Goal: Information Seeking & Learning: Check status

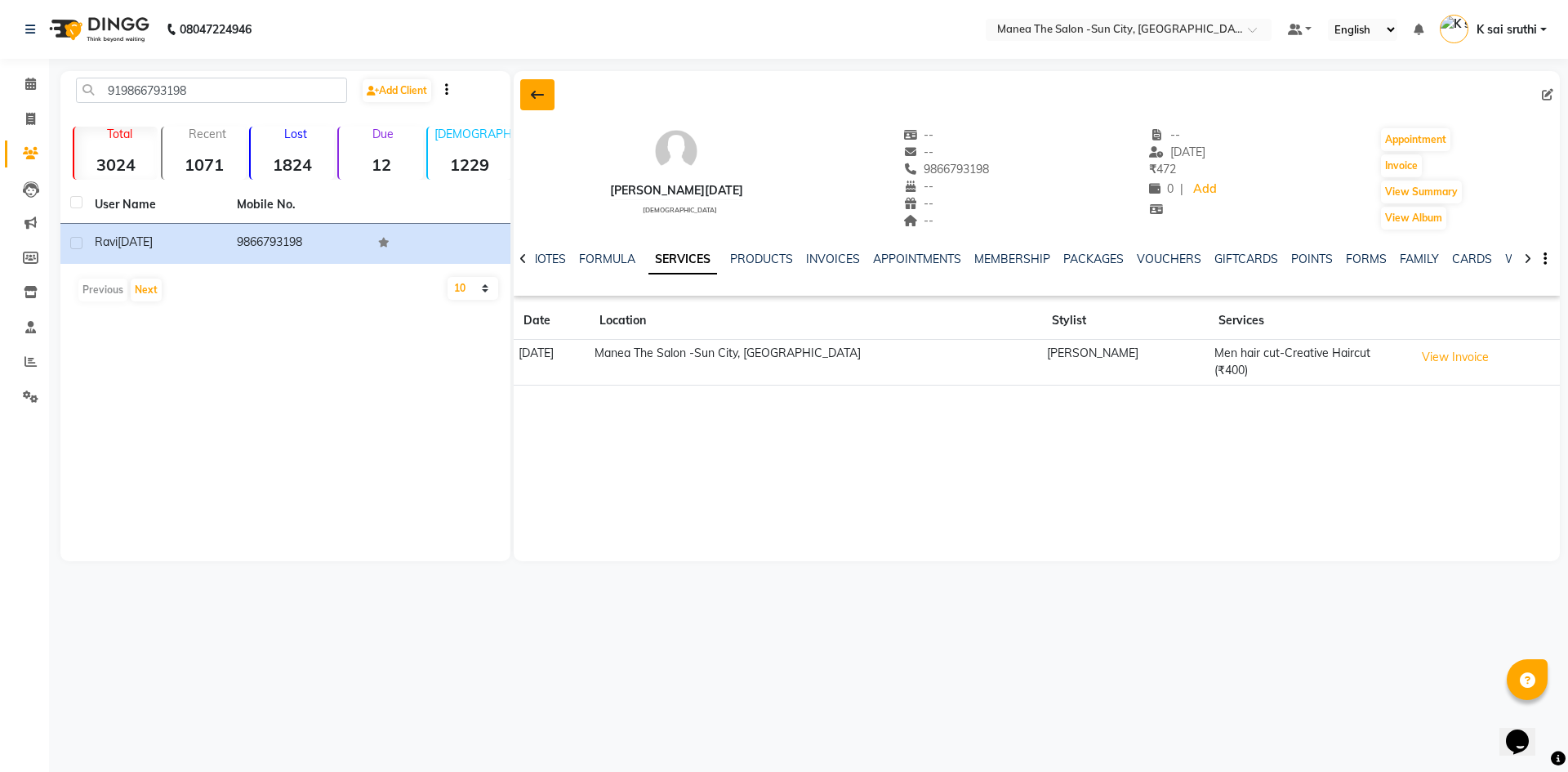
click at [537, 89] on icon at bounding box center [537, 94] width 13 height 13
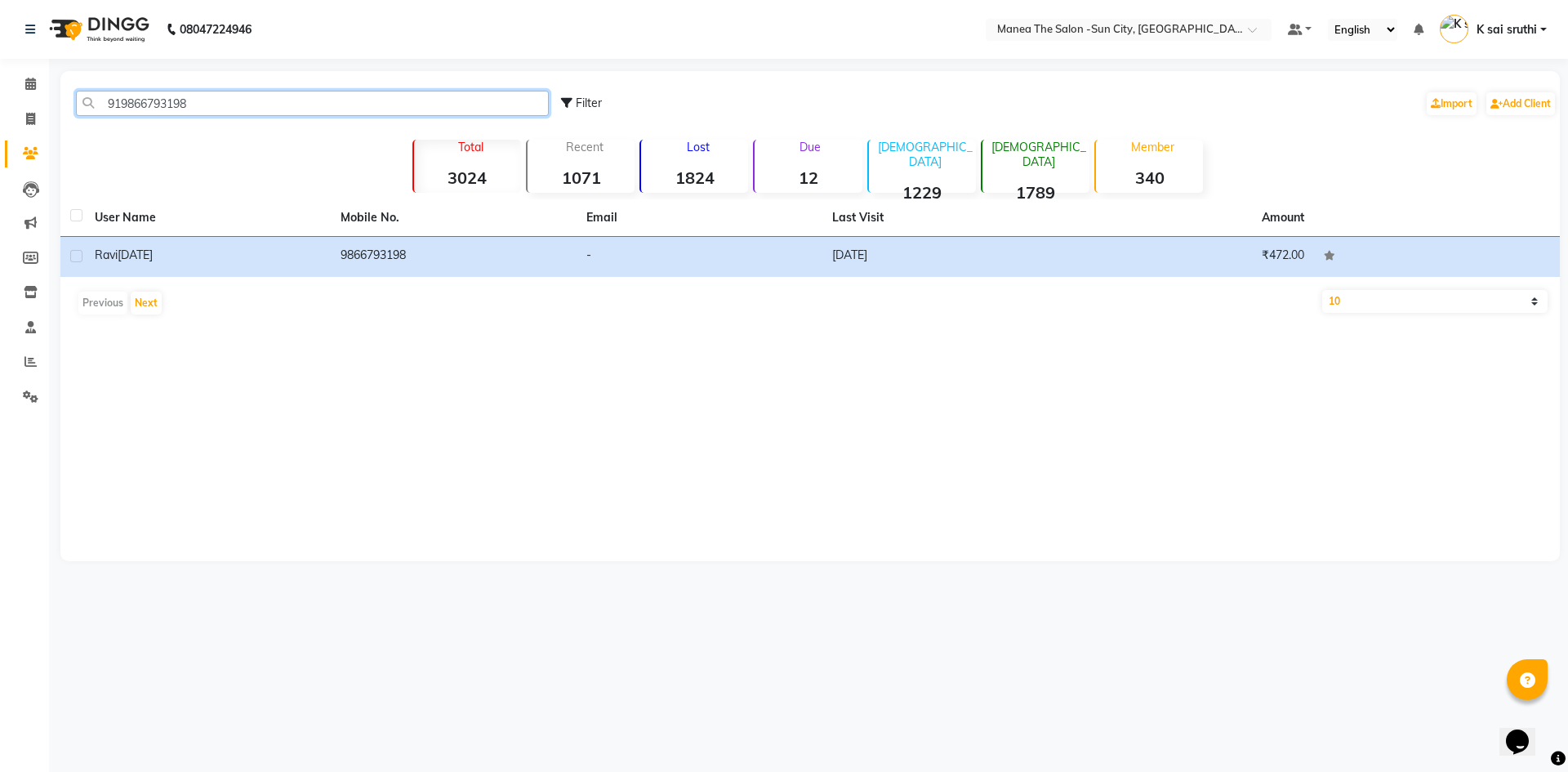
click at [244, 106] on input "919866793198" at bounding box center [312, 104] width 473 height 26
paste input "7678833991"
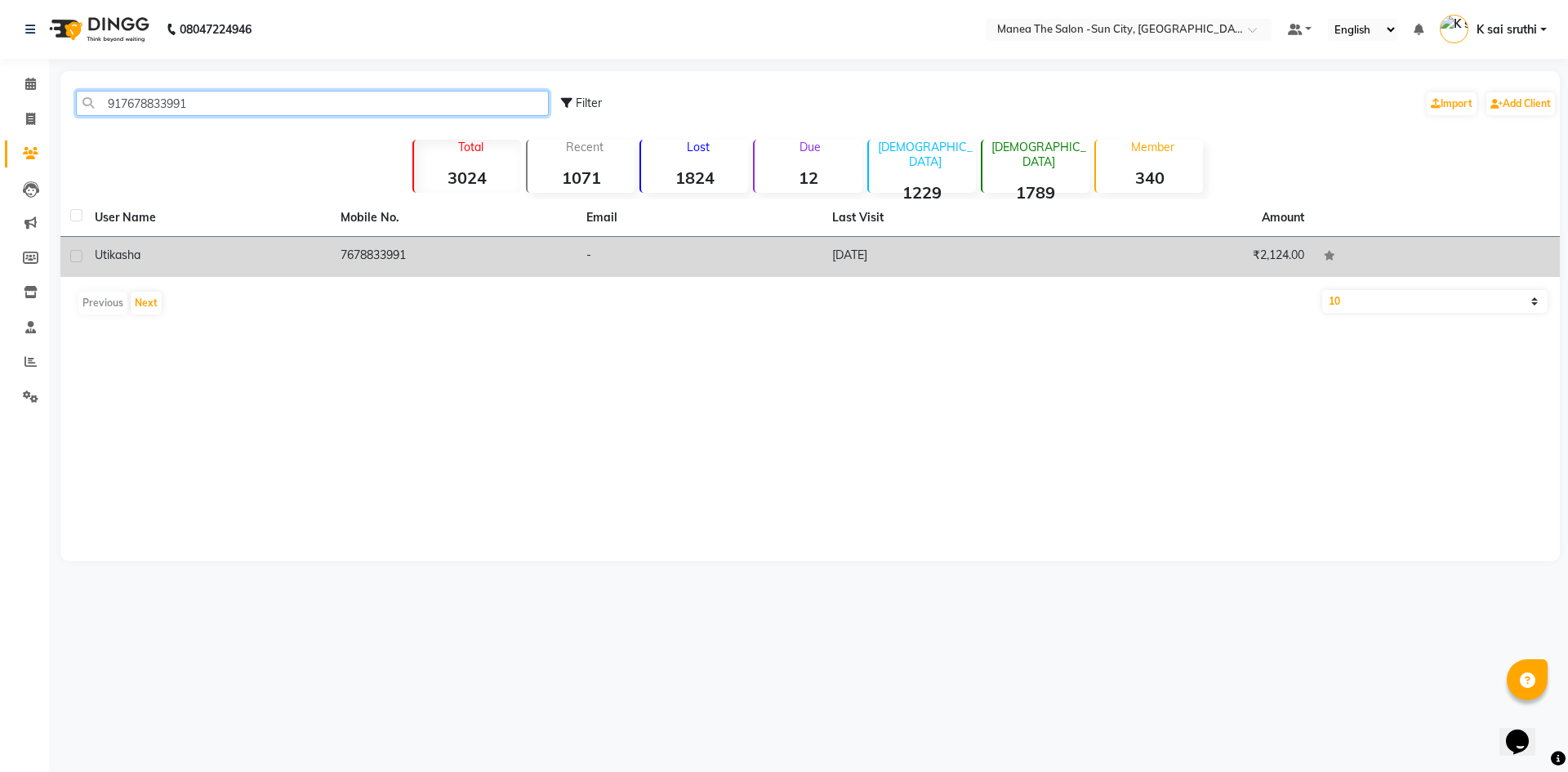
type input "917678833991"
click at [855, 252] on td "[DATE]" at bounding box center [944, 257] width 246 height 40
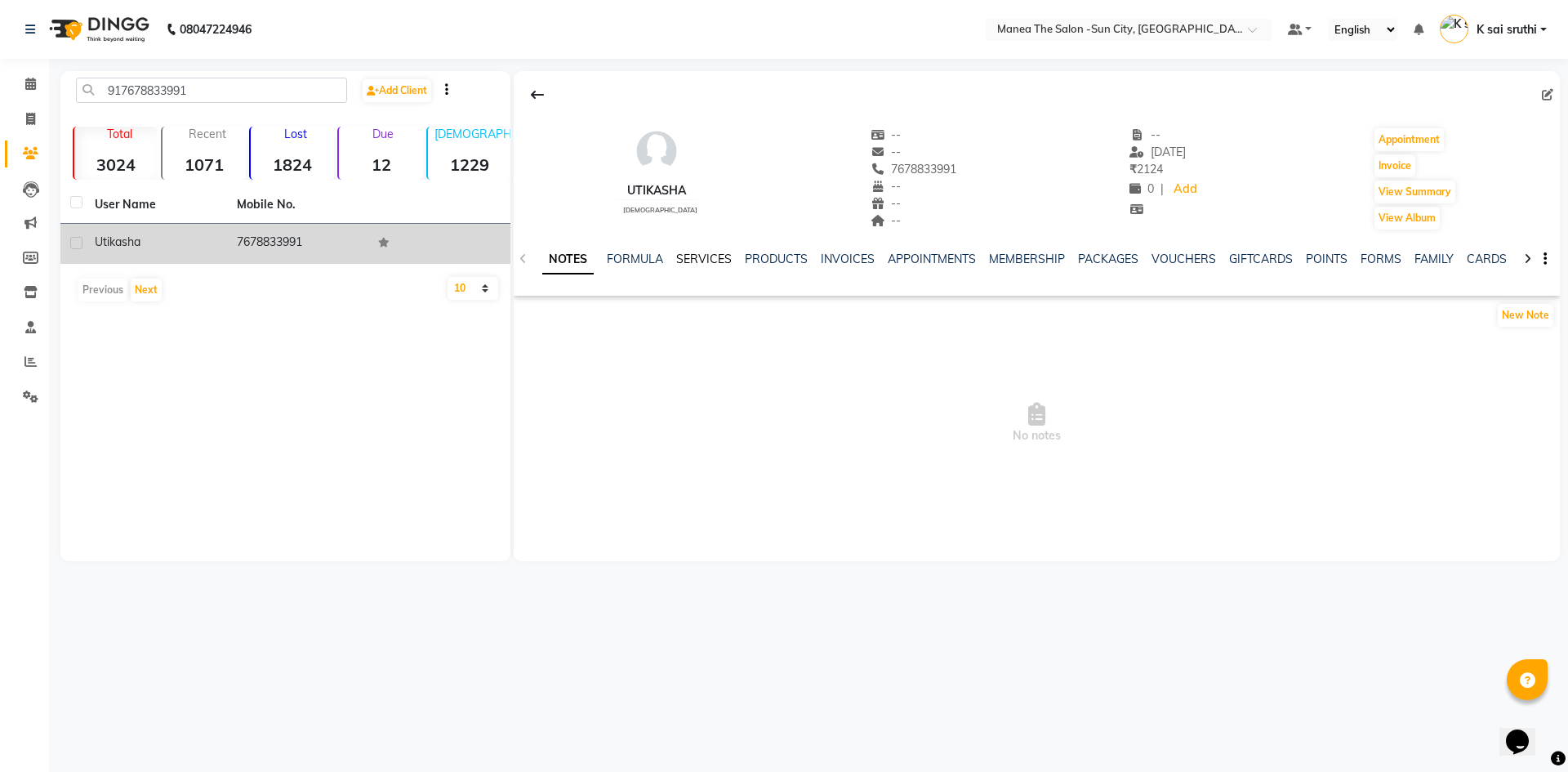
click at [704, 254] on link "SERVICES" at bounding box center [703, 258] width 56 height 15
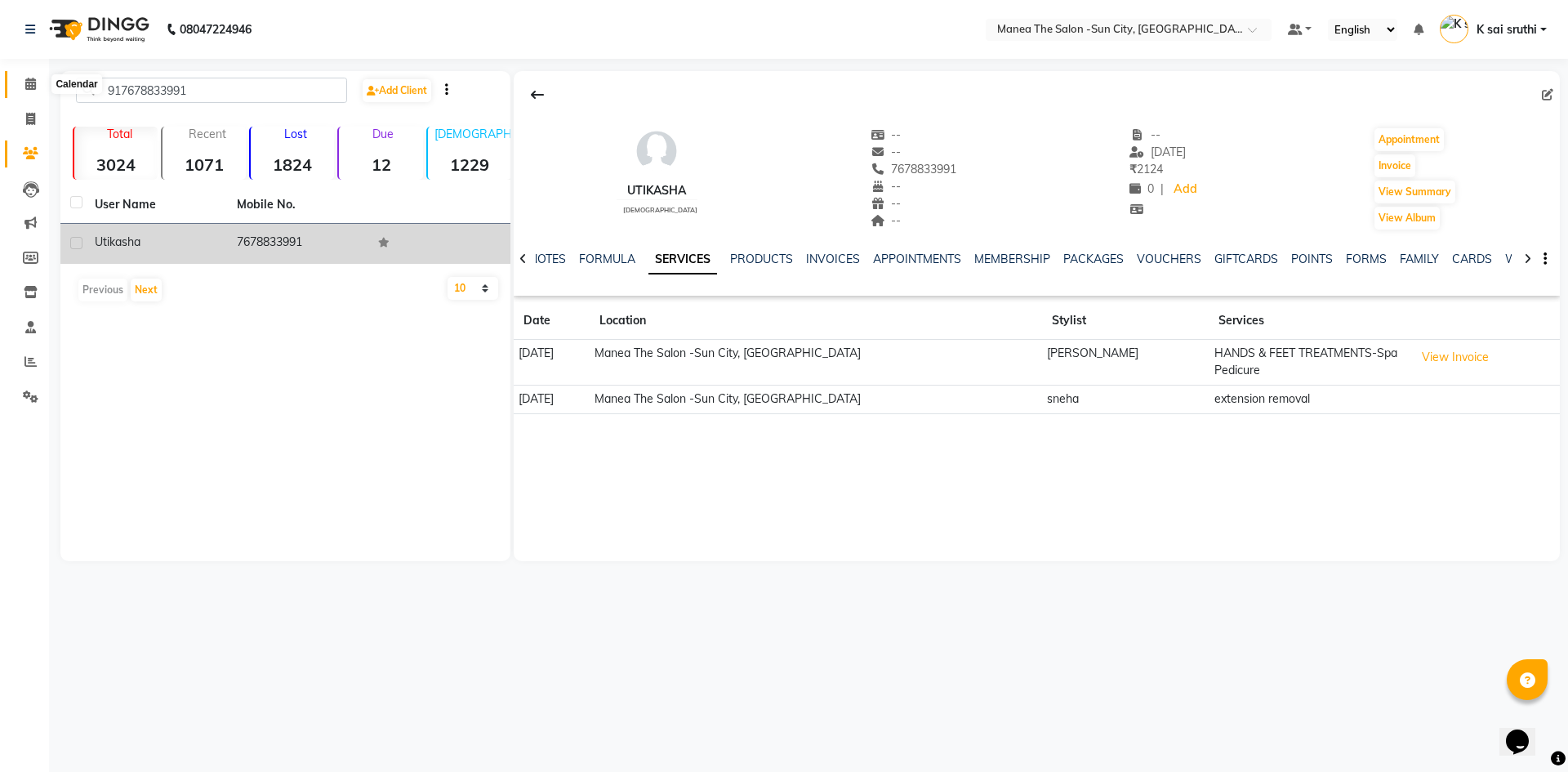
click at [26, 81] on icon at bounding box center [31, 84] width 10 height 12
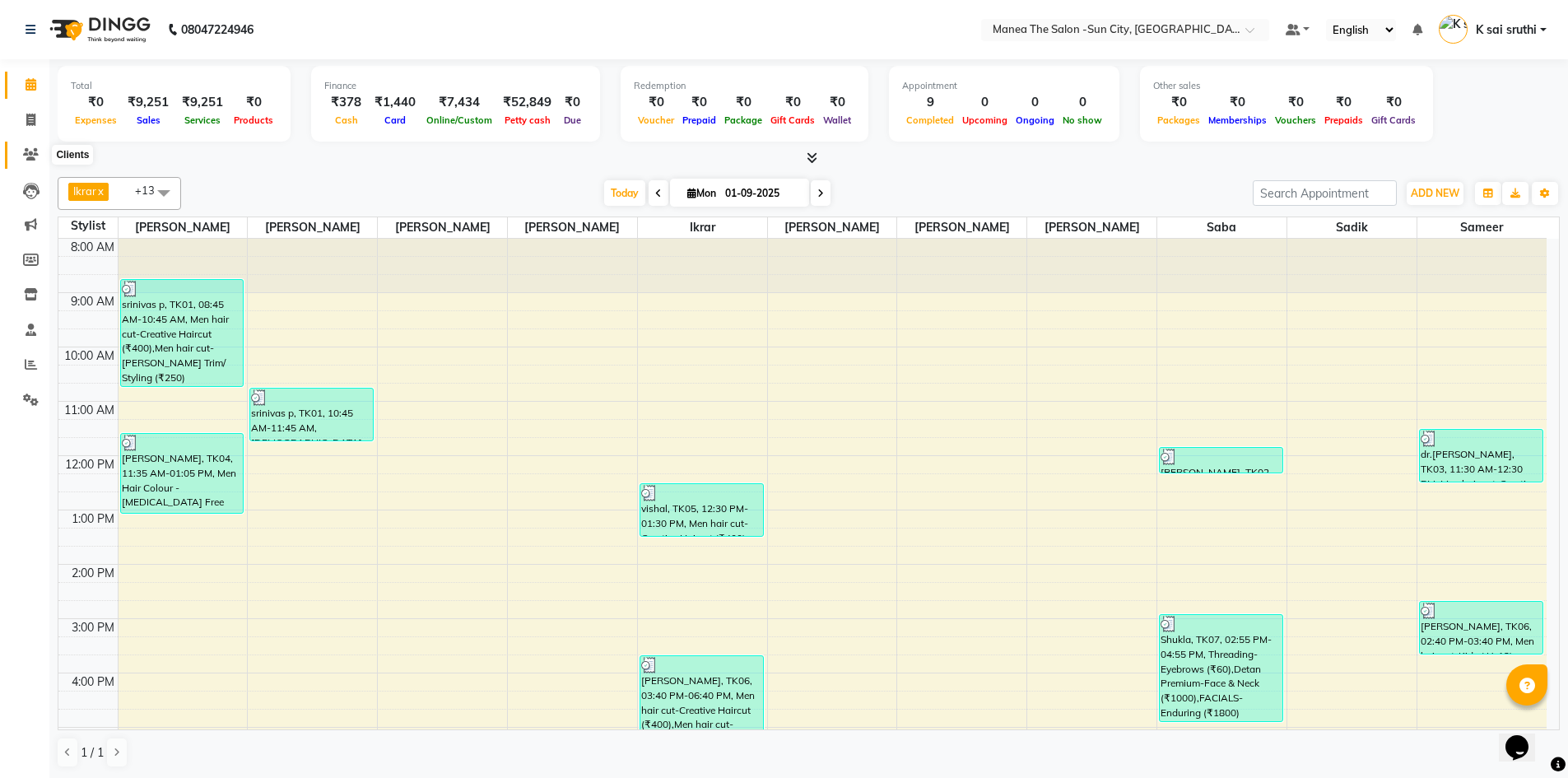
click at [34, 149] on icon at bounding box center [31, 154] width 16 height 12
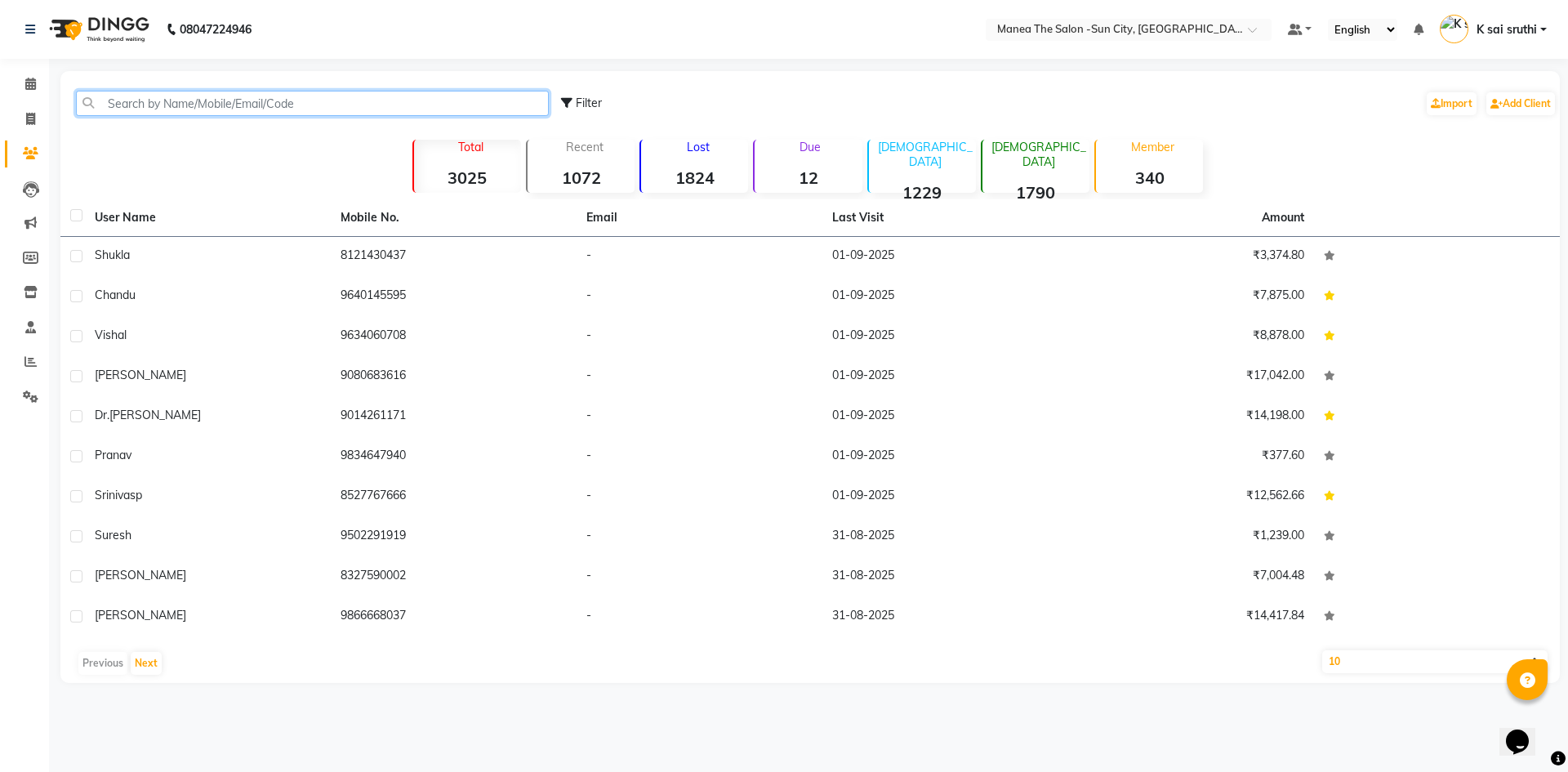
click at [225, 93] on input "text" at bounding box center [312, 104] width 473 height 26
paste input "918686169257"
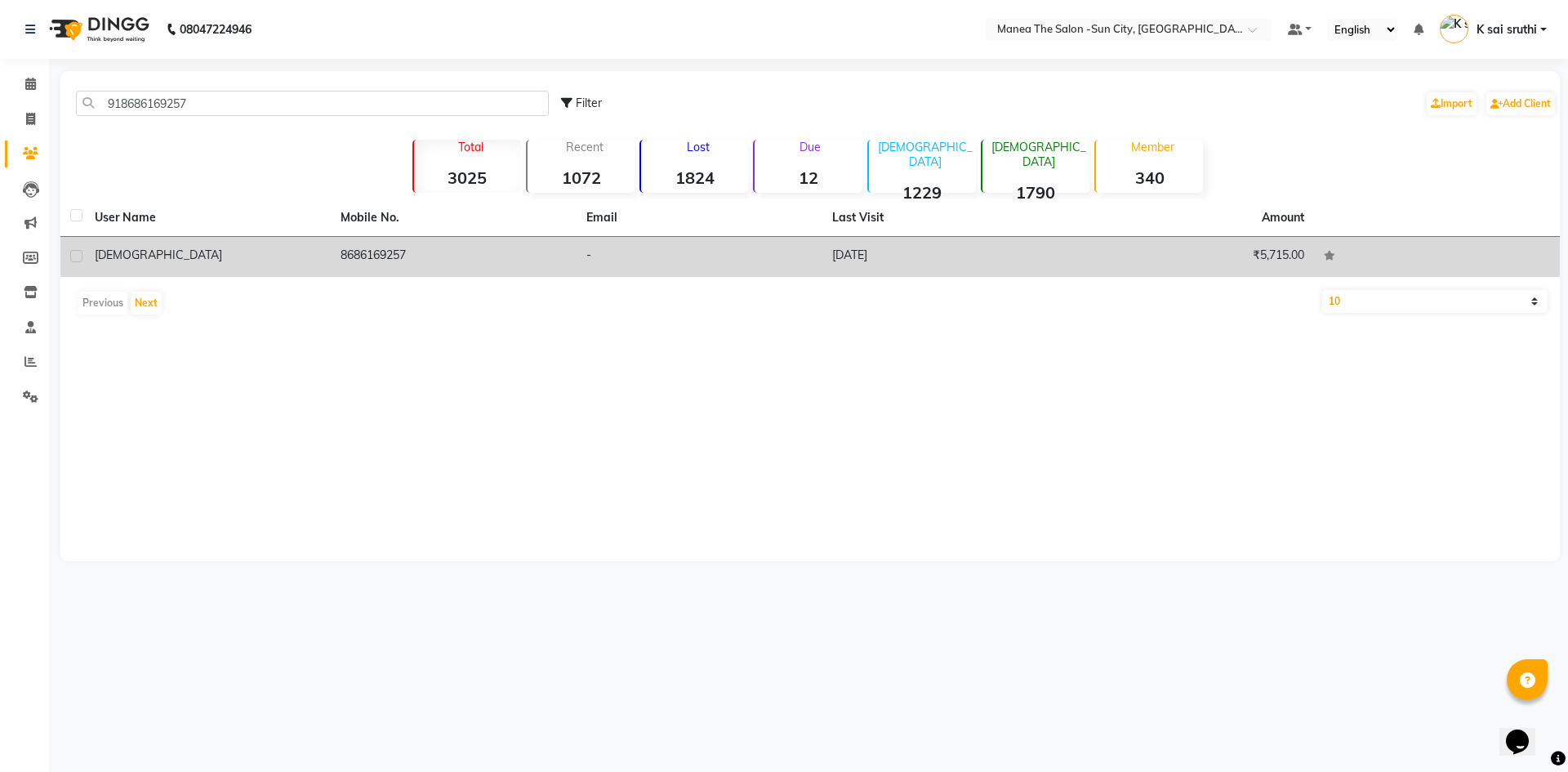
click at [391, 256] on td "8686169257" at bounding box center [453, 257] width 246 height 40
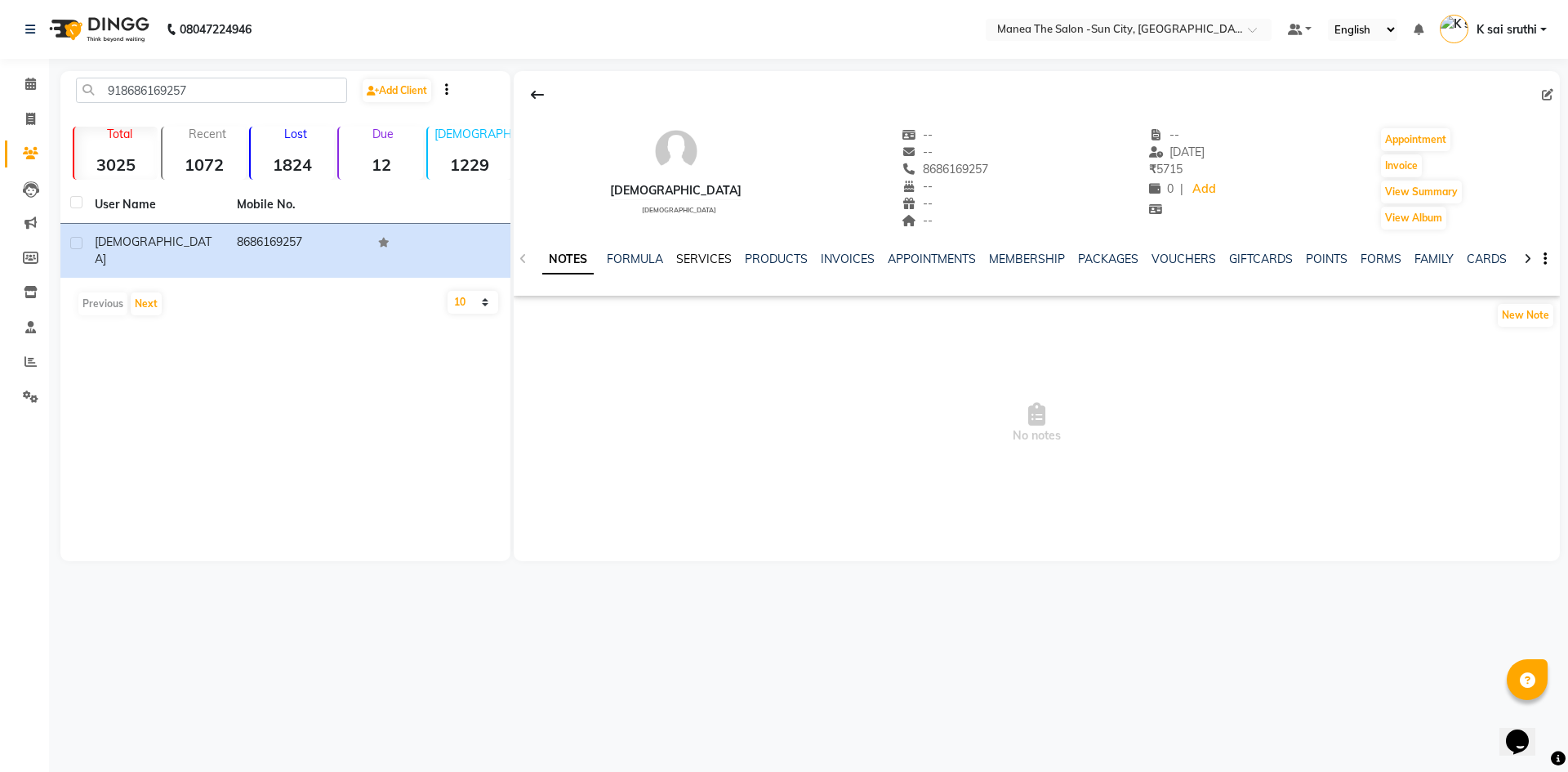
click at [696, 258] on link "SERVICES" at bounding box center [703, 258] width 56 height 15
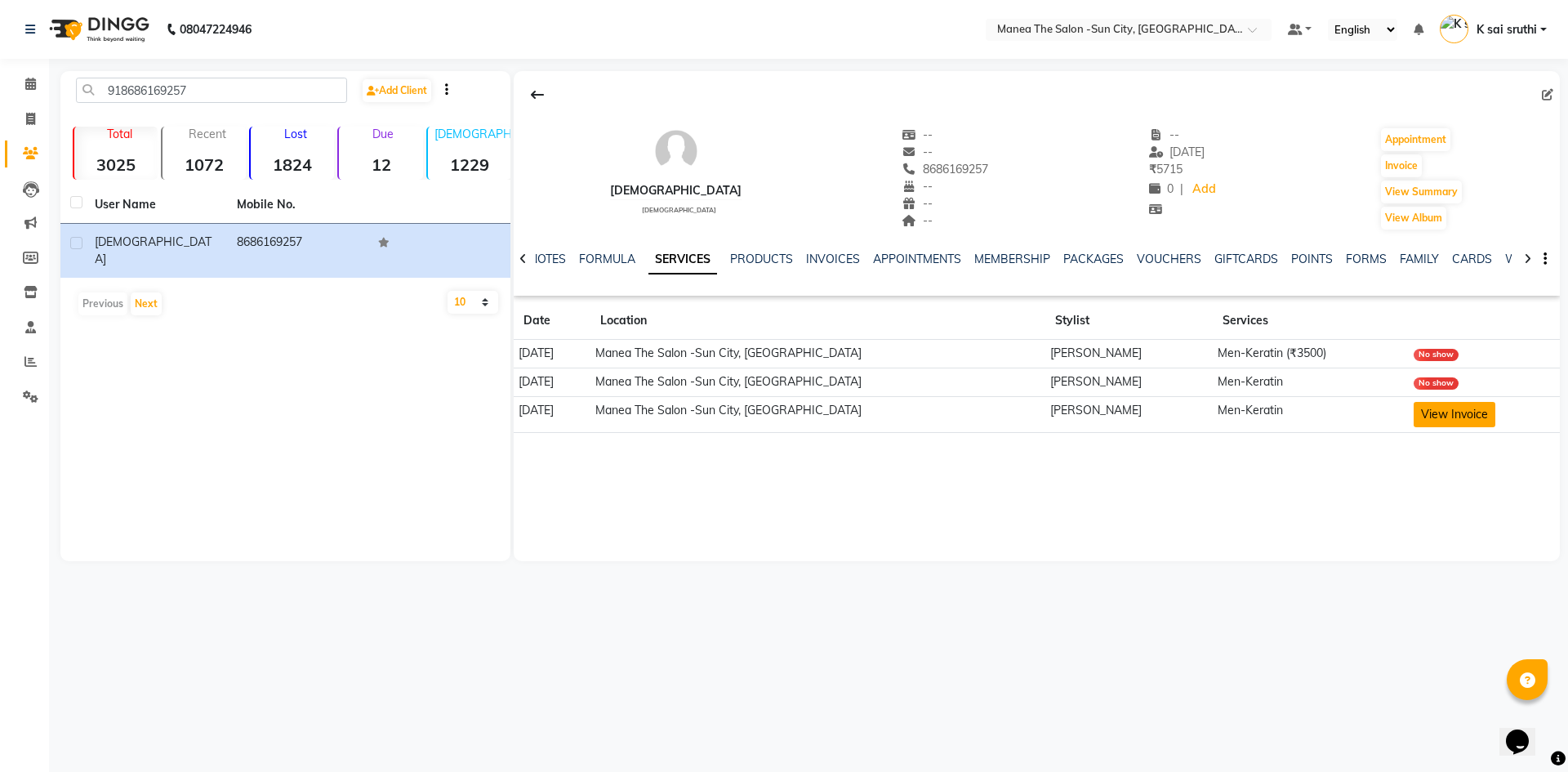
click at [1425, 413] on button "View Invoice" at bounding box center [1453, 415] width 81 height 26
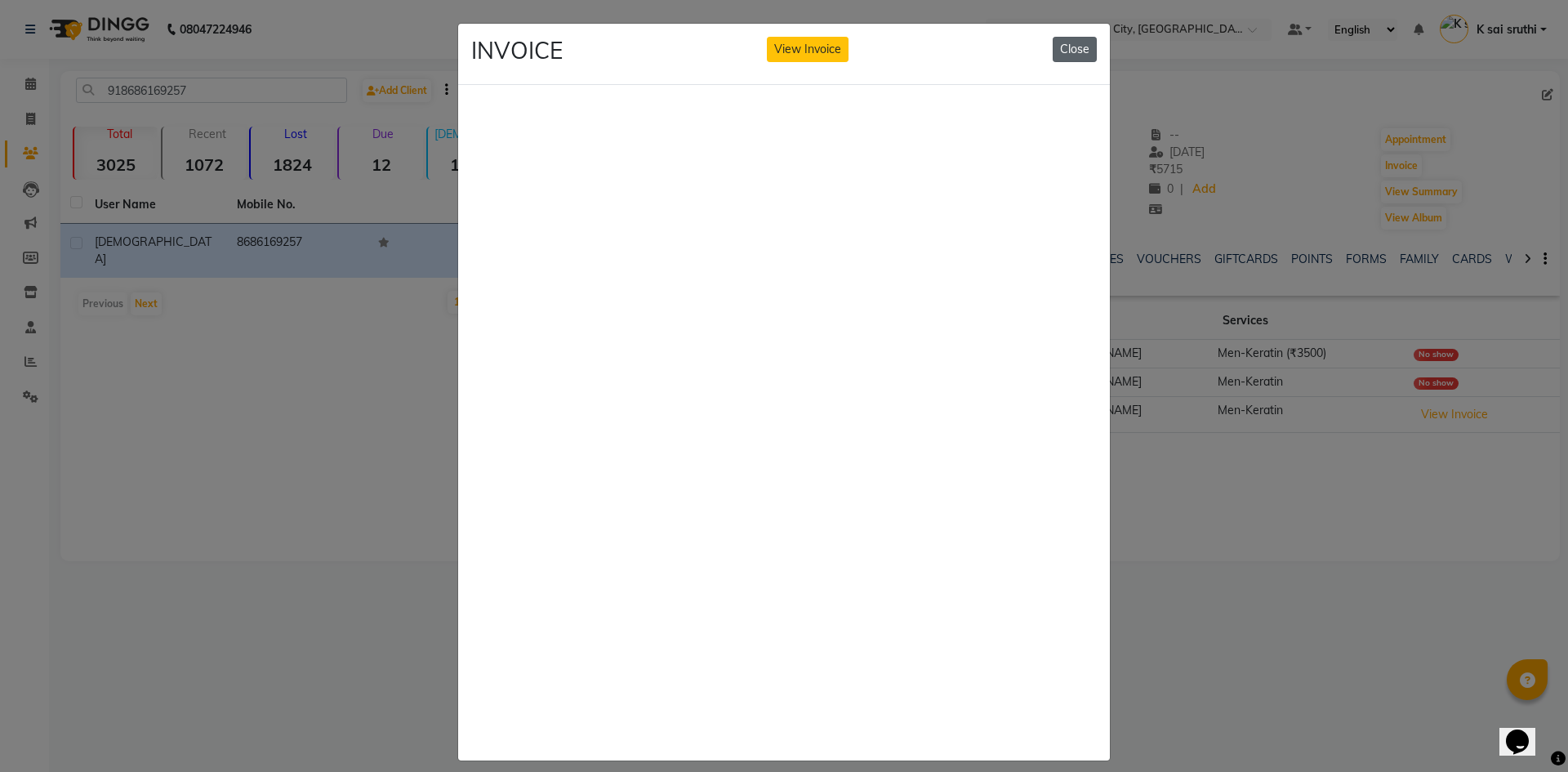
click at [1074, 51] on button "Close" at bounding box center [1075, 50] width 44 height 26
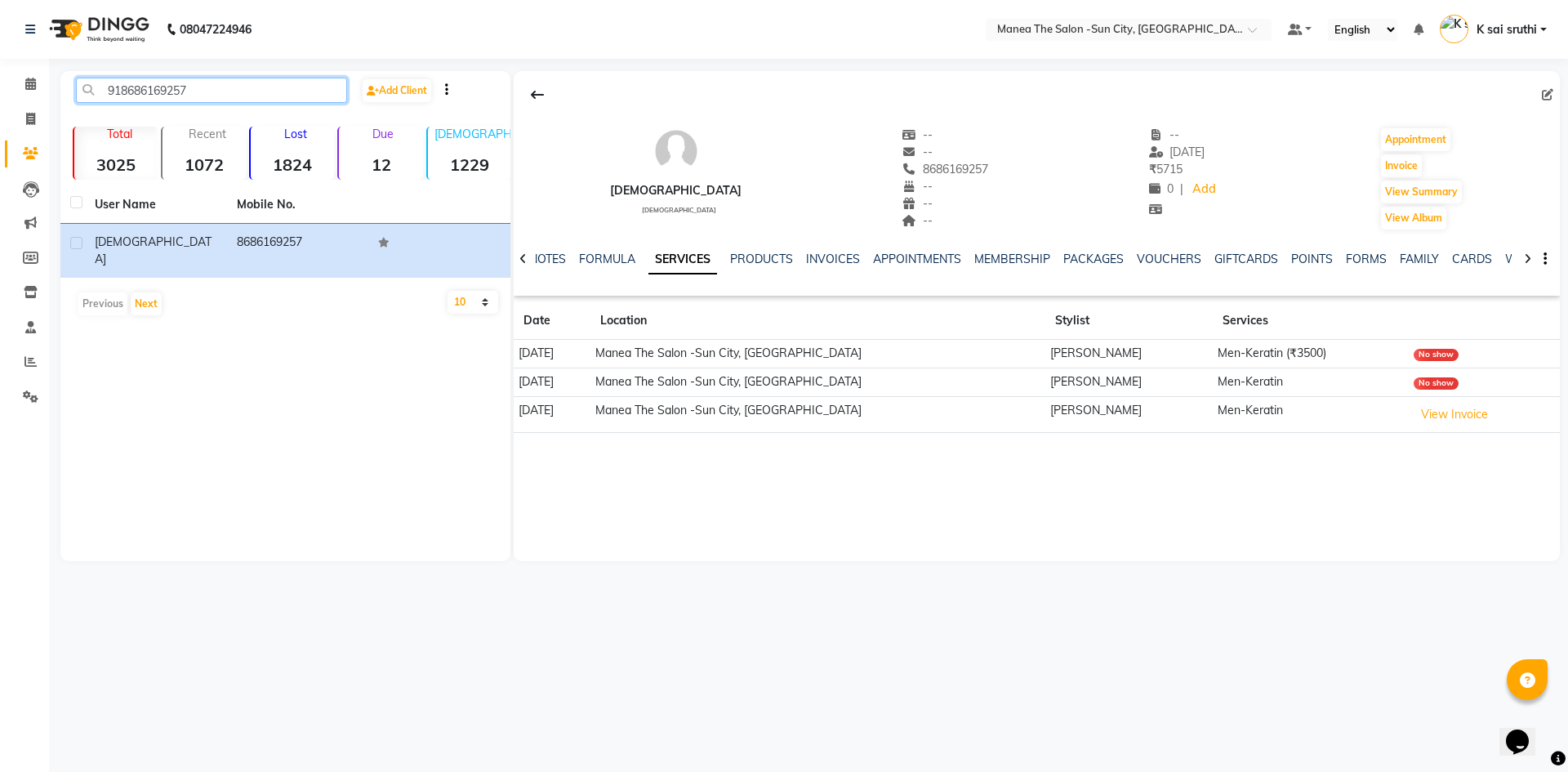
click at [199, 85] on input "918686169257" at bounding box center [211, 91] width 271 height 26
paste input "39769076"
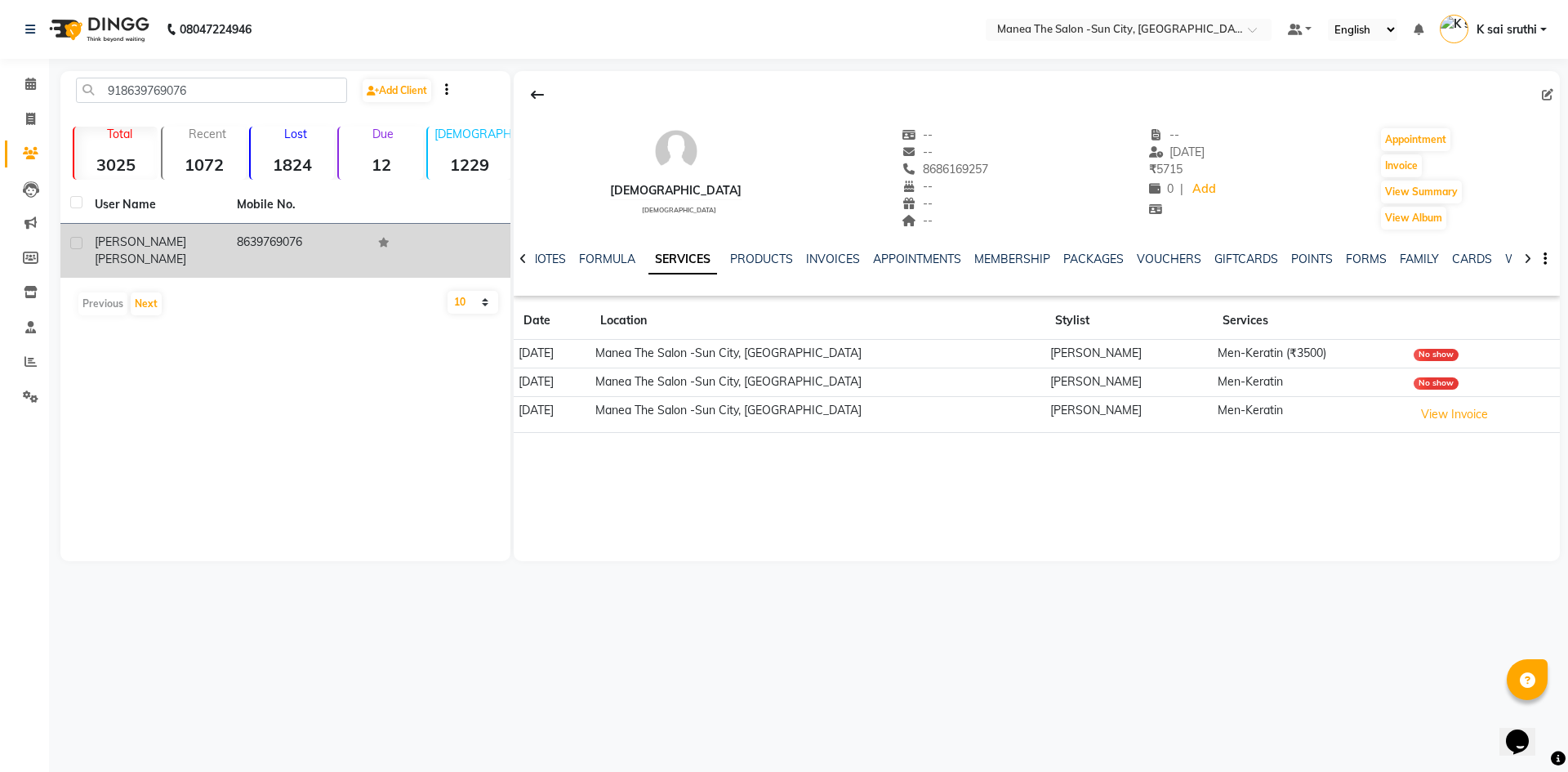
click at [285, 241] on td "8639769076" at bounding box center [298, 251] width 142 height 54
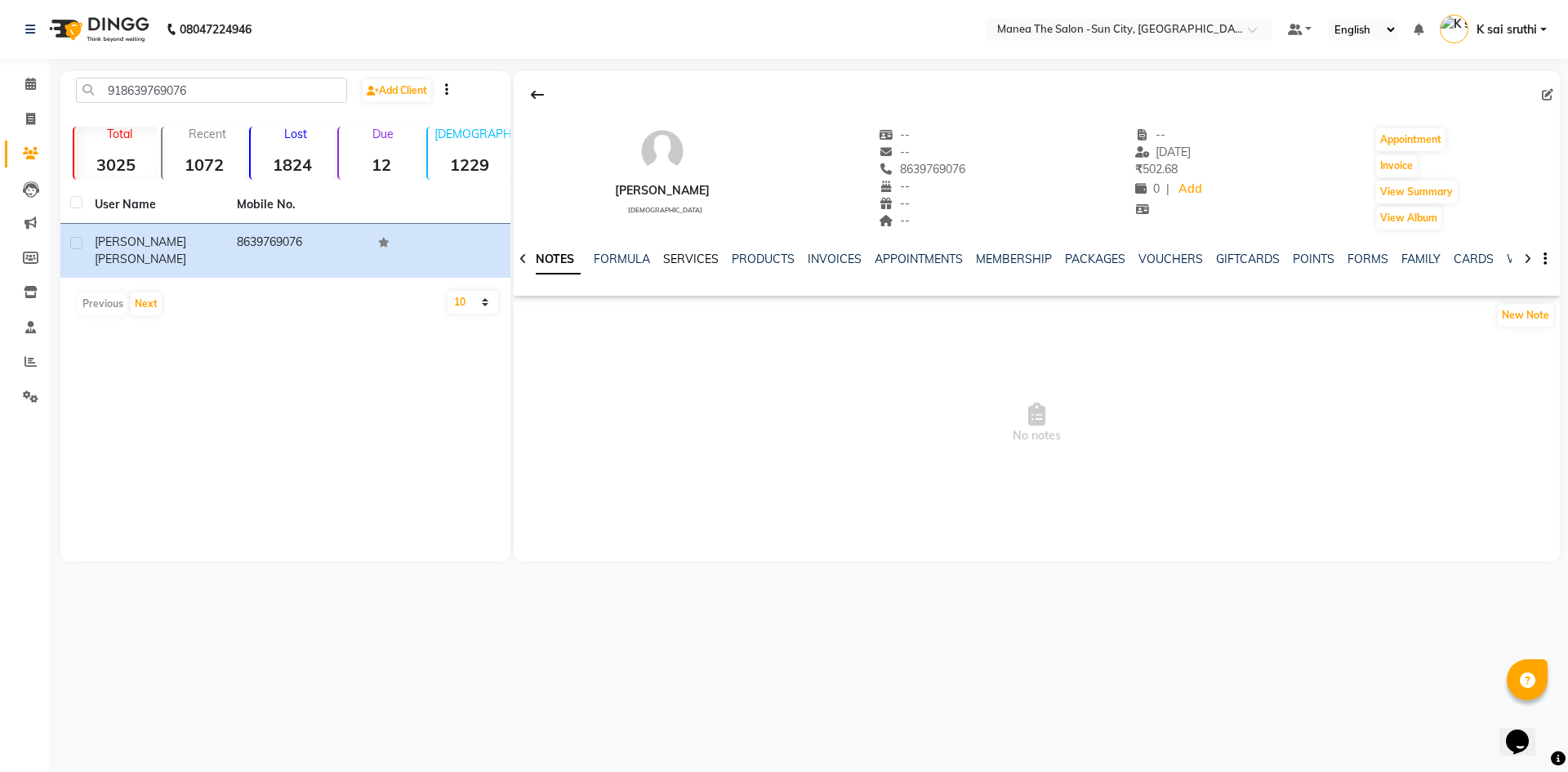
click at [679, 252] on link "SERVICES" at bounding box center [690, 258] width 56 height 15
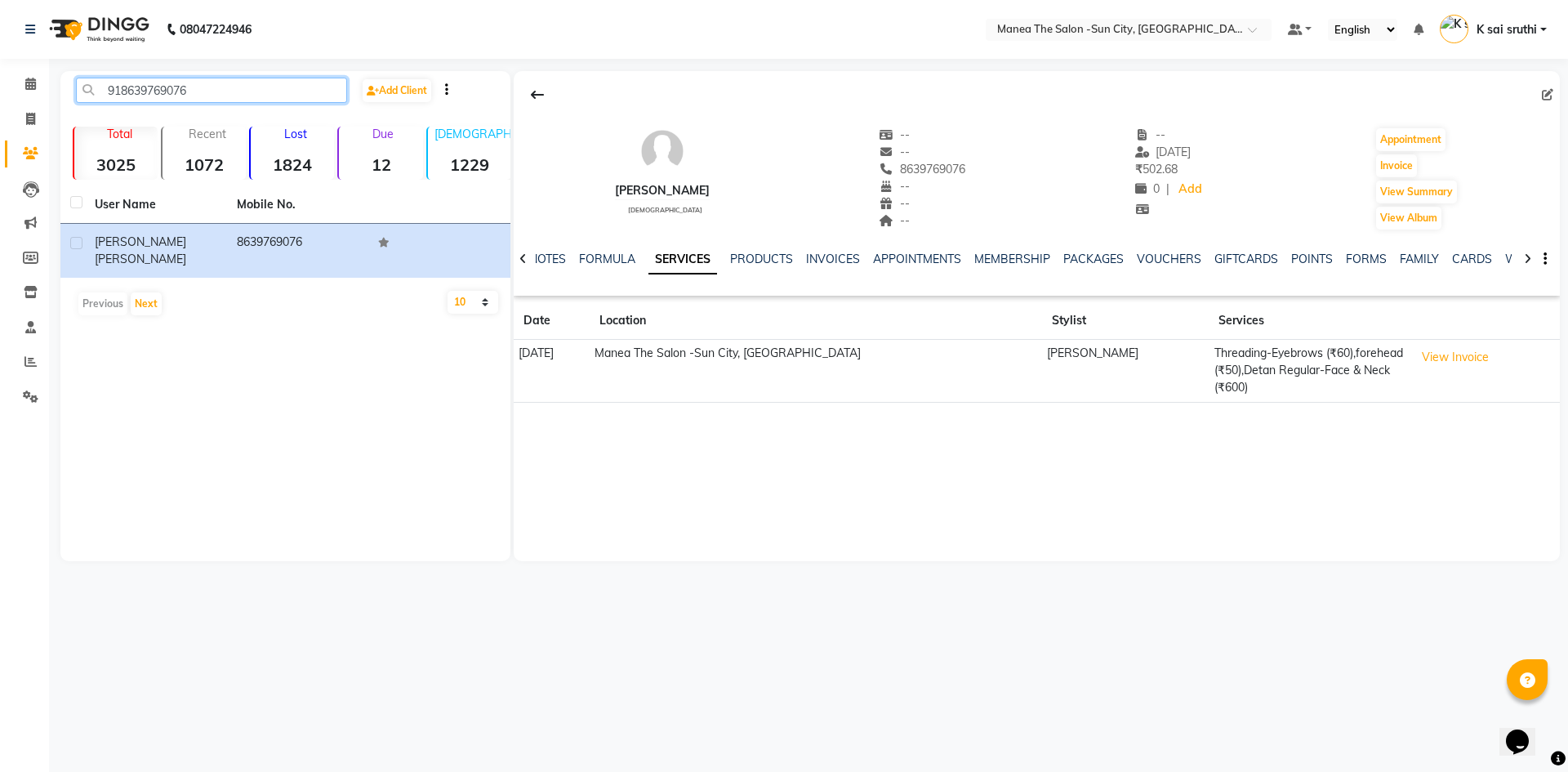
click at [255, 85] on input "918639769076" at bounding box center [211, 91] width 271 height 26
paste input "9491958434"
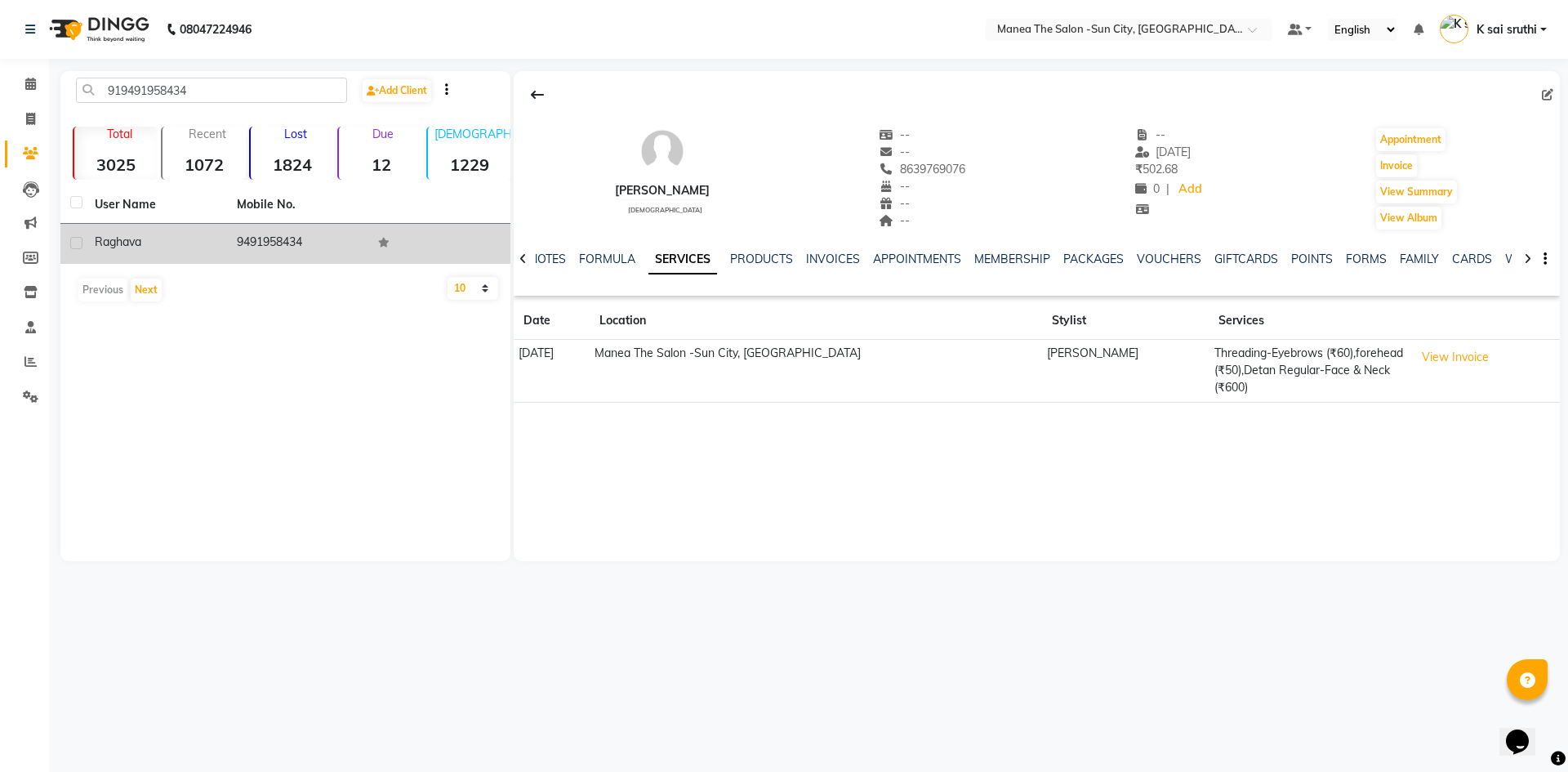
click at [279, 241] on td "9491958434" at bounding box center [298, 244] width 142 height 40
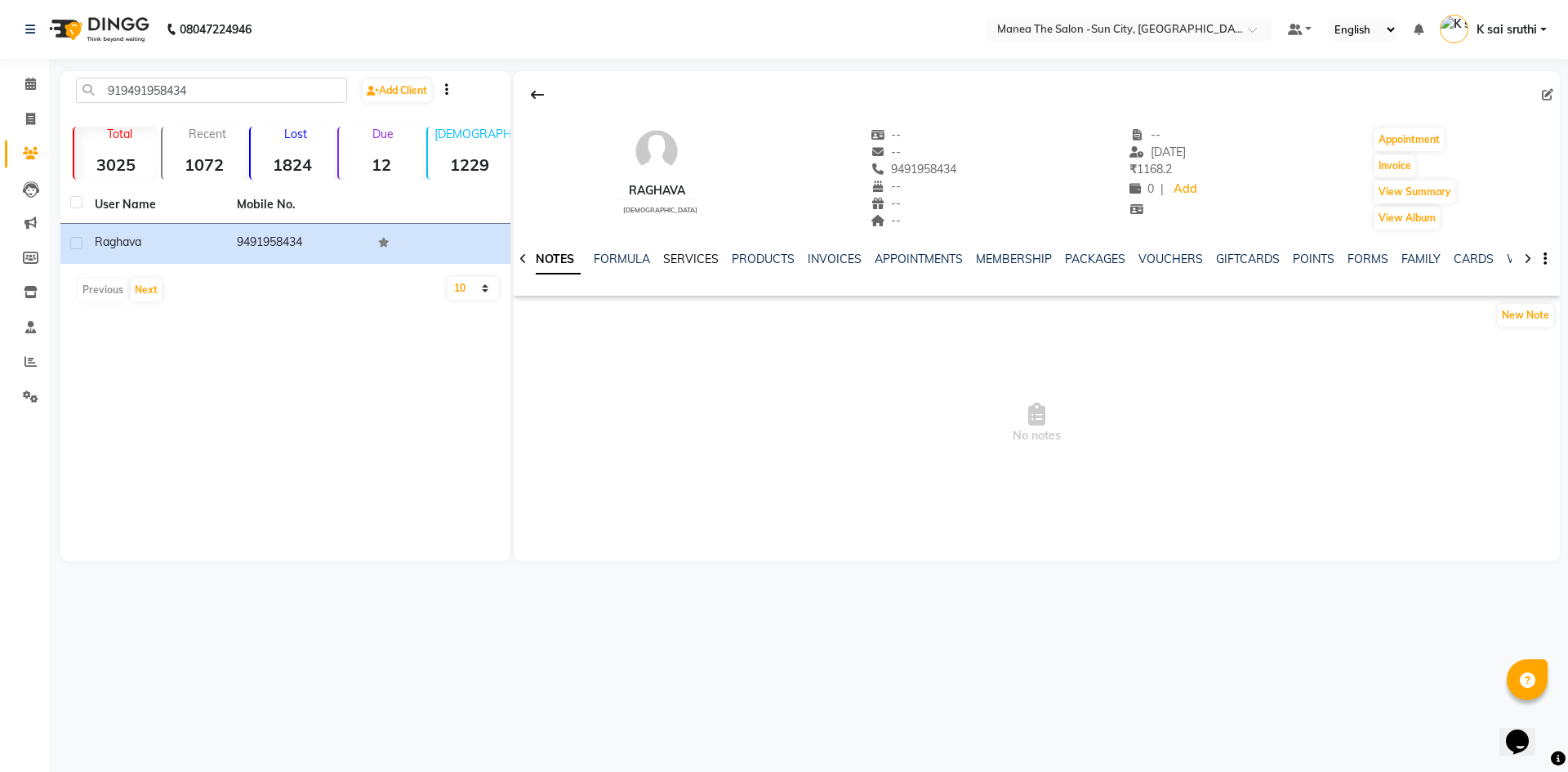
click at [693, 258] on link "SERVICES" at bounding box center [690, 258] width 56 height 15
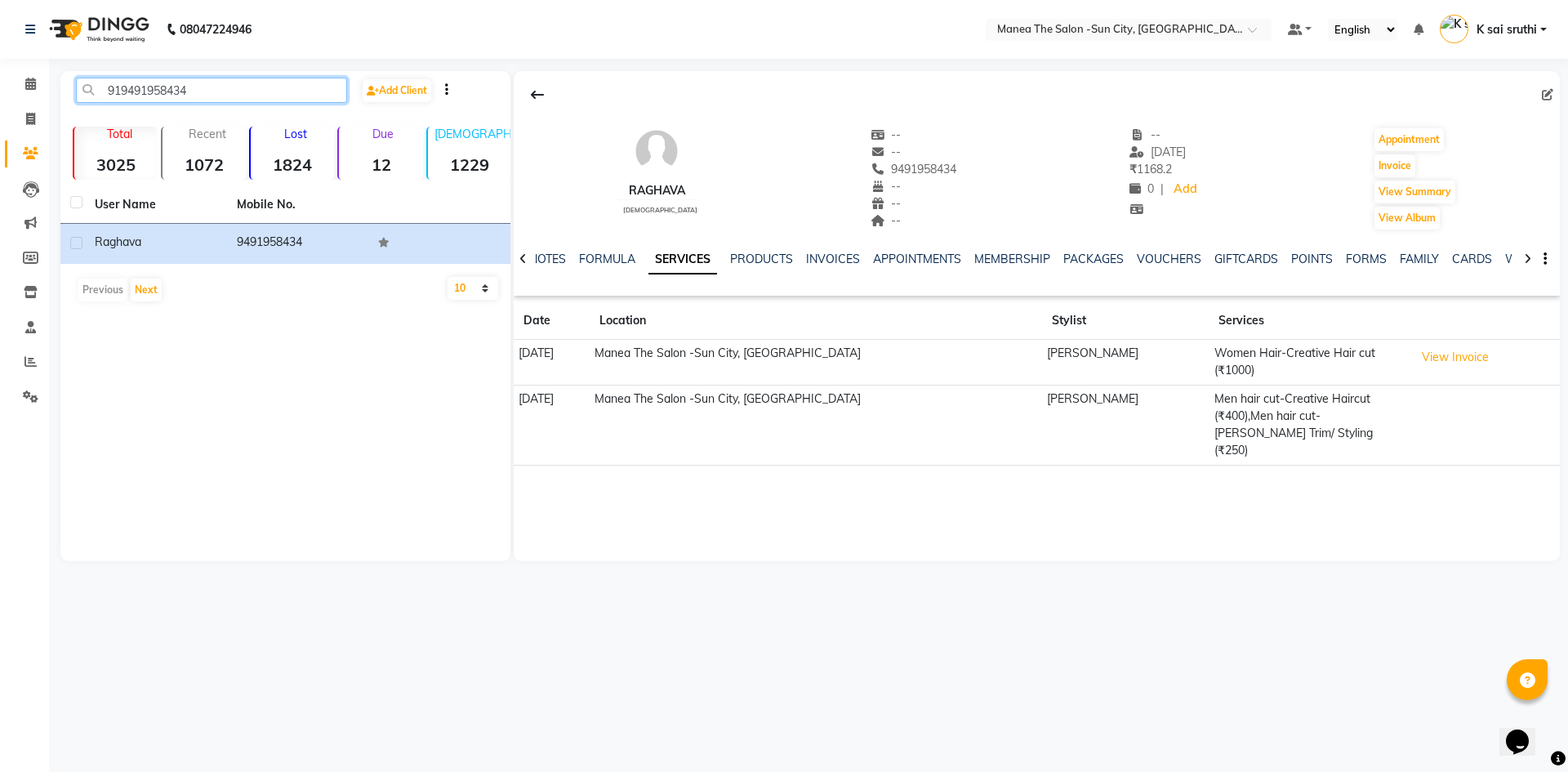
click at [208, 85] on input "919491958434" at bounding box center [211, 91] width 271 height 26
paste input "892425079"
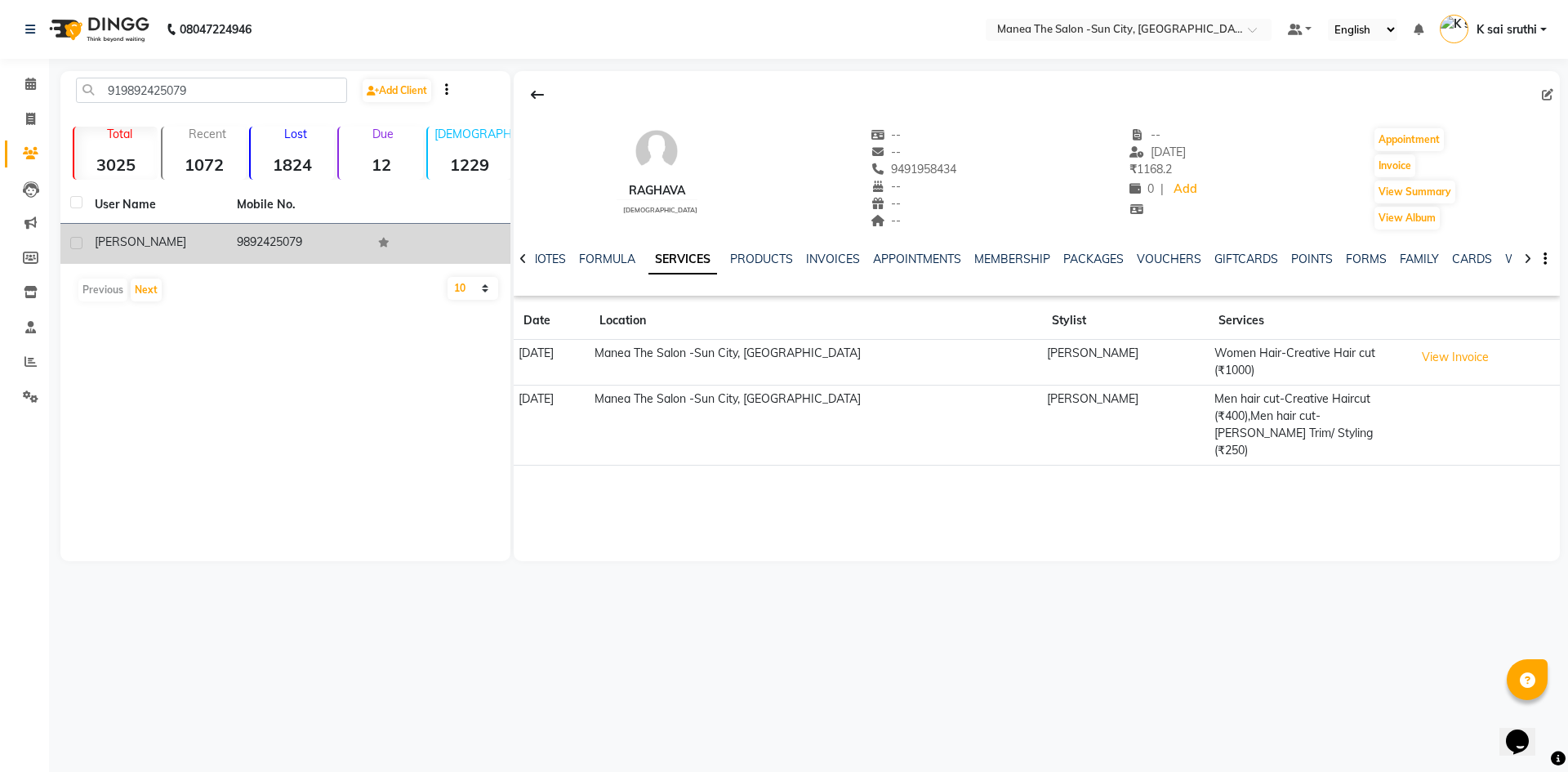
click at [293, 236] on td "9892425079" at bounding box center [298, 244] width 142 height 40
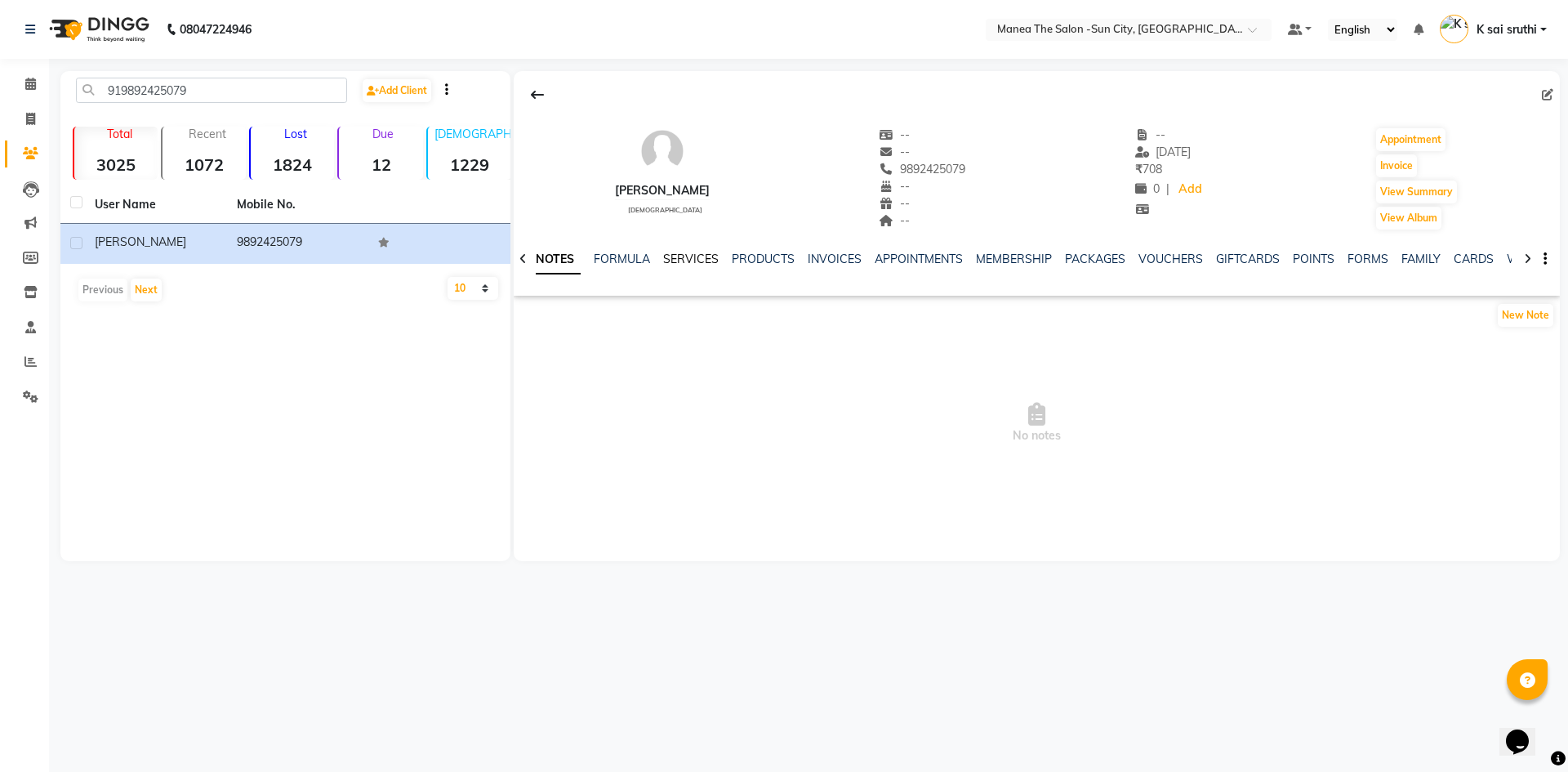
click at [678, 259] on link "SERVICES" at bounding box center [690, 258] width 56 height 15
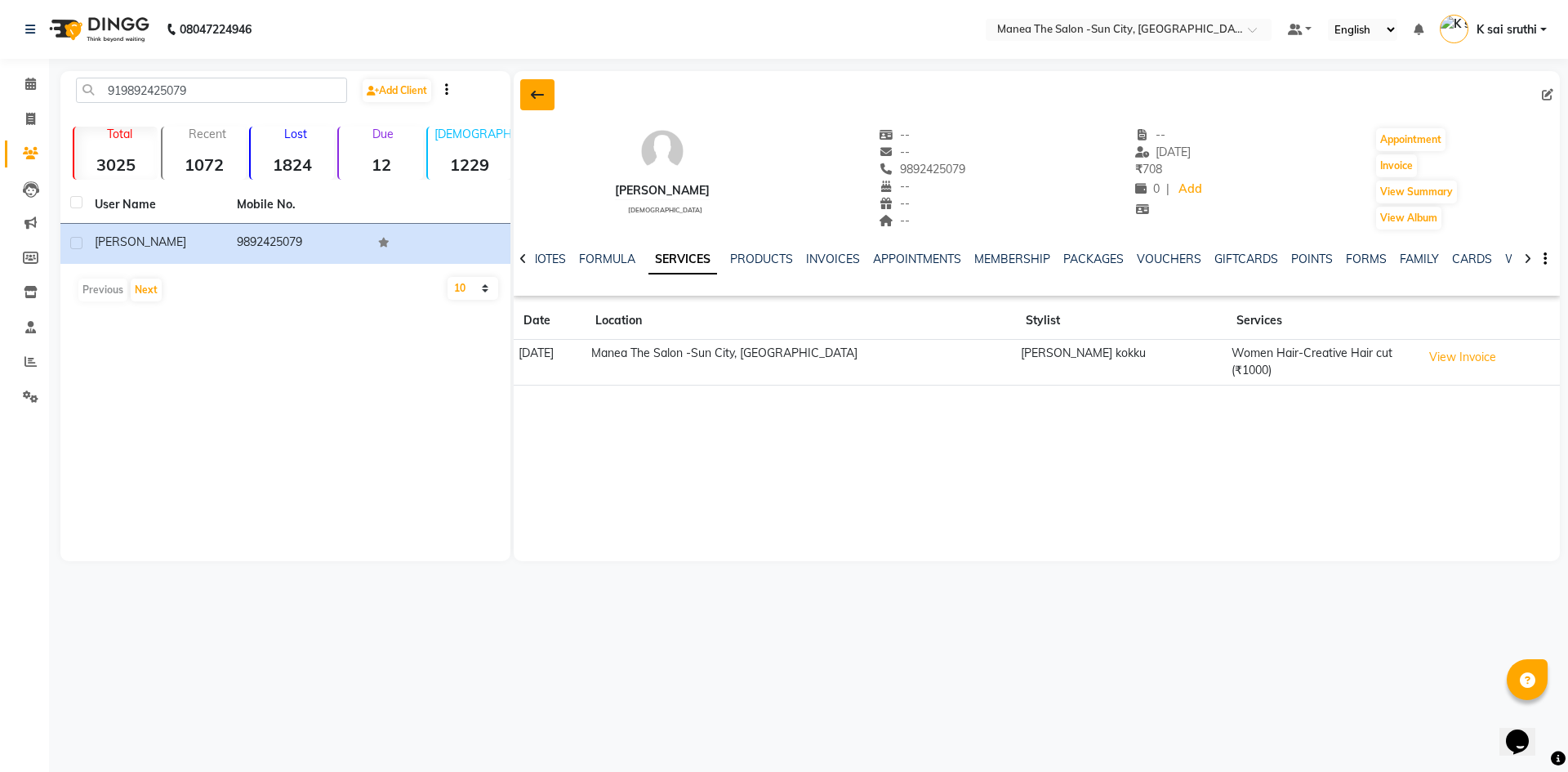
click at [536, 101] on button at bounding box center [537, 95] width 34 height 31
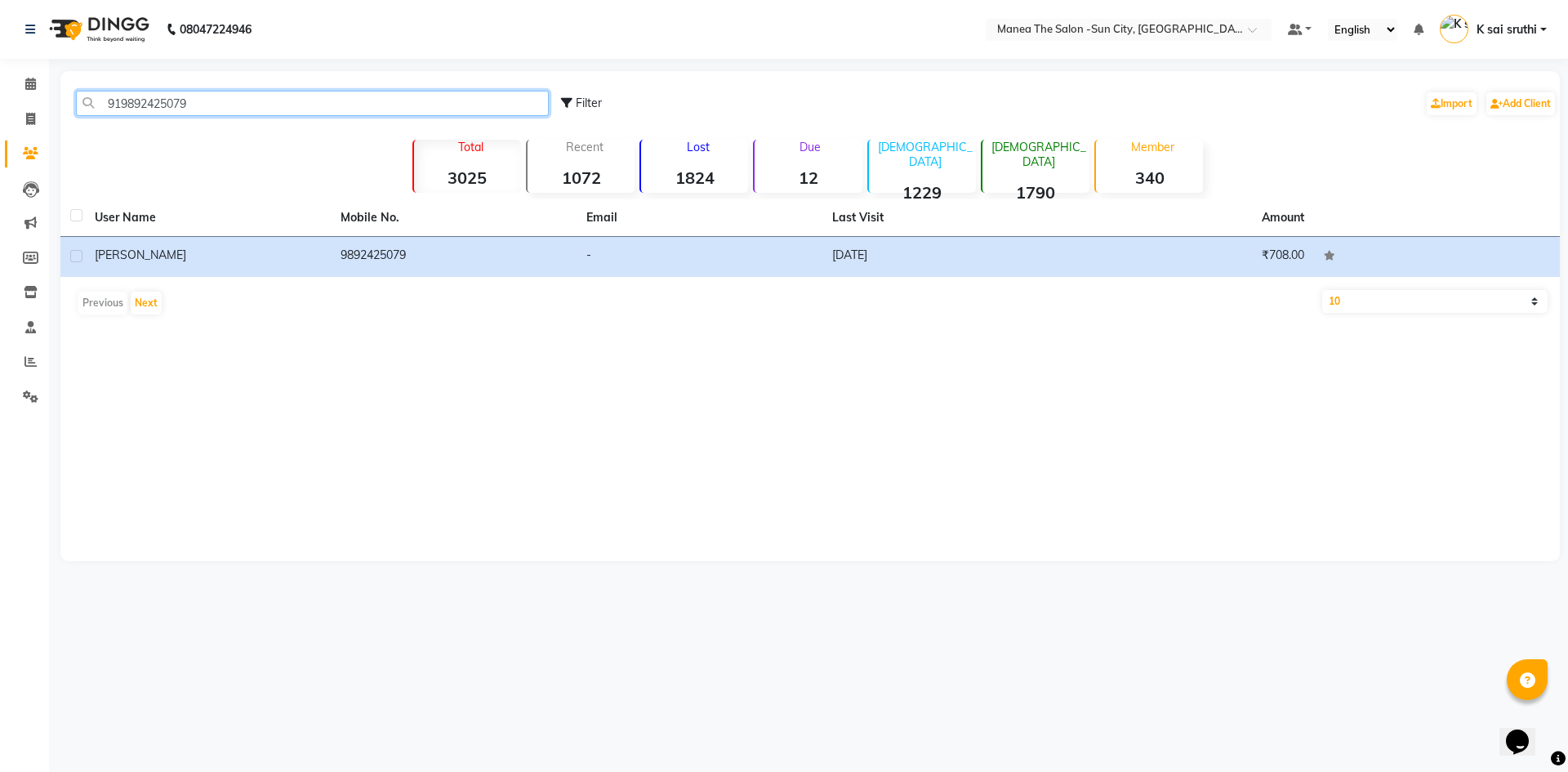
click at [251, 101] on input "919892425079" at bounding box center [312, 104] width 473 height 26
paste input "542544312"
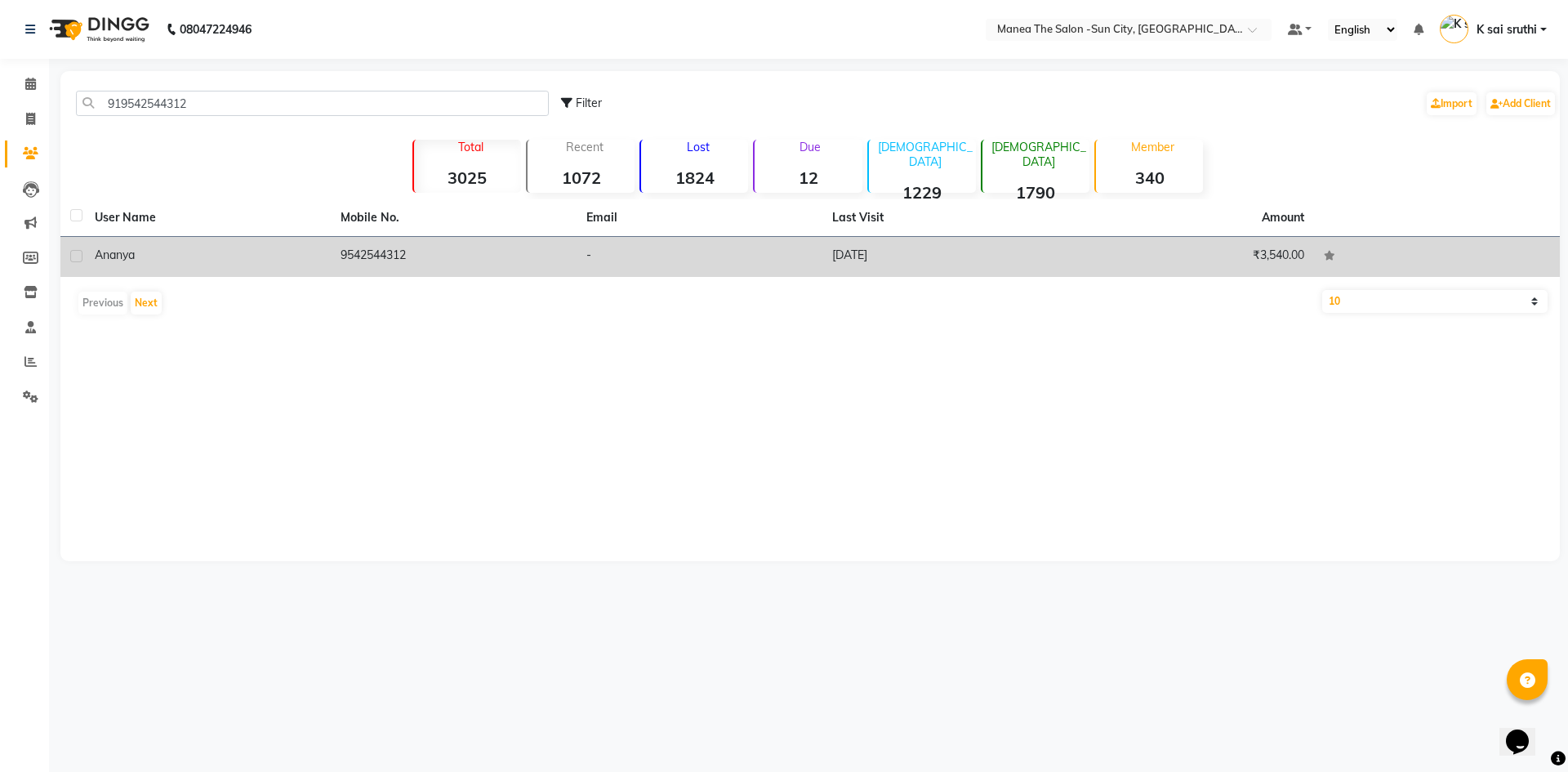
click at [857, 247] on td "[DATE]" at bounding box center [944, 257] width 246 height 40
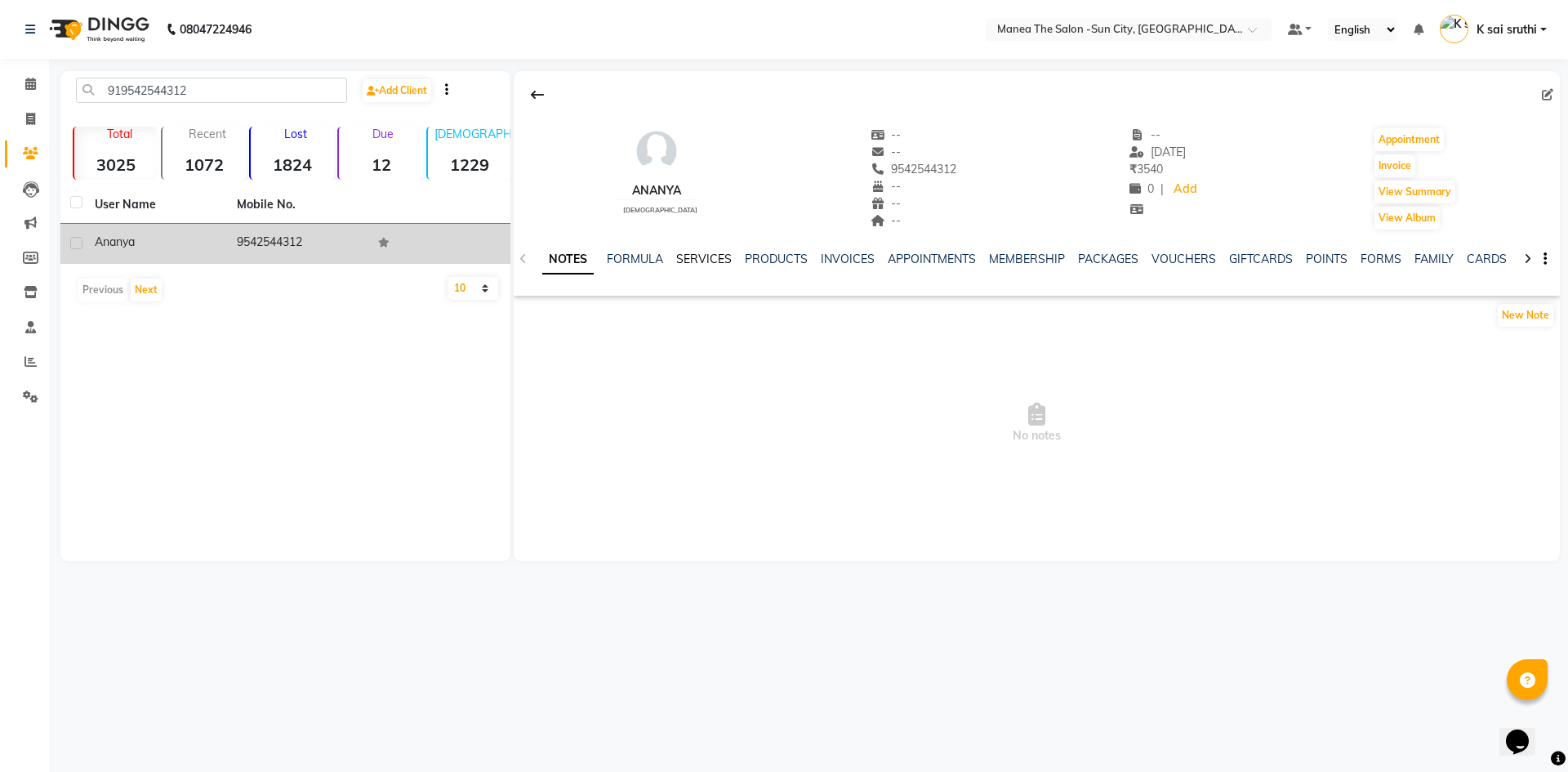
click at [701, 252] on link "SERVICES" at bounding box center [703, 258] width 56 height 15
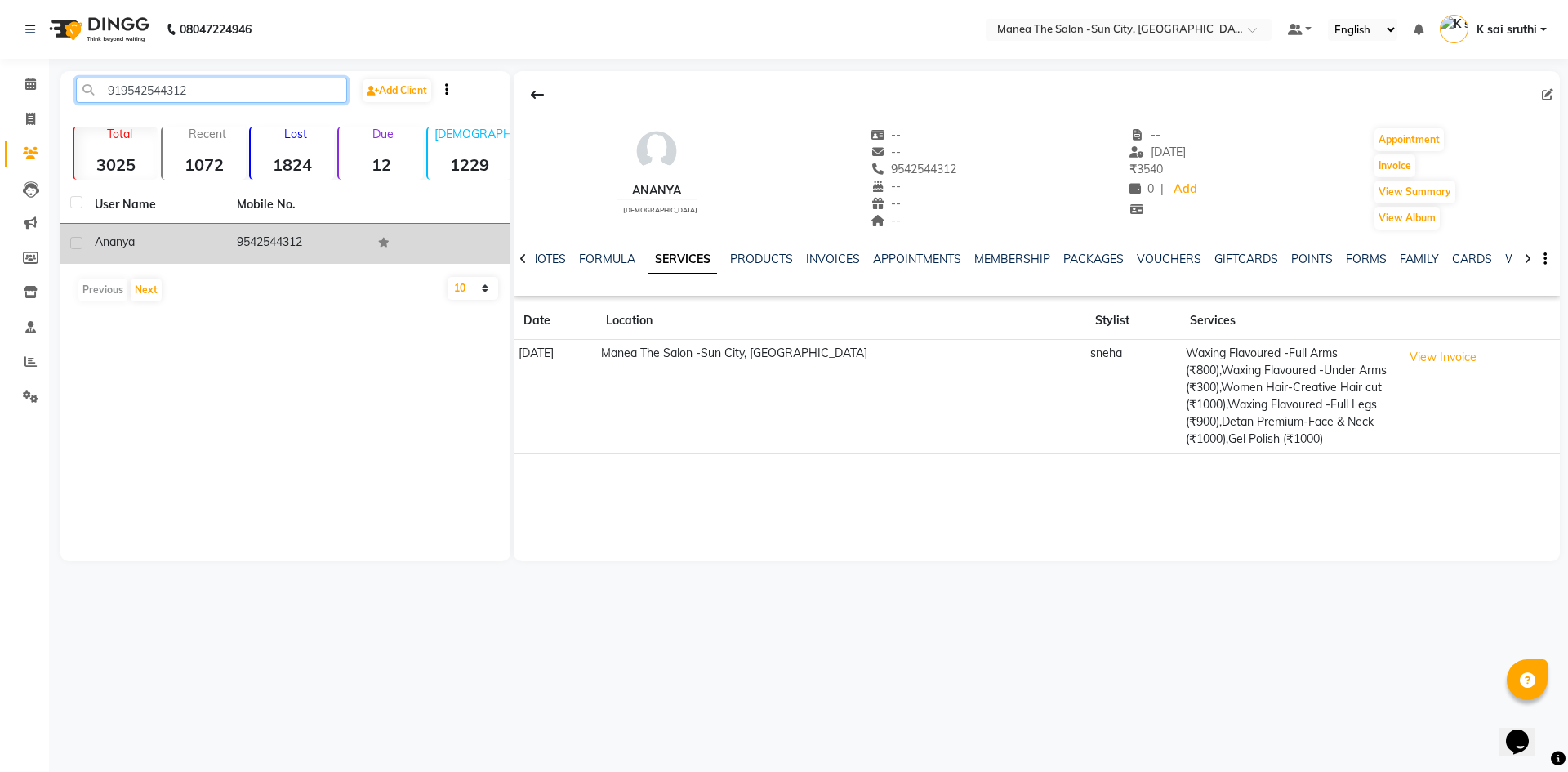
click at [243, 92] on input "919542544312" at bounding box center [211, 91] width 271 height 26
paste input "50721621"
click at [244, 235] on td "9550721621" at bounding box center [298, 244] width 142 height 40
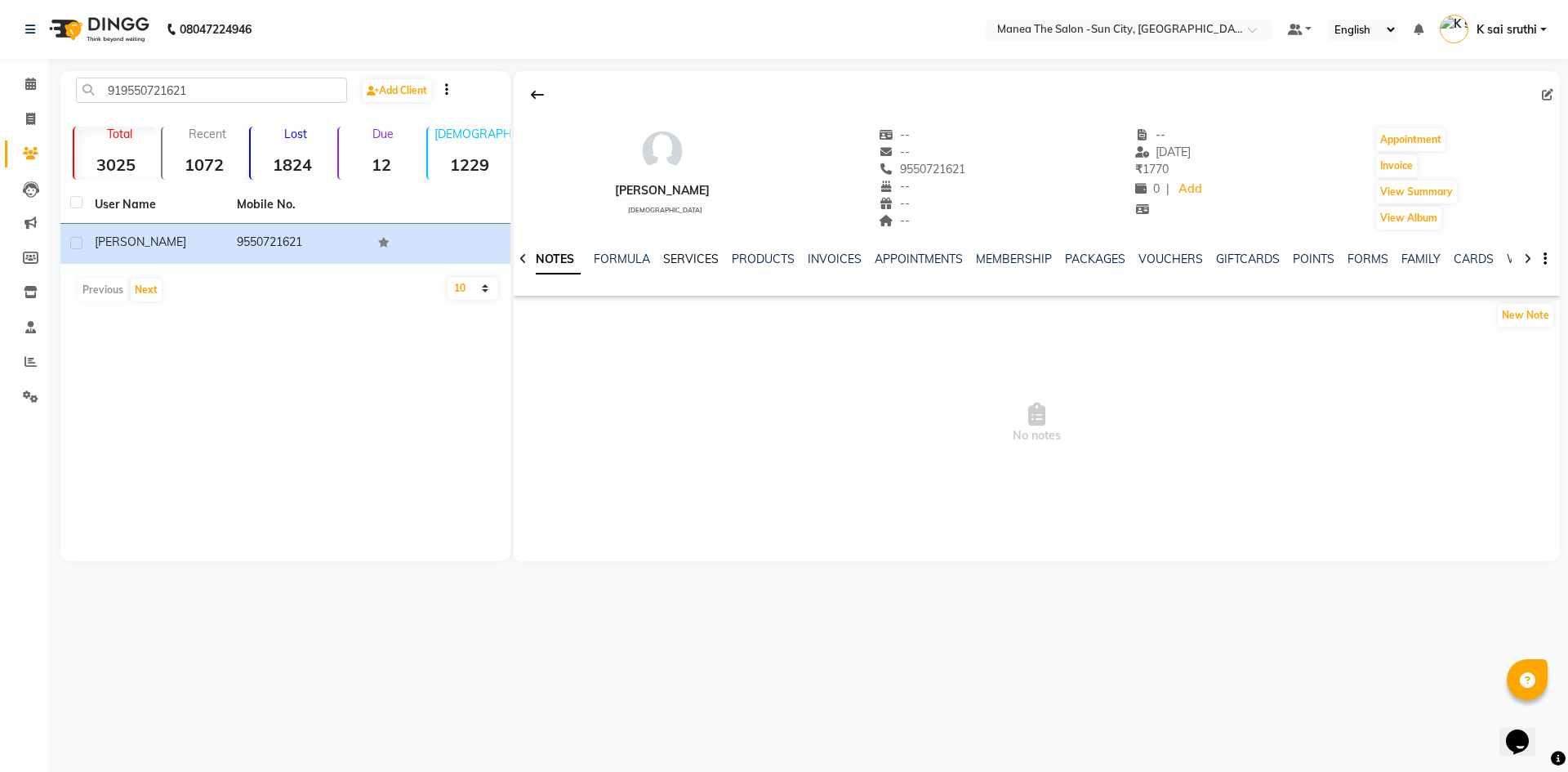
click at [689, 252] on link "SERVICES" at bounding box center [690, 258] width 56 height 15
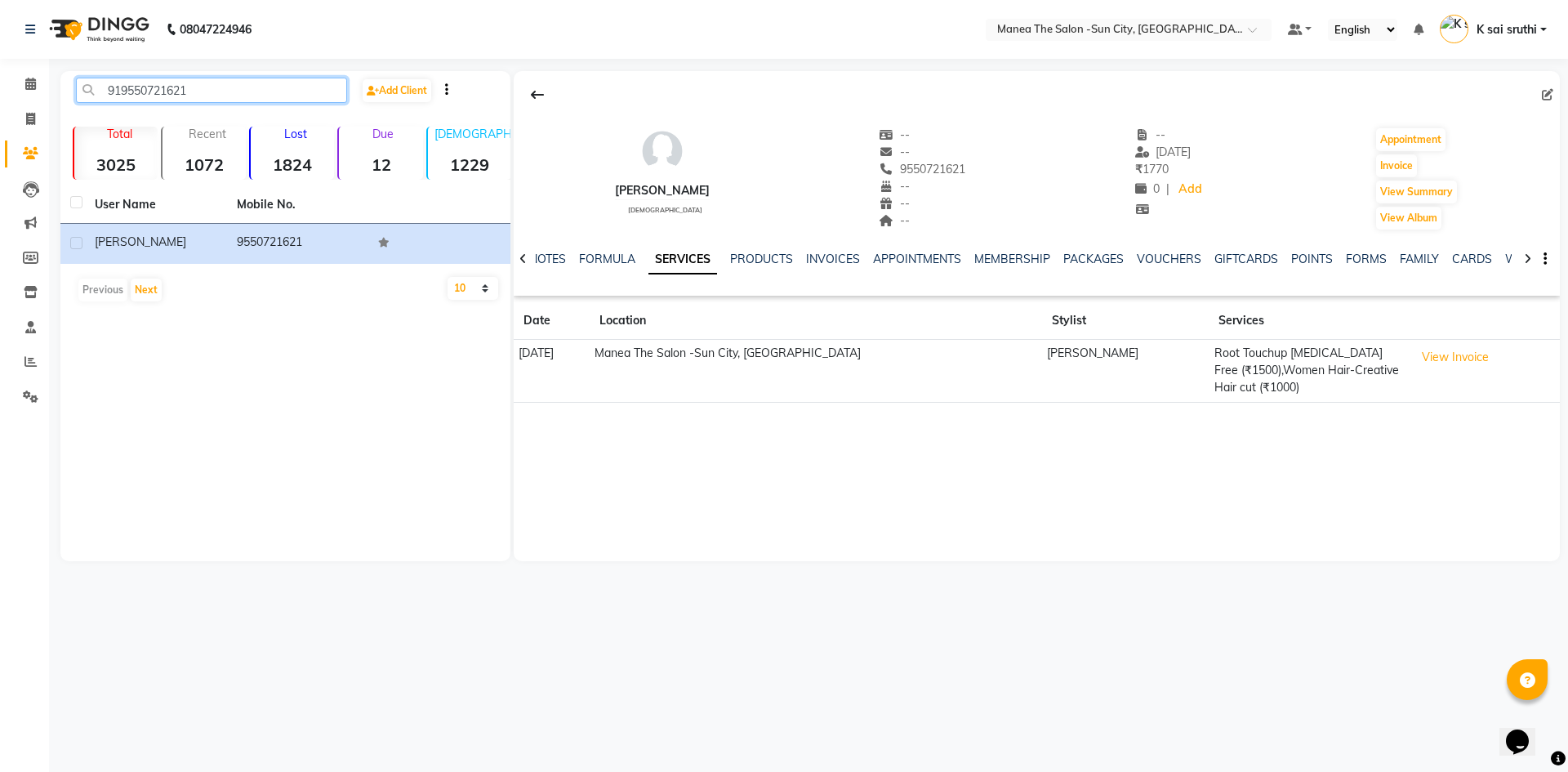
click at [225, 93] on input "919550721621" at bounding box center [211, 91] width 271 height 26
paste input "6281612128"
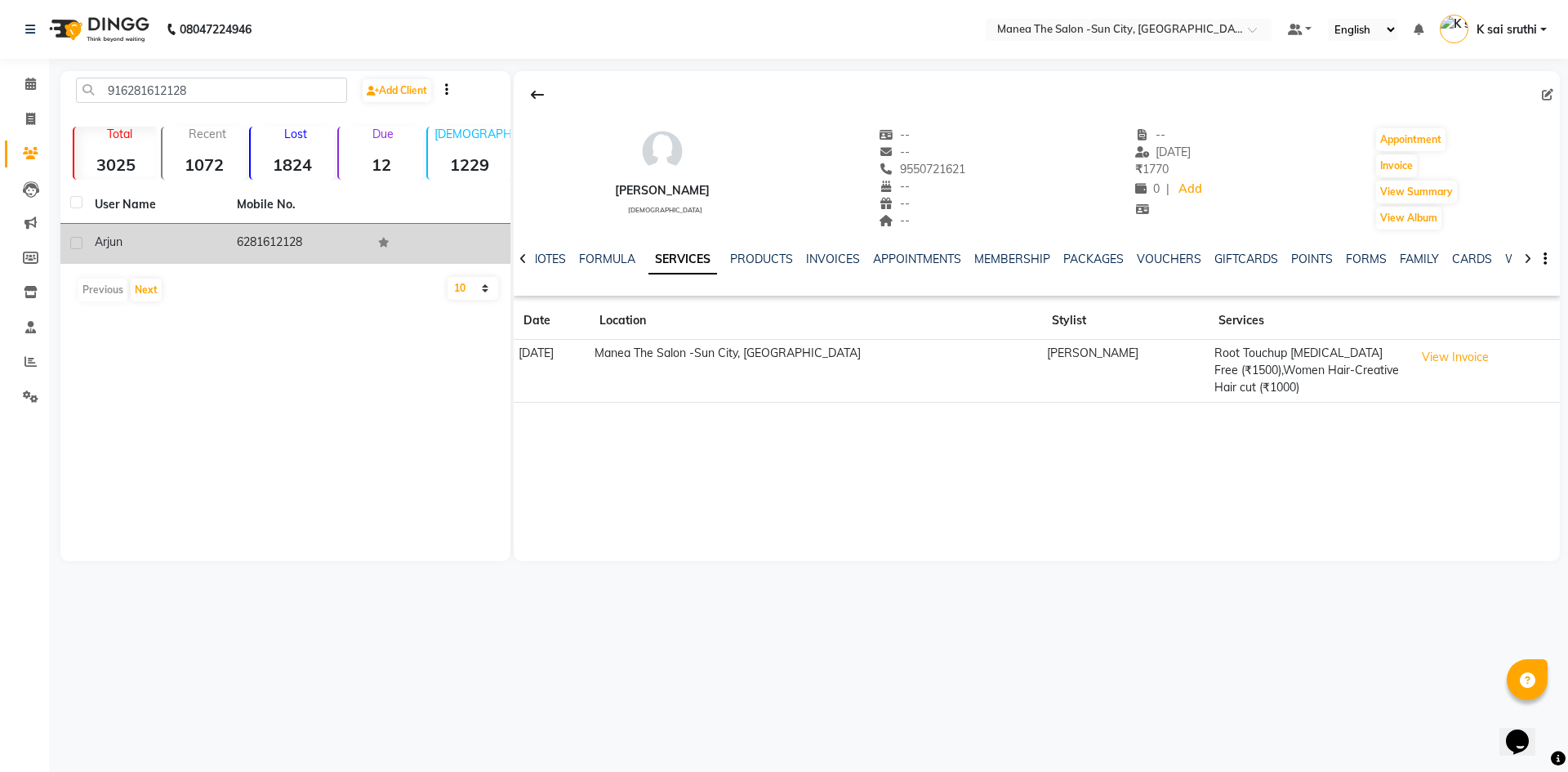
click at [278, 242] on td "6281612128" at bounding box center [298, 244] width 142 height 40
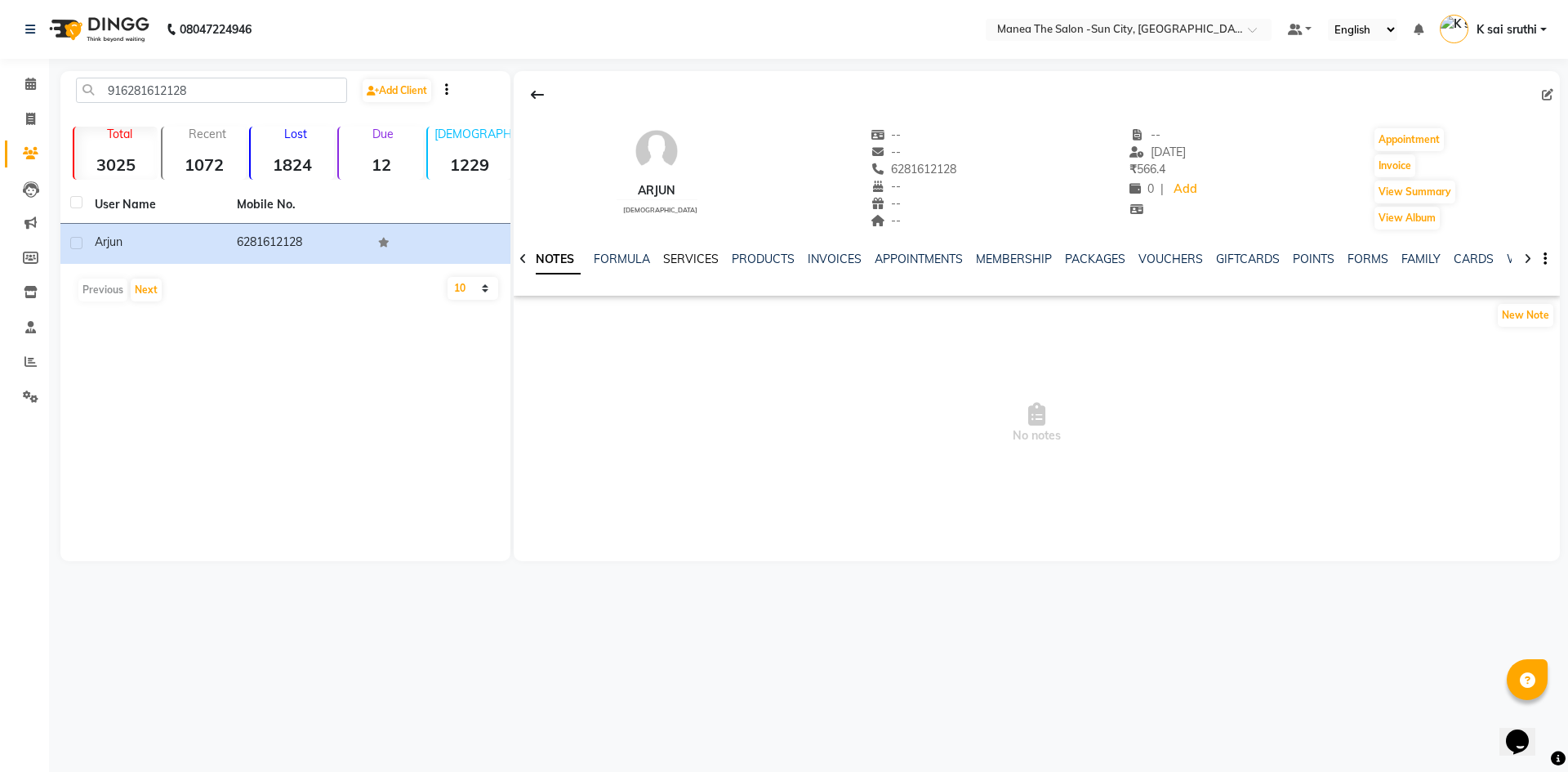
click at [685, 258] on link "SERVICES" at bounding box center [690, 258] width 56 height 15
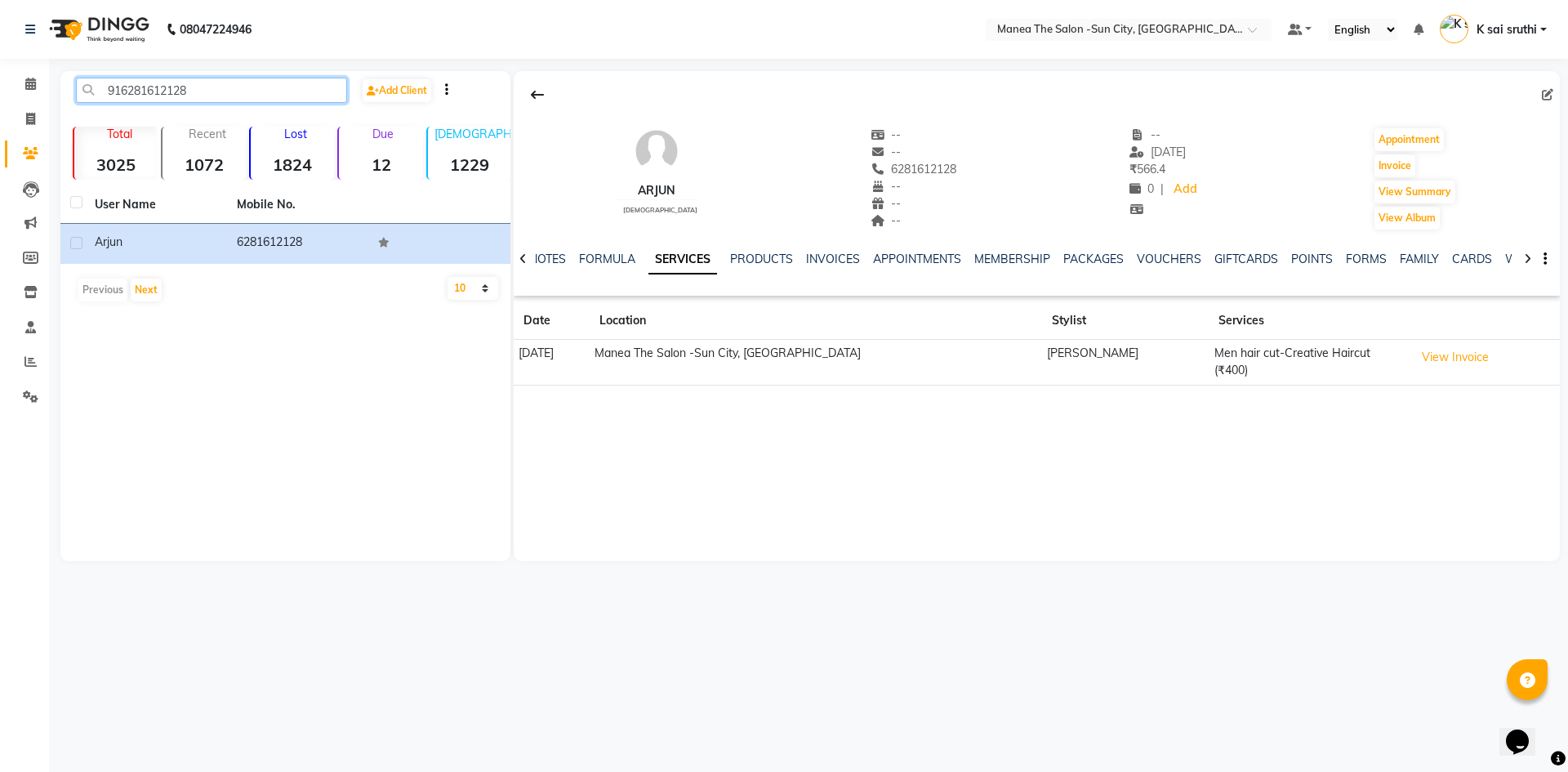
click at [229, 93] on input "916281612128" at bounding box center [211, 91] width 271 height 26
paste input "798772496"
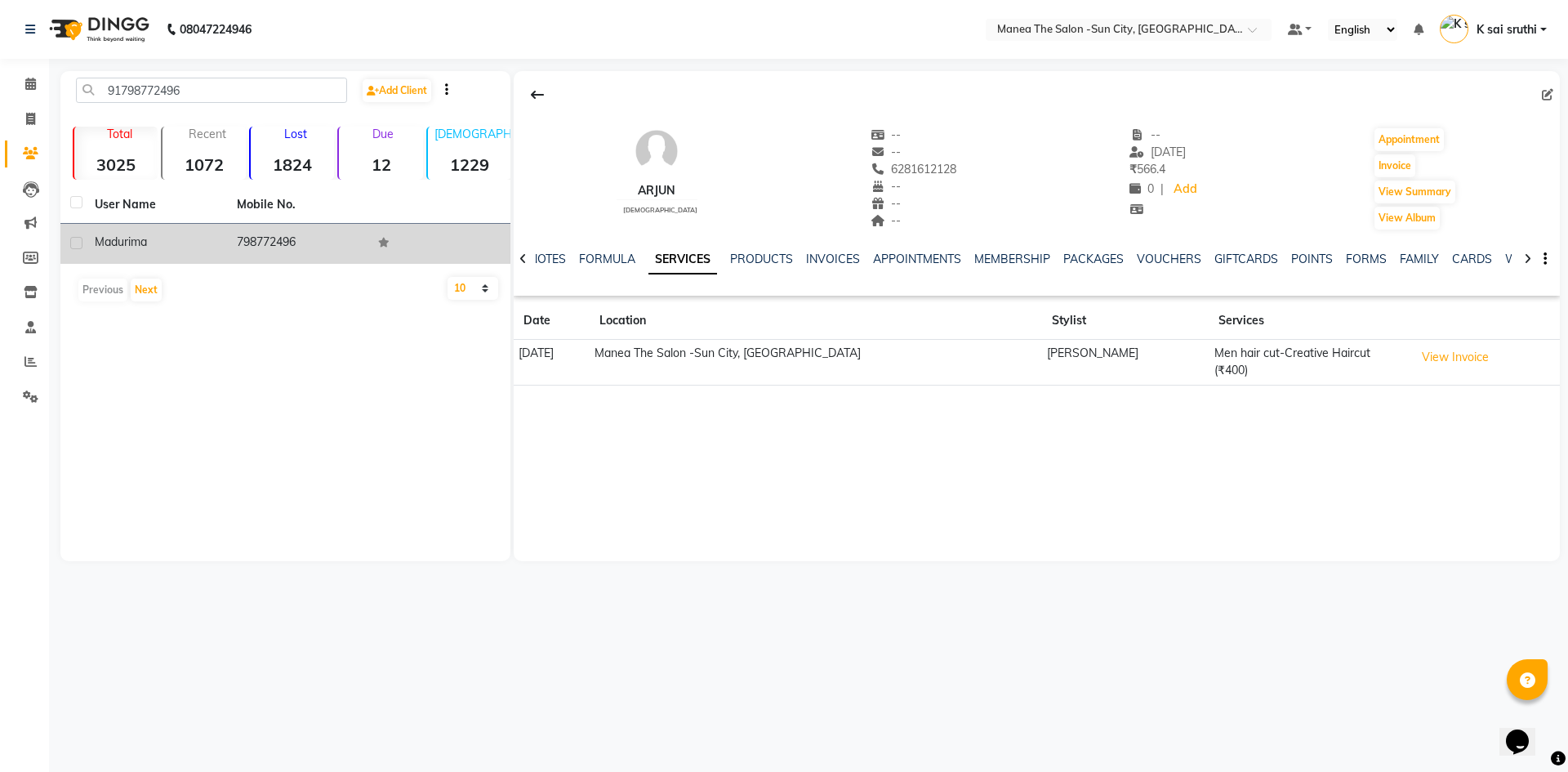
click at [267, 238] on td "798772496" at bounding box center [298, 244] width 142 height 40
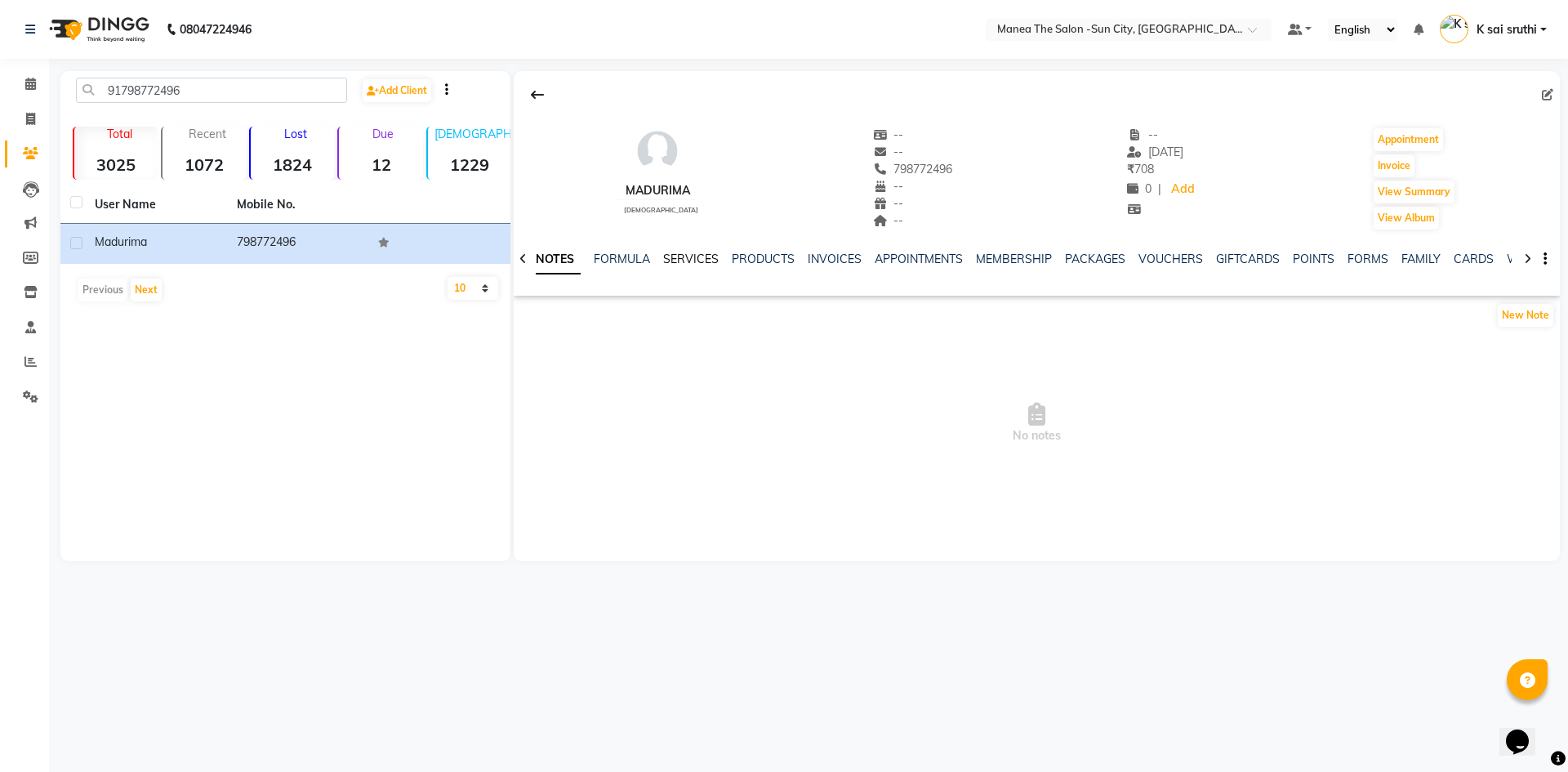
click at [694, 260] on link "SERVICES" at bounding box center [690, 258] width 56 height 15
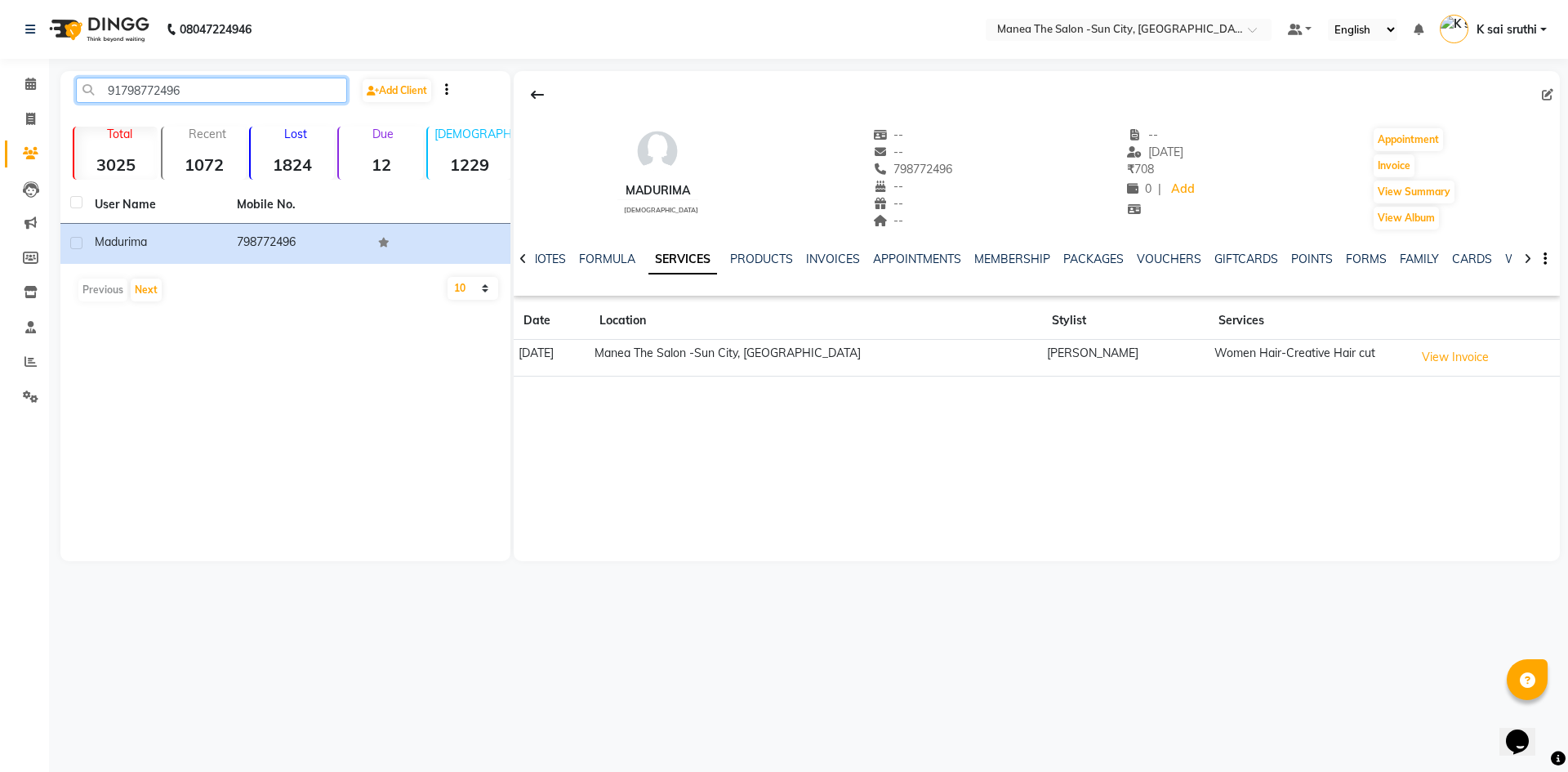
click at [192, 86] on input "91798772496" at bounding box center [211, 91] width 271 height 26
paste input "9160245640"
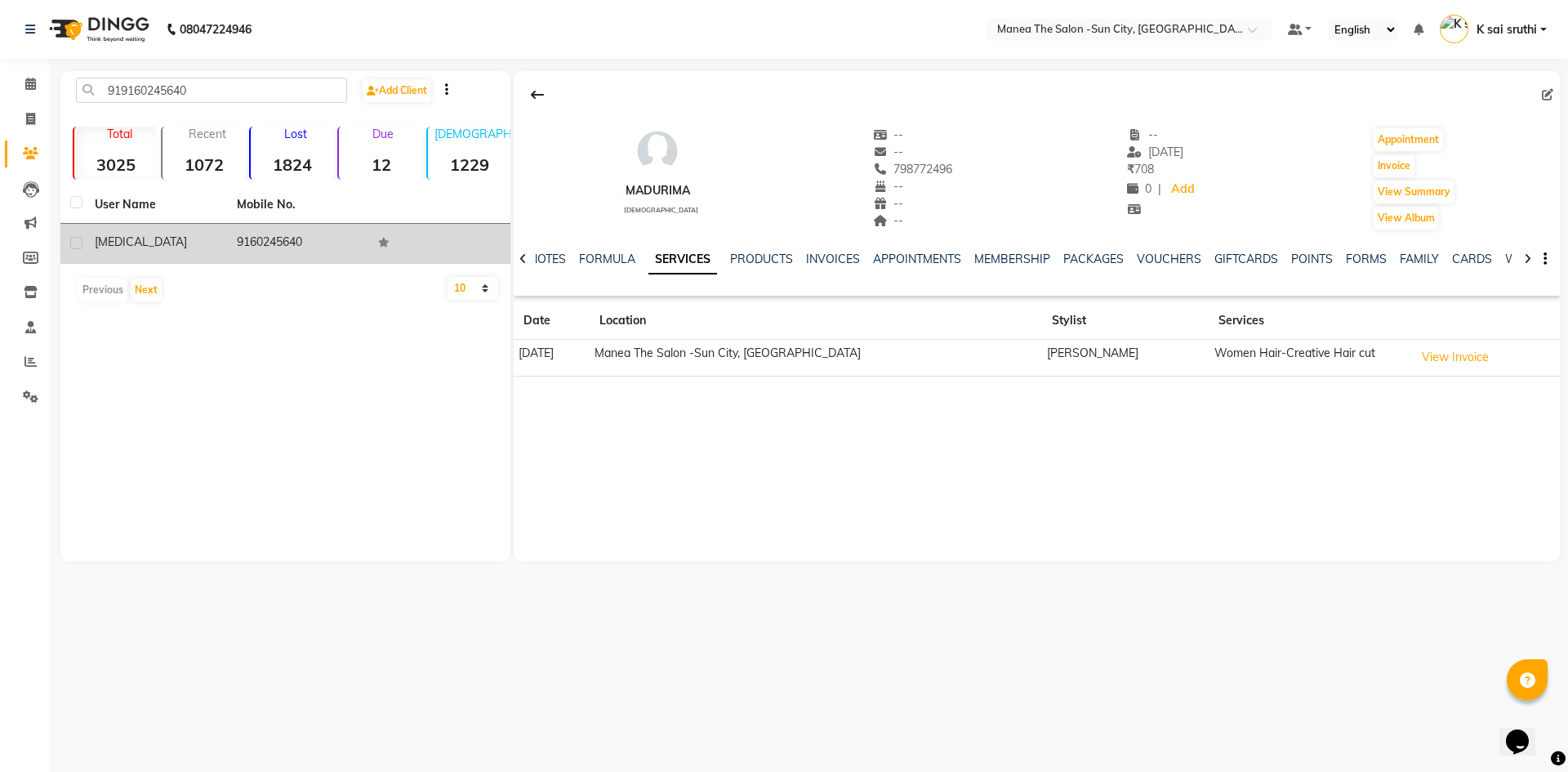
click at [259, 227] on td "9160245640" at bounding box center [298, 244] width 142 height 40
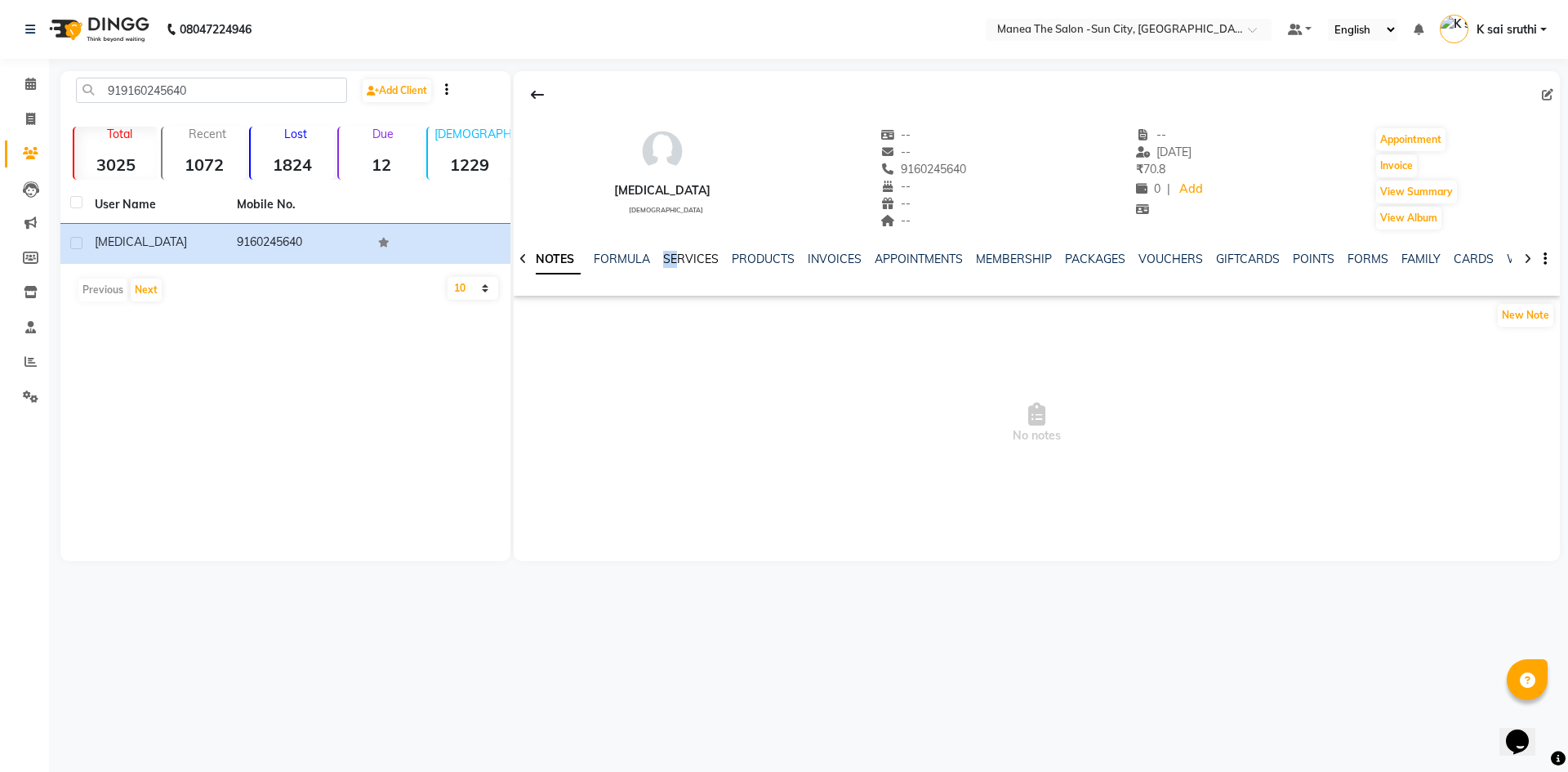
drag, startPoint x: 660, startPoint y: 254, endPoint x: 675, endPoint y: 256, distance: 15.1
click at [674, 256] on ul "NOTES FORMULA SERVICES PRODUCTS INVOICES APPOINTMENTS MEMBERSHIP PACKAGES VOUCH…" at bounding box center [1048, 259] width 1037 height 17
click at [686, 257] on link "SERVICES" at bounding box center [690, 258] width 56 height 15
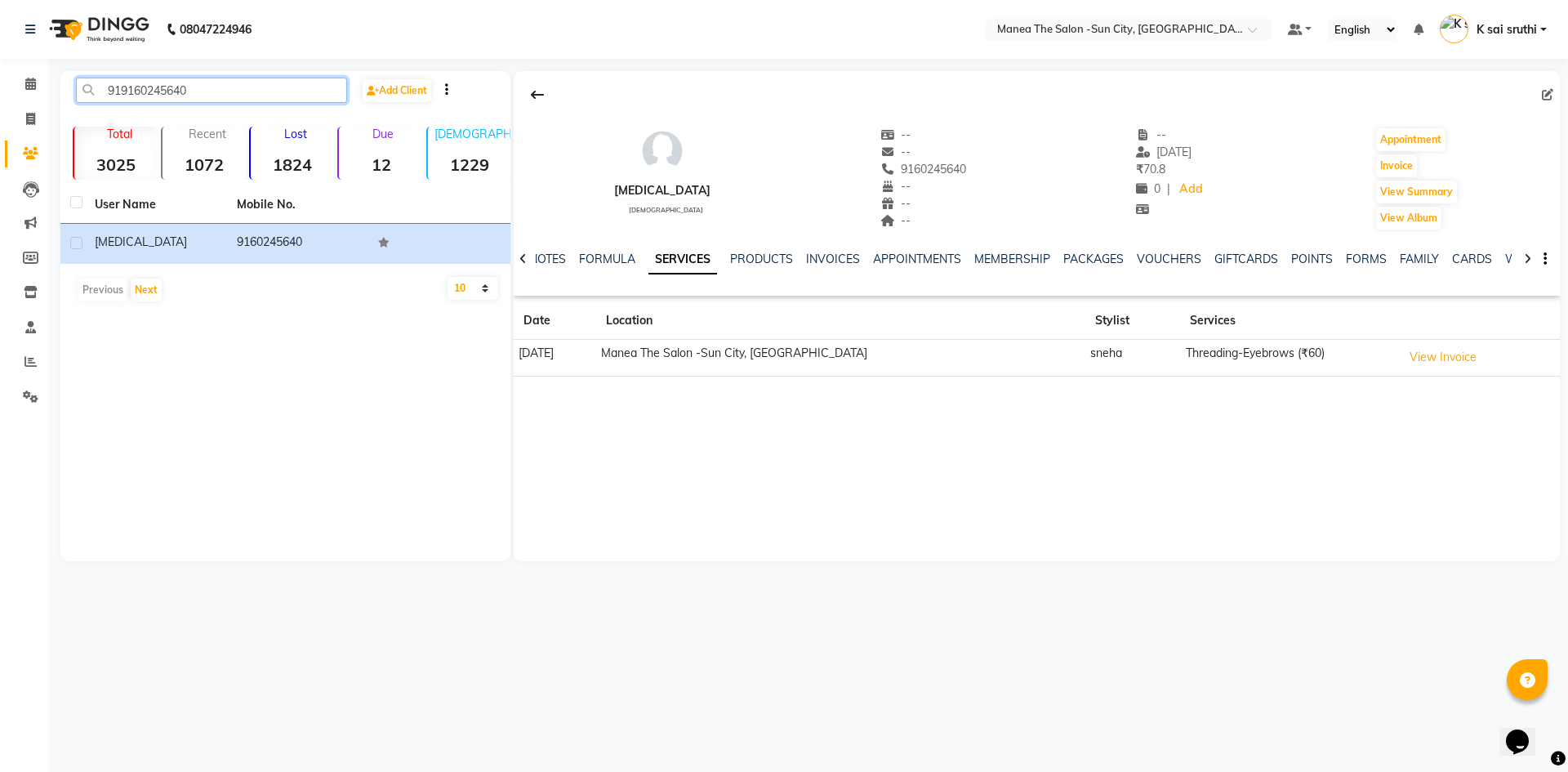
click at [252, 91] on input "919160245640" at bounding box center [211, 91] width 271 height 26
paste input "7893123495"
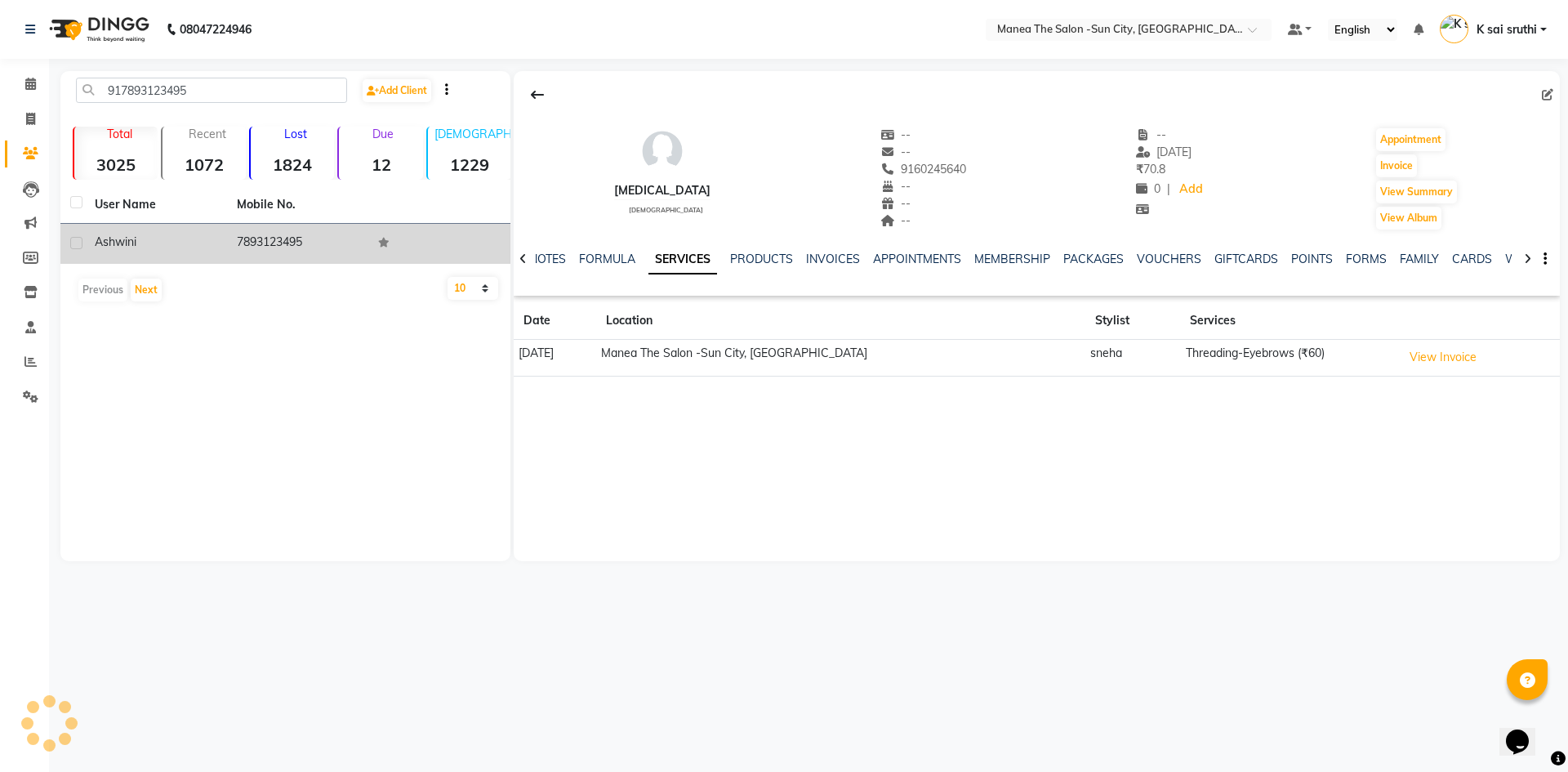
click at [281, 241] on td "7893123495" at bounding box center [298, 244] width 142 height 40
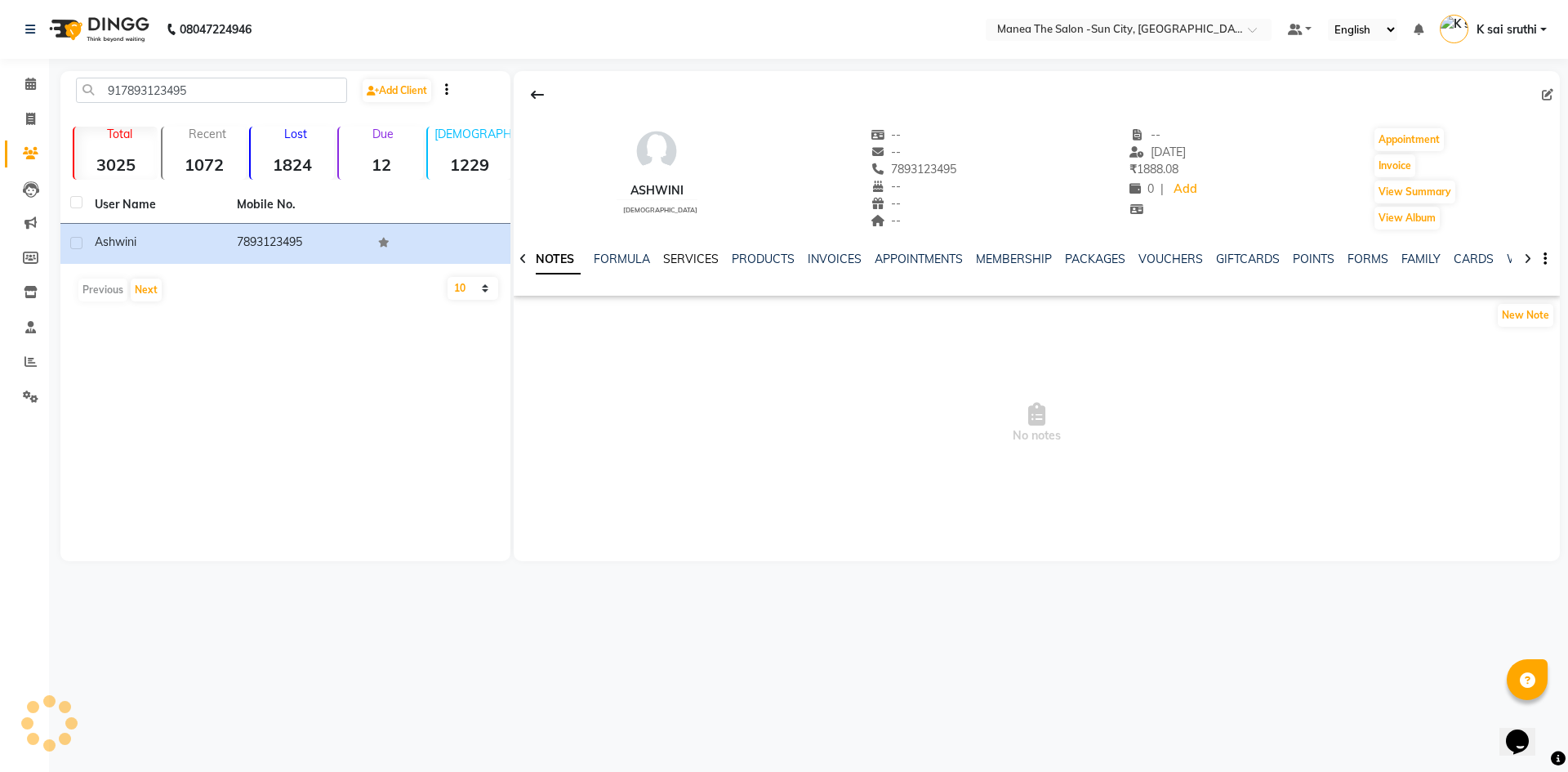
click at [687, 256] on link "SERVICES" at bounding box center [690, 258] width 56 height 15
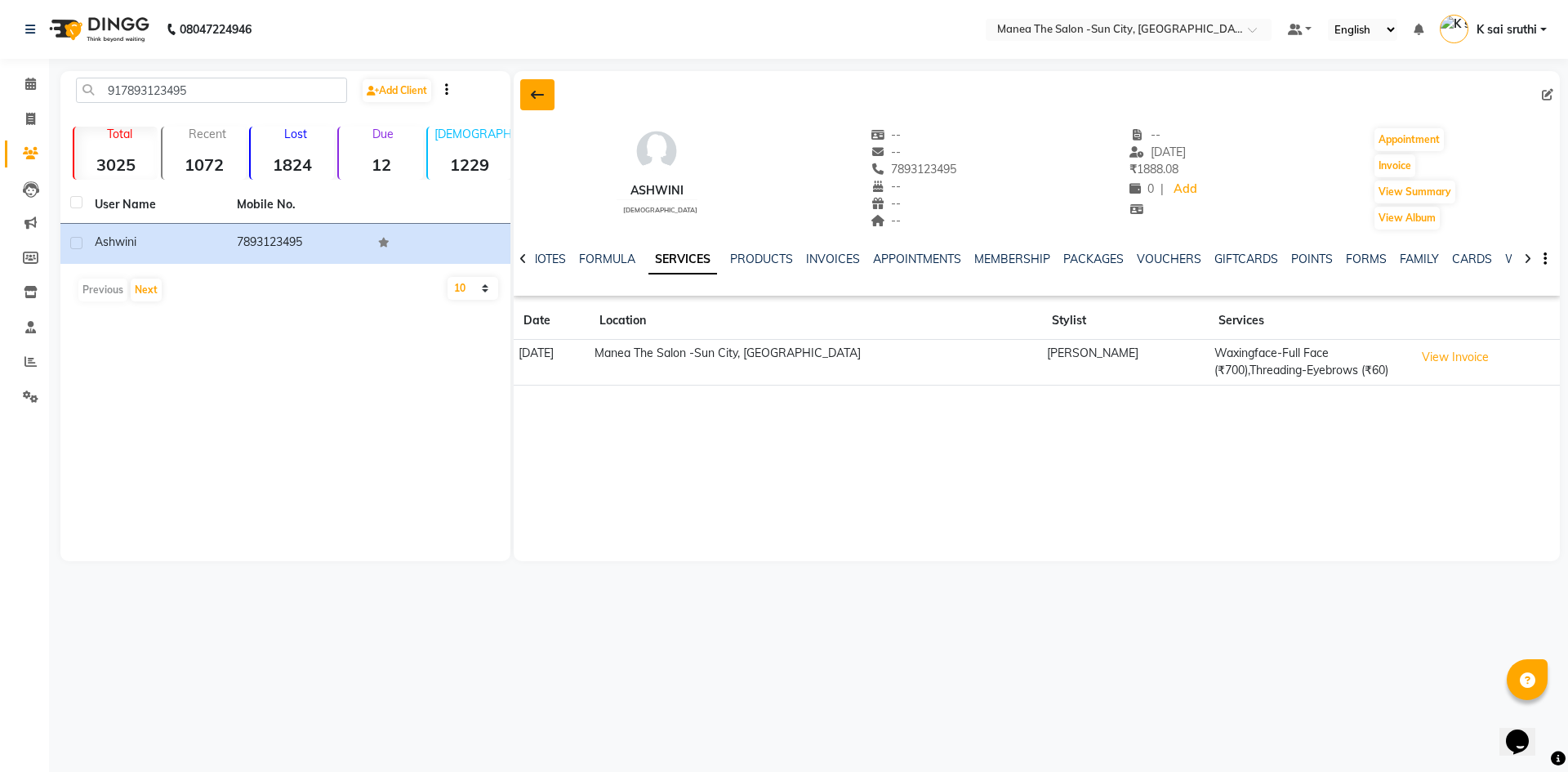
click at [535, 89] on icon at bounding box center [537, 94] width 13 height 13
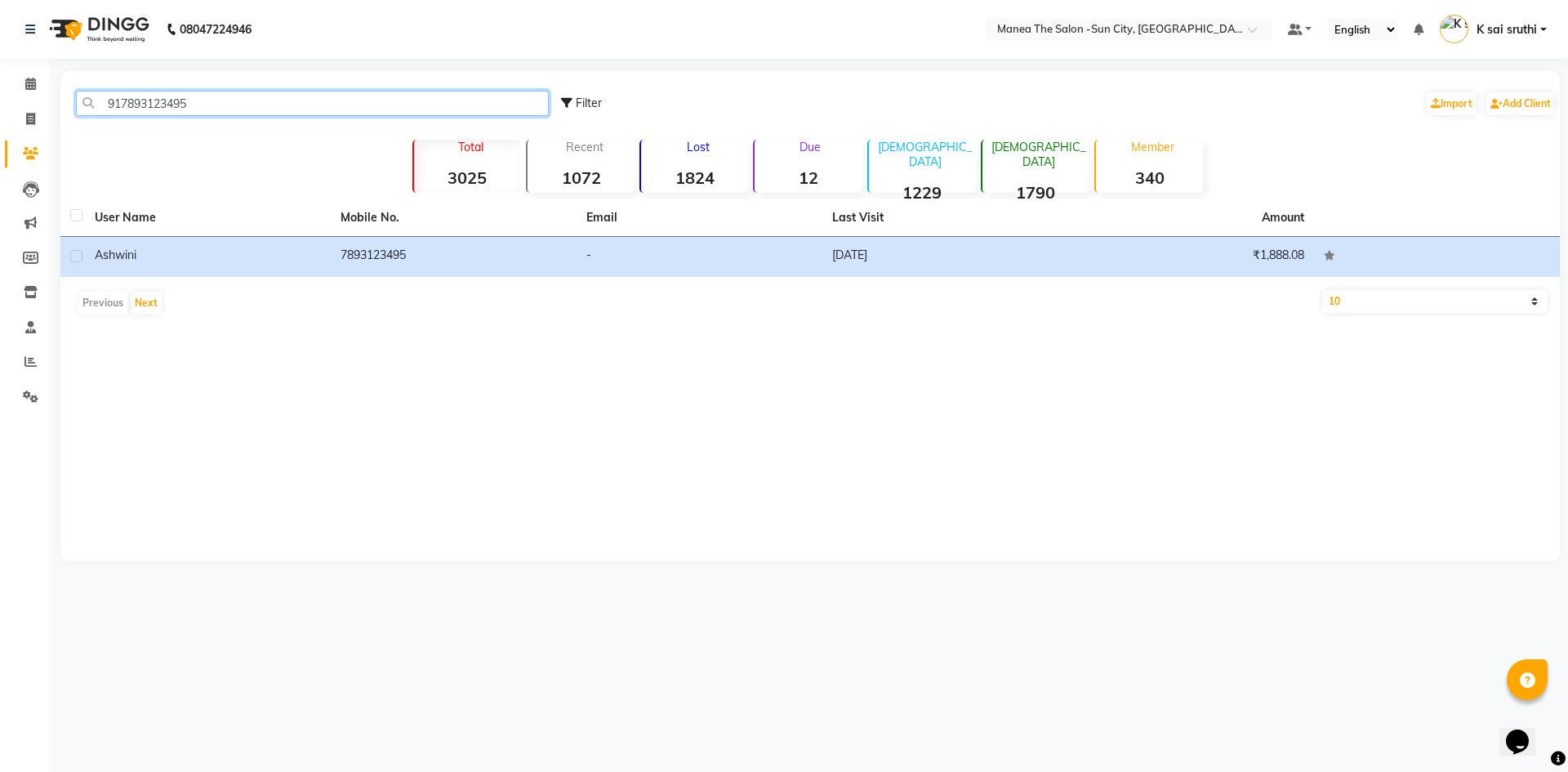
click at [242, 101] on input "917893123495" at bounding box center [312, 104] width 473 height 26
paste input "9866417050"
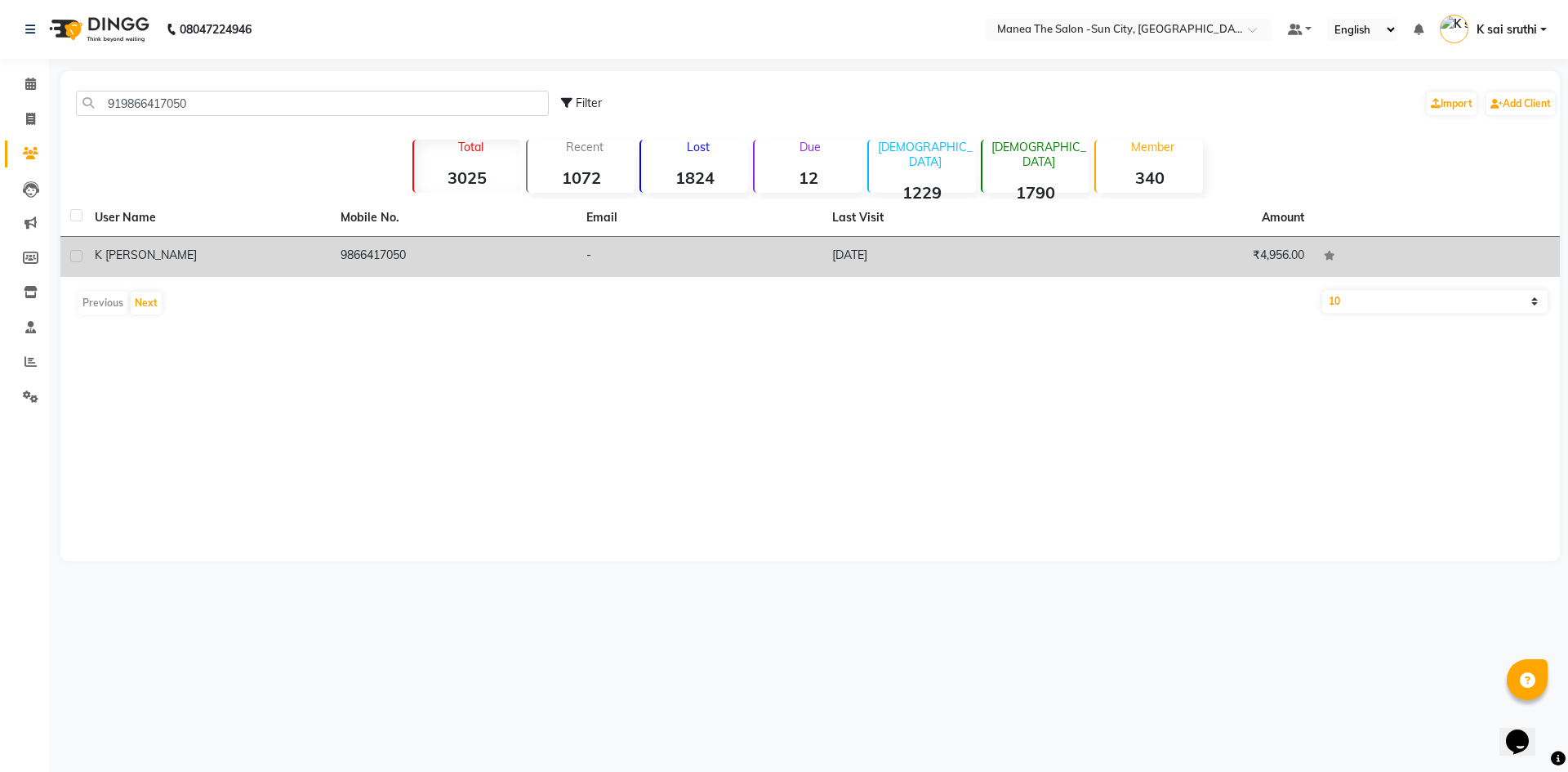
click at [879, 256] on td "[DATE]" at bounding box center [944, 257] width 246 height 40
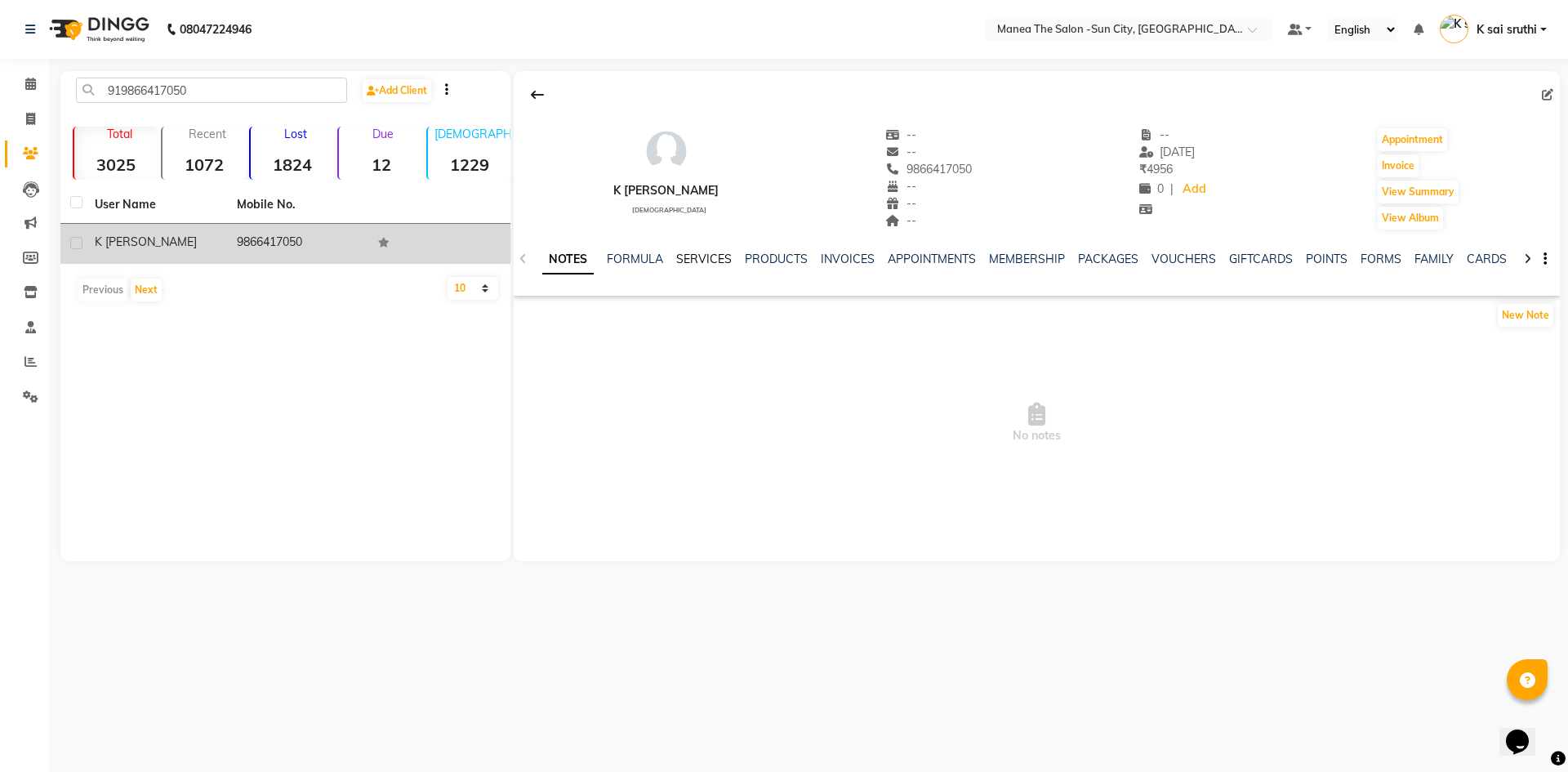
click at [711, 258] on link "SERVICES" at bounding box center [703, 258] width 56 height 15
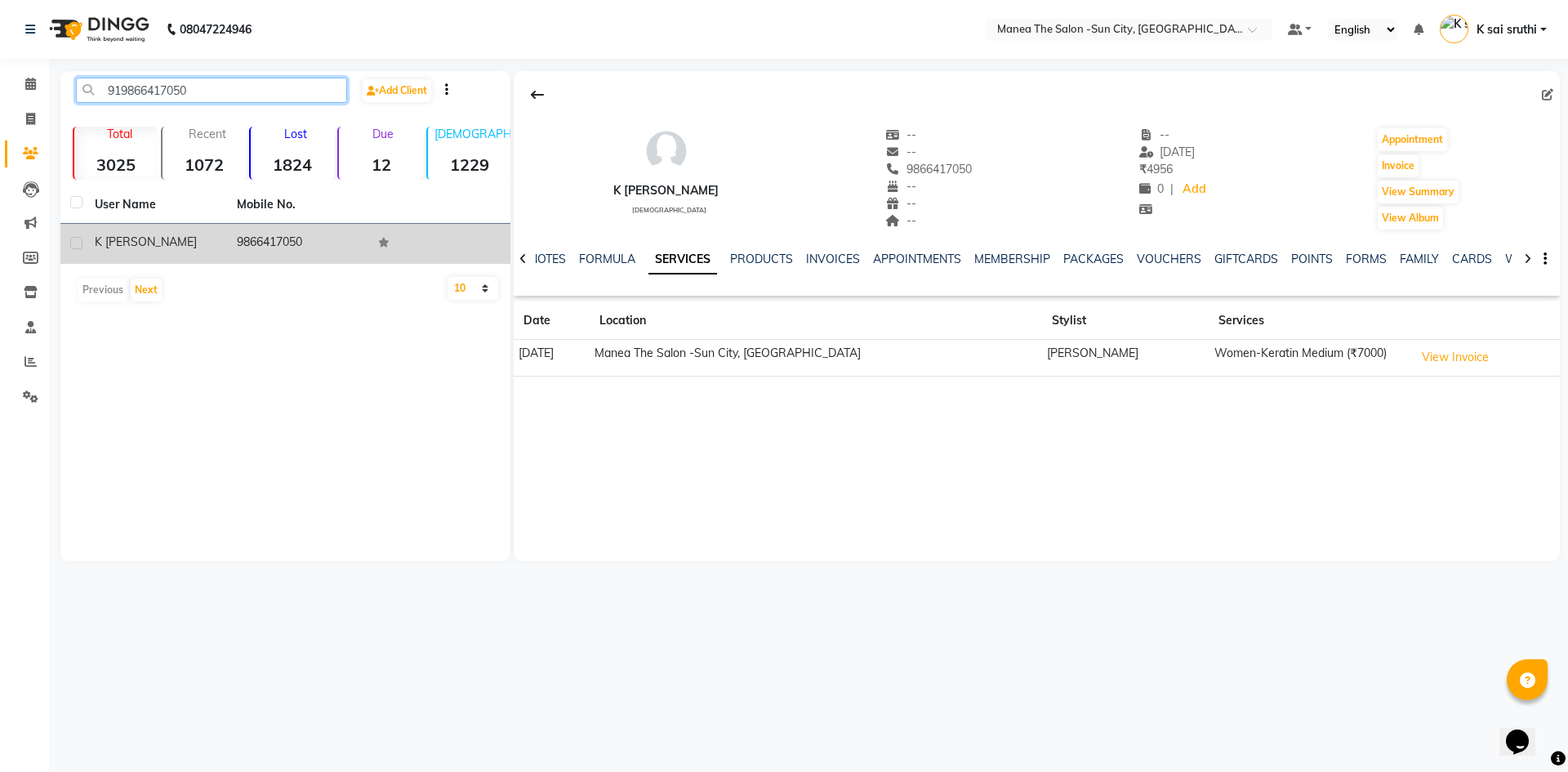
click at [257, 98] on input "919866417050" at bounding box center [211, 91] width 271 height 26
paste input "100170197"
click at [284, 236] on td "9100170197" at bounding box center [298, 244] width 142 height 40
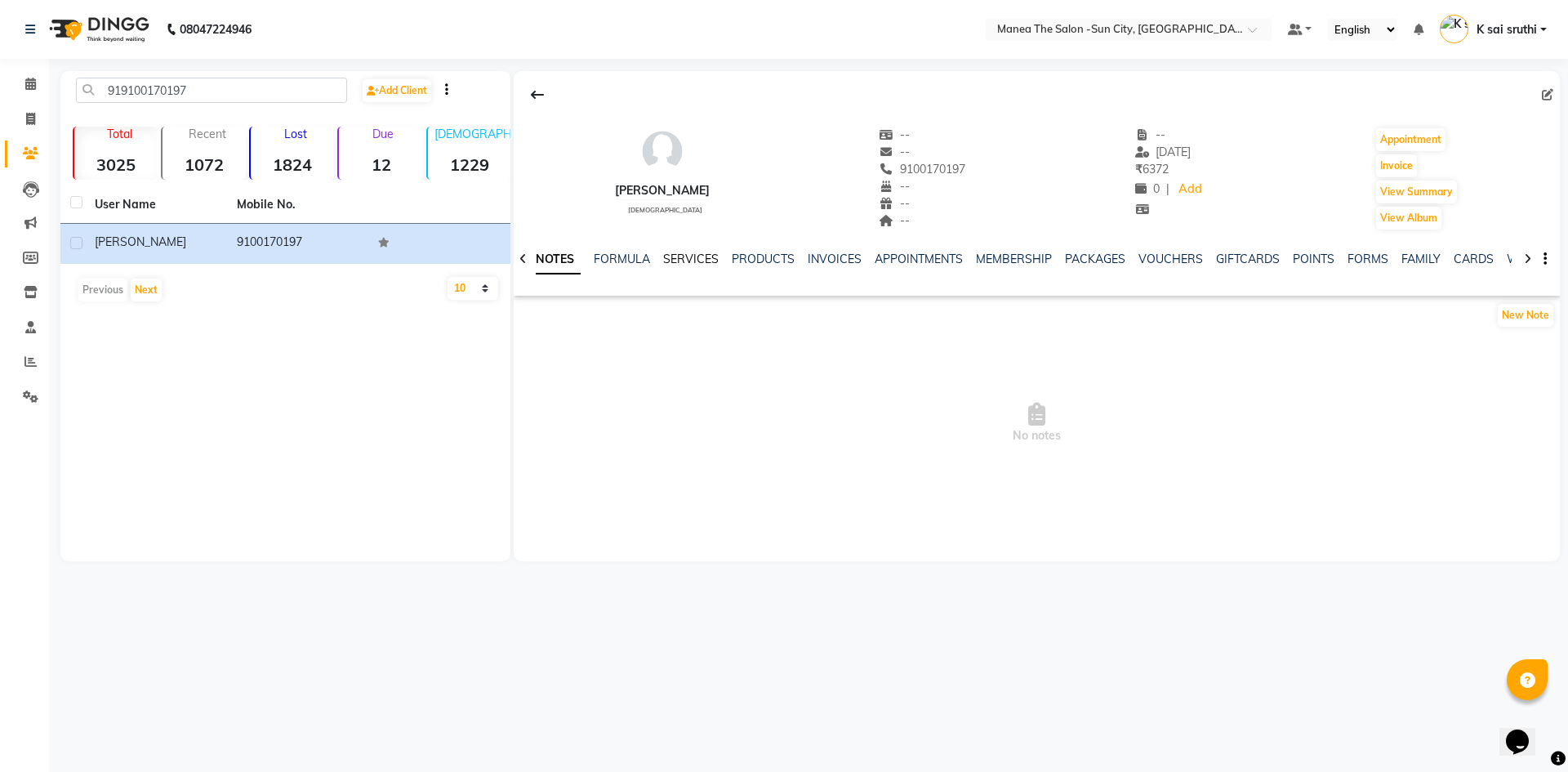
click at [693, 260] on link "SERVICES" at bounding box center [690, 258] width 56 height 15
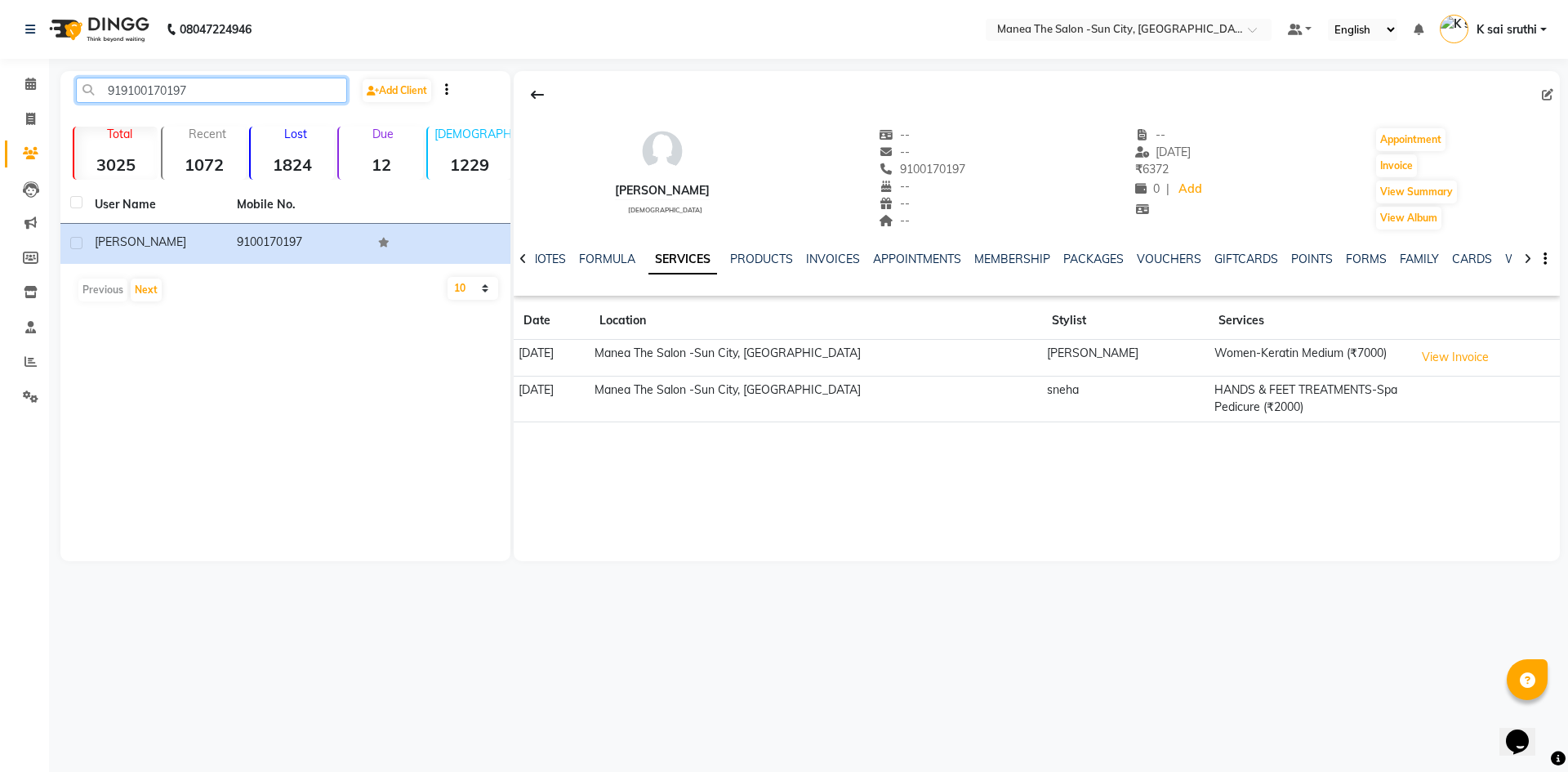
click at [232, 84] on input "919100170197" at bounding box center [211, 91] width 271 height 26
paste input "8427266462"
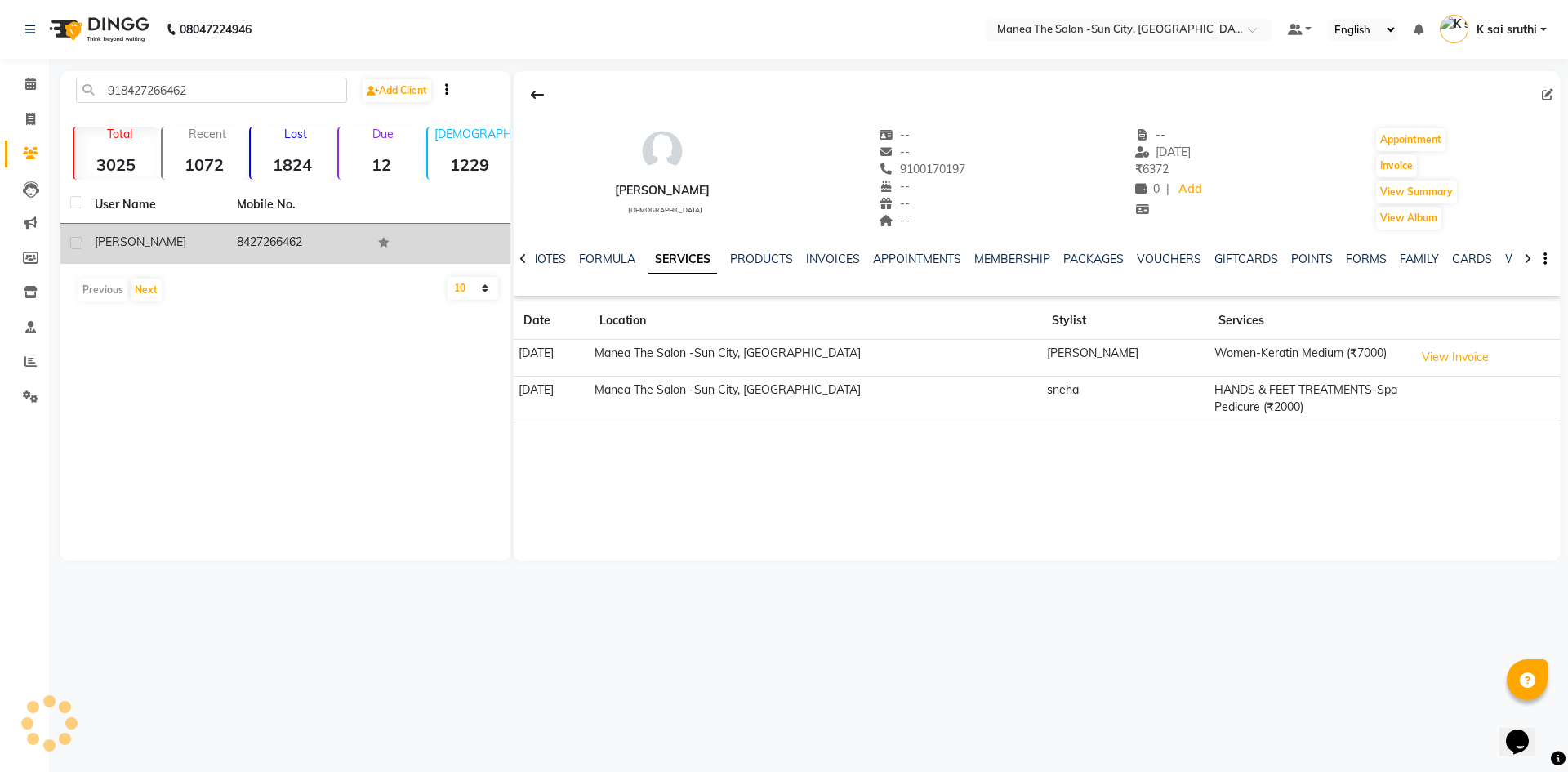
click at [258, 245] on td "8427266462" at bounding box center [298, 244] width 142 height 40
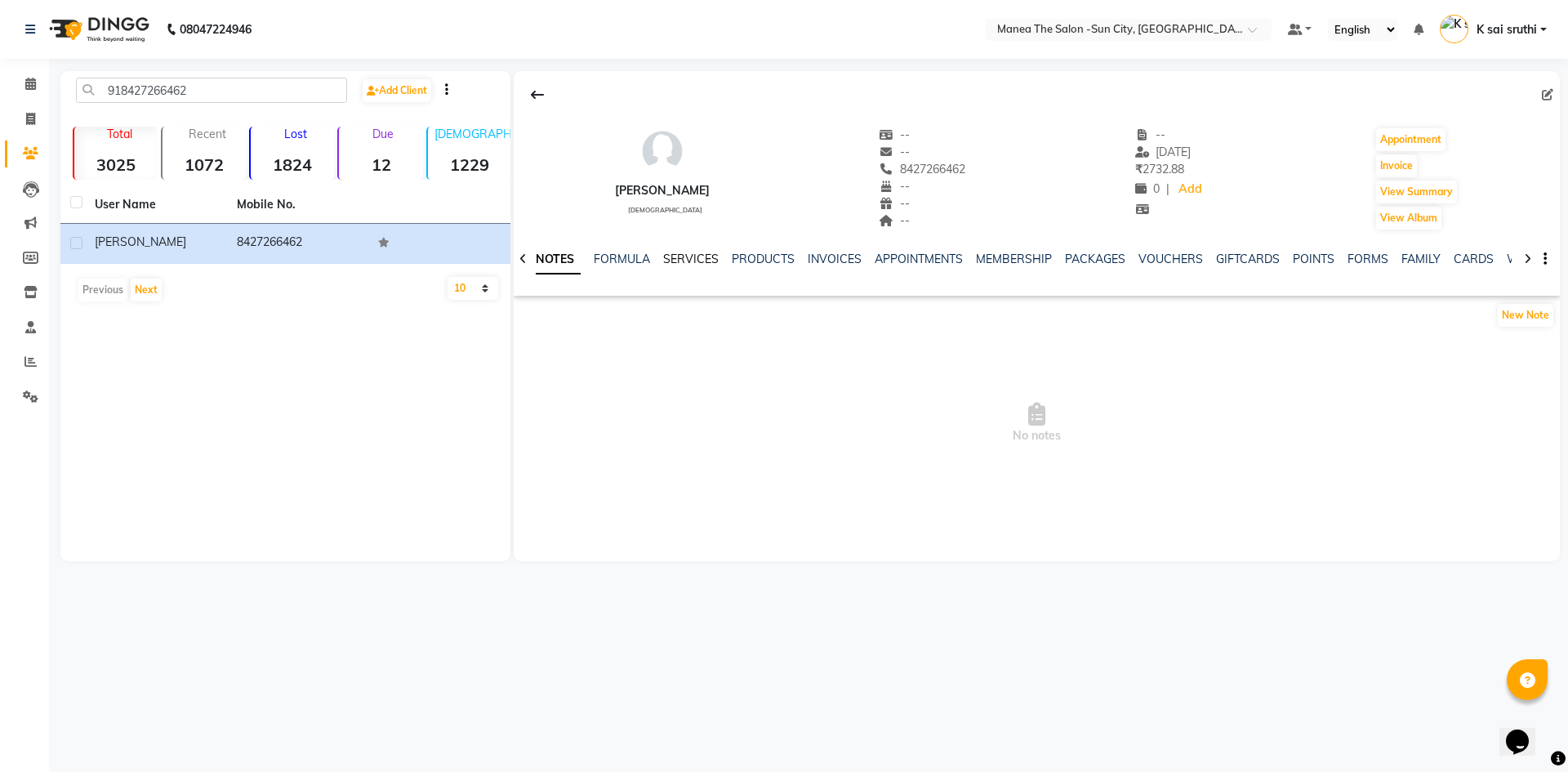
click at [691, 259] on link "SERVICES" at bounding box center [690, 258] width 56 height 15
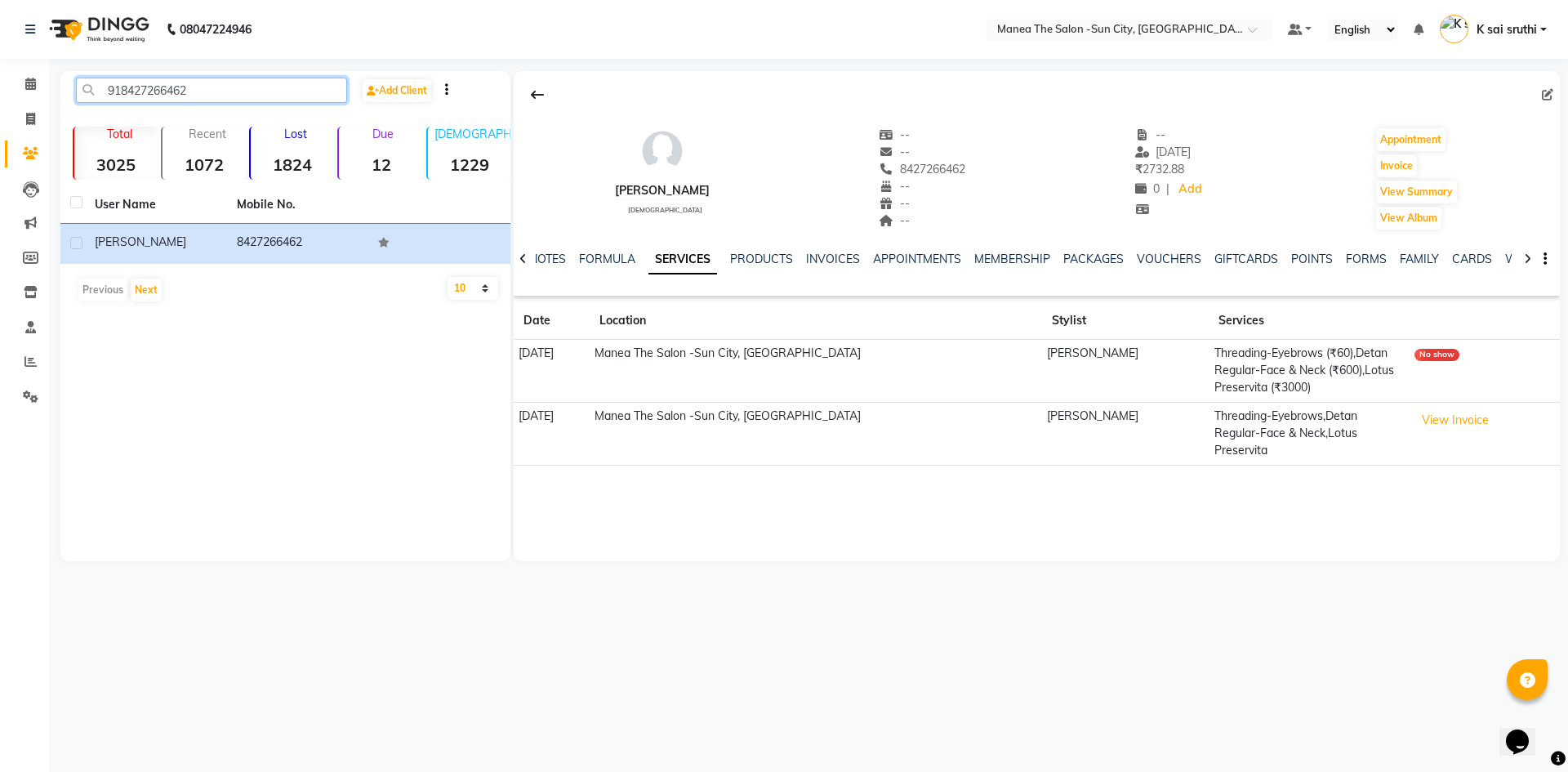
click at [219, 89] on input "918427266462" at bounding box center [211, 91] width 271 height 26
paste input "944005431"
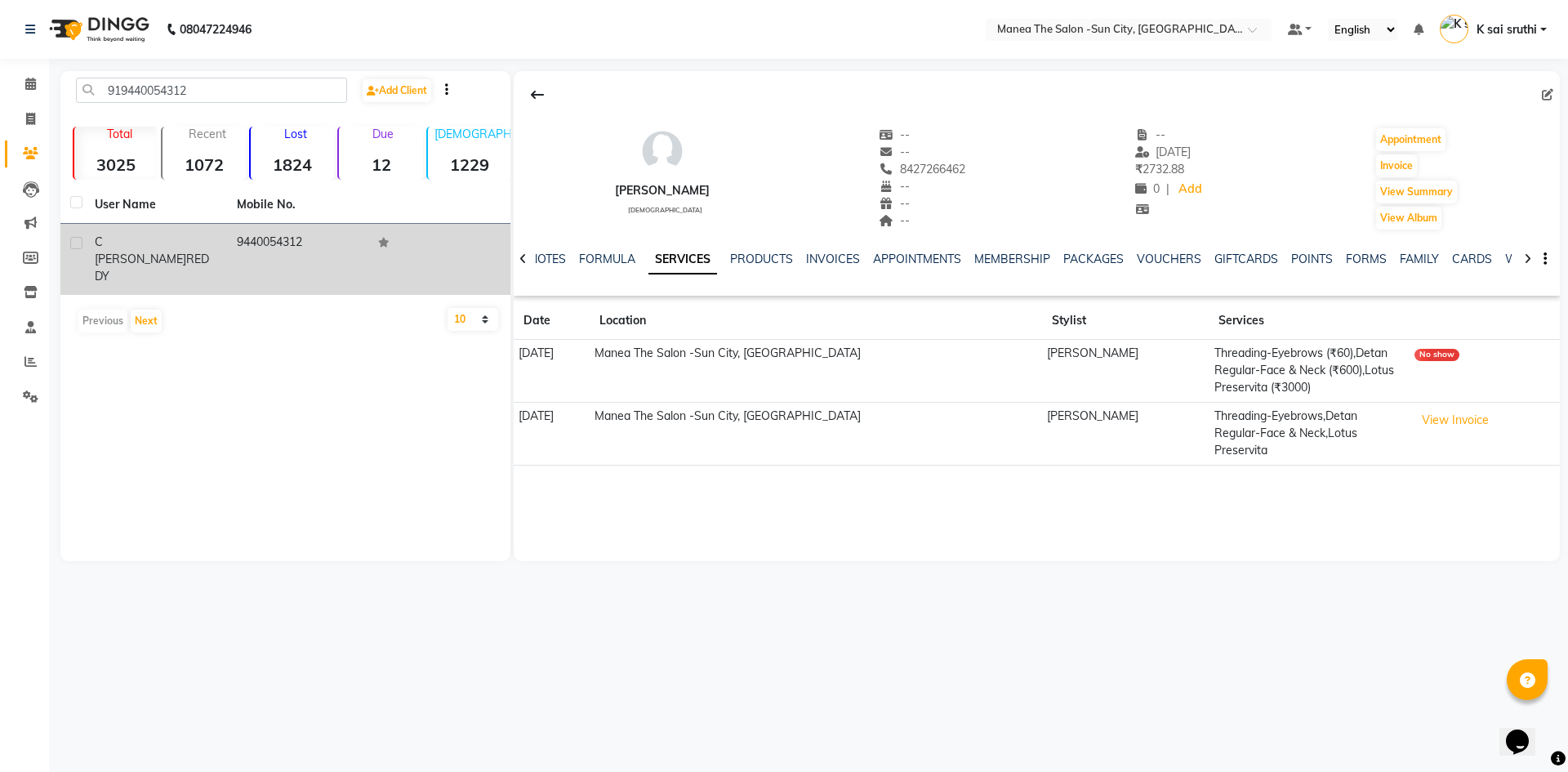
click at [270, 235] on td "9440054312" at bounding box center [298, 259] width 142 height 71
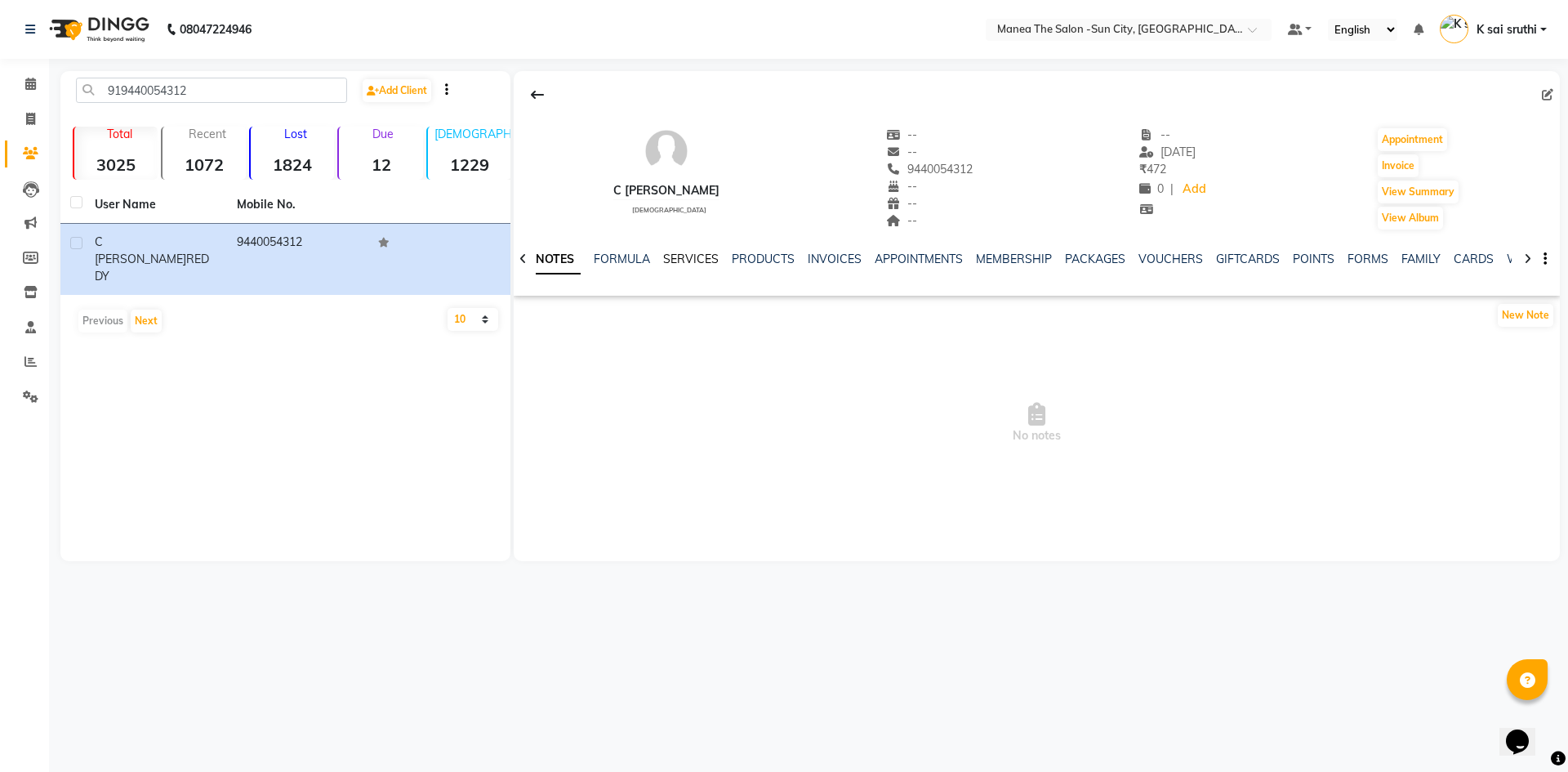
click at [692, 256] on link "SERVICES" at bounding box center [690, 258] width 56 height 15
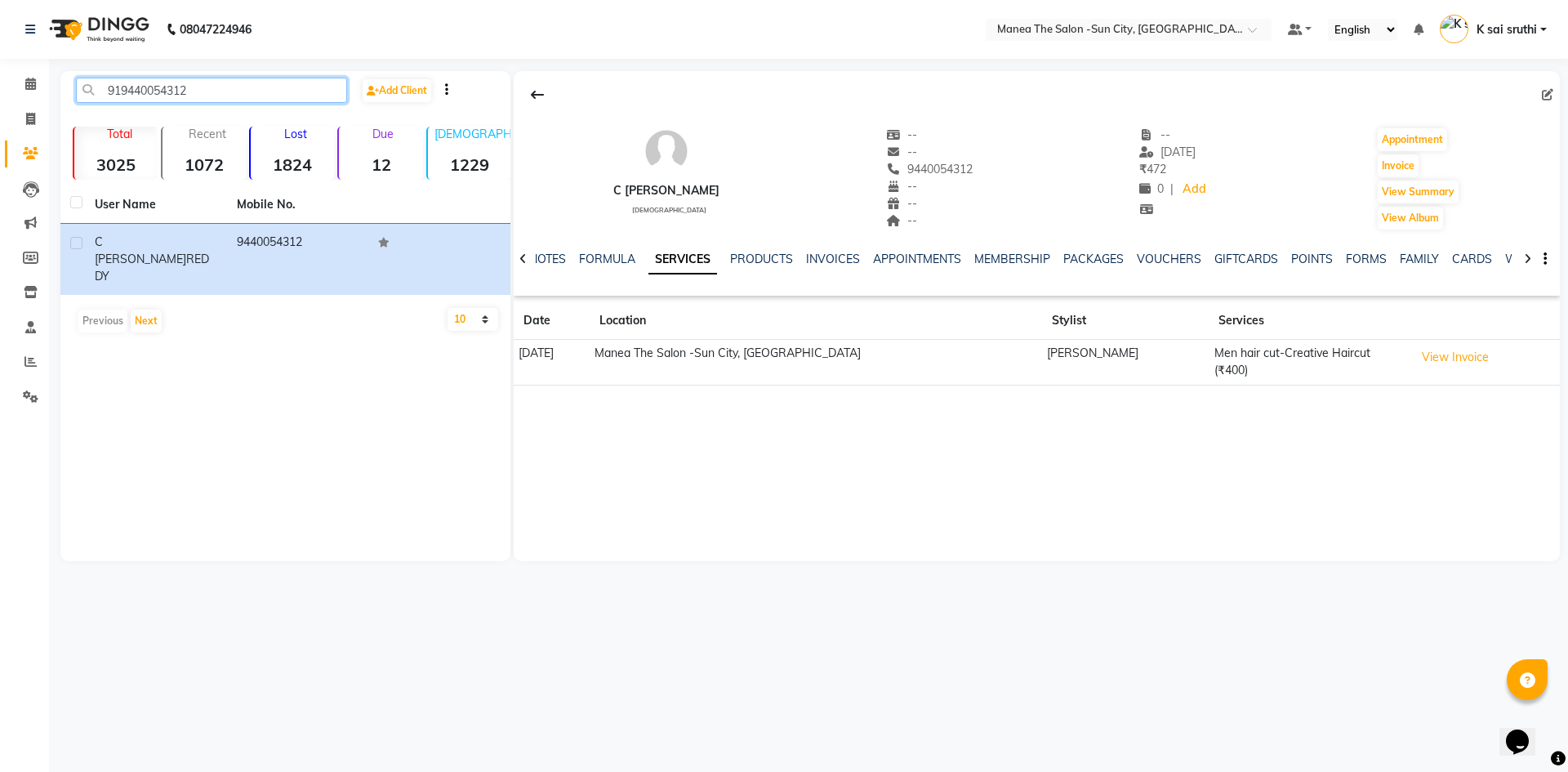
click at [264, 93] on input "919440054312" at bounding box center [211, 91] width 271 height 26
paste input "500042088"
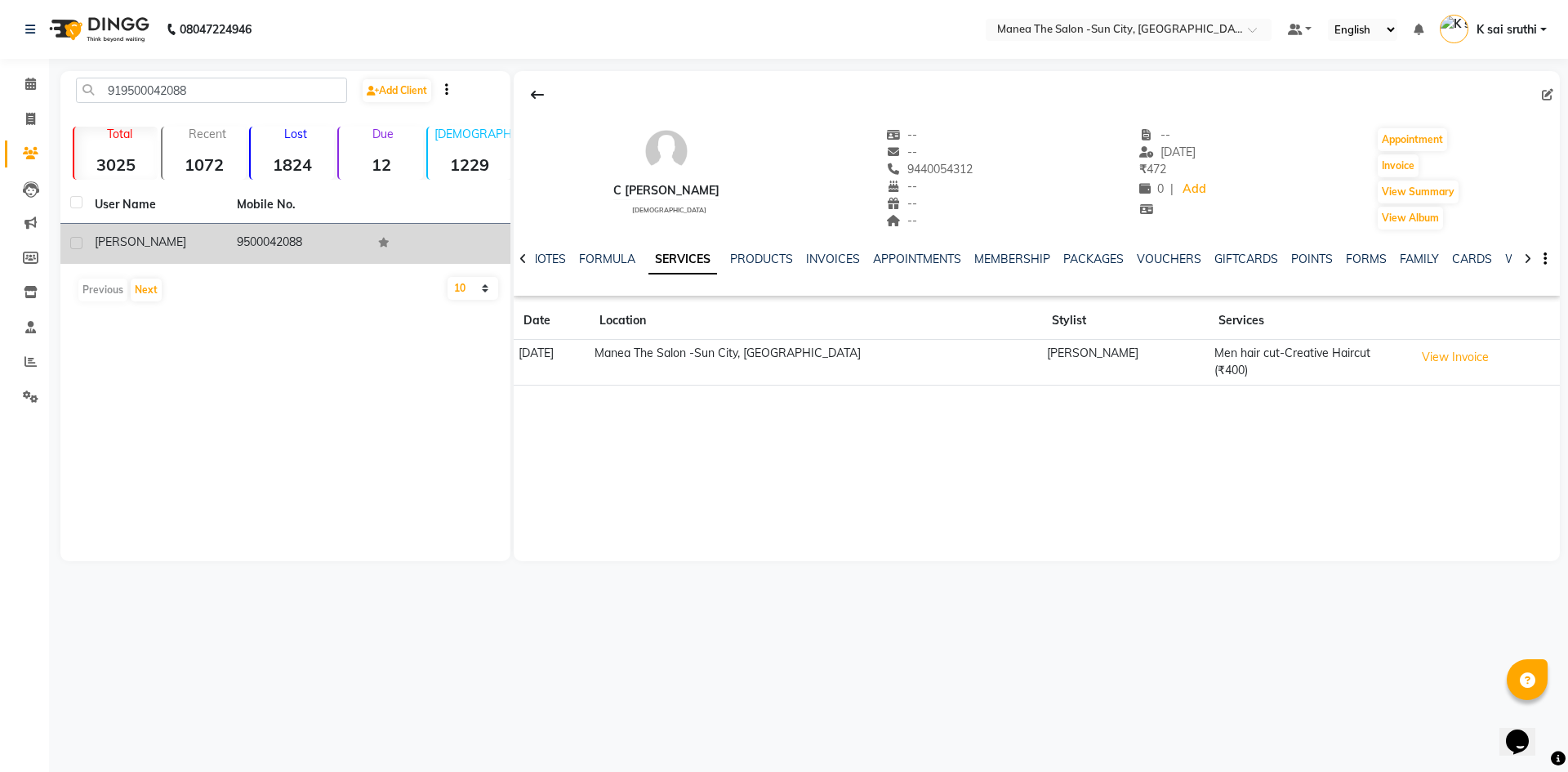
click at [273, 228] on td "9500042088" at bounding box center [298, 244] width 142 height 40
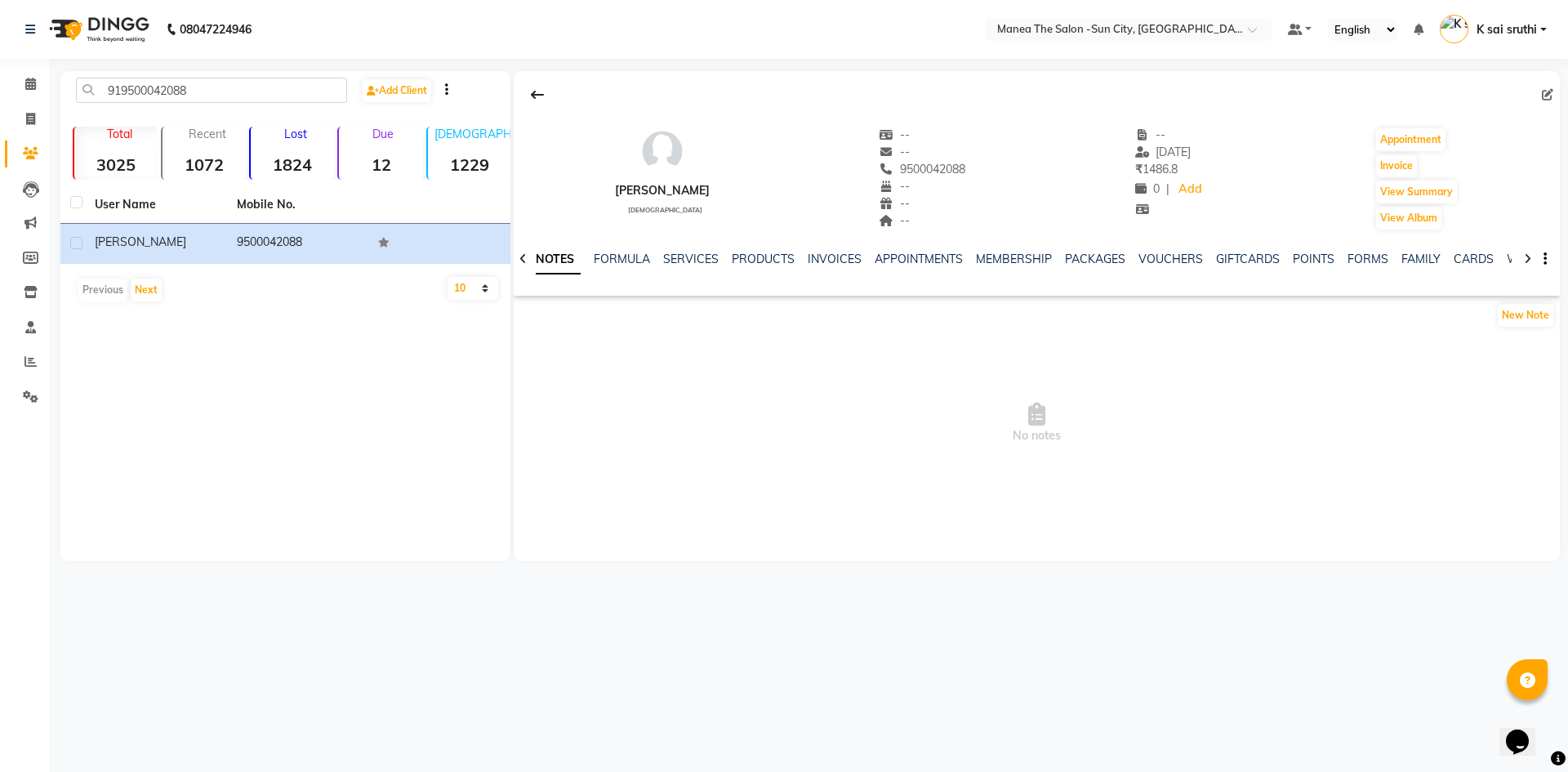
click at [674, 247] on div "NOTES FORMULA SERVICES PRODUCTS INVOICES APPOINTMENTS MEMBERSHIP PACKAGES VOUCH…" at bounding box center [1036, 259] width 1046 height 56
click at [687, 258] on link "SERVICES" at bounding box center [690, 258] width 56 height 15
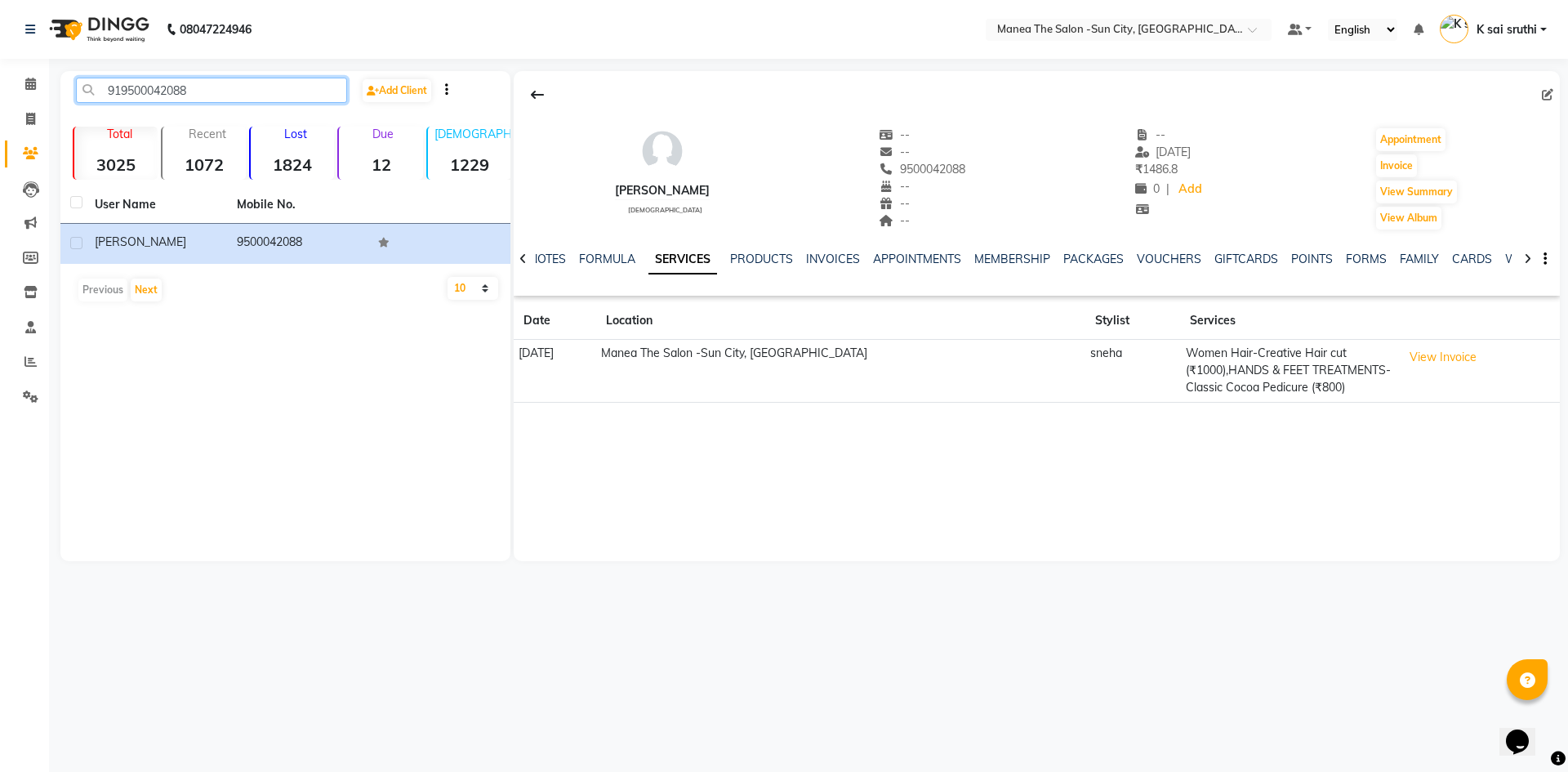
click at [256, 96] on input "919500042088" at bounding box center [211, 91] width 271 height 26
paste input "7907688721"
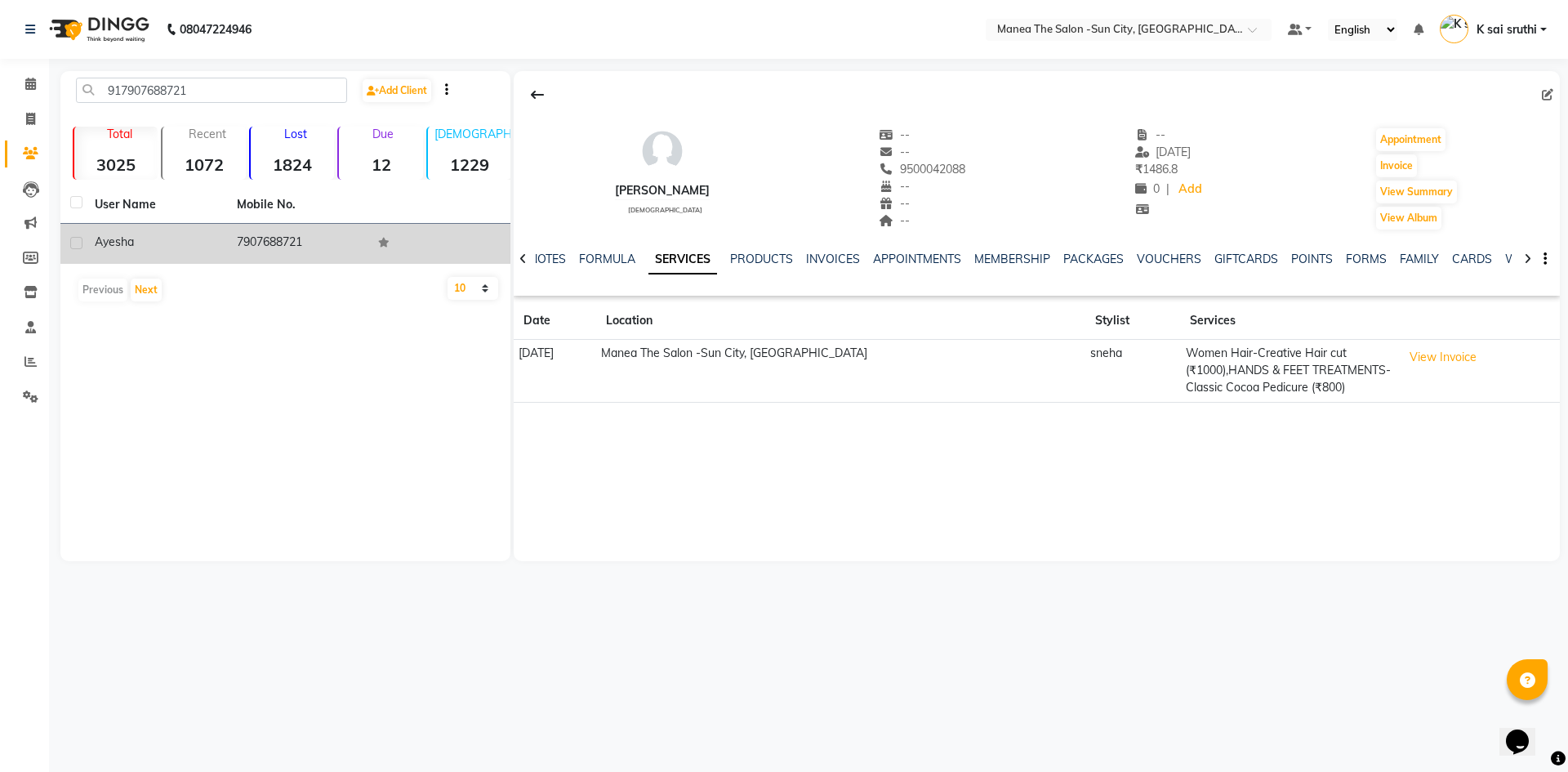
click at [269, 235] on td "7907688721" at bounding box center [298, 244] width 142 height 40
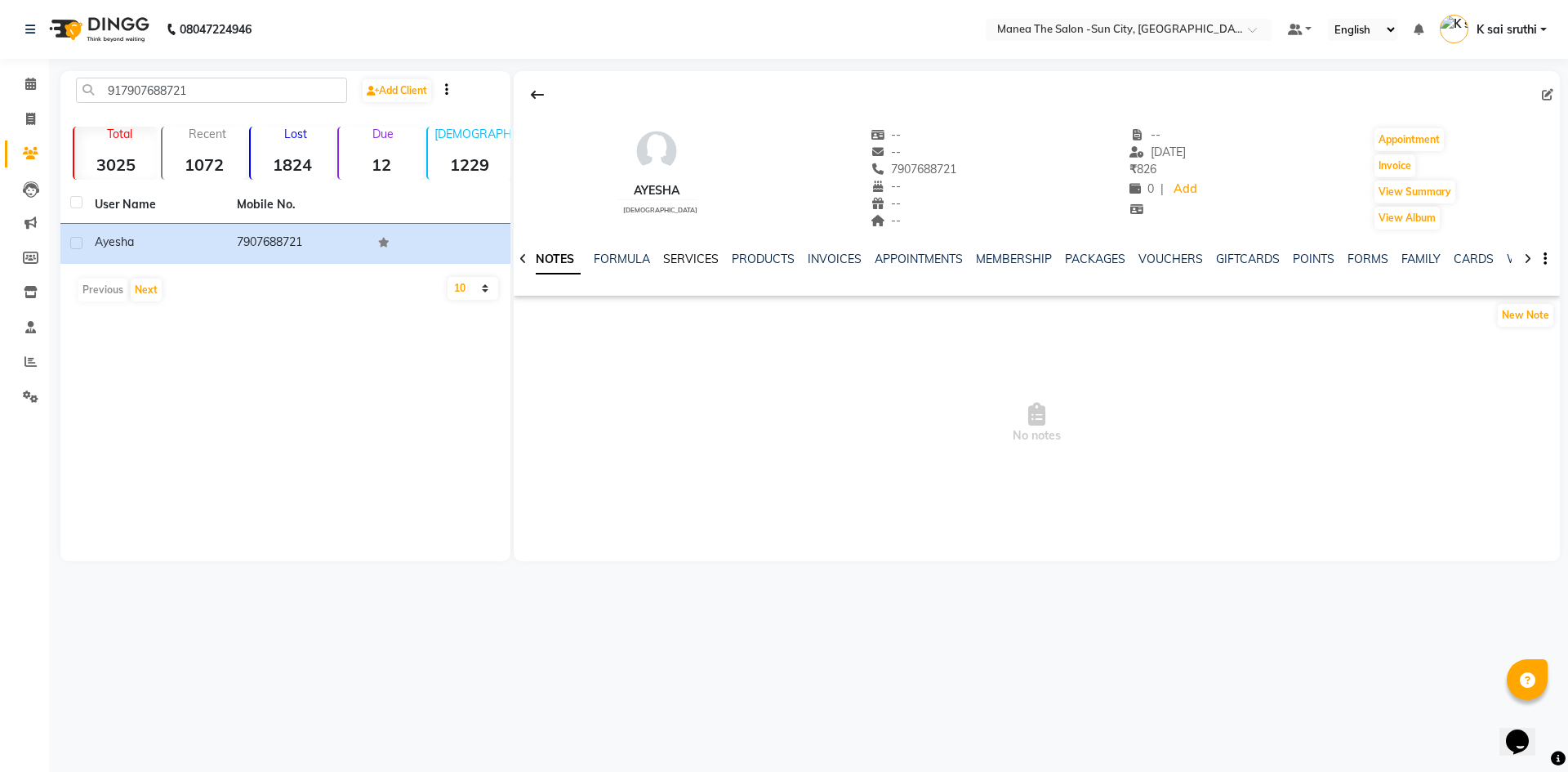
click at [693, 259] on link "SERVICES" at bounding box center [690, 258] width 56 height 15
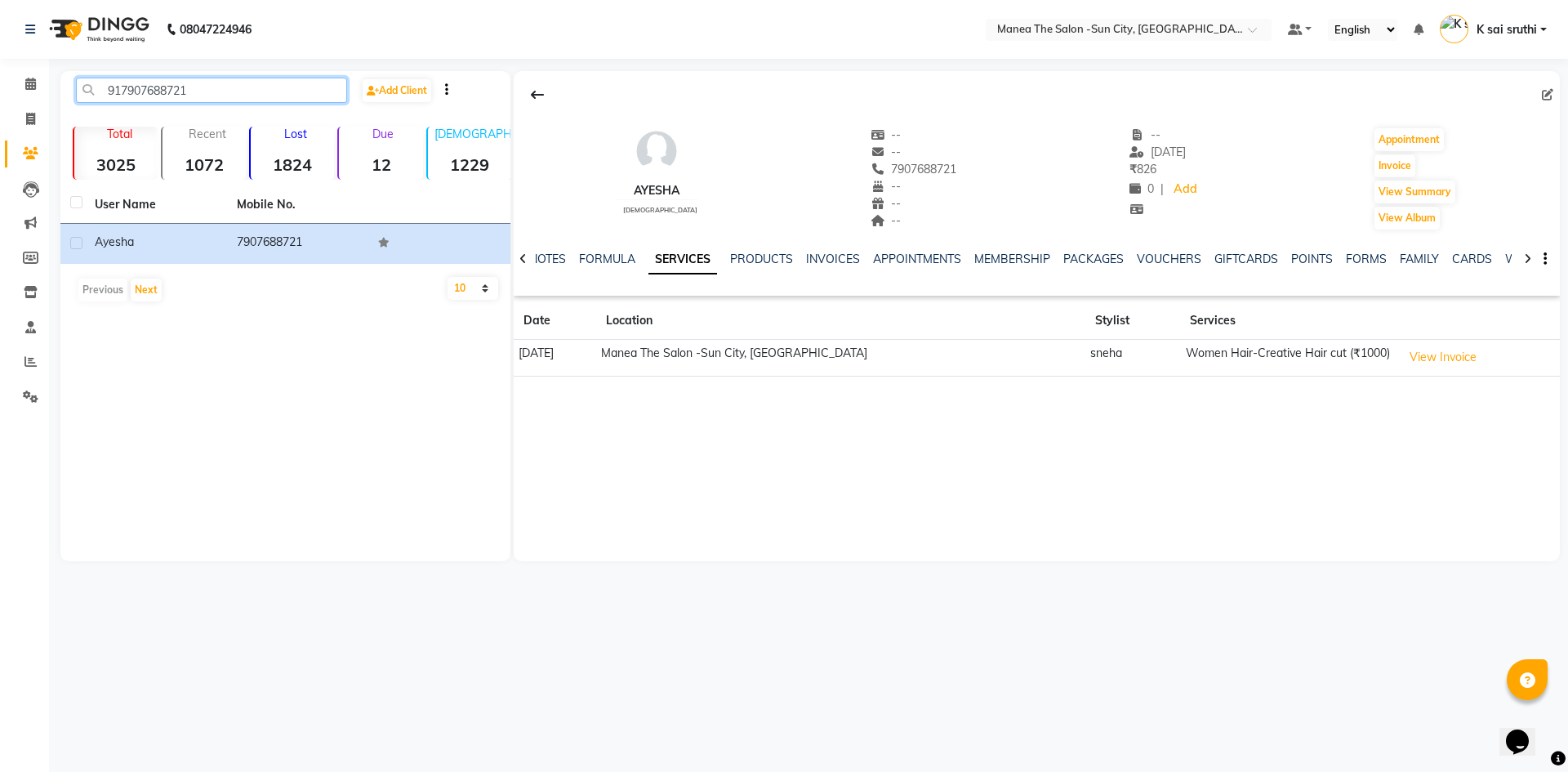
click at [209, 93] on input "917907688721" at bounding box center [211, 91] width 271 height 26
click at [210, 93] on input "917907688721" at bounding box center [211, 91] width 271 height 26
paste input "6309001628"
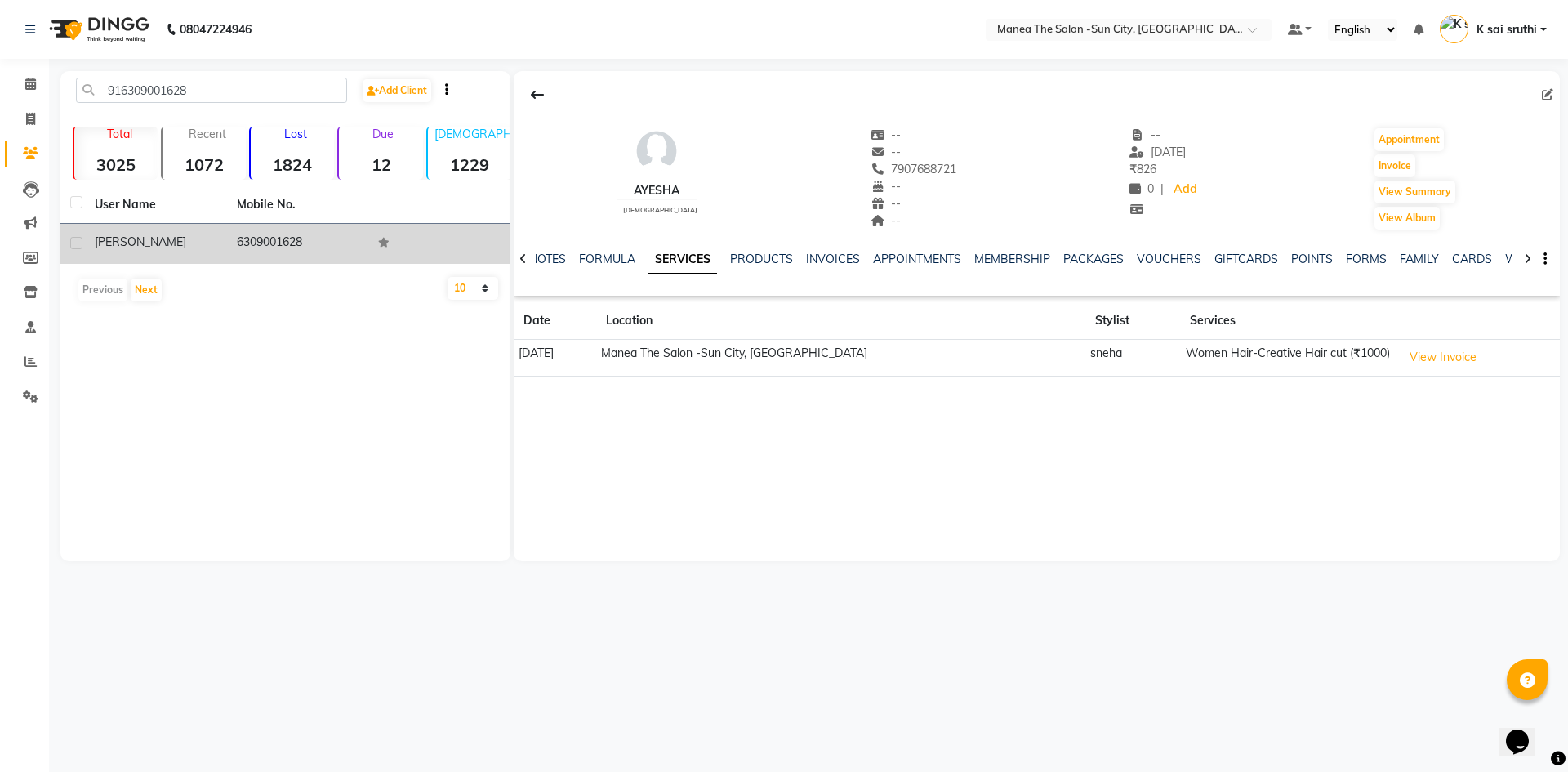
click at [287, 239] on td "6309001628" at bounding box center [298, 244] width 142 height 40
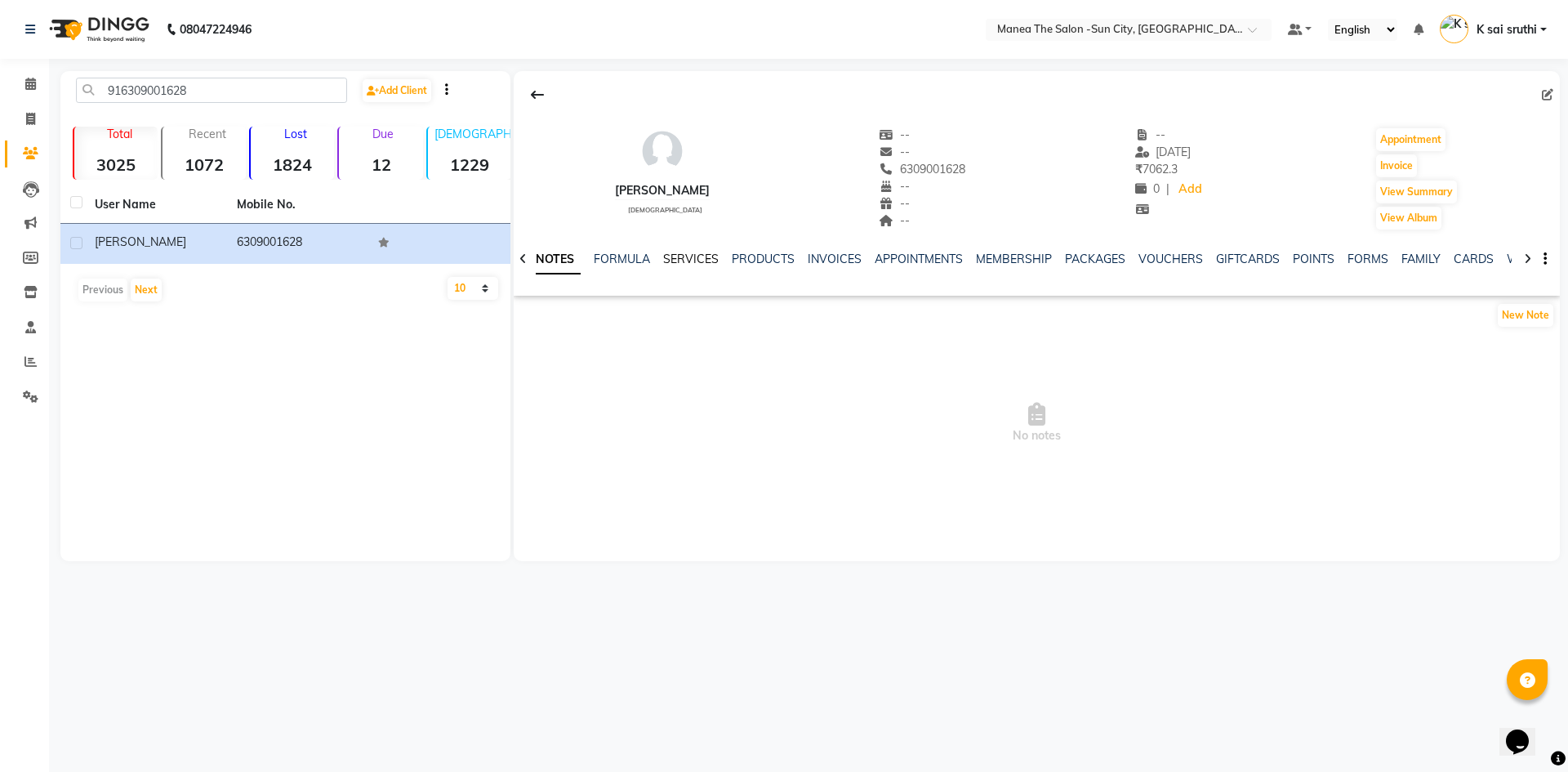
click at [687, 253] on link "SERVICES" at bounding box center [690, 258] width 56 height 15
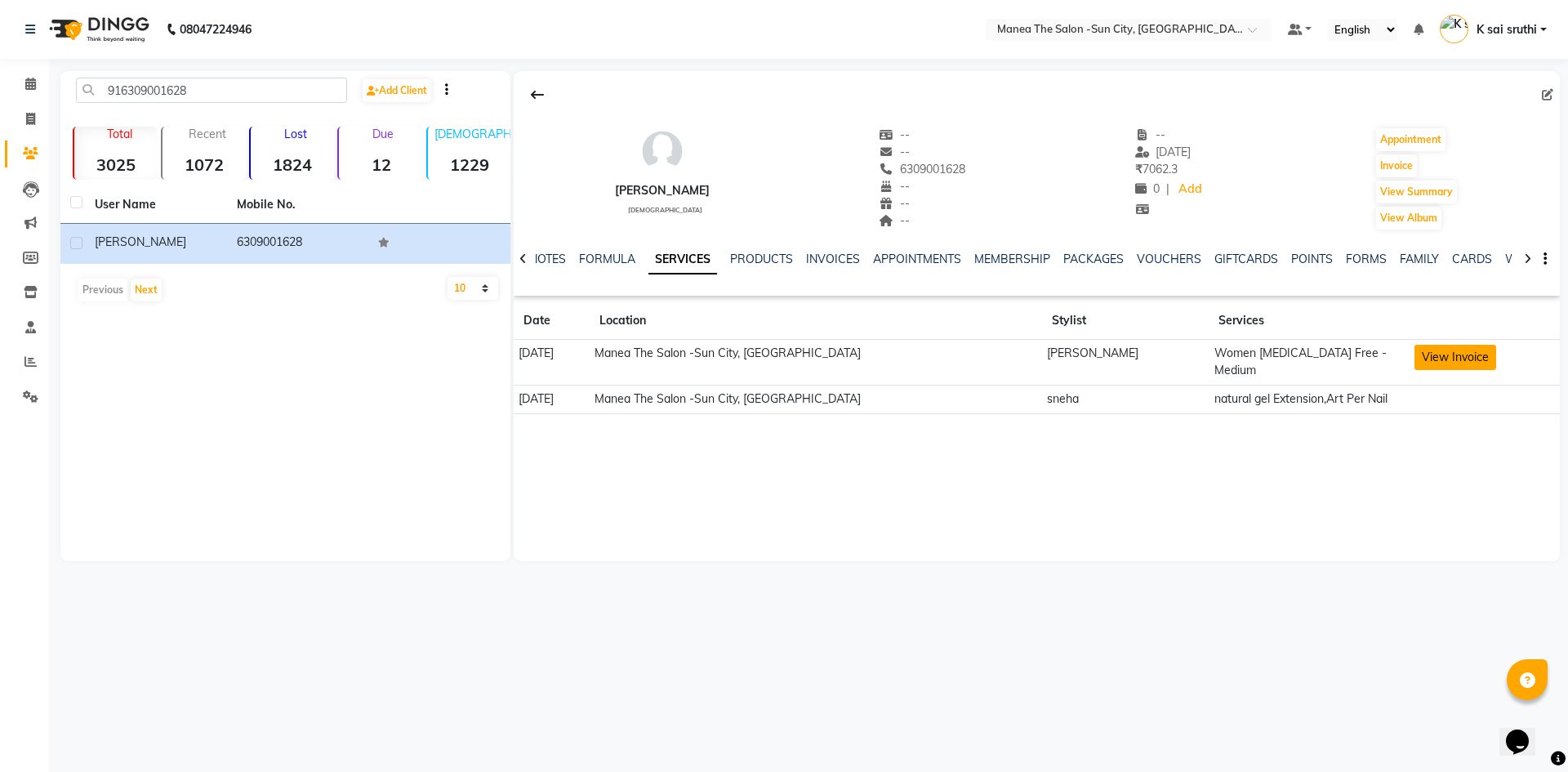
click at [1423, 358] on button "View Invoice" at bounding box center [1454, 358] width 81 height 26
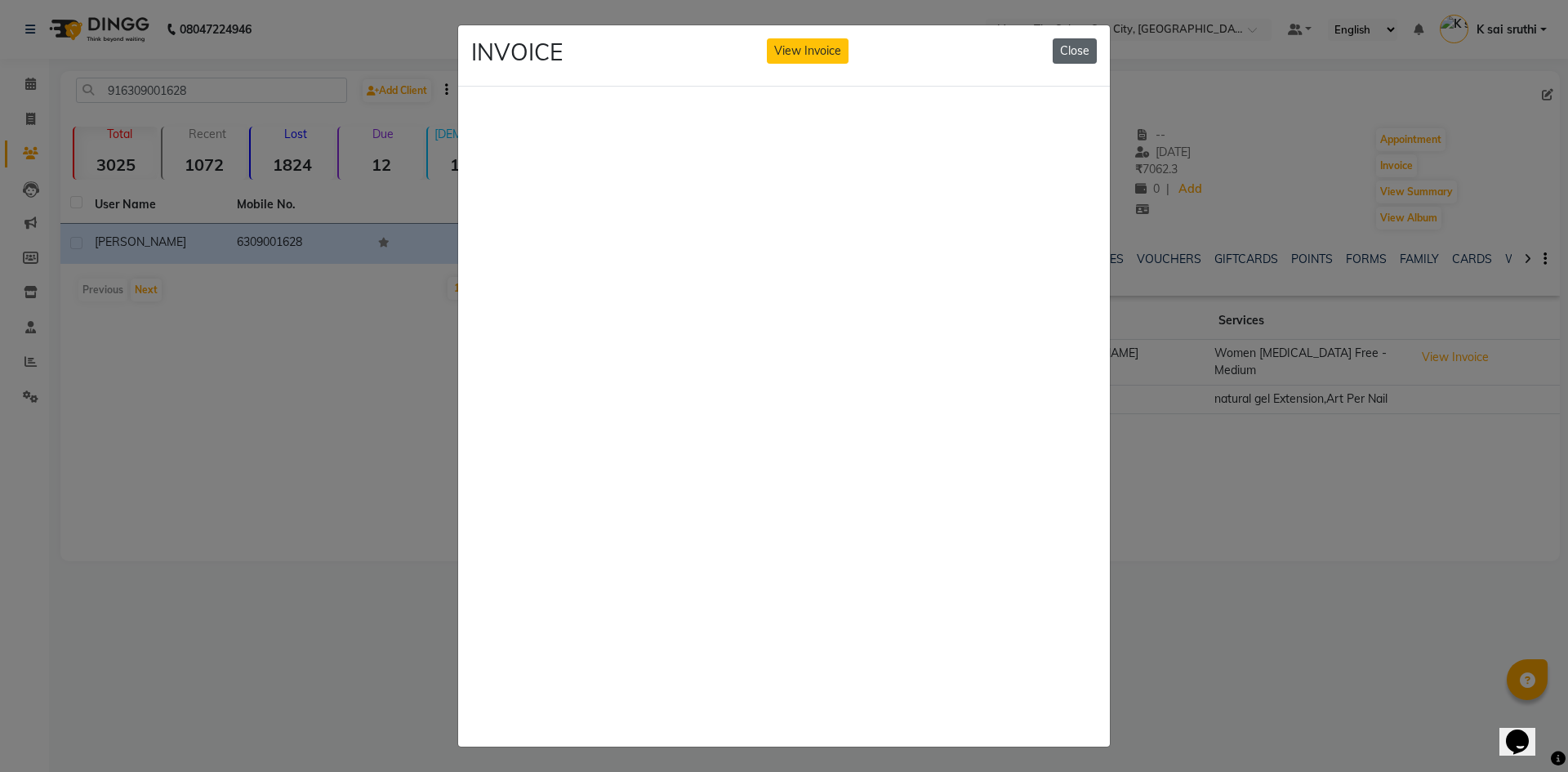
click at [1064, 39] on button "Close" at bounding box center [1075, 51] width 44 height 26
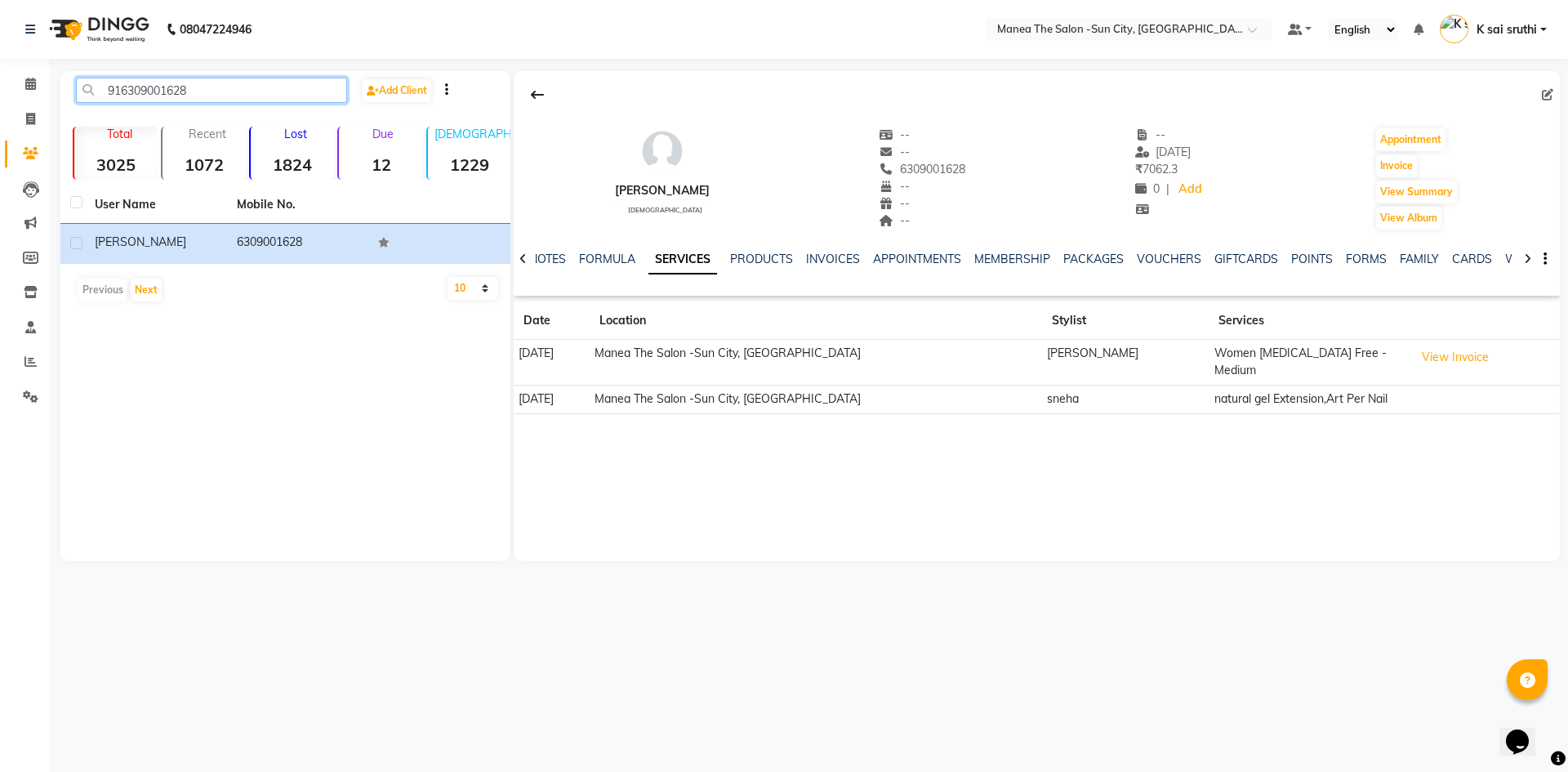
click at [246, 90] on input "916309001628" at bounding box center [211, 91] width 271 height 26
paste input "9866425835"
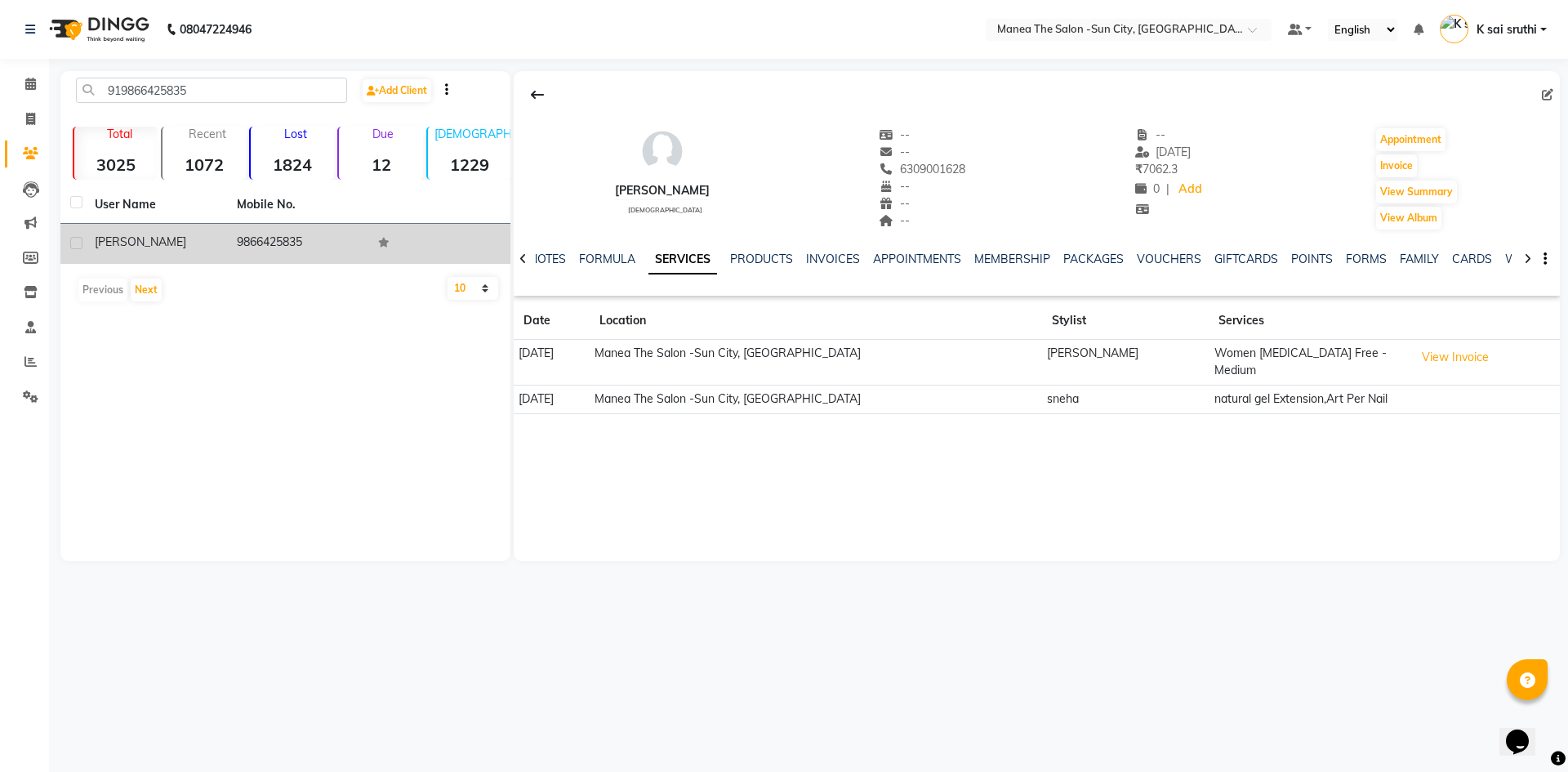
click at [291, 232] on td "9866425835" at bounding box center [298, 244] width 142 height 40
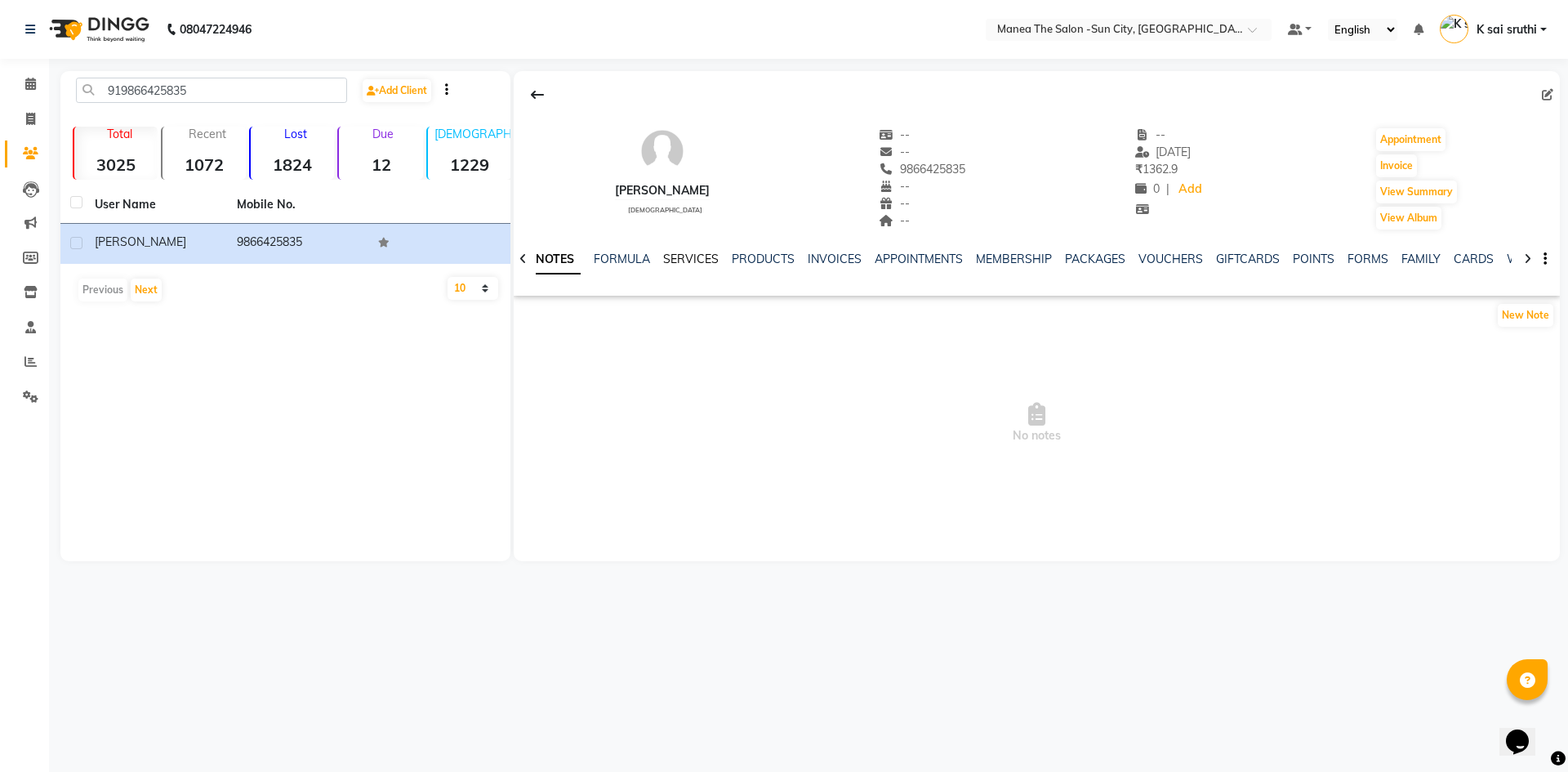
click at [675, 260] on link "SERVICES" at bounding box center [690, 258] width 56 height 15
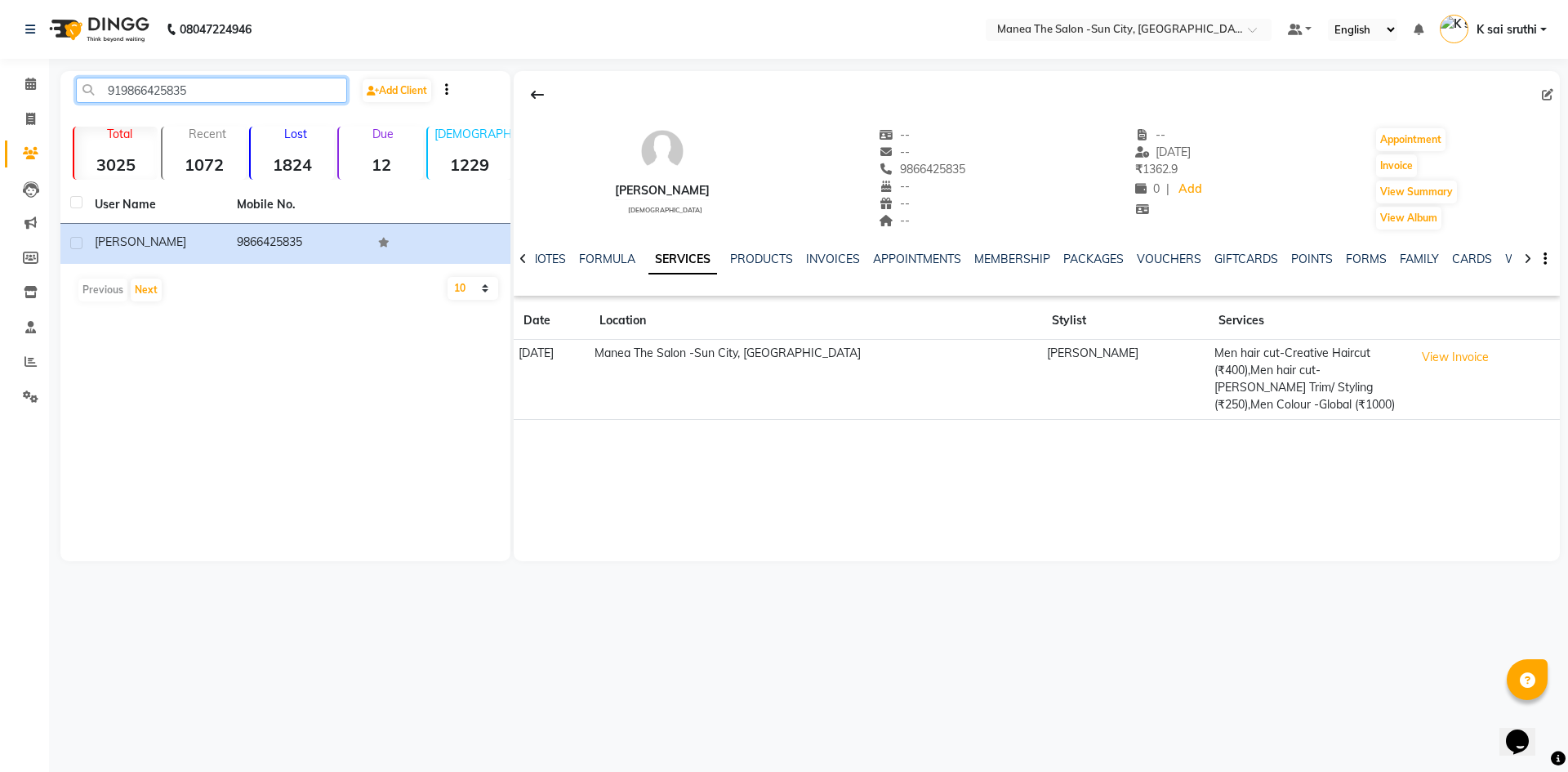
click at [216, 90] on input "919866425835" at bounding box center [211, 91] width 271 height 26
paste input "515021999"
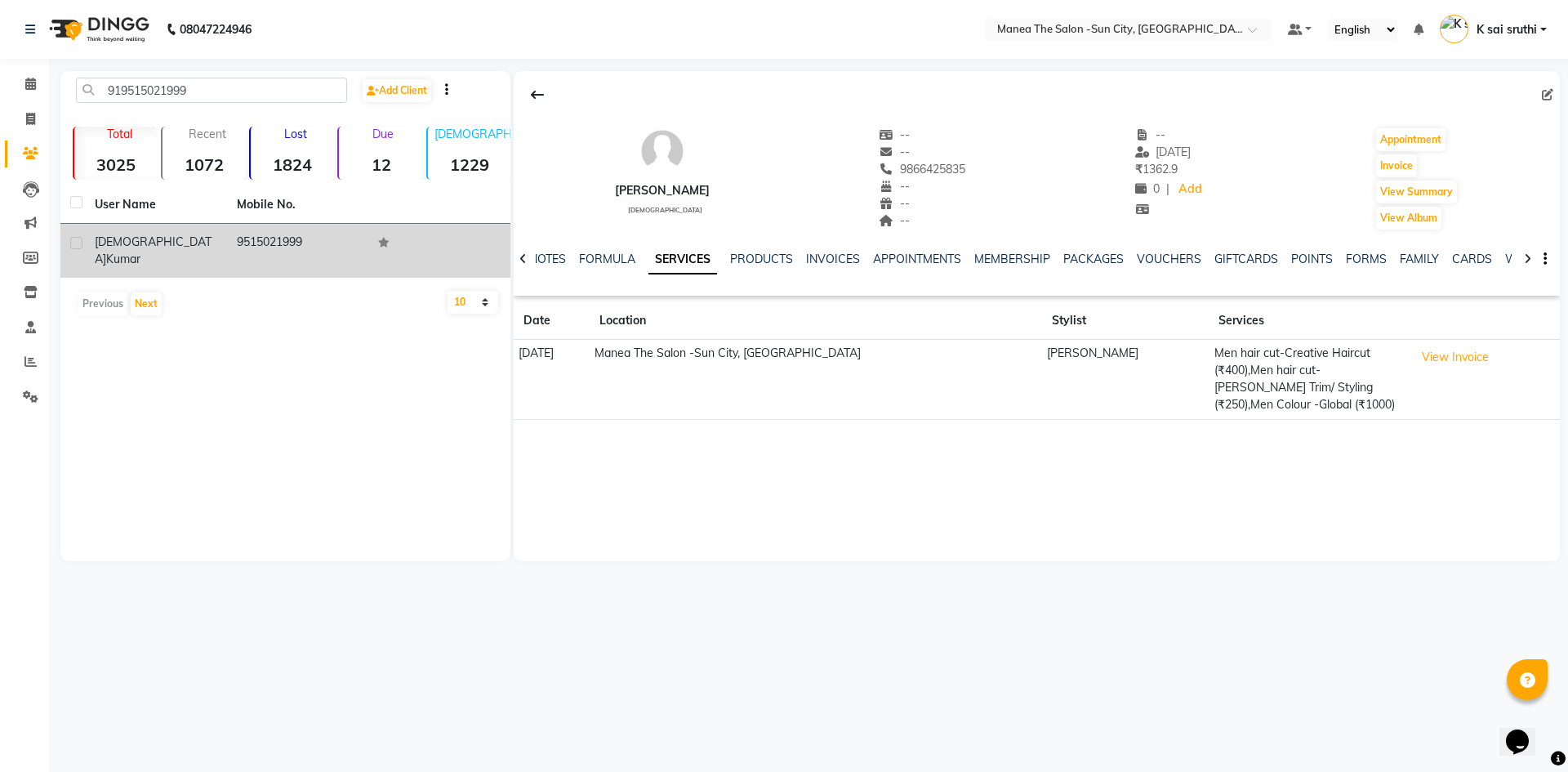
click at [228, 235] on td "9515021999" at bounding box center [298, 251] width 142 height 54
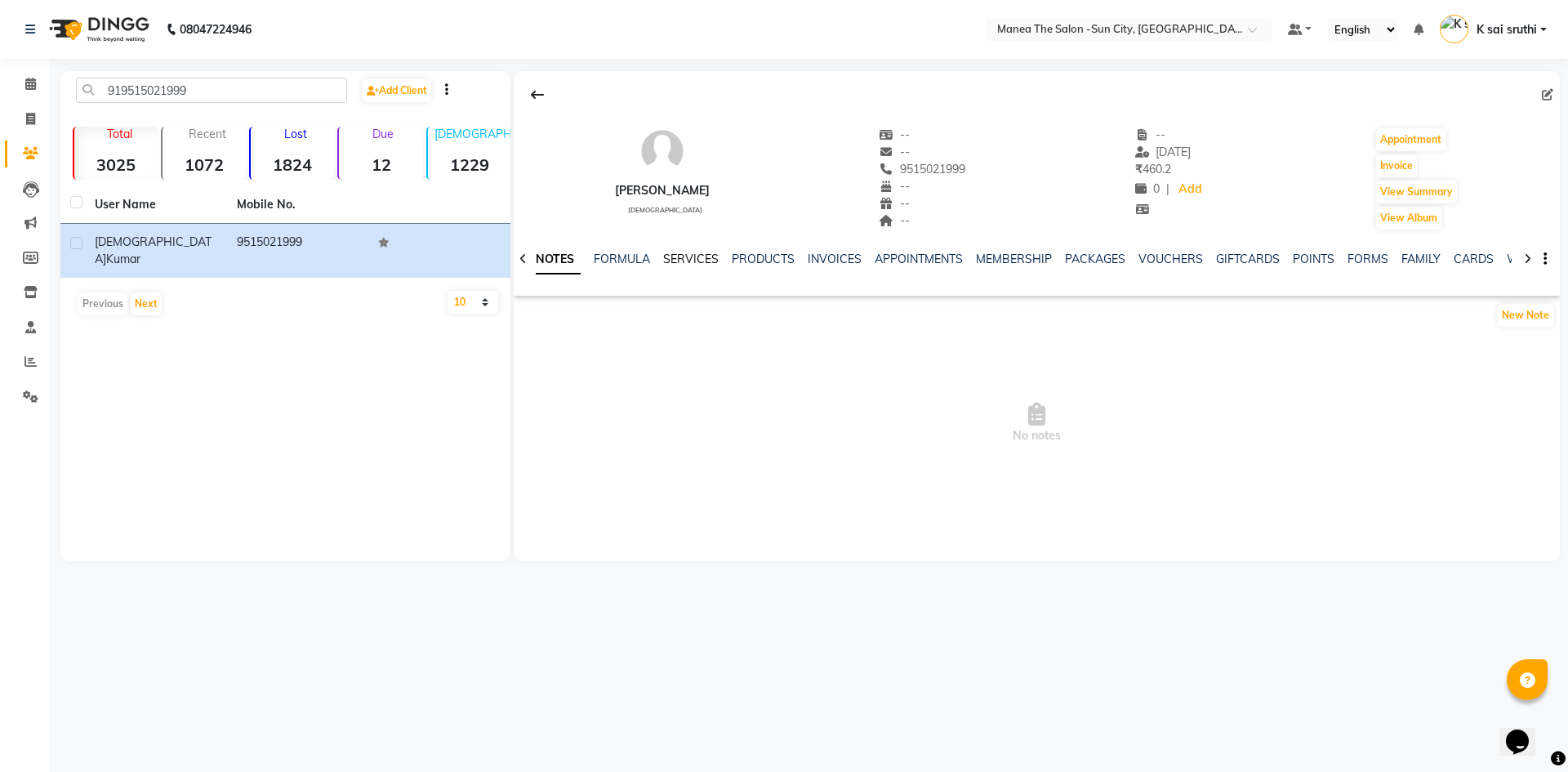
click at [697, 260] on link "SERVICES" at bounding box center [690, 258] width 56 height 15
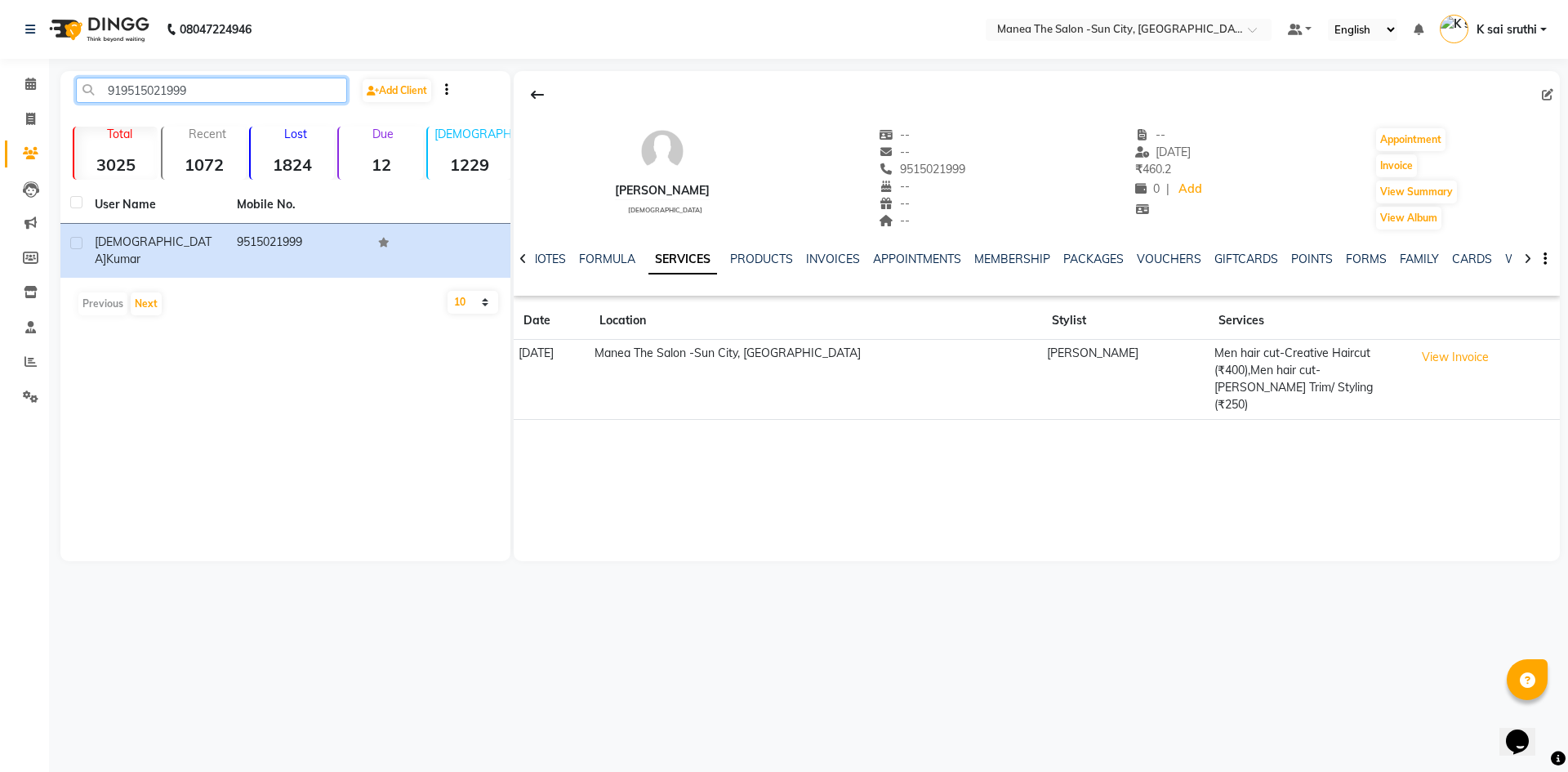
click at [218, 86] on input "919515021999" at bounding box center [211, 91] width 271 height 26
paste input "8886351114"
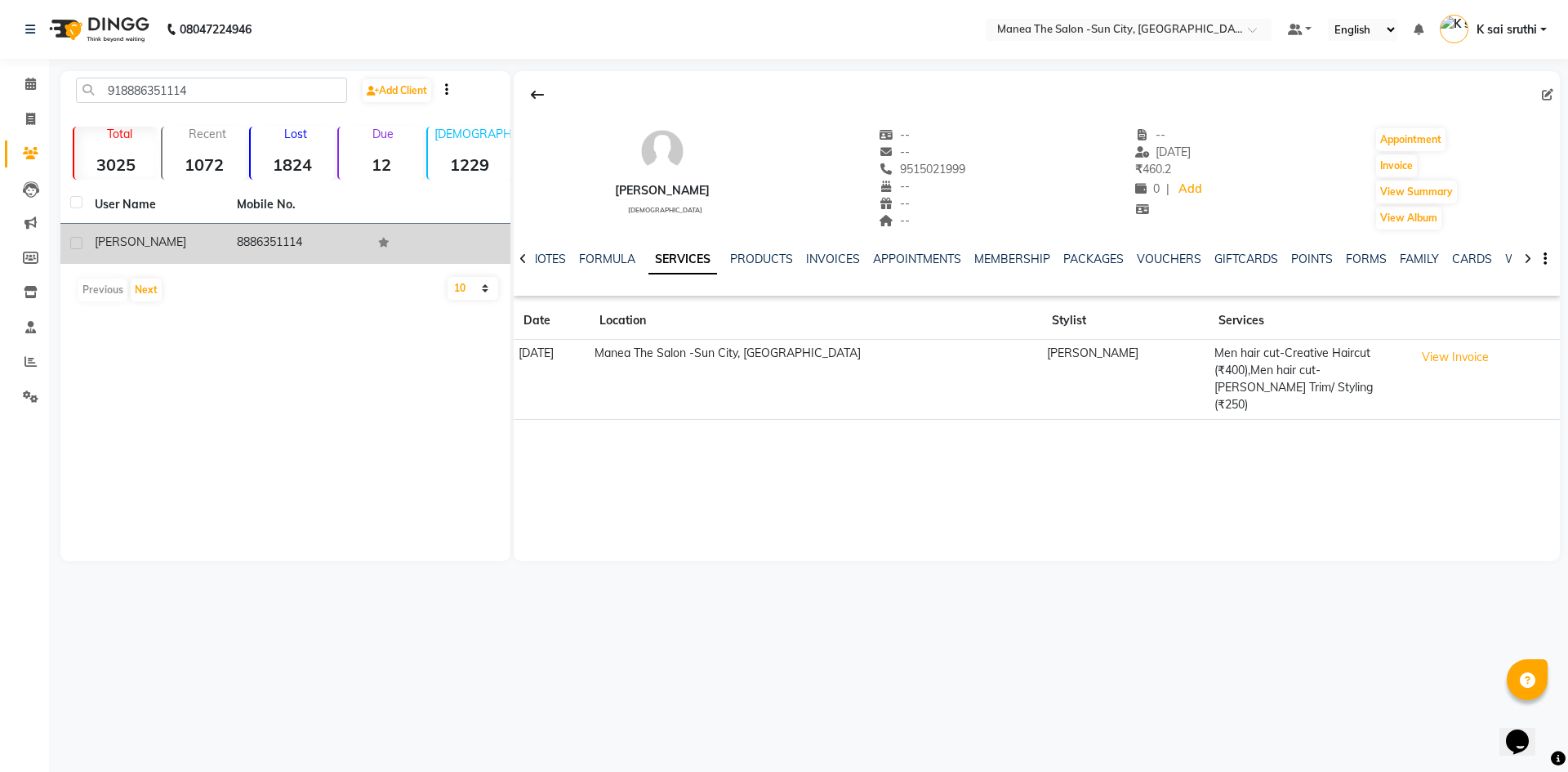
click at [273, 237] on td "8886351114" at bounding box center [298, 244] width 142 height 40
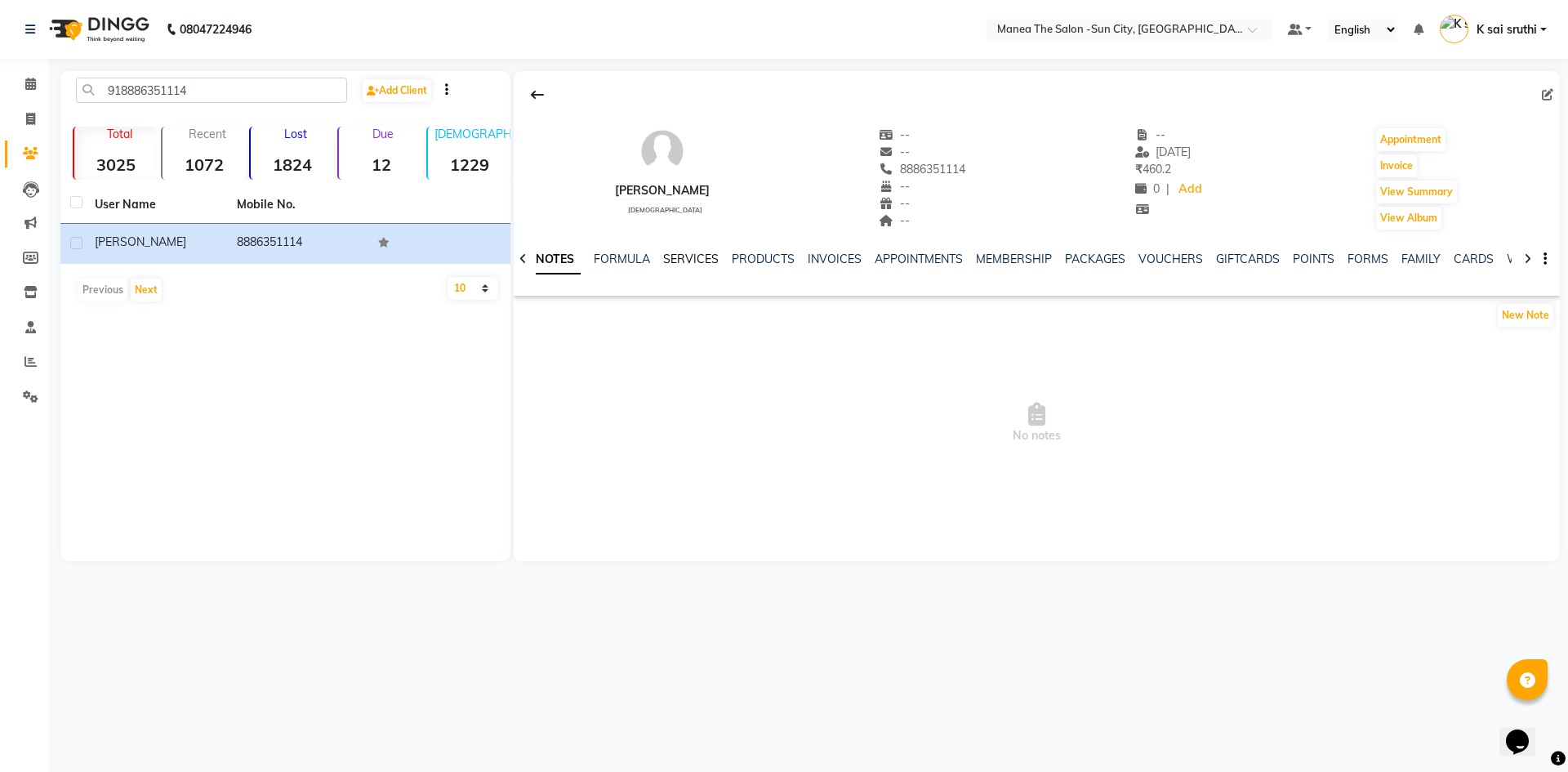
click at [684, 259] on link "SERVICES" at bounding box center [690, 258] width 56 height 15
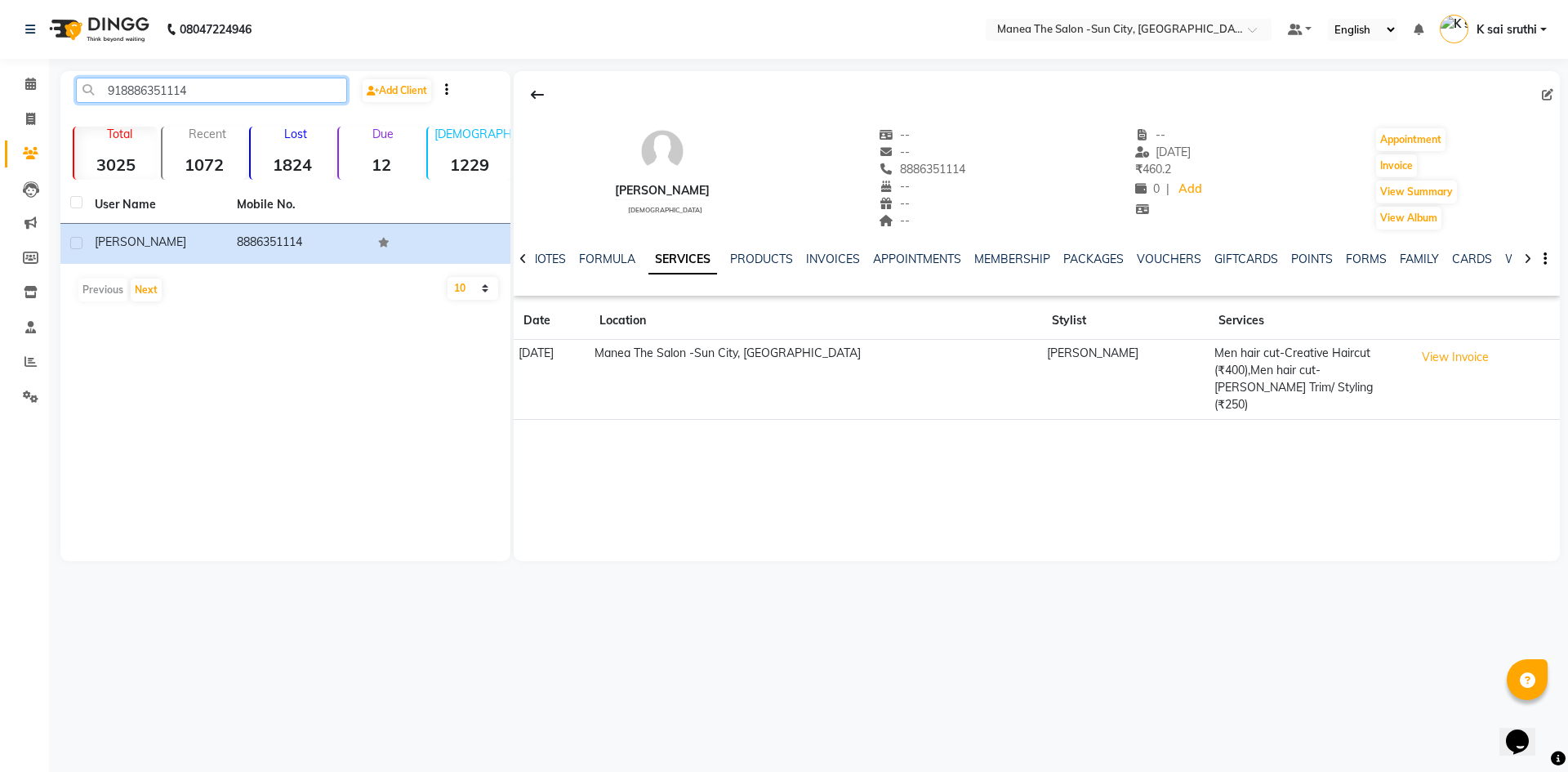
click at [248, 88] on input "918886351114" at bounding box center [211, 91] width 271 height 26
paste input "94347547800"
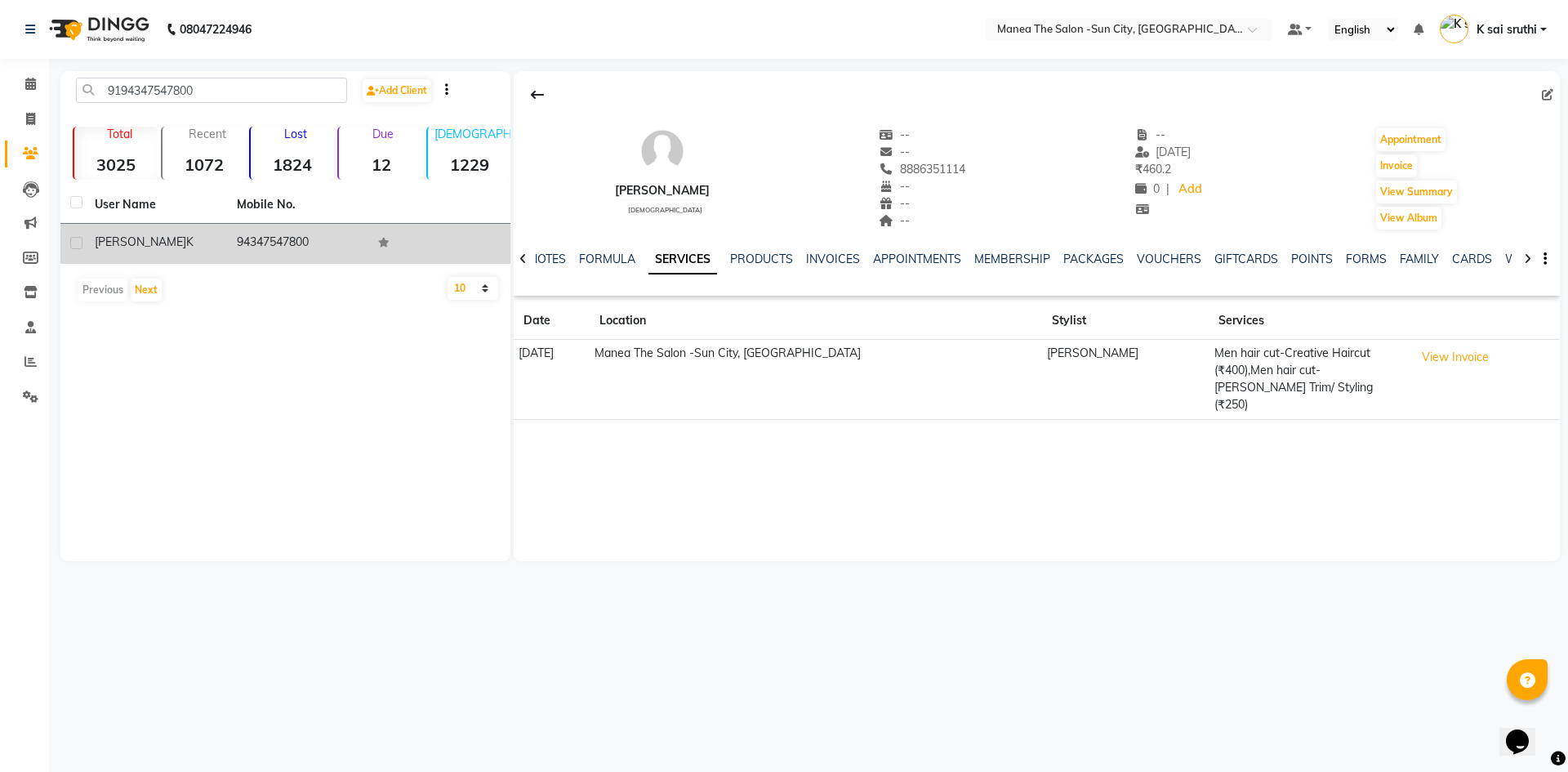
click at [247, 235] on td "94347547800" at bounding box center [298, 244] width 142 height 40
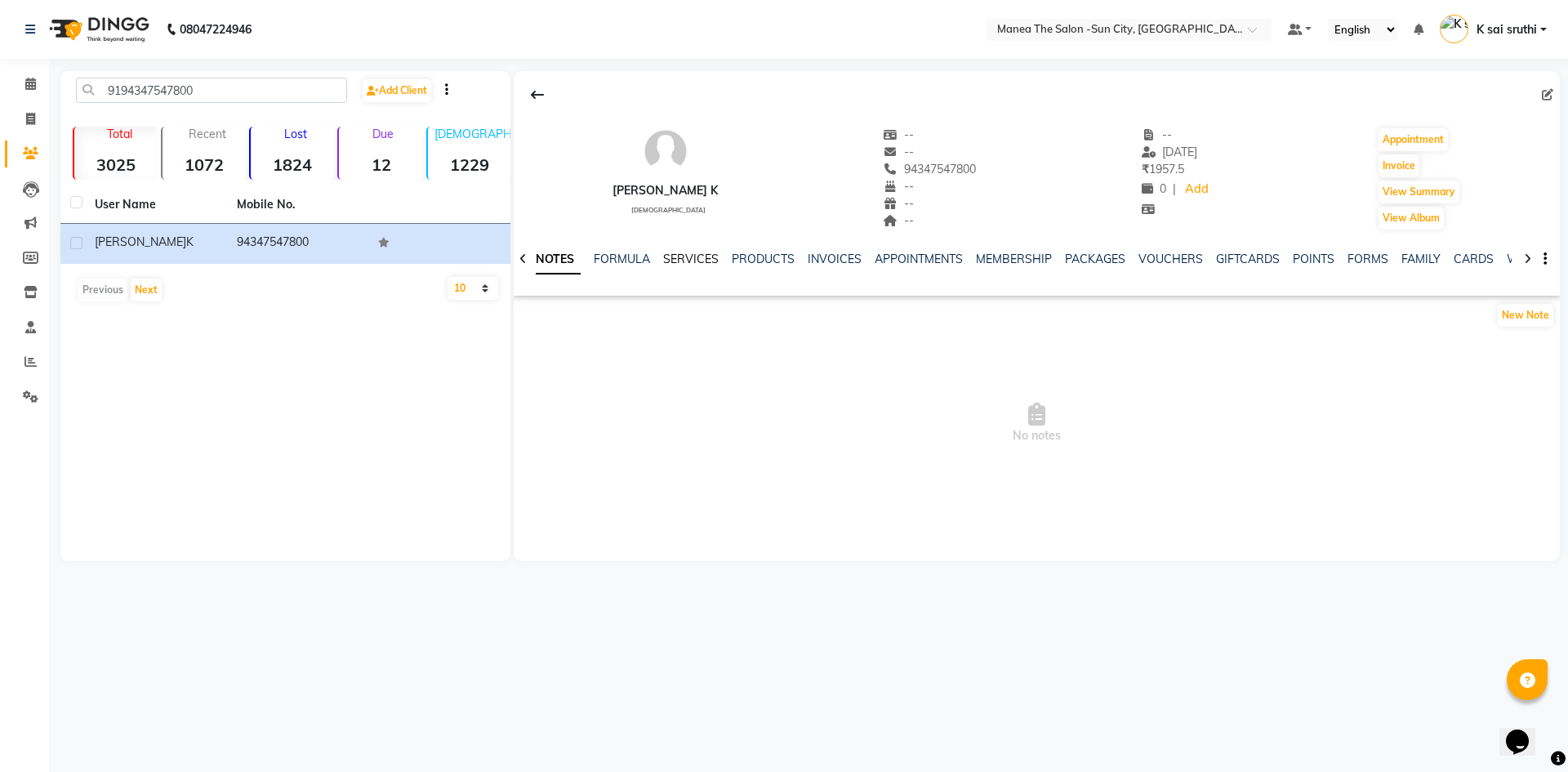
click at [683, 259] on link "SERVICES" at bounding box center [690, 258] width 56 height 15
click at [683, 259] on link "SERVICES" at bounding box center [683, 259] width 68 height 29
click at [768, 257] on link "PRODUCTS" at bounding box center [761, 258] width 63 height 15
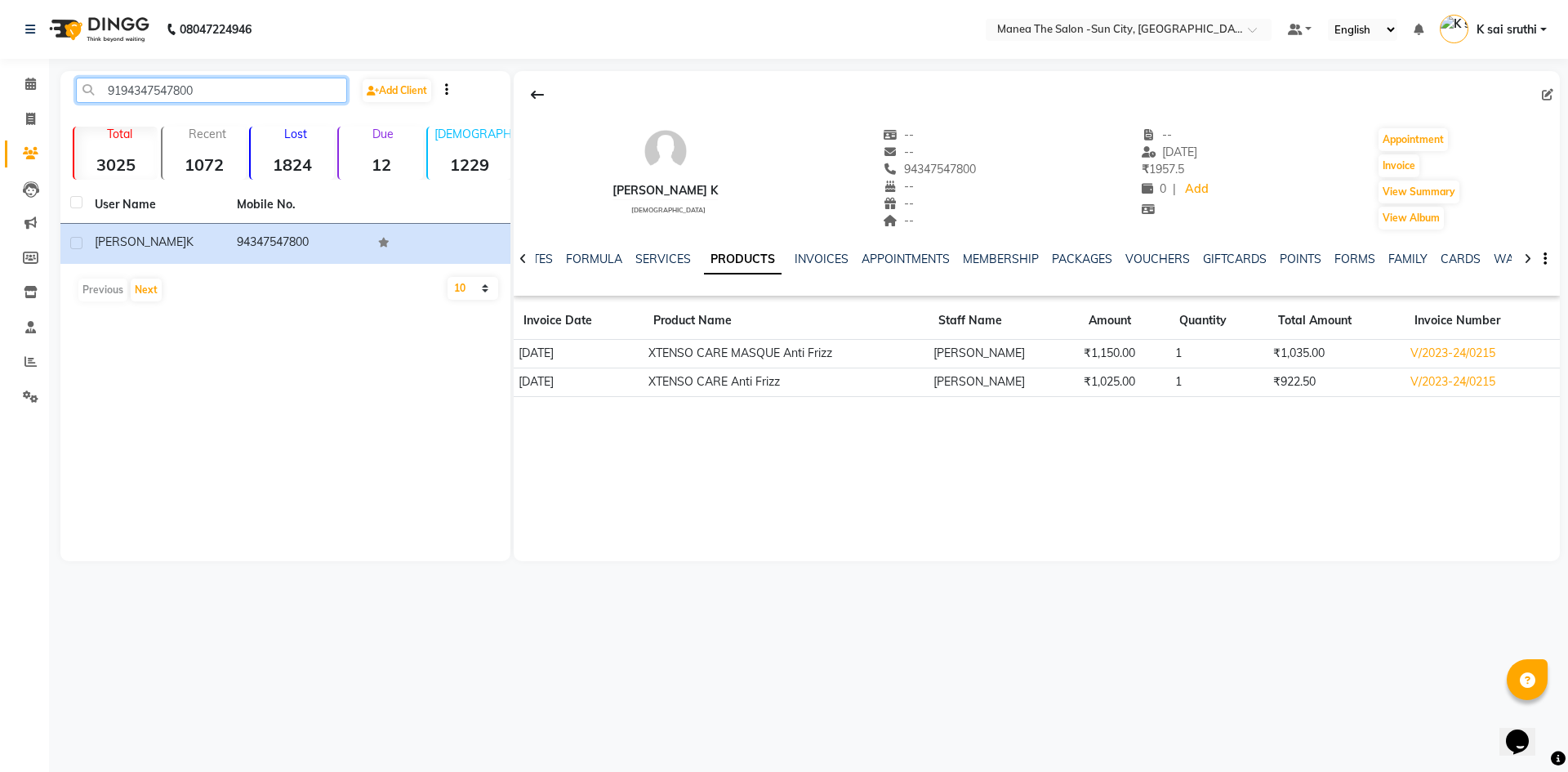
click at [269, 86] on input "9194347547800" at bounding box center [211, 91] width 271 height 26
paste input "8985014093"
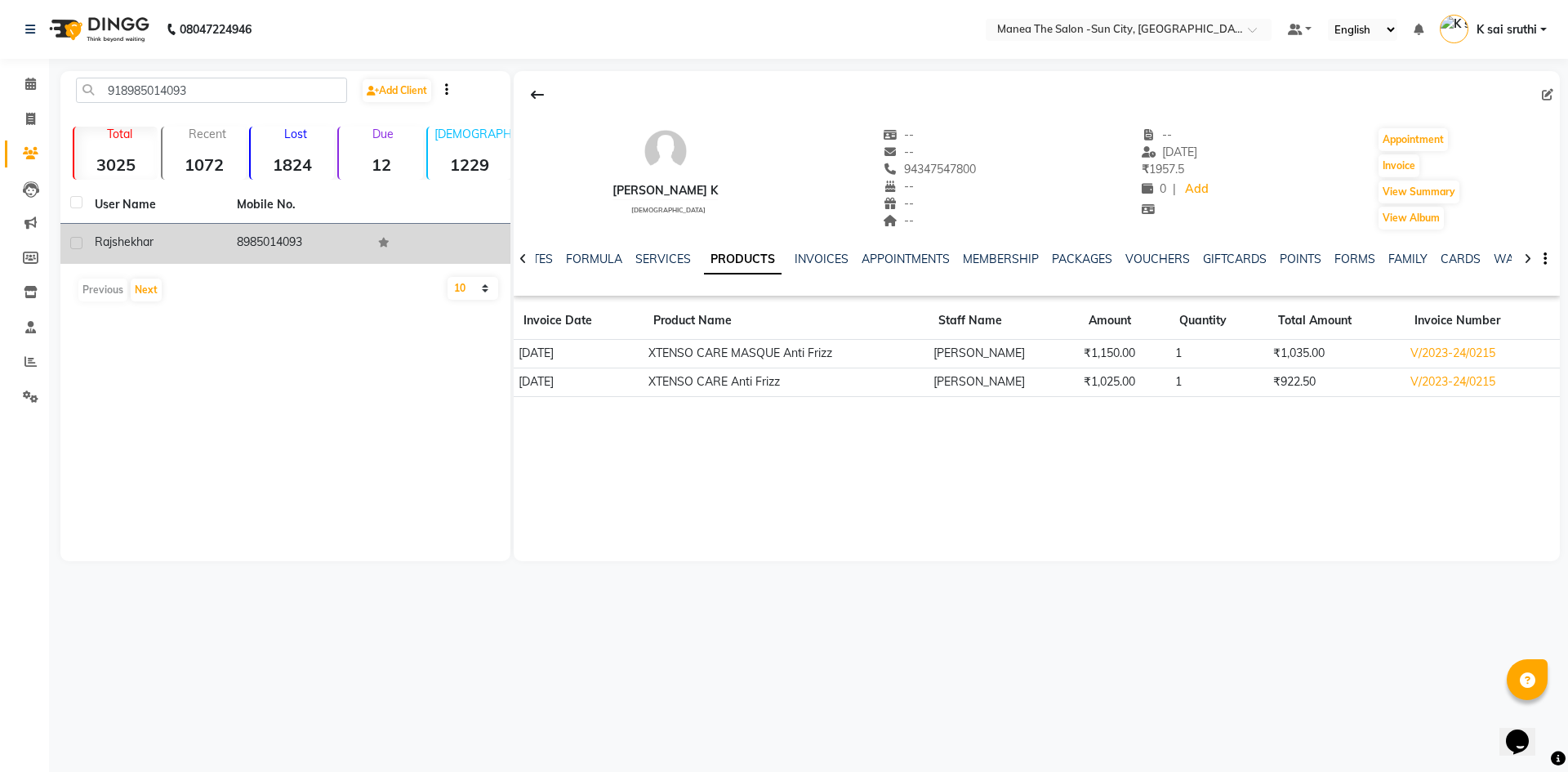
click at [254, 232] on td "8985014093" at bounding box center [298, 244] width 142 height 40
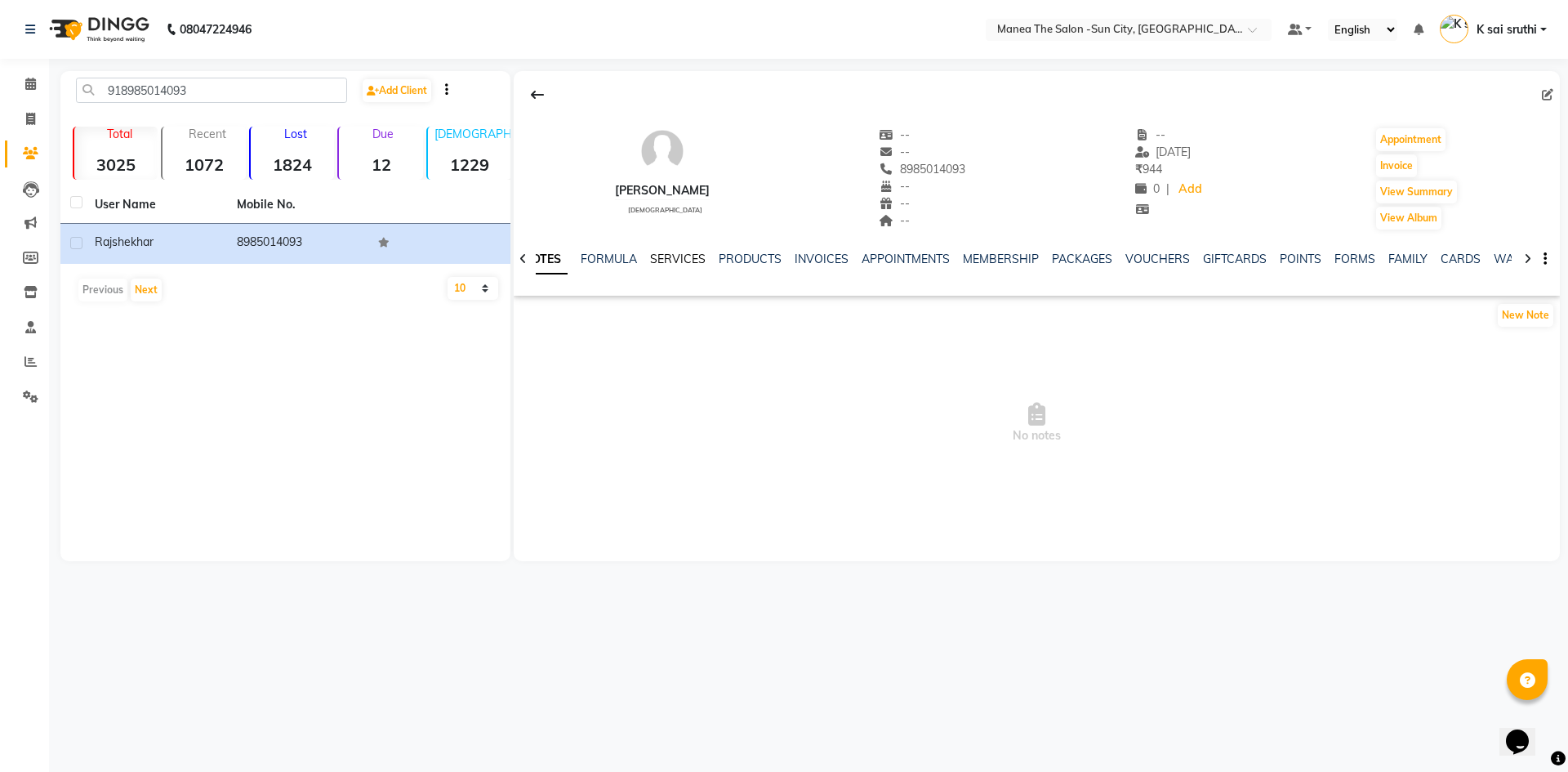
click at [672, 259] on link "SERVICES" at bounding box center [677, 258] width 56 height 15
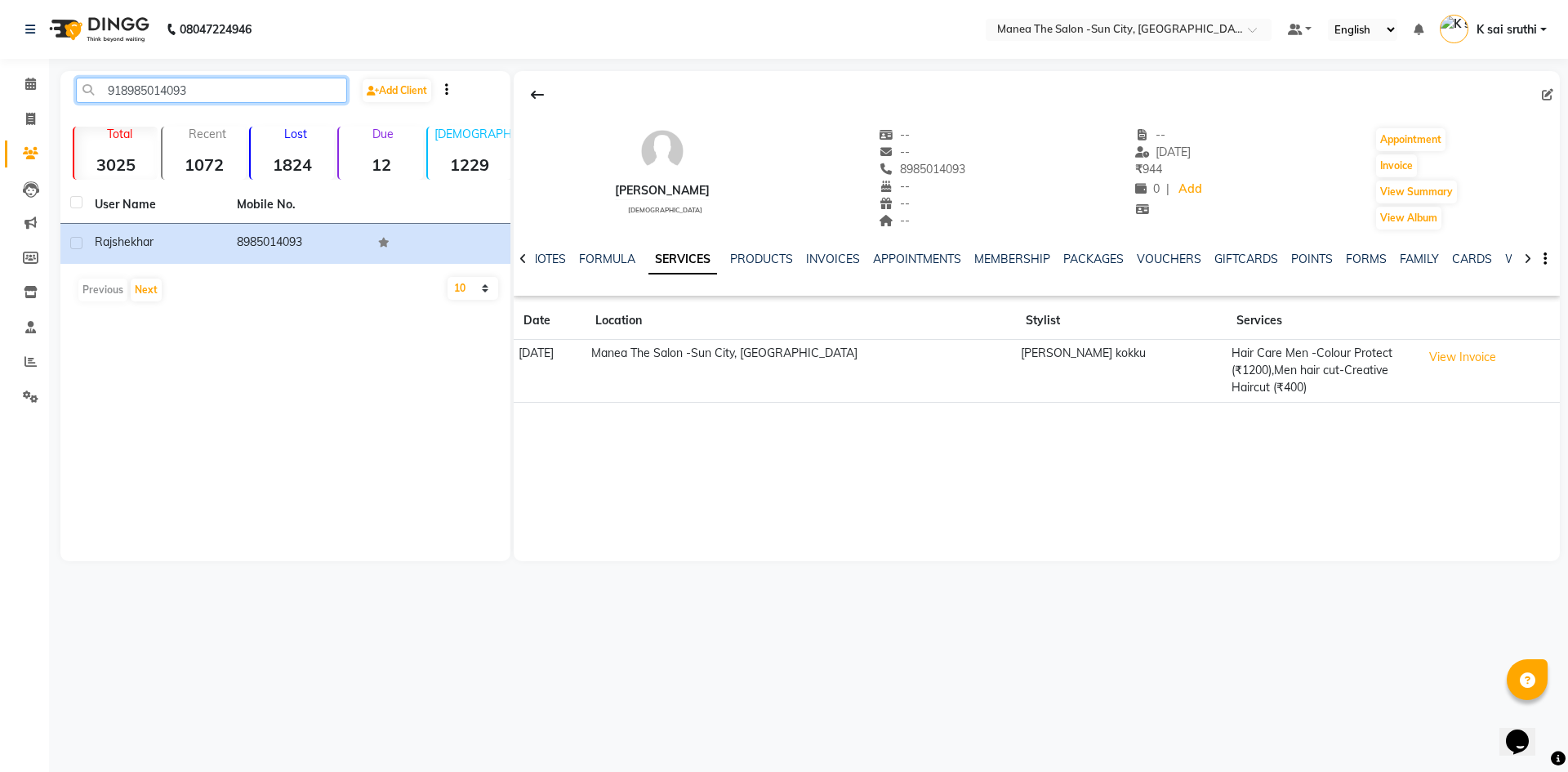
click at [237, 91] on input "918985014093" at bounding box center [211, 91] width 271 height 26
paste input "9885308700"
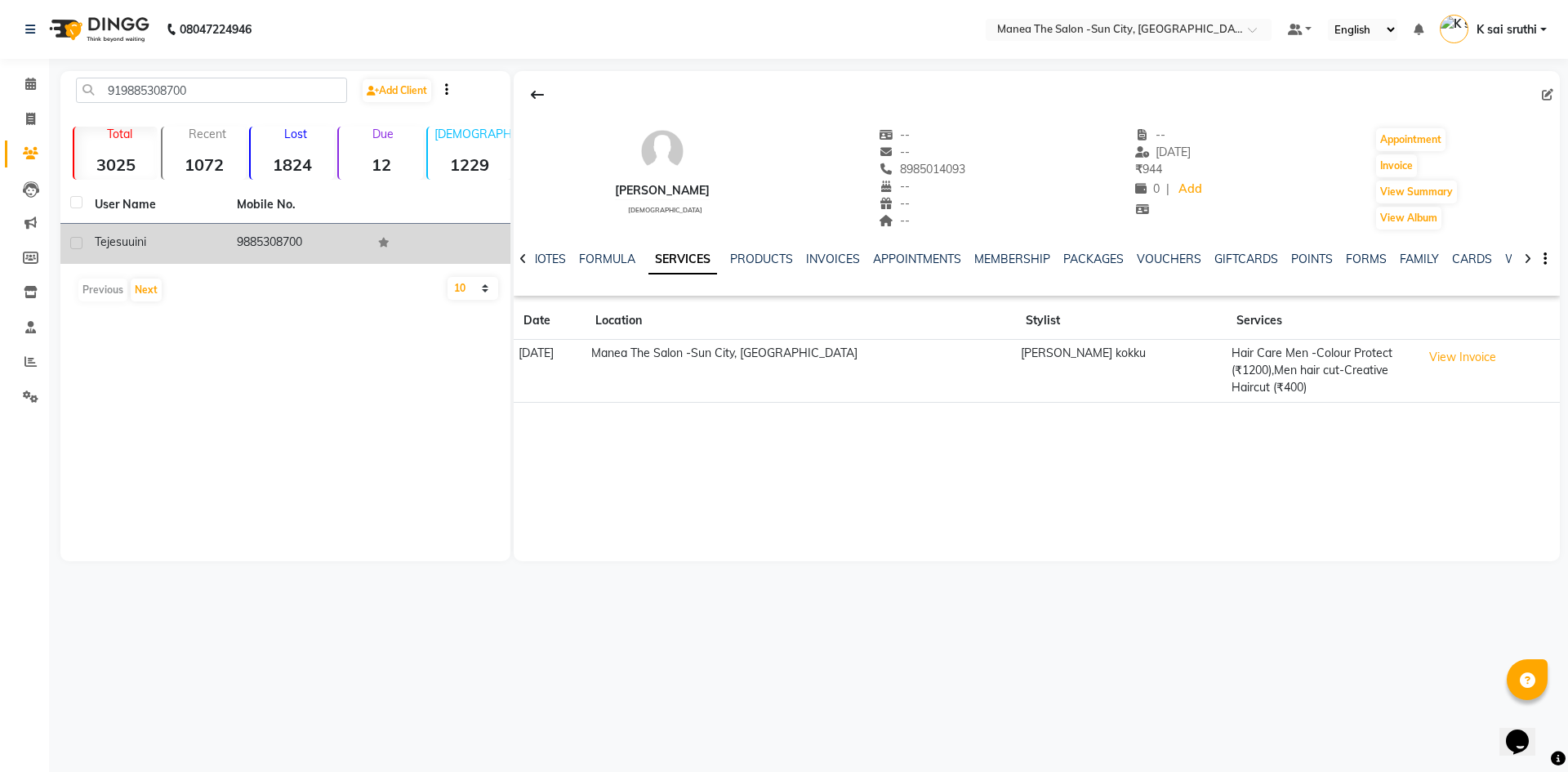
click at [234, 230] on td "9885308700" at bounding box center [298, 244] width 142 height 40
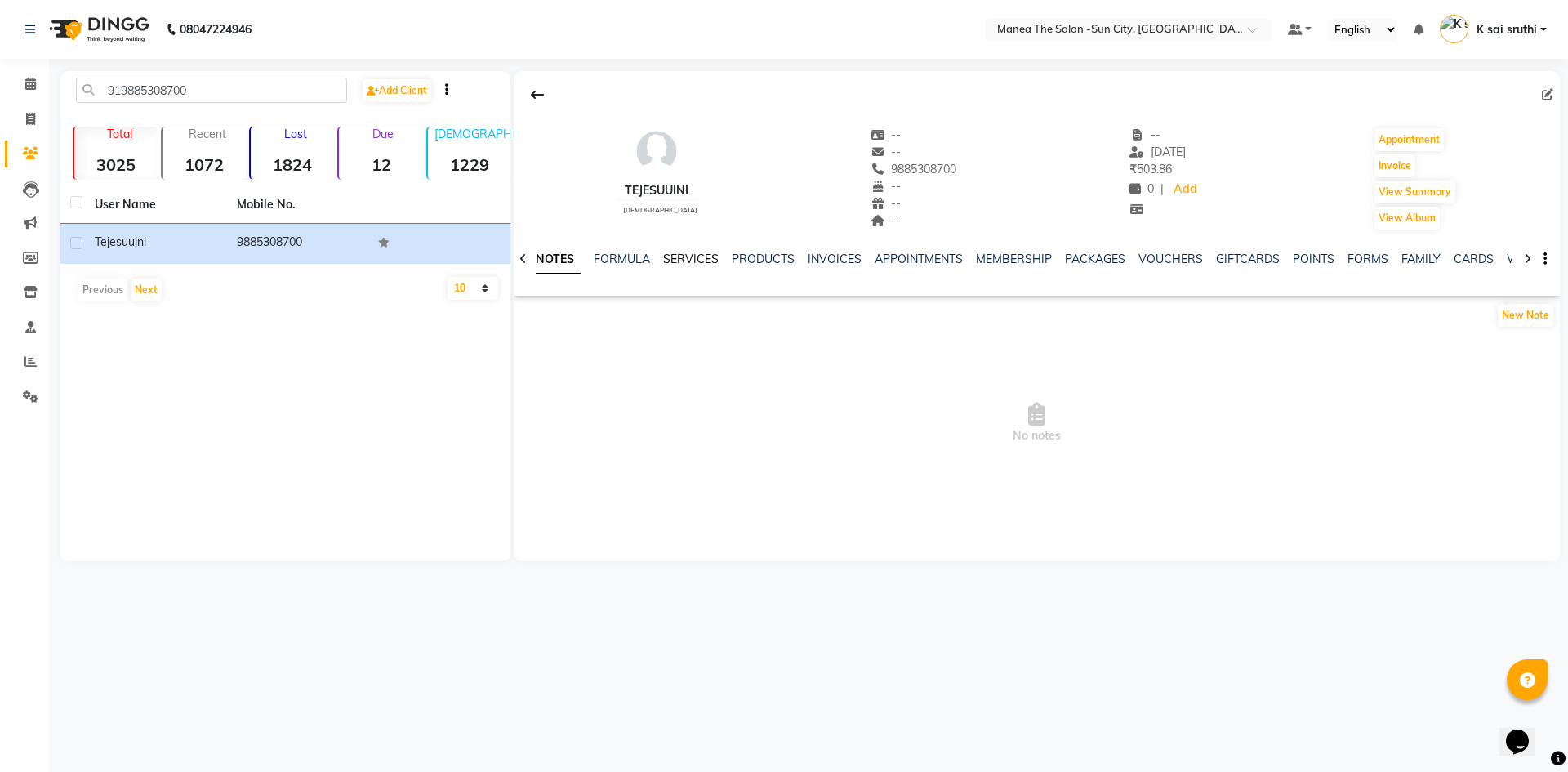
click at [680, 257] on link "SERVICES" at bounding box center [690, 258] width 56 height 15
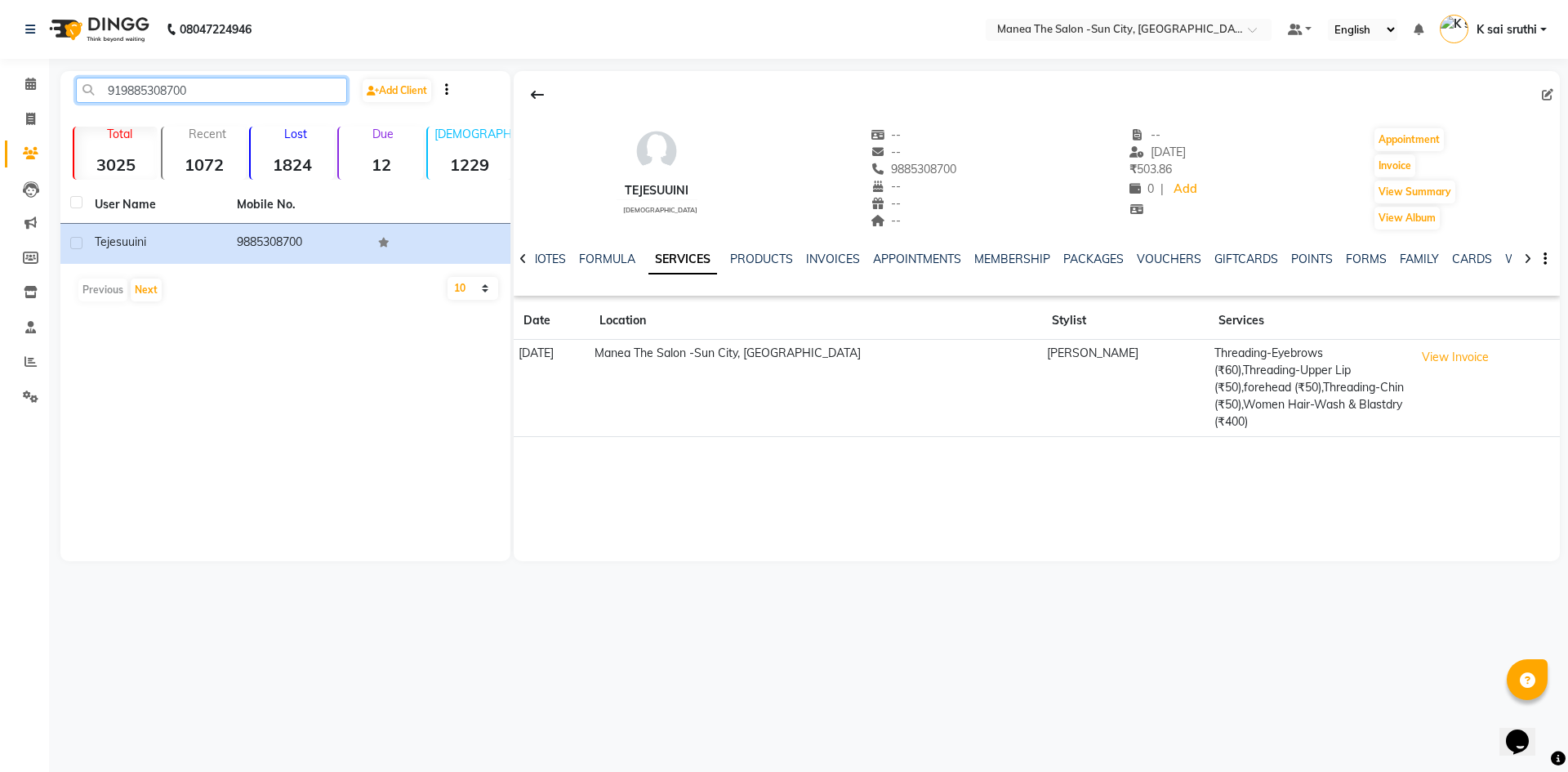
click at [276, 95] on input "919885308700" at bounding box center [211, 91] width 271 height 26
paste input "8209387392"
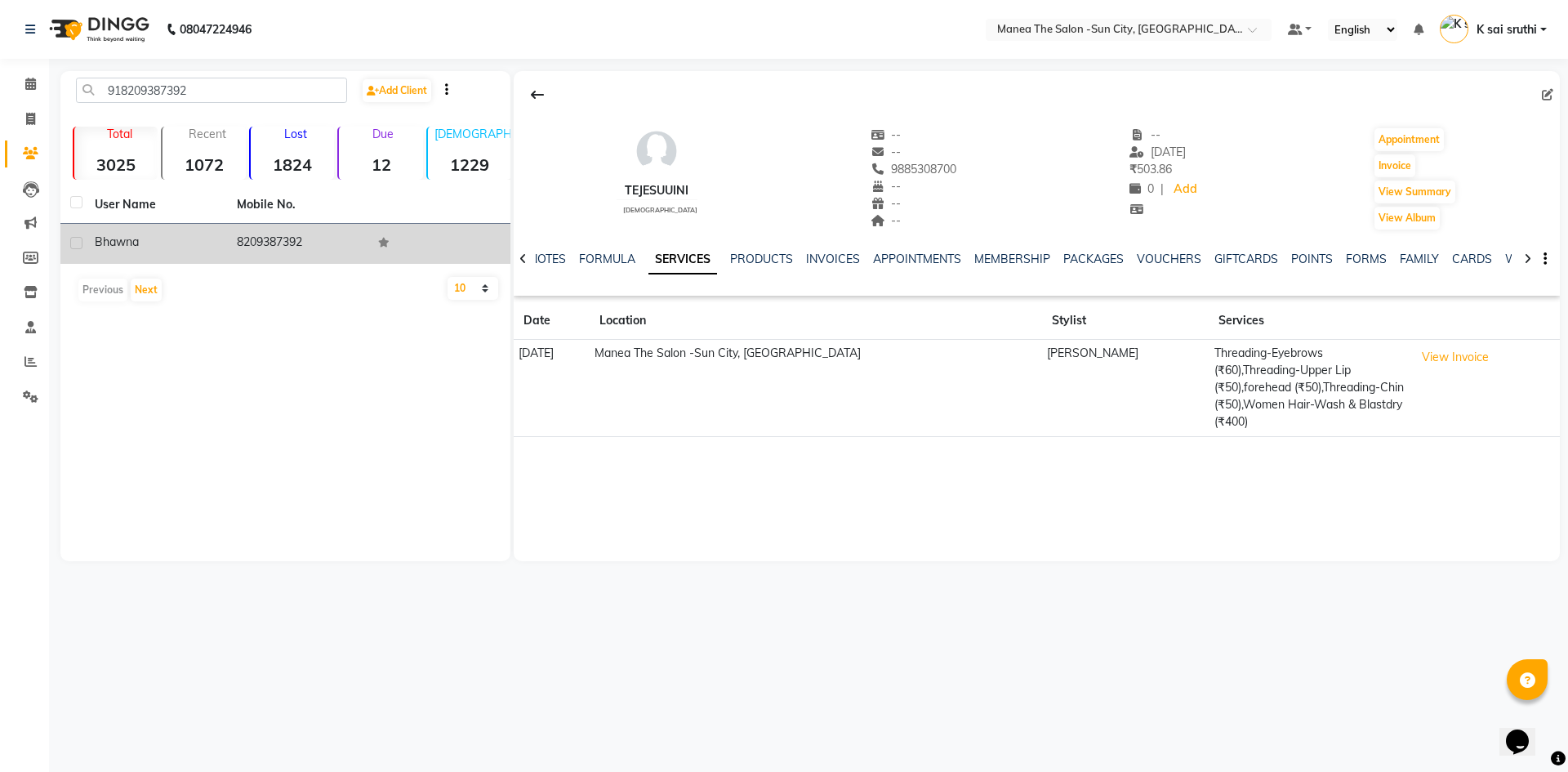
click at [282, 245] on td "8209387392" at bounding box center [298, 244] width 142 height 40
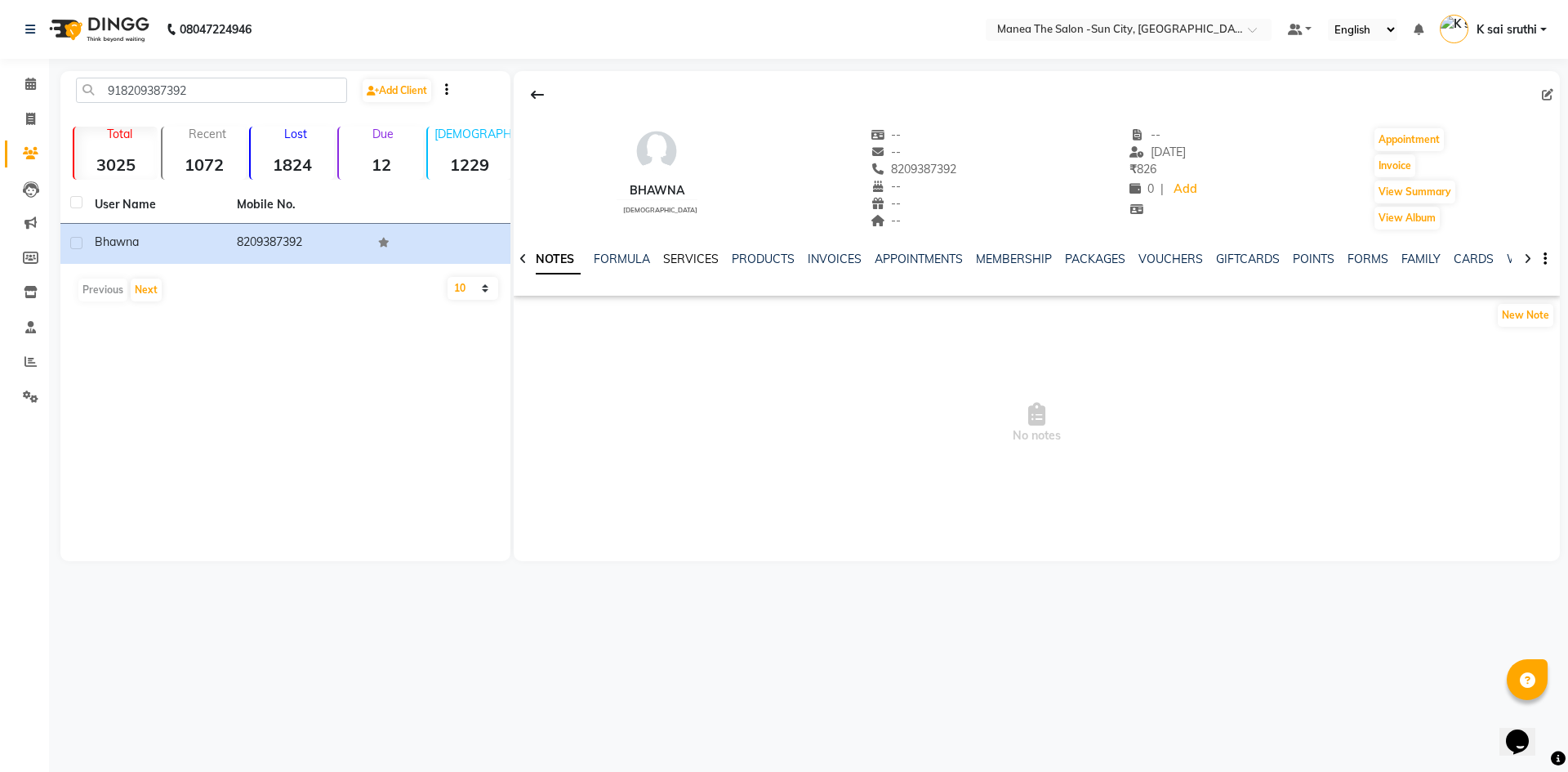
click at [683, 254] on link "SERVICES" at bounding box center [690, 258] width 56 height 15
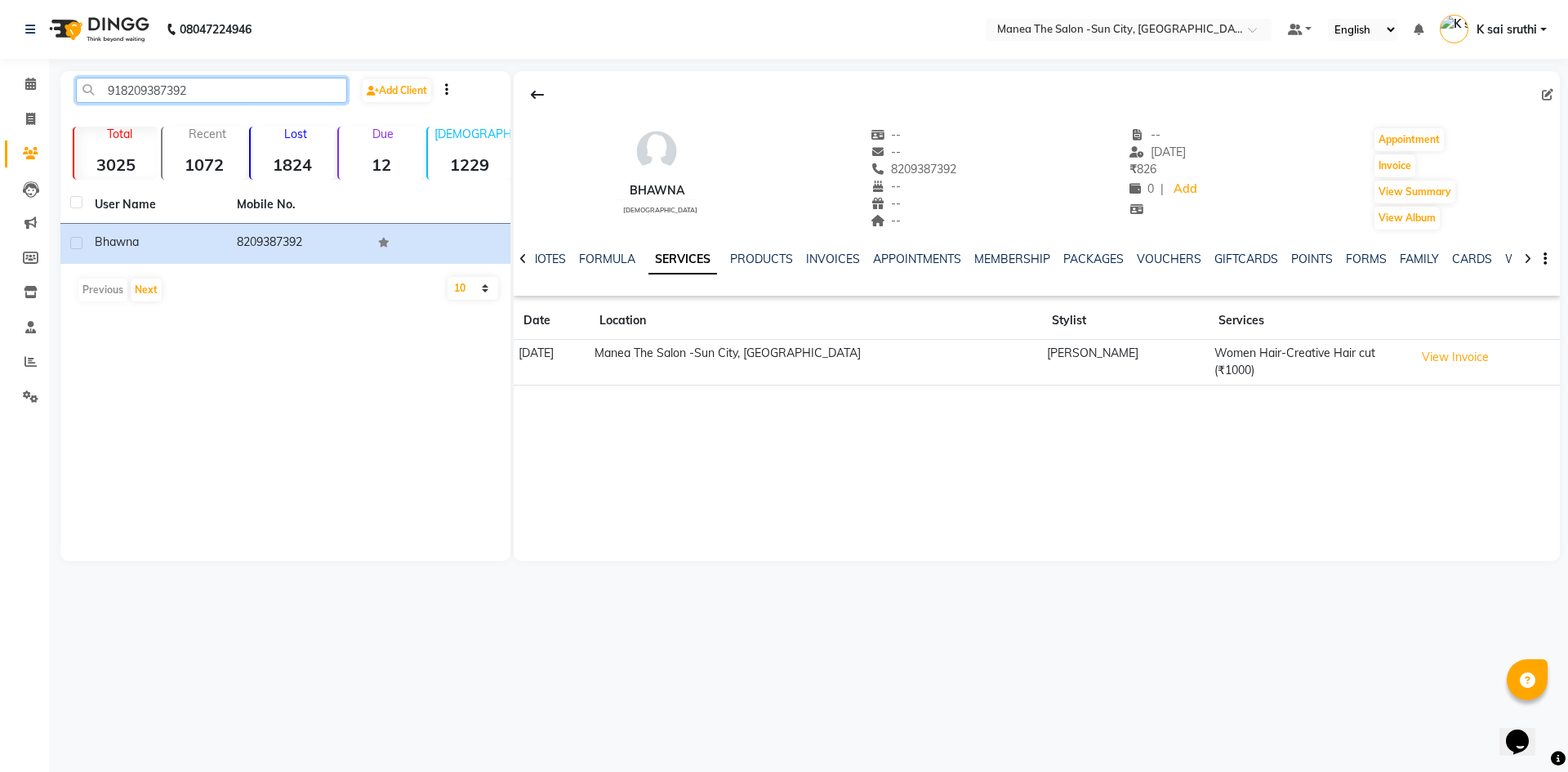
click at [224, 83] on input "918209387392" at bounding box center [211, 91] width 271 height 26
click at [225, 83] on input "918209387392" at bounding box center [211, 91] width 271 height 26
paste input "9963388956"
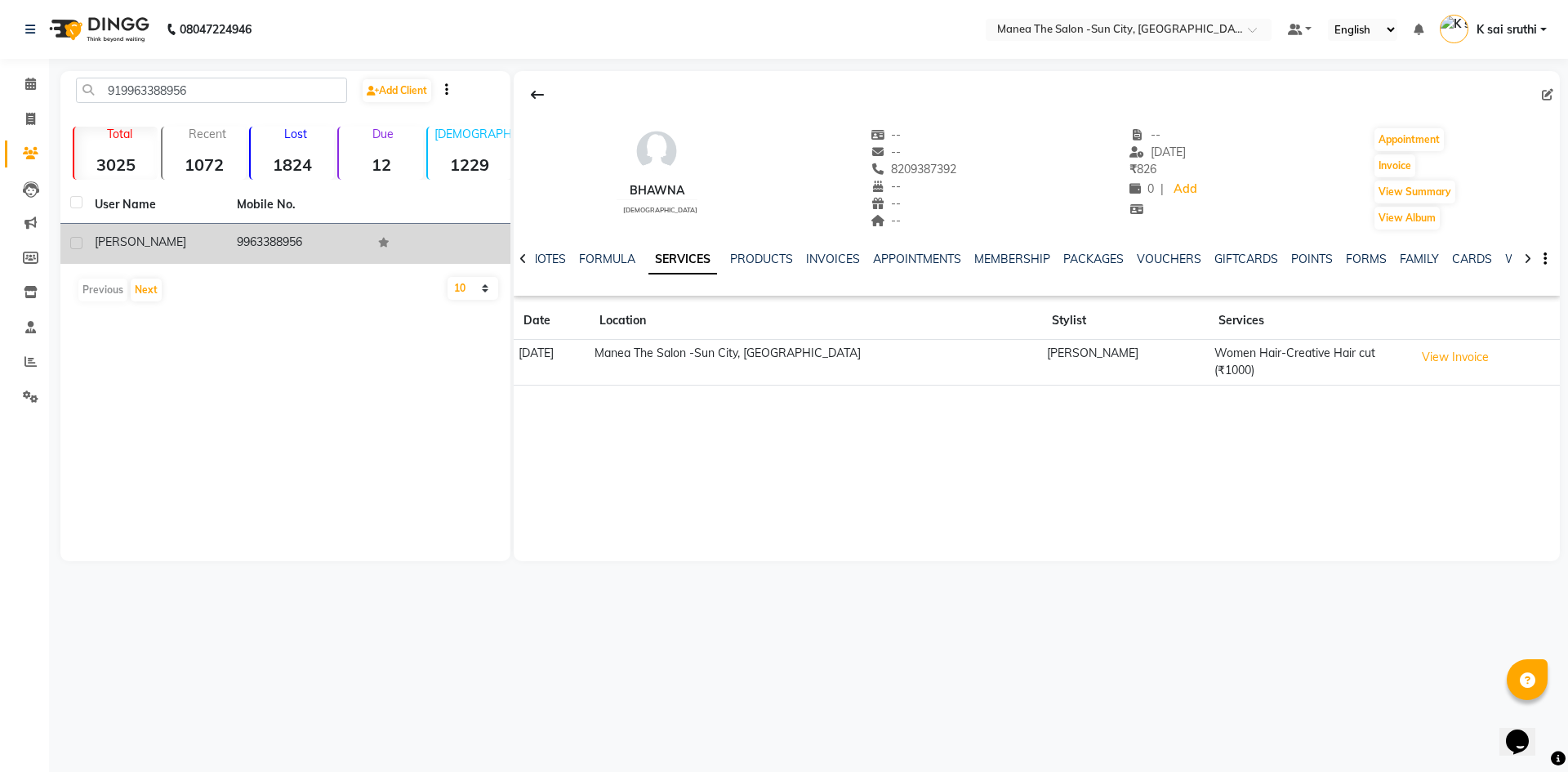
click at [281, 237] on td "9963388956" at bounding box center [298, 244] width 142 height 40
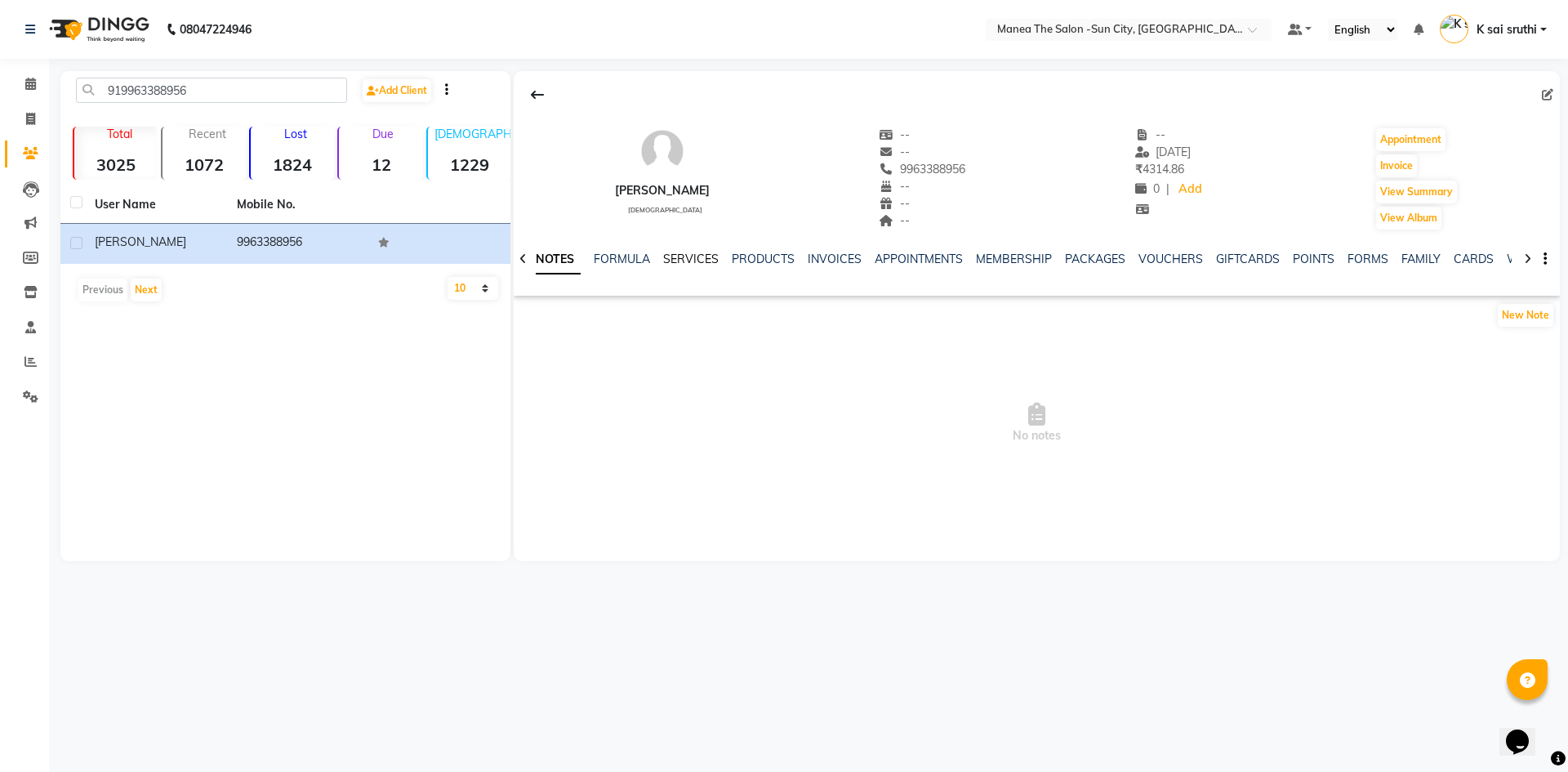
click at [683, 256] on link "SERVICES" at bounding box center [690, 258] width 56 height 15
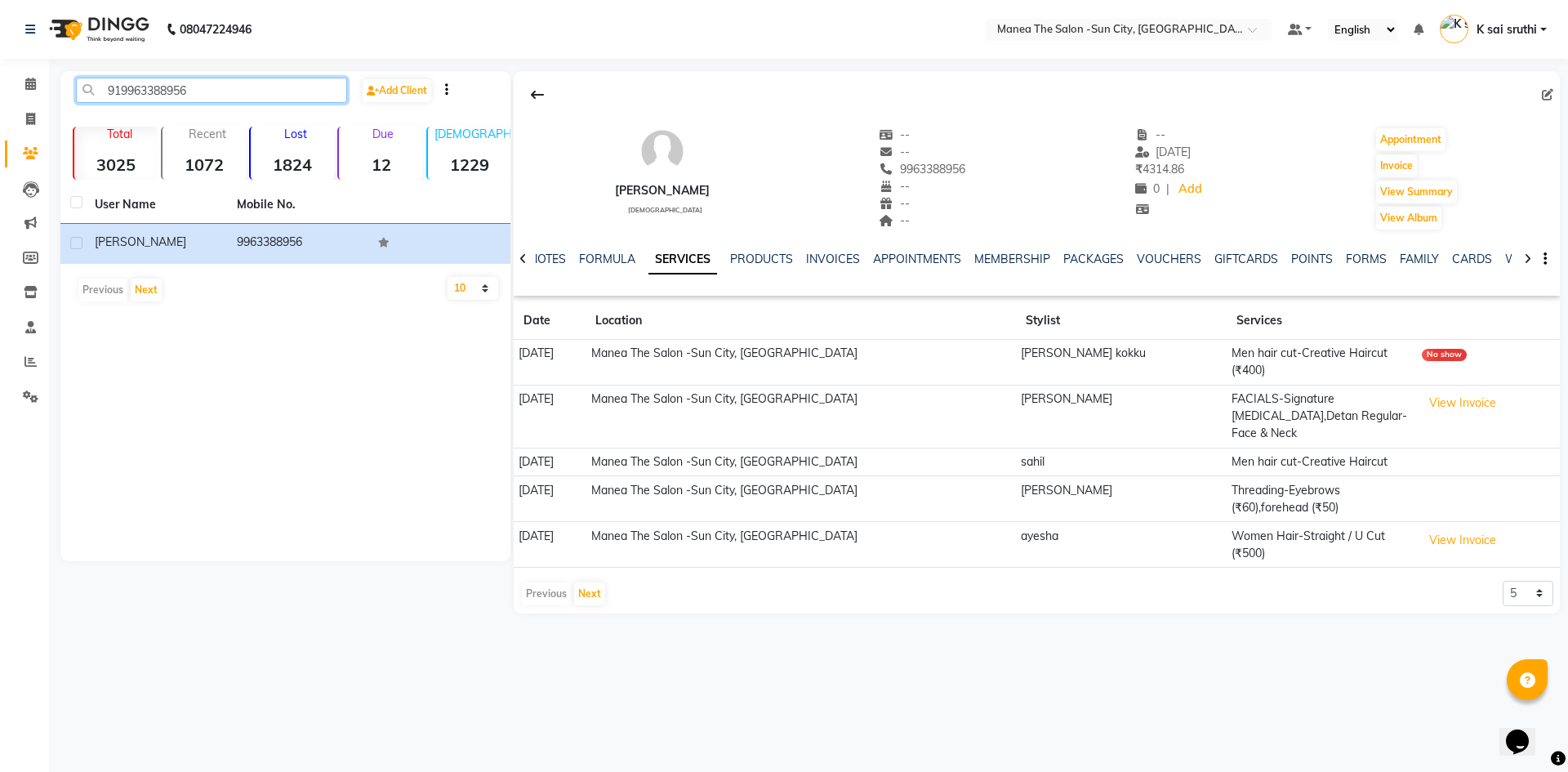
click at [216, 86] on input "919963388956" at bounding box center [211, 91] width 271 height 26
paste input "8790842522"
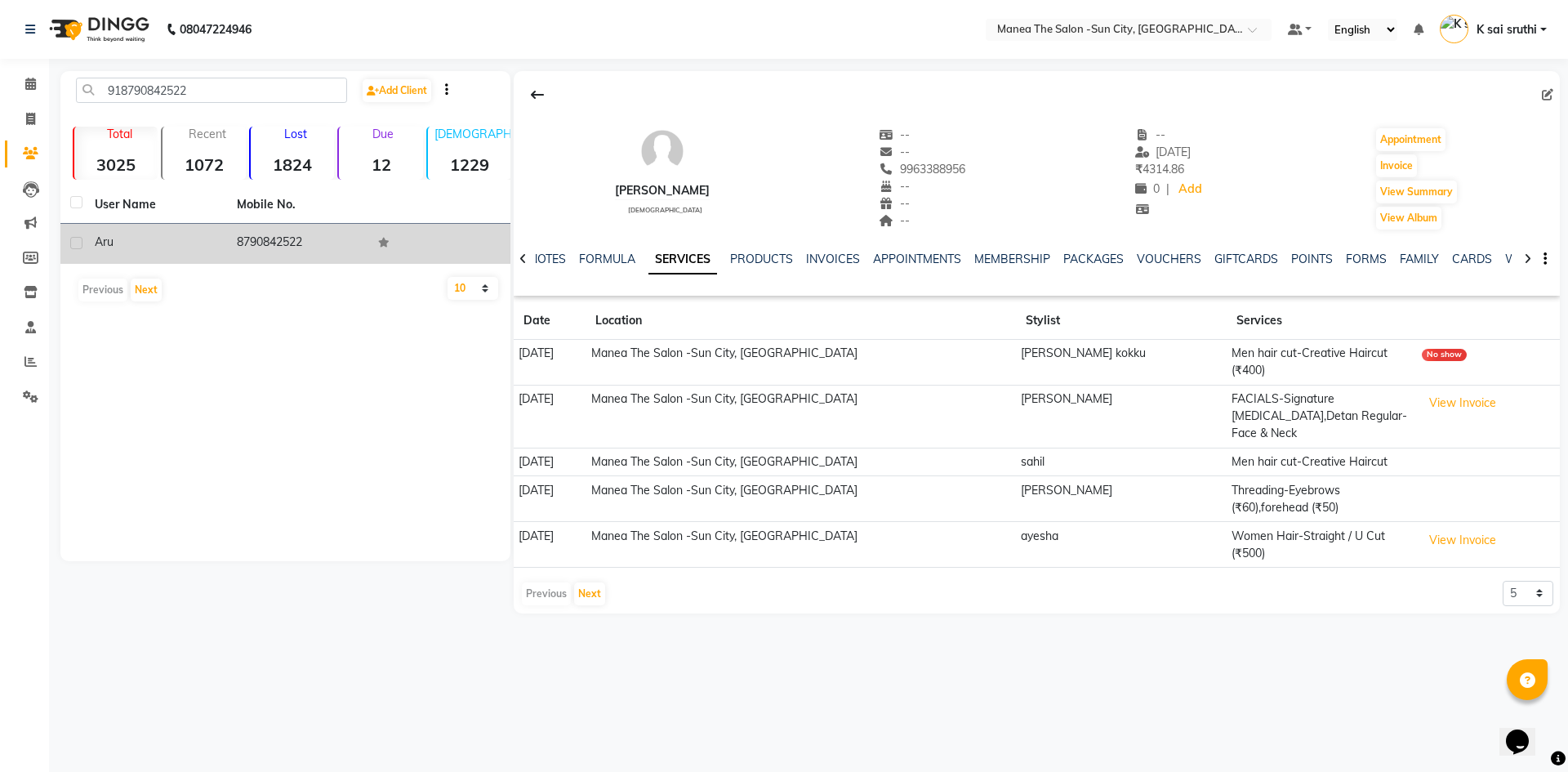
click at [288, 238] on td "8790842522" at bounding box center [298, 244] width 142 height 40
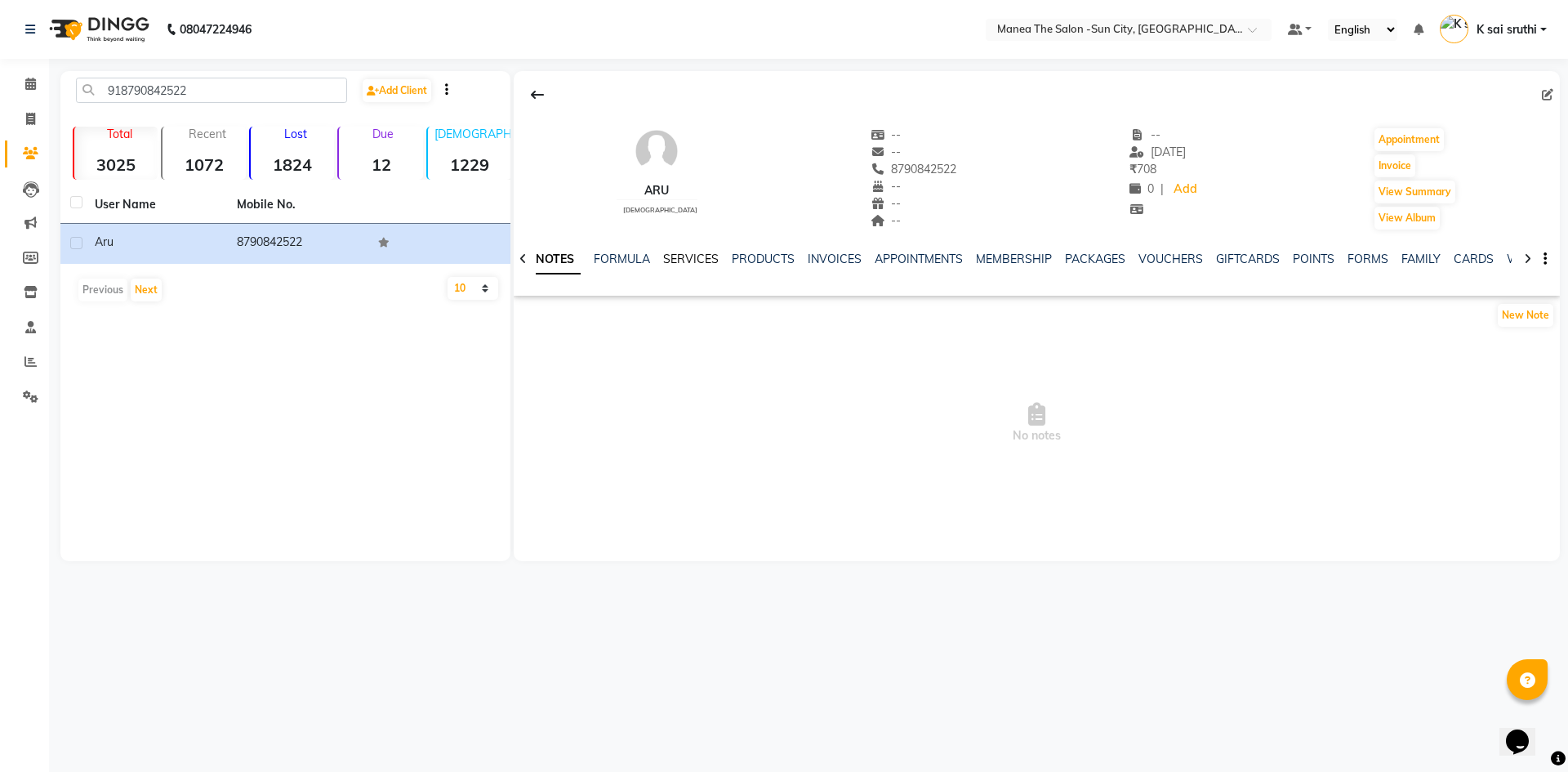
click at [699, 257] on link "SERVICES" at bounding box center [690, 258] width 56 height 15
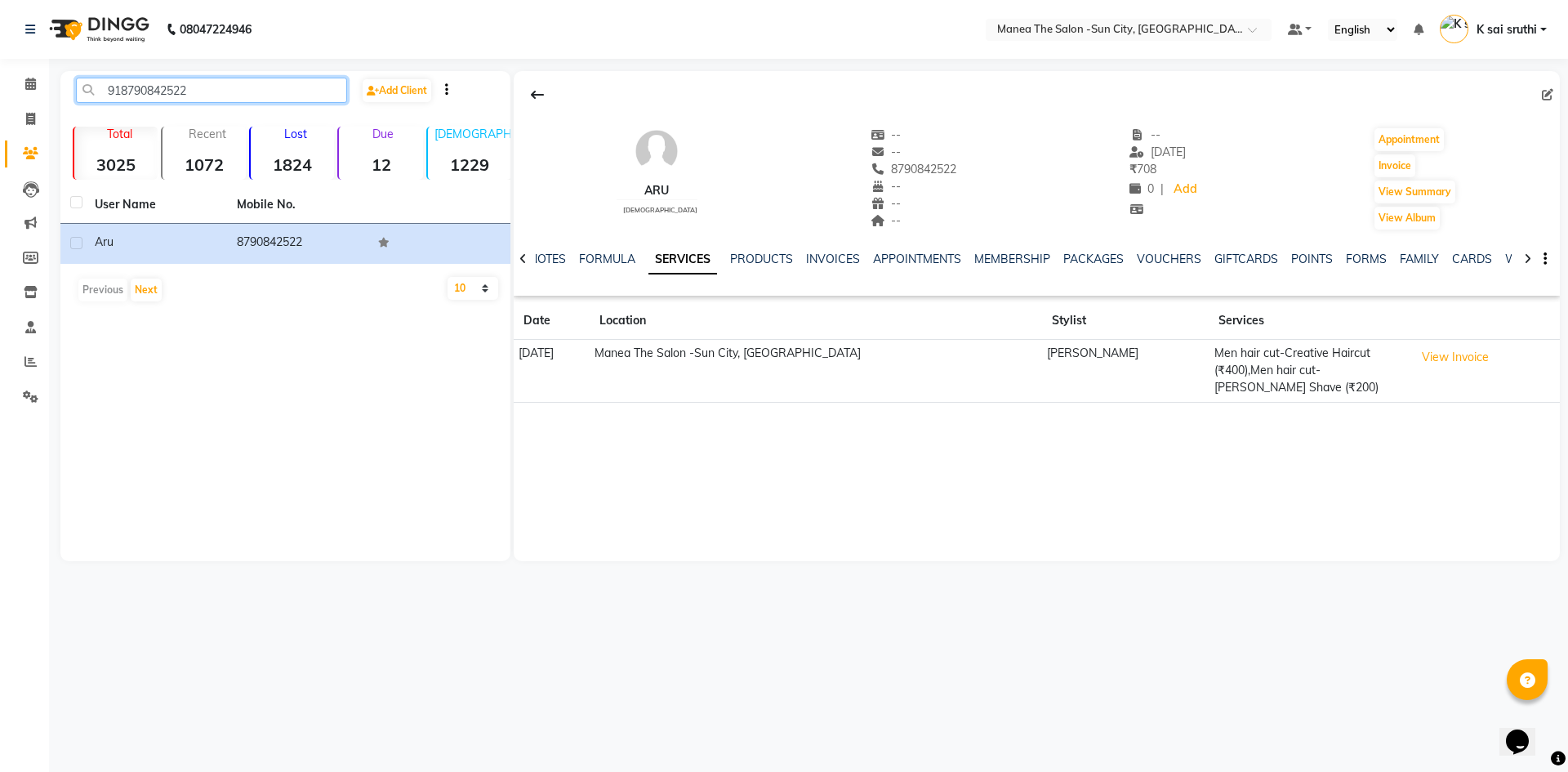
click at [222, 92] on input "918790842522" at bounding box center [211, 91] width 271 height 26
paste input "9740993139"
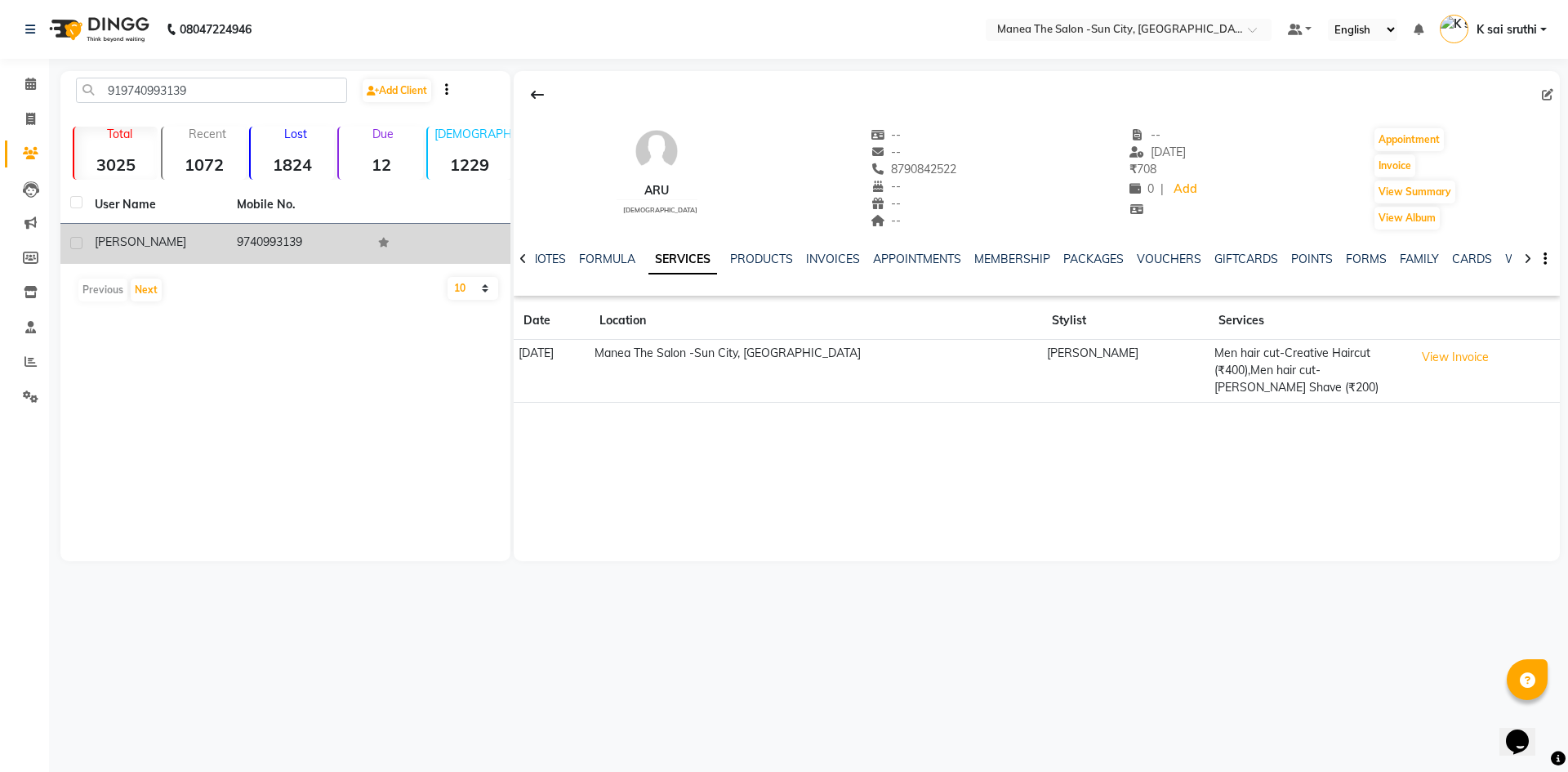
click at [281, 240] on td "9740993139" at bounding box center [298, 244] width 142 height 40
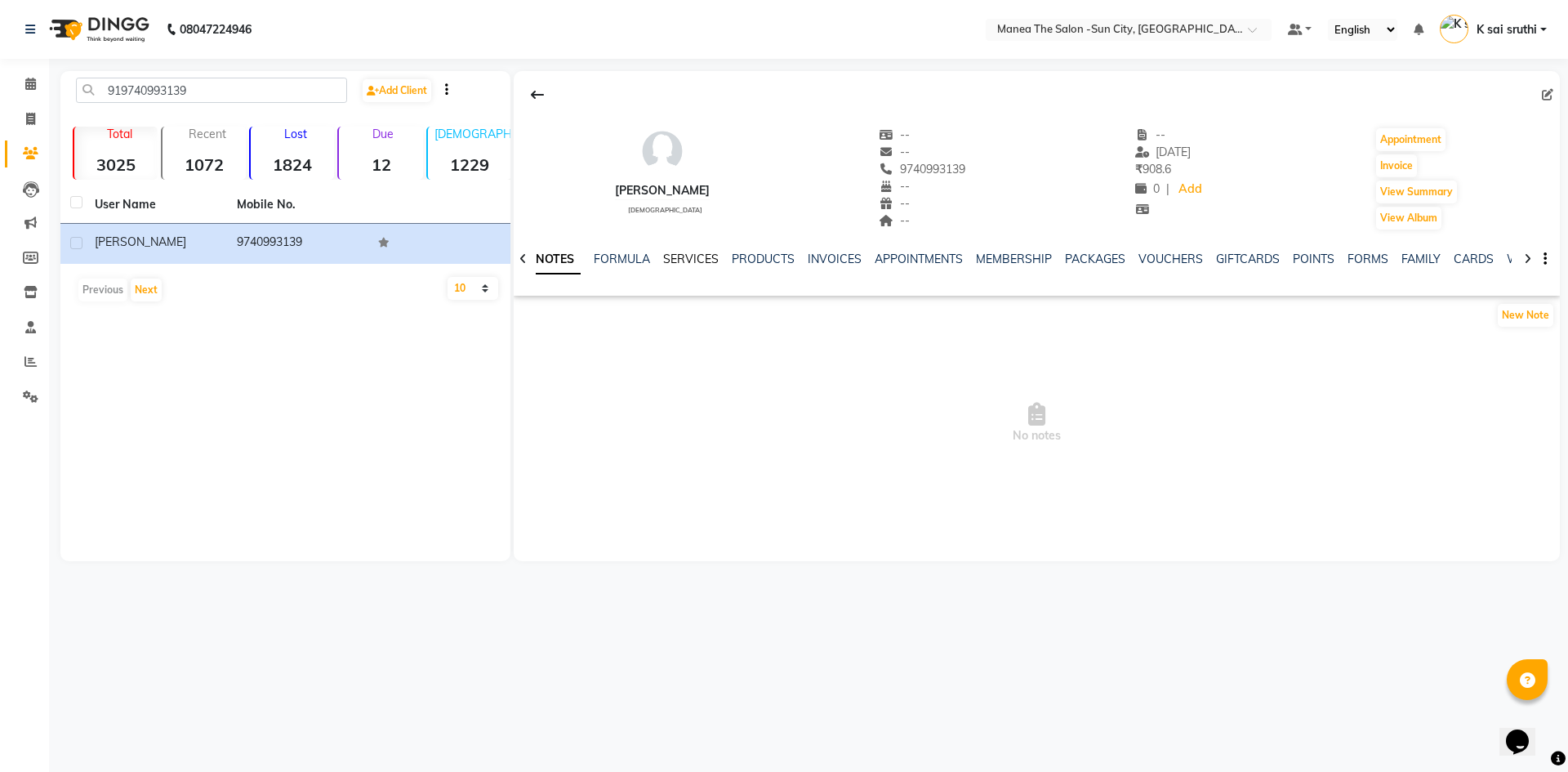
click at [695, 257] on link "SERVICES" at bounding box center [690, 258] width 56 height 15
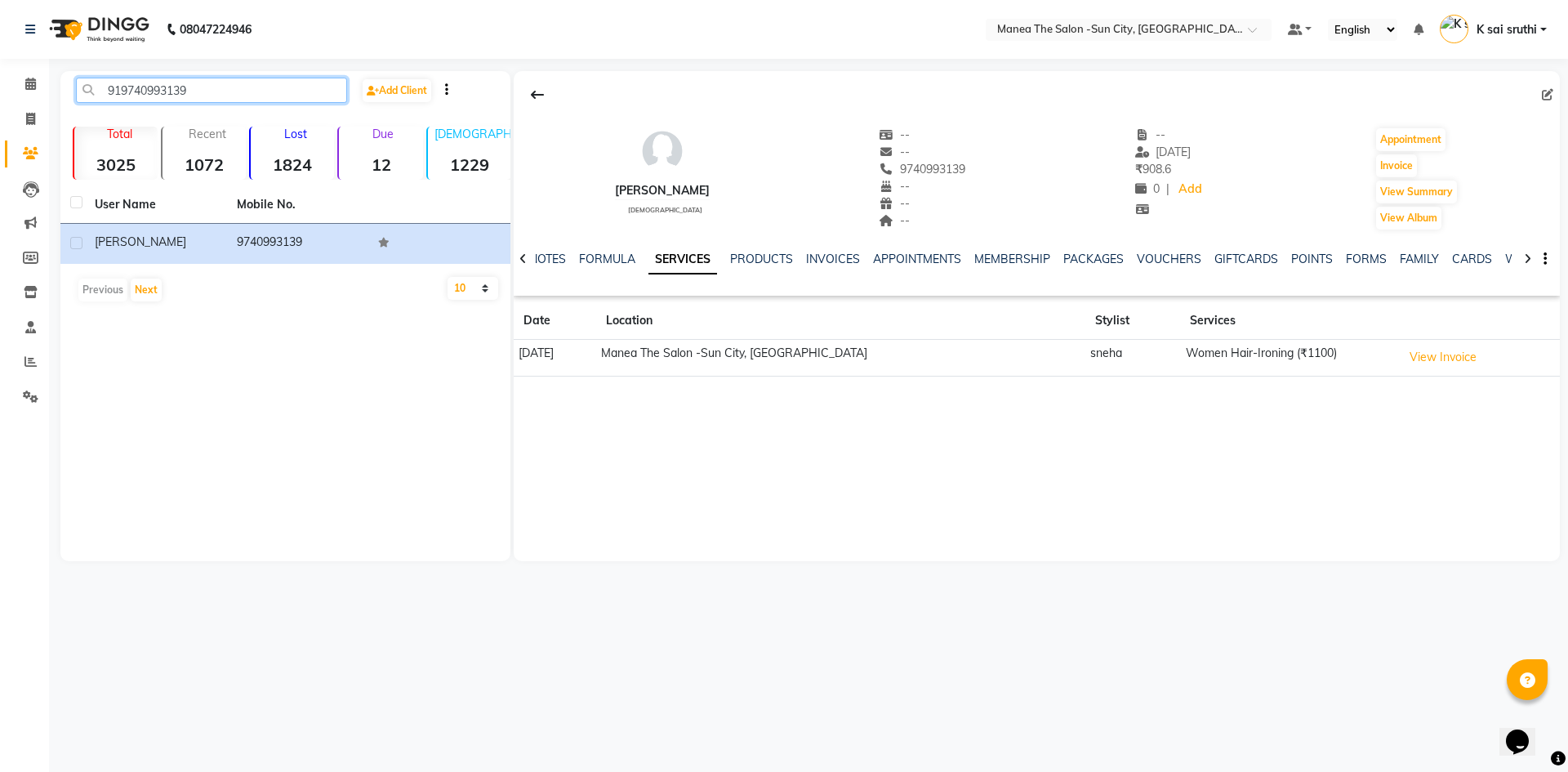
click at [214, 92] on input "919740993139" at bounding box center [211, 91] width 271 height 26
paste input "000017715"
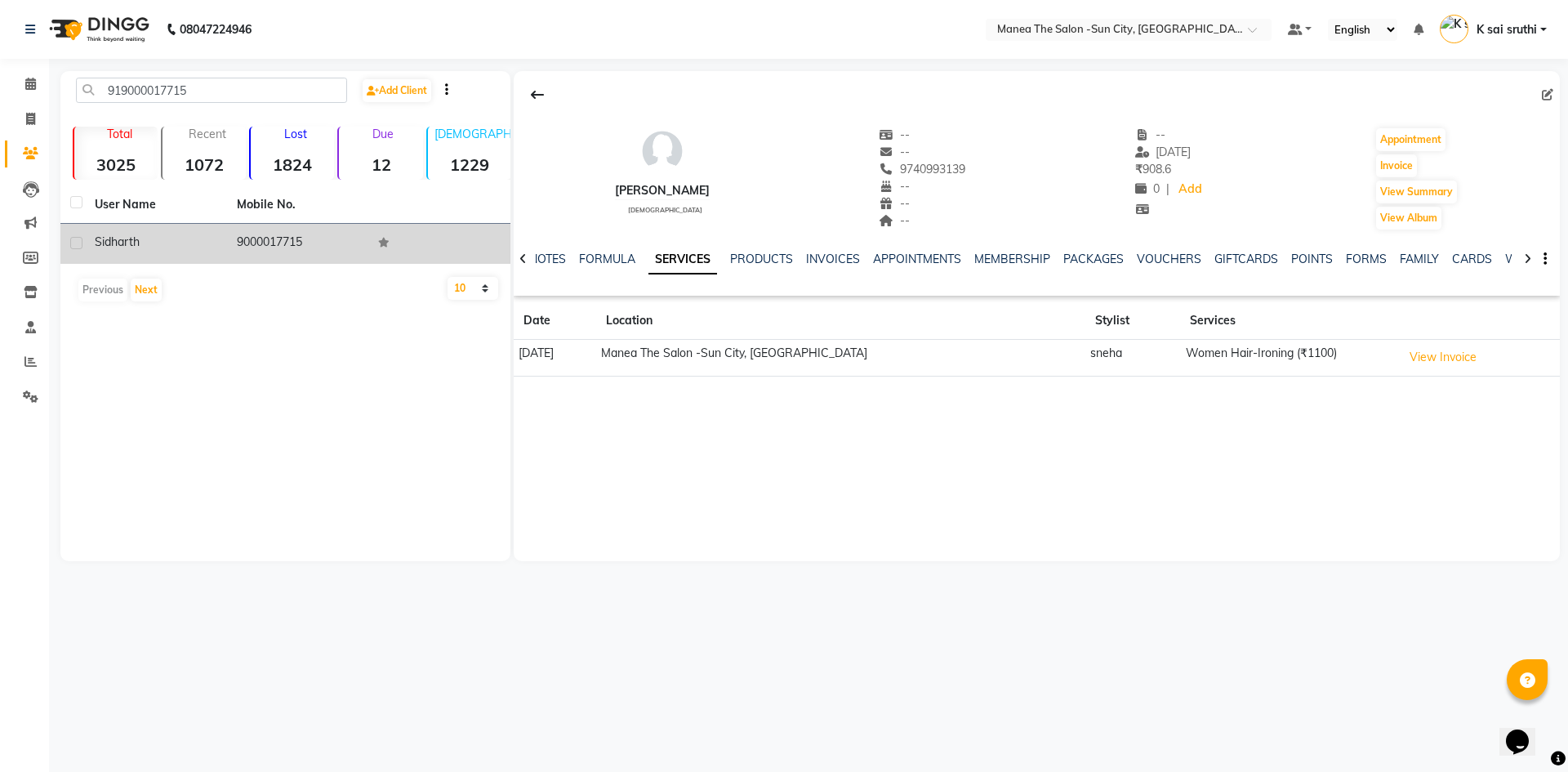
click at [277, 240] on td "9000017715" at bounding box center [298, 244] width 142 height 40
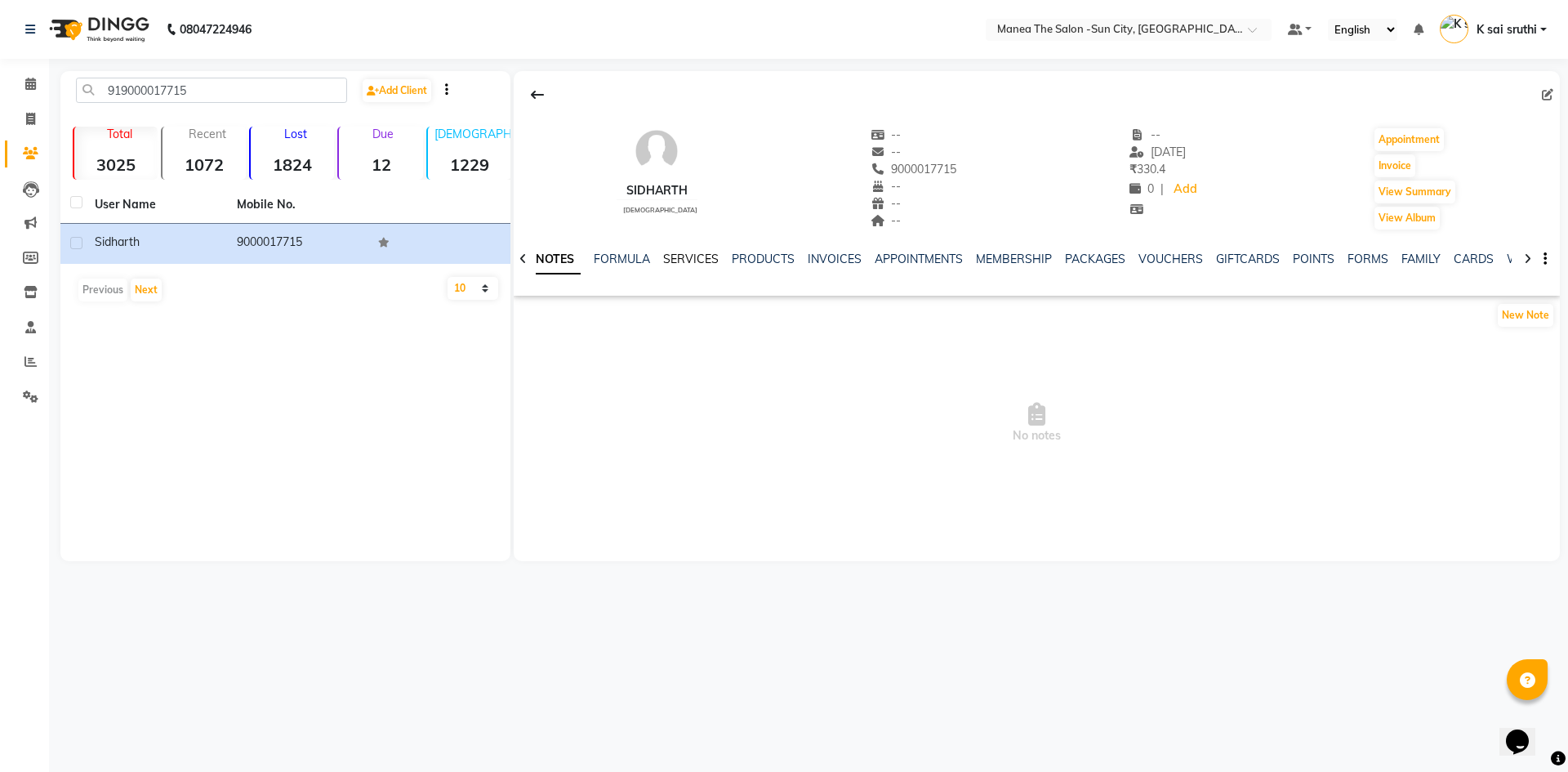
click at [689, 258] on link "SERVICES" at bounding box center [690, 258] width 56 height 15
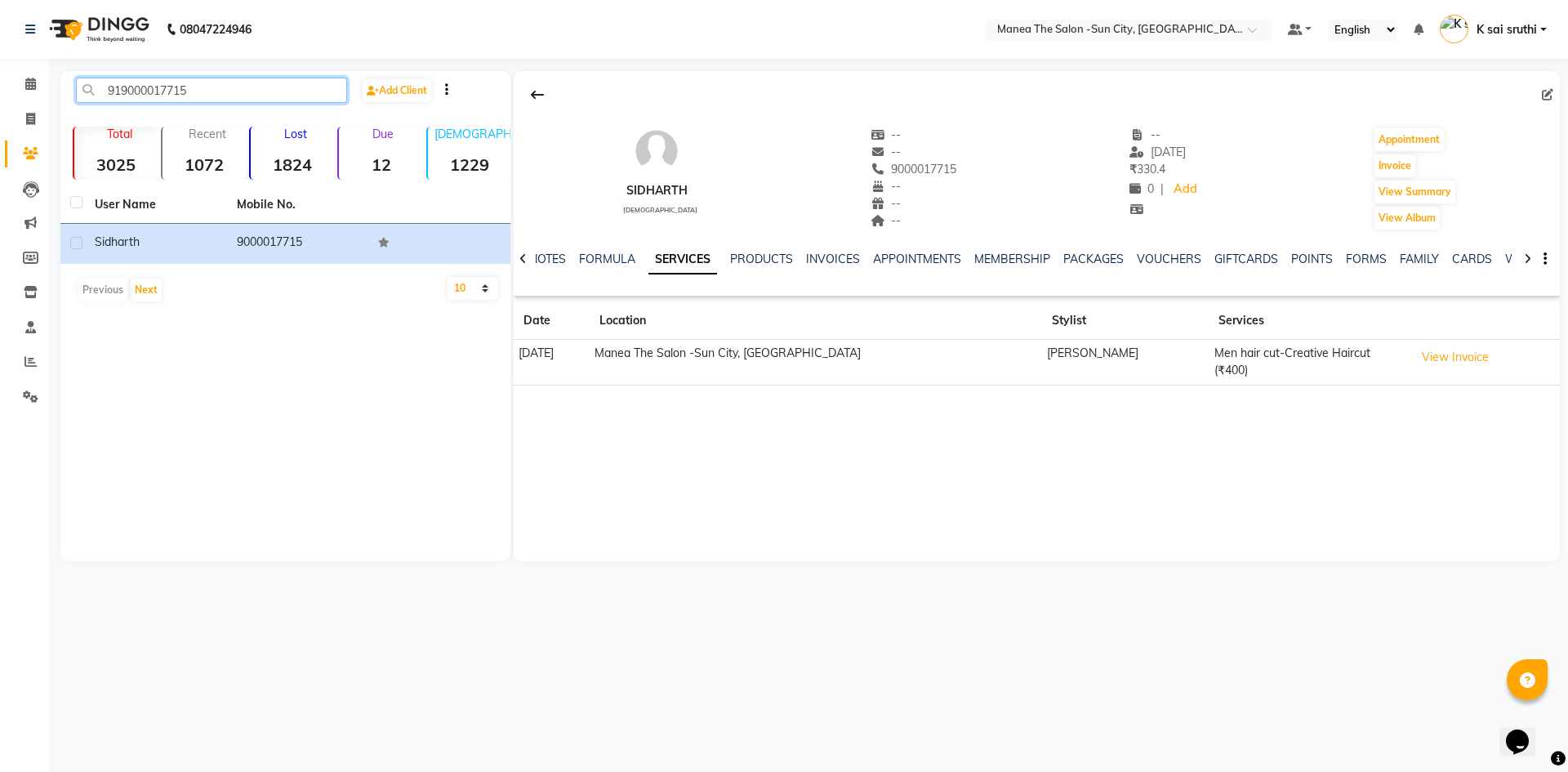
click at [198, 87] on input "919000017715" at bounding box center [211, 91] width 271 height 26
paste input "705115551"
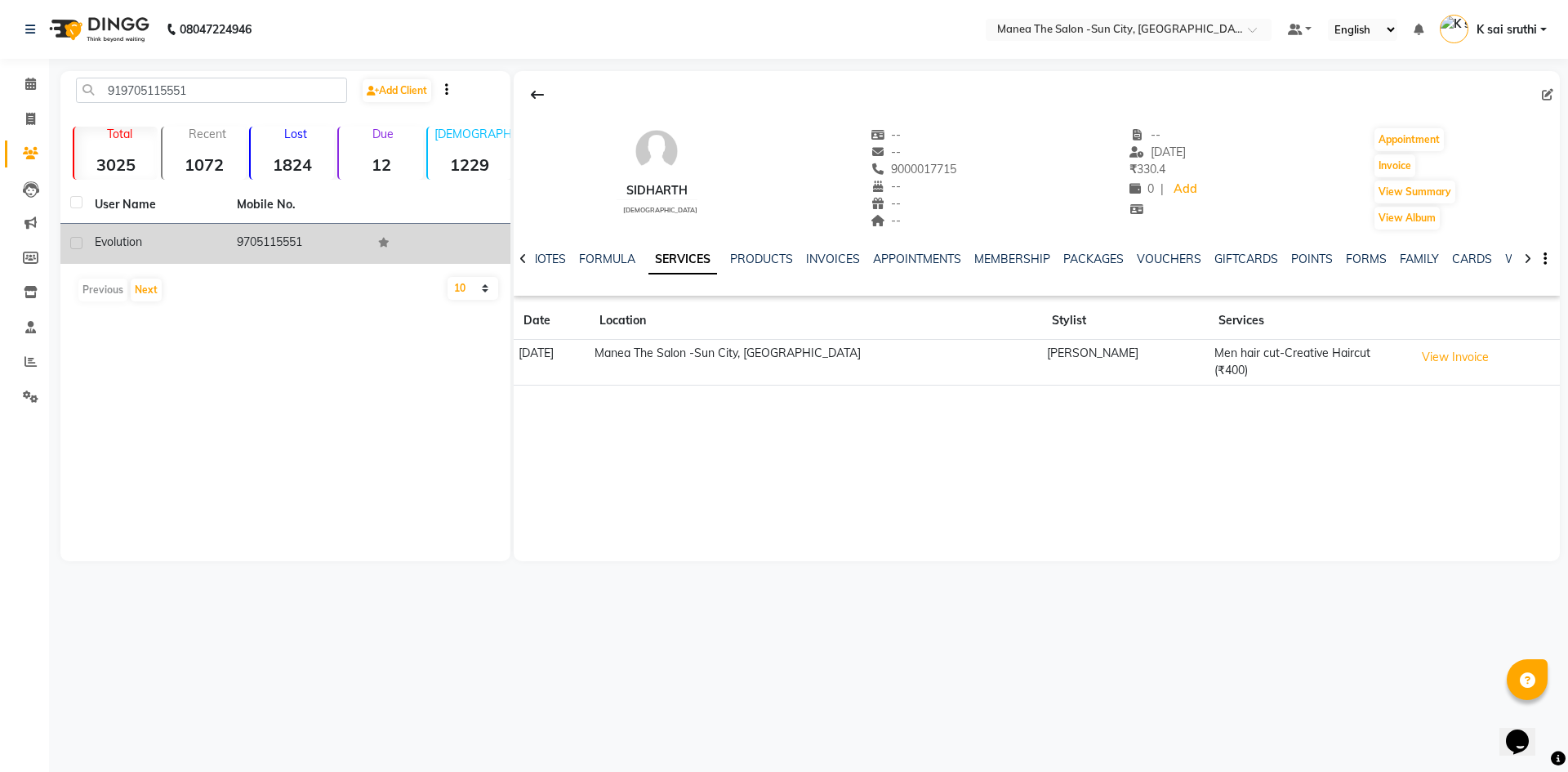
click at [278, 243] on td "9705115551" at bounding box center [298, 244] width 142 height 40
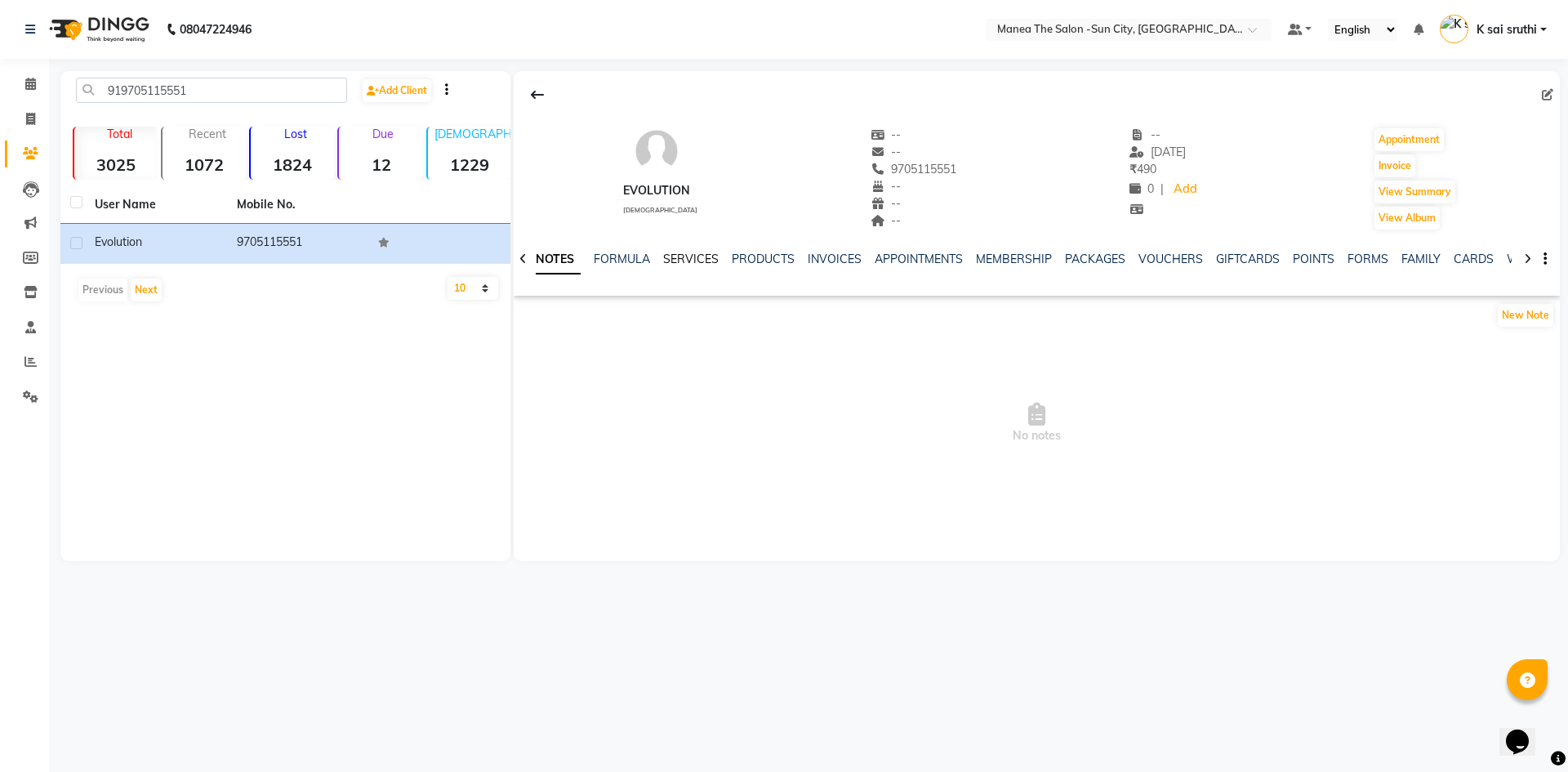
click at [696, 261] on link "SERVICES" at bounding box center [690, 258] width 56 height 15
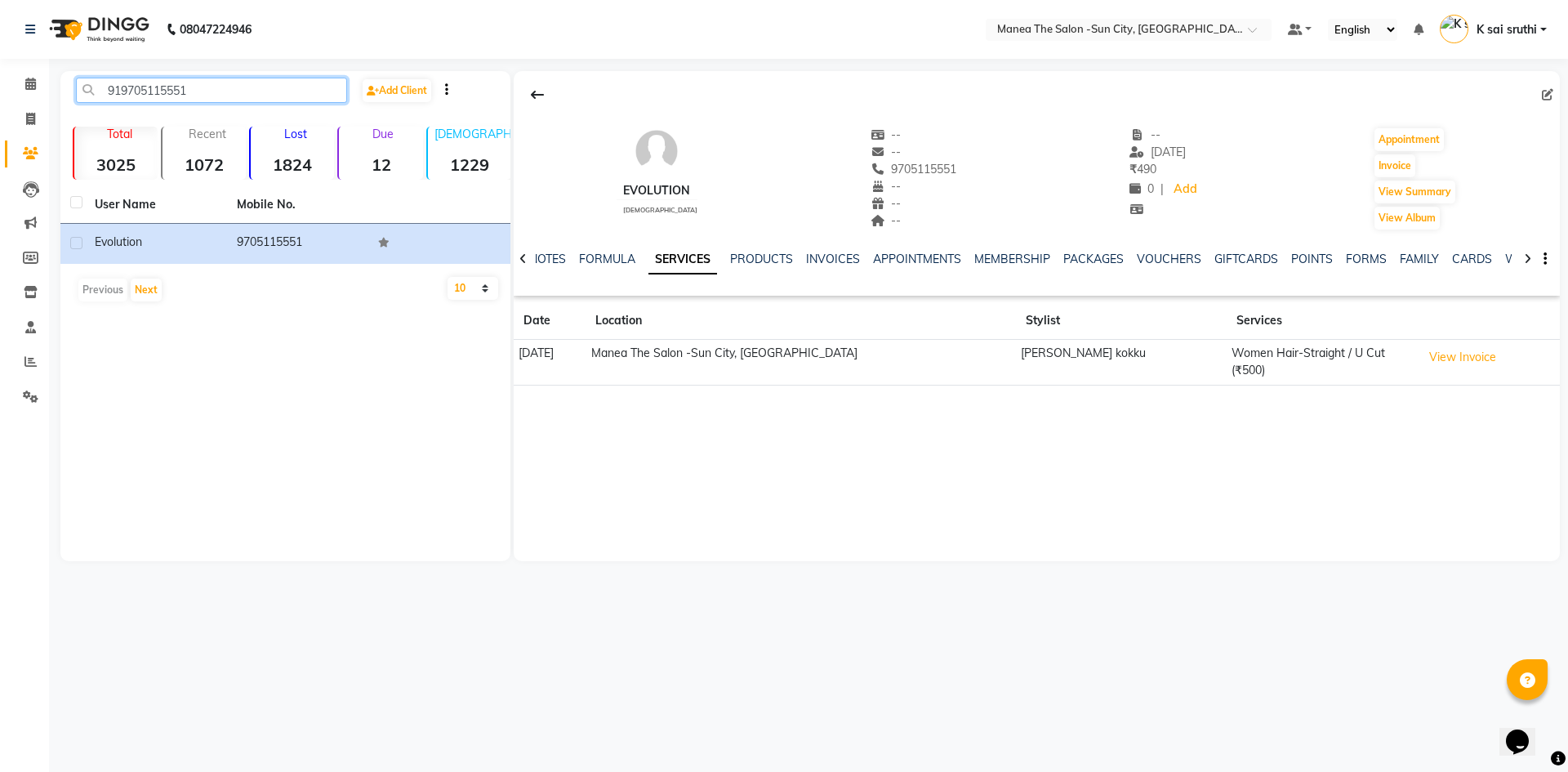
click at [205, 91] on input "919705115551" at bounding box center [211, 91] width 271 height 26
paste input "7207810689"
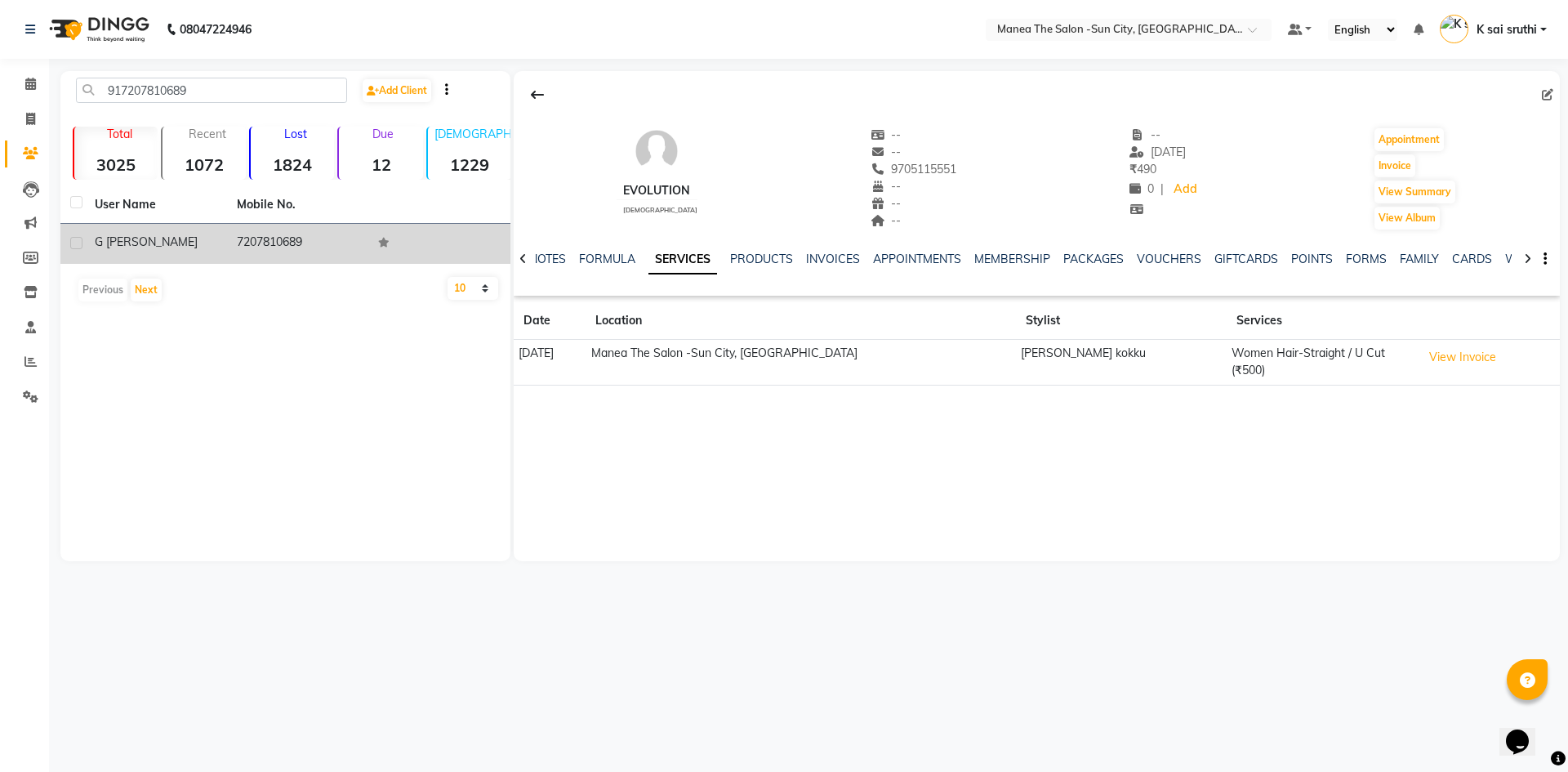
click at [273, 240] on td "7207810689" at bounding box center [298, 244] width 142 height 40
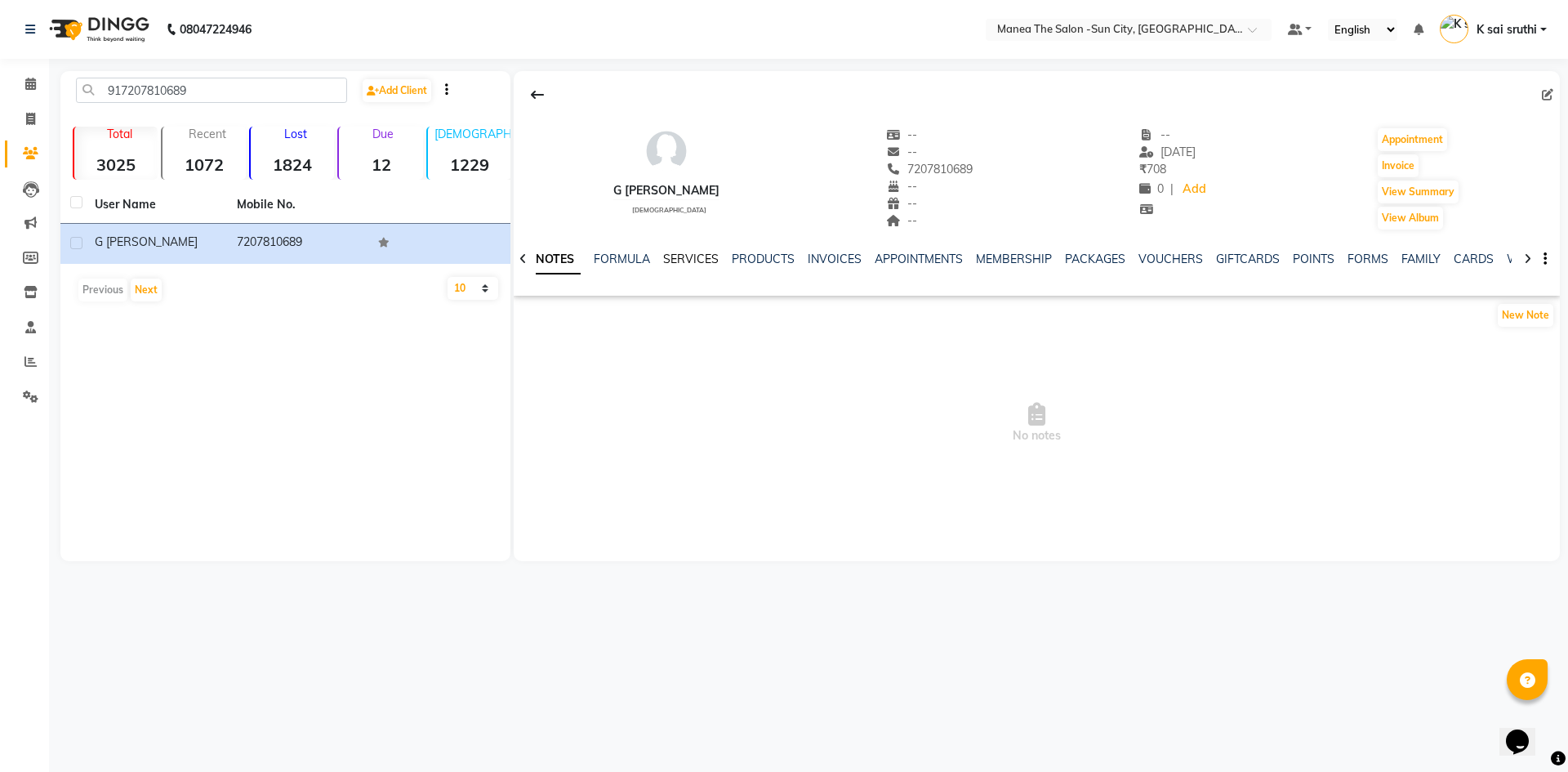
click at [685, 258] on link "SERVICES" at bounding box center [690, 258] width 56 height 15
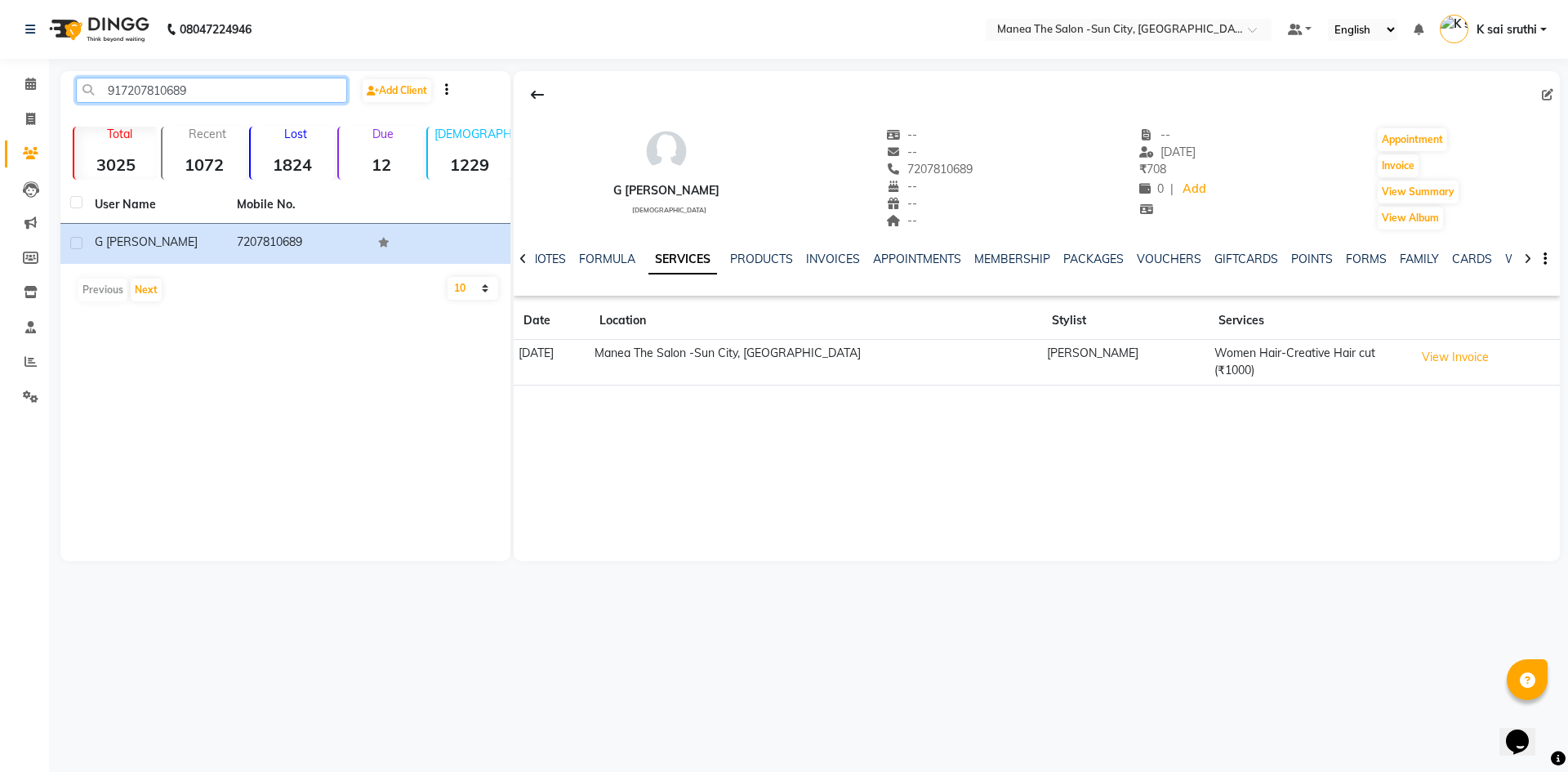
click at [236, 96] on input "917207810689" at bounding box center [211, 91] width 271 height 26
paste input "893110786"
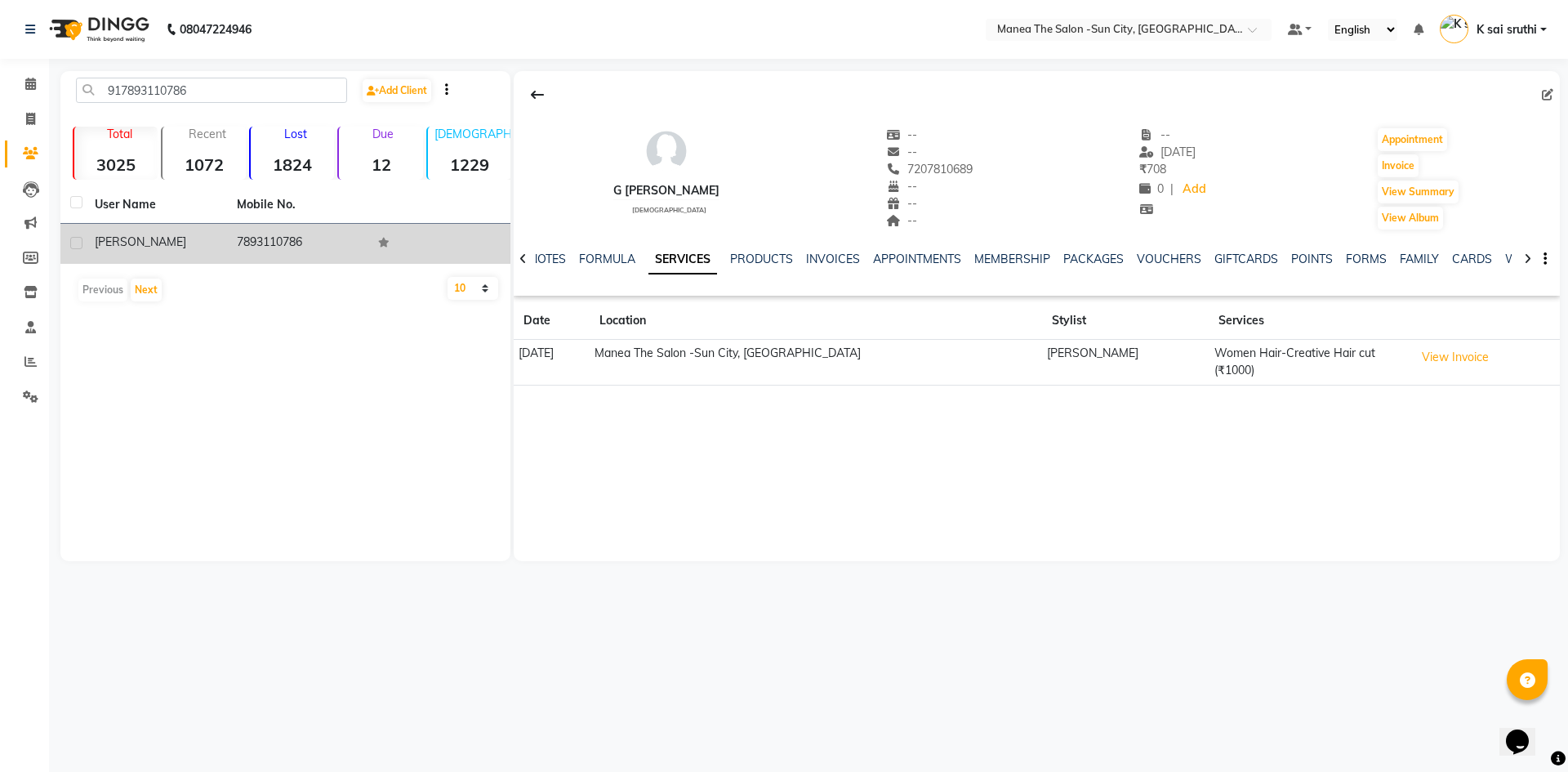
click at [263, 242] on td "7893110786" at bounding box center [298, 244] width 142 height 40
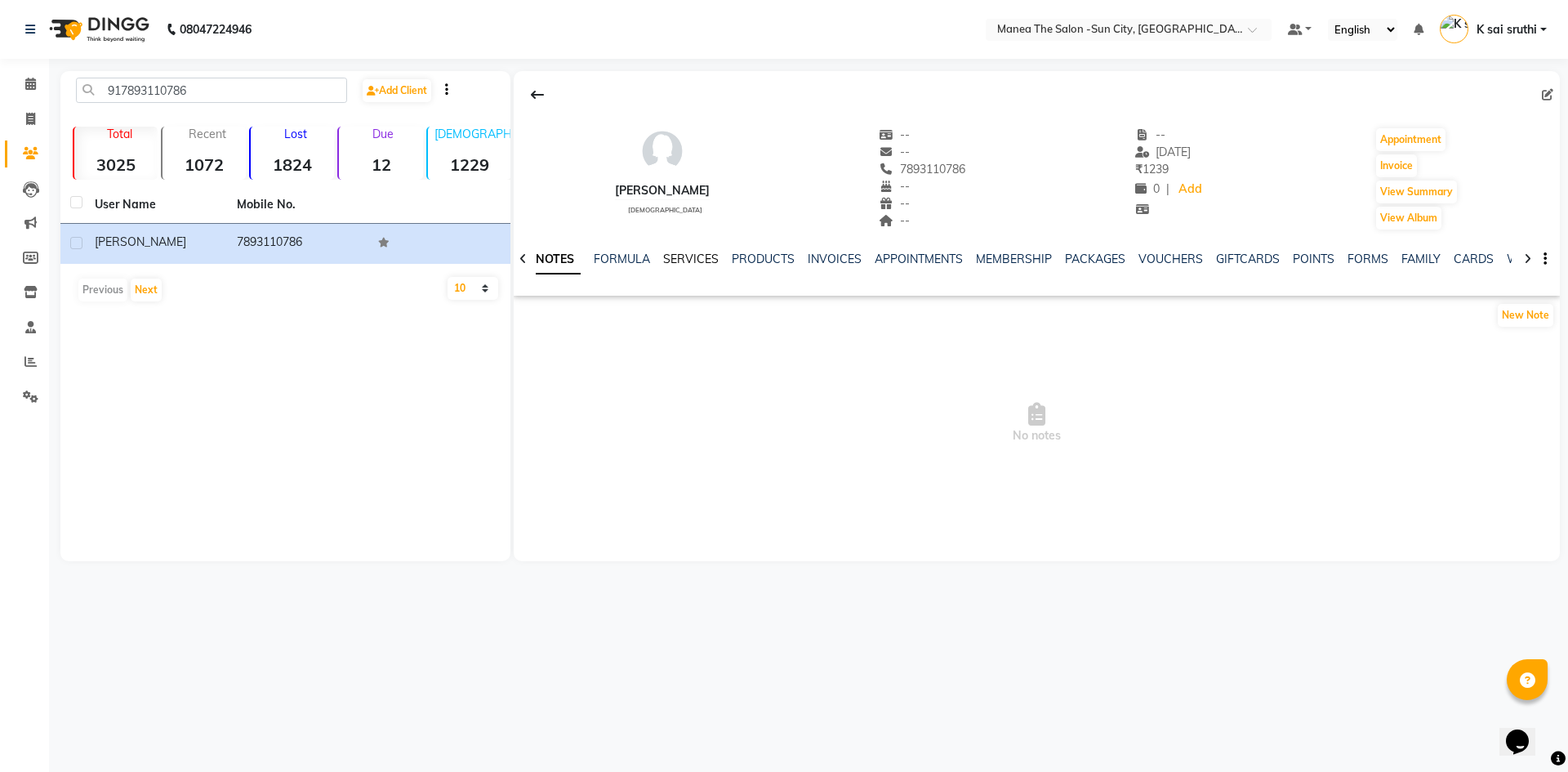
click at [686, 258] on link "SERVICES" at bounding box center [690, 258] width 56 height 15
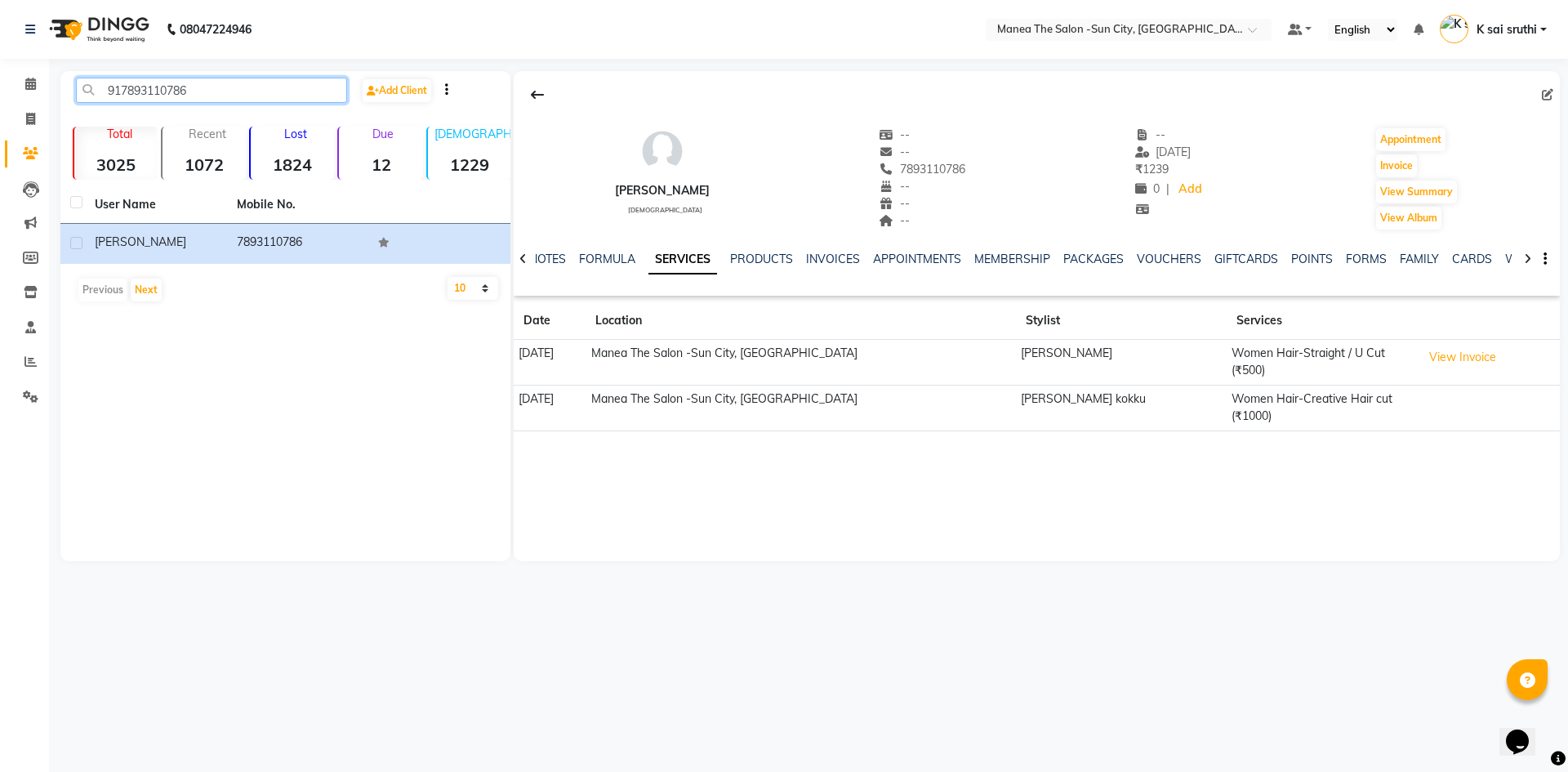
click at [216, 88] on input "917893110786" at bounding box center [211, 91] width 271 height 26
paste input "207834435"
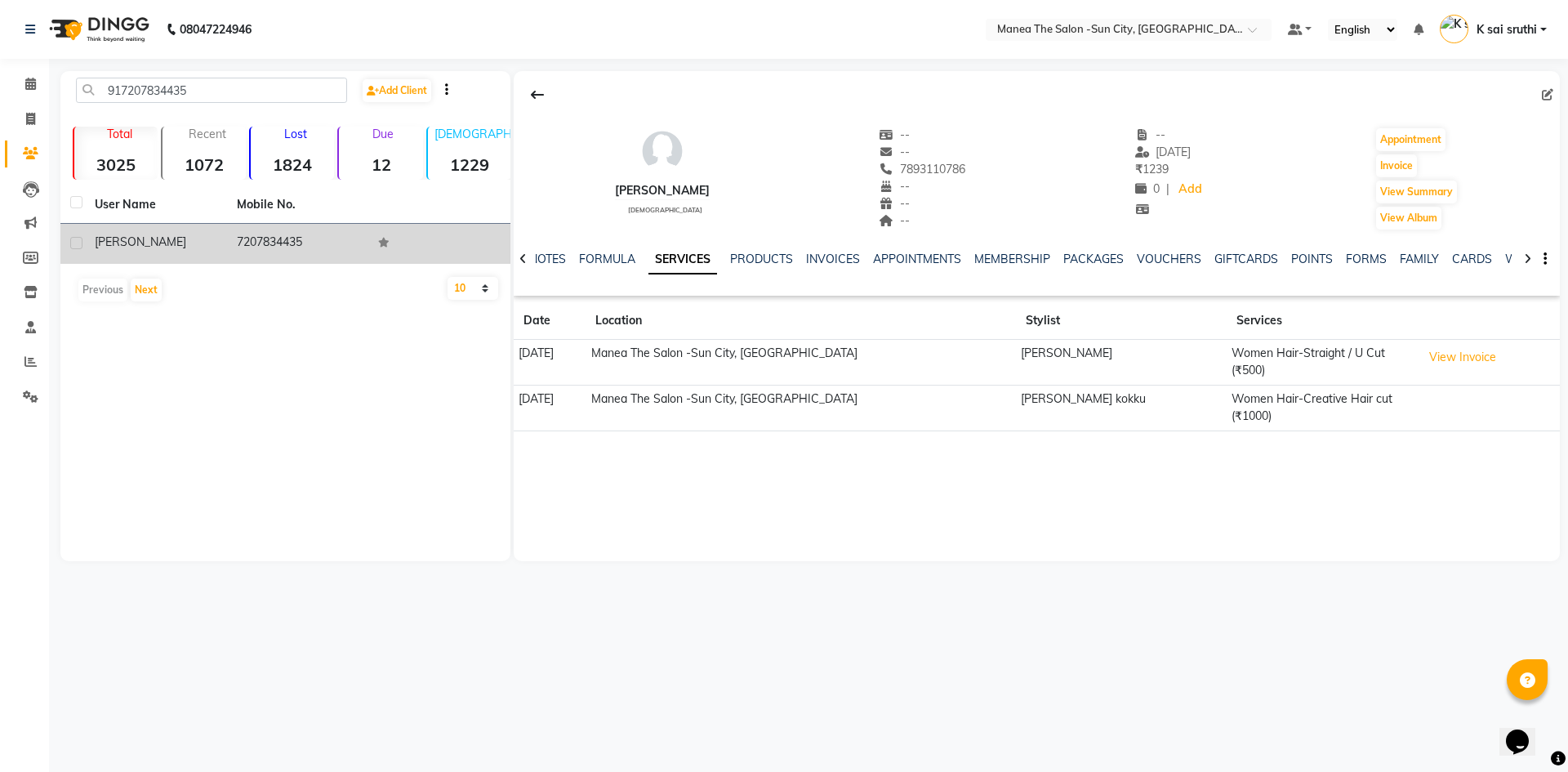
click at [281, 241] on td "7207834435" at bounding box center [298, 244] width 142 height 40
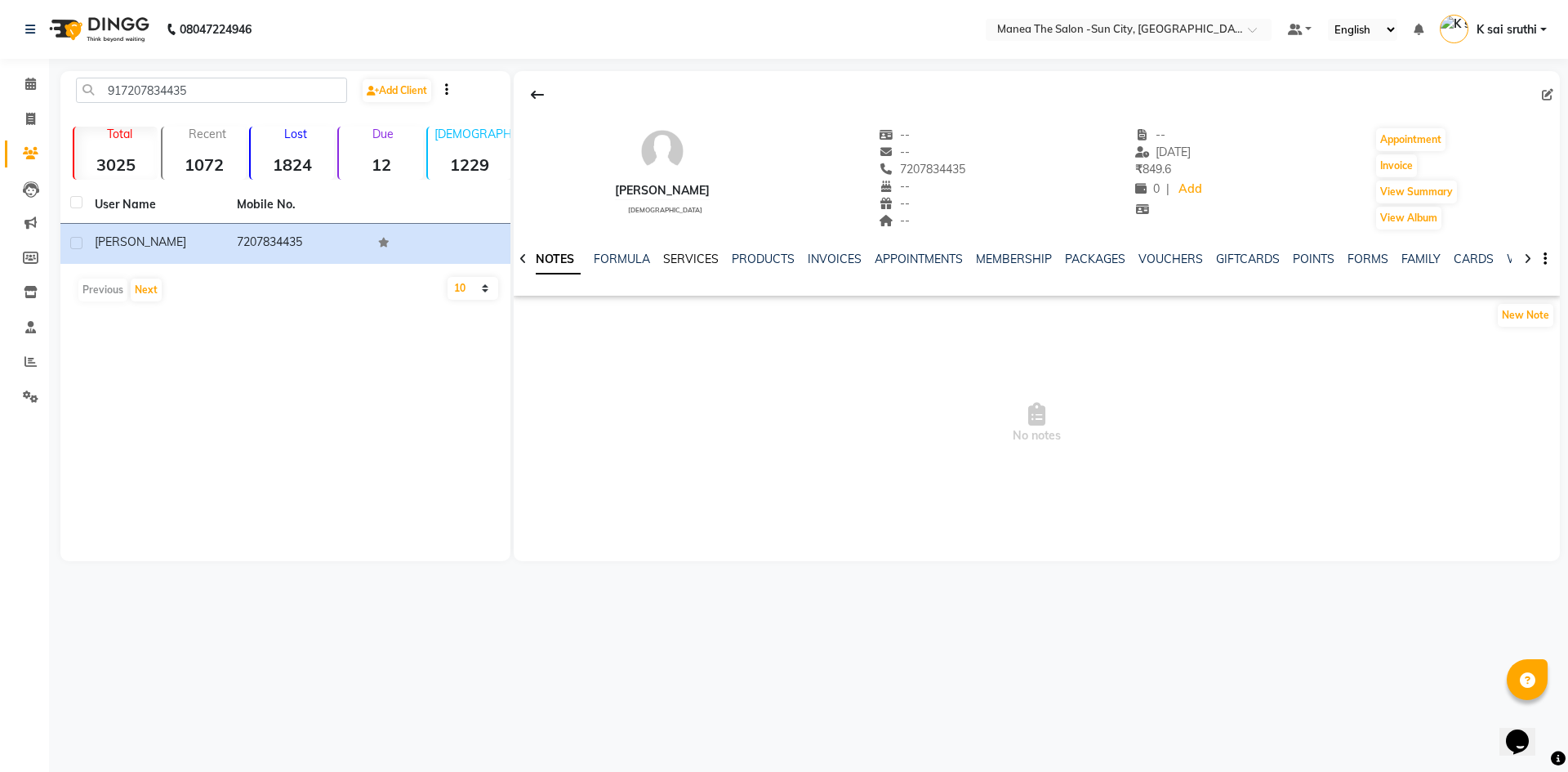
click at [686, 256] on link "SERVICES" at bounding box center [690, 258] width 56 height 15
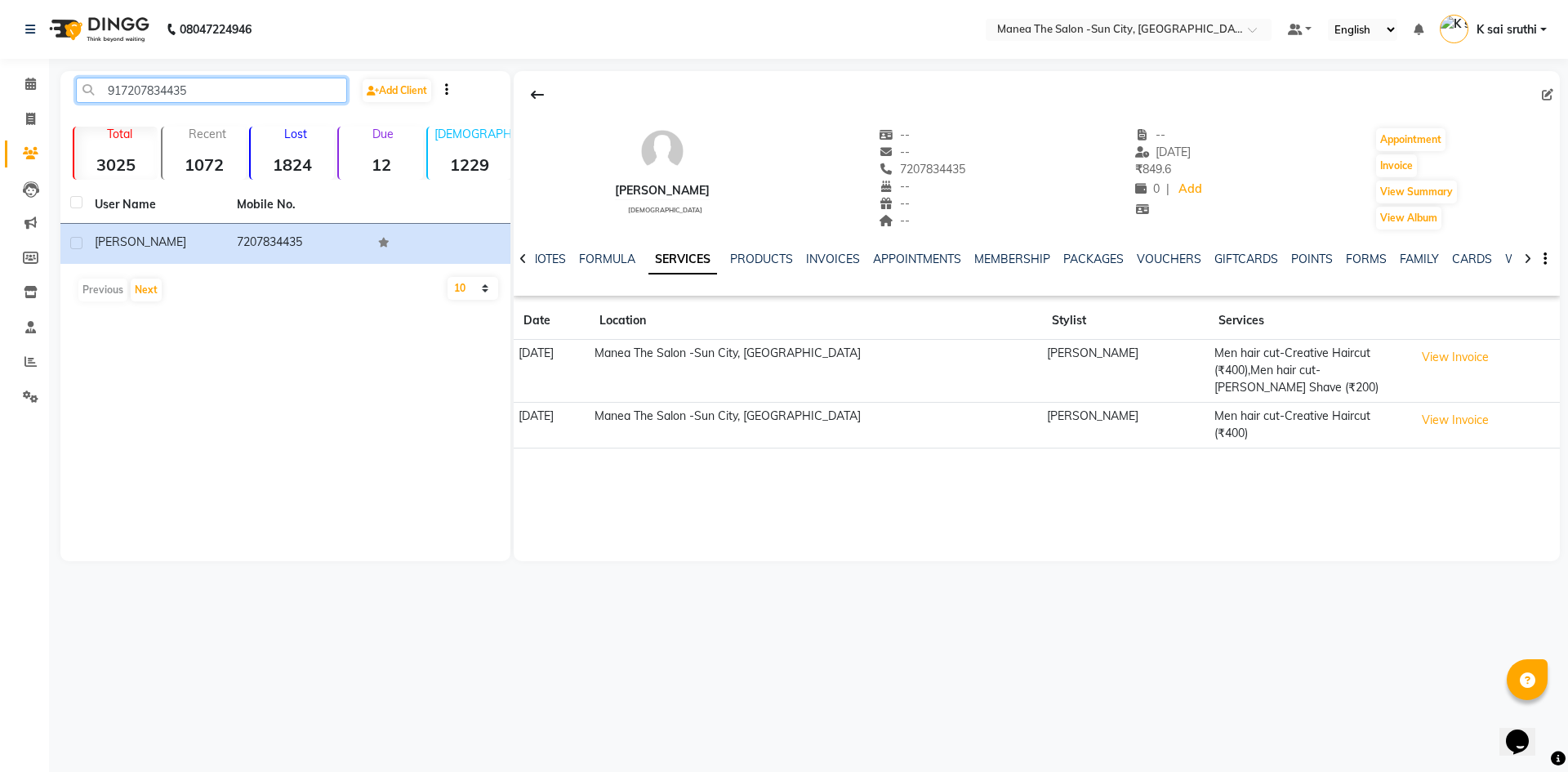
click at [232, 96] on input "917207834435" at bounding box center [211, 91] width 271 height 26
click at [232, 85] on input "917207834435" at bounding box center [211, 91] width 271 height 26
paste input "8074528940"
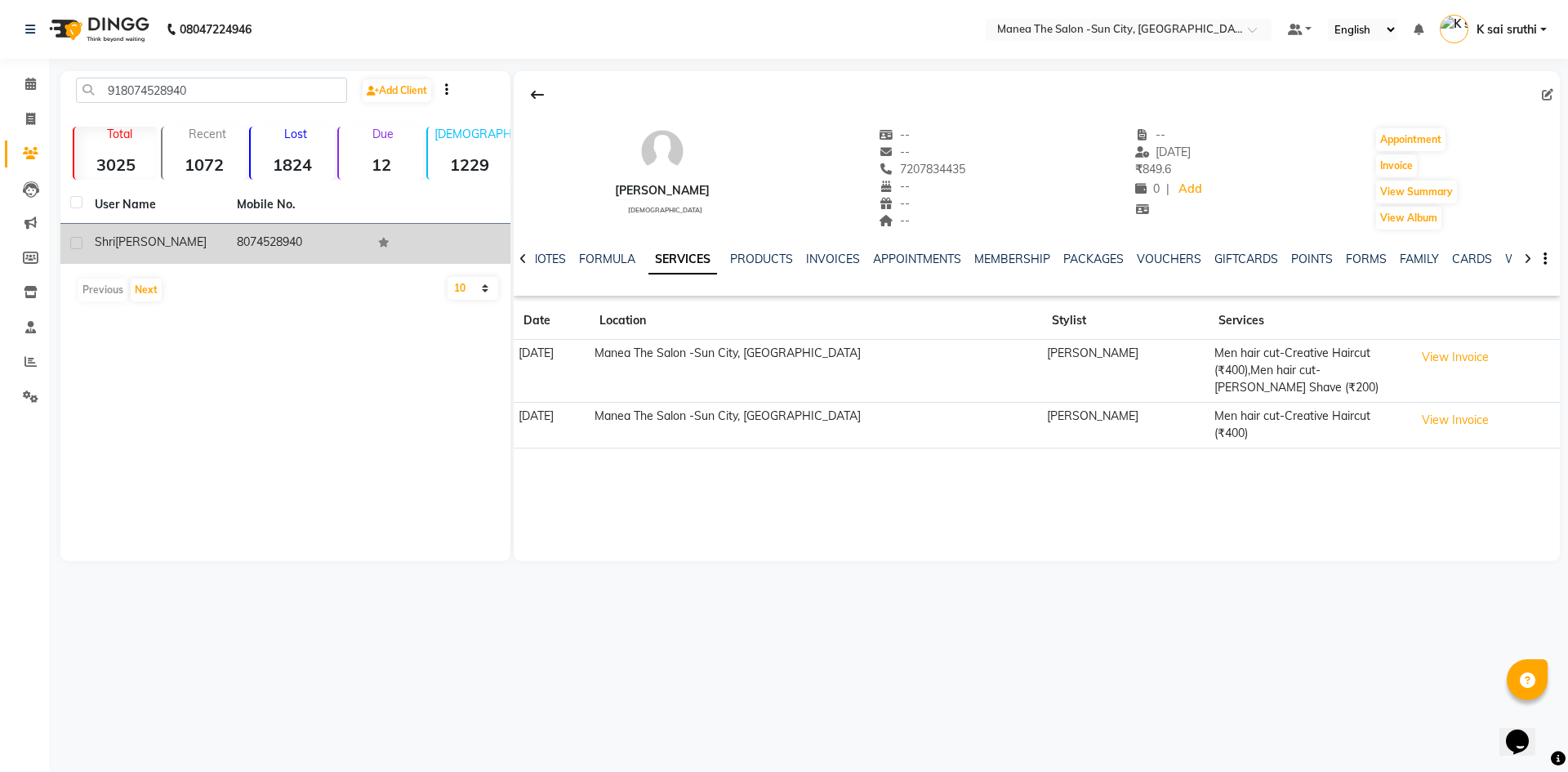
click at [281, 241] on td "8074528940" at bounding box center [298, 244] width 142 height 40
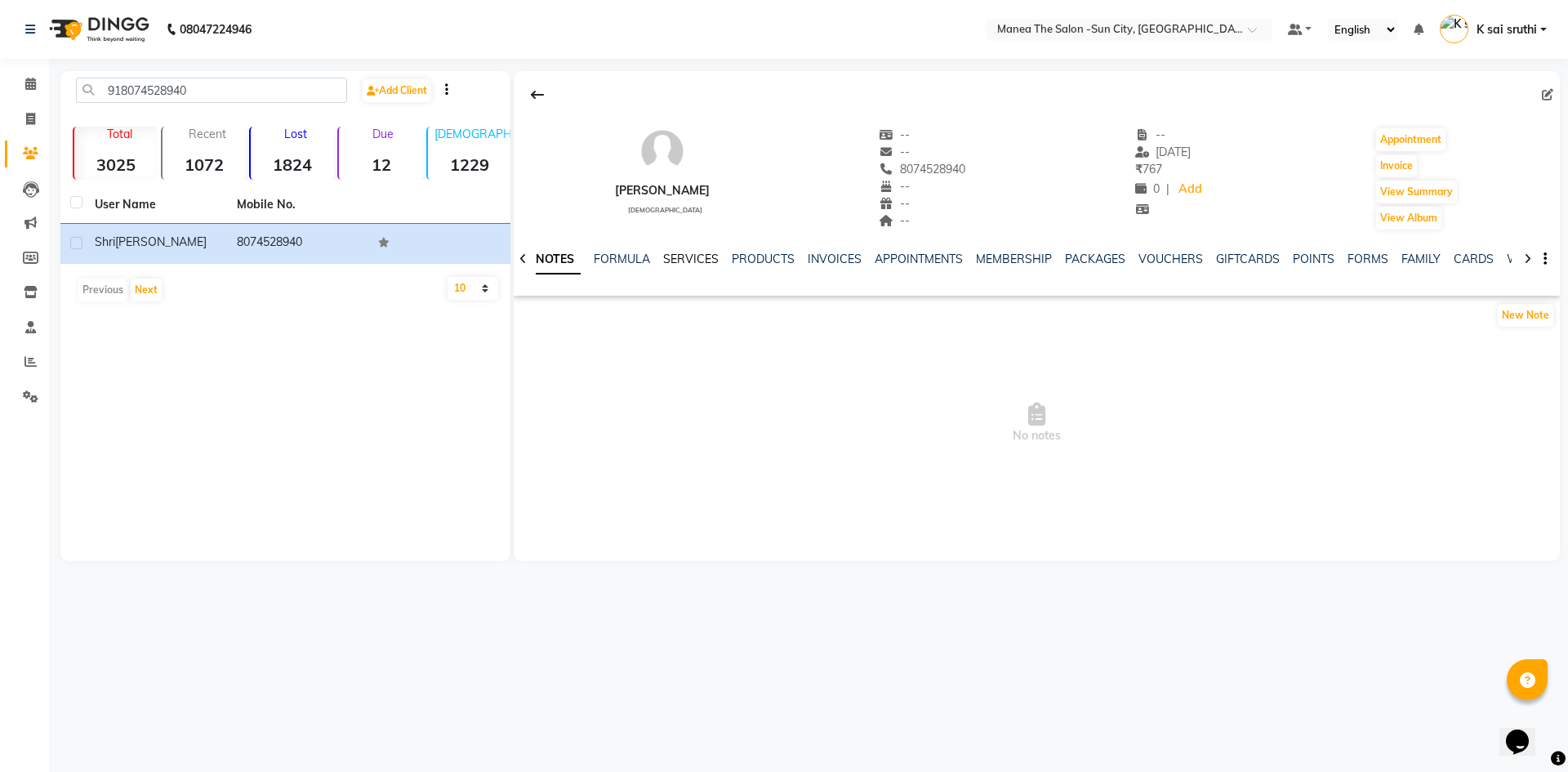
click at [682, 257] on link "SERVICES" at bounding box center [690, 258] width 56 height 15
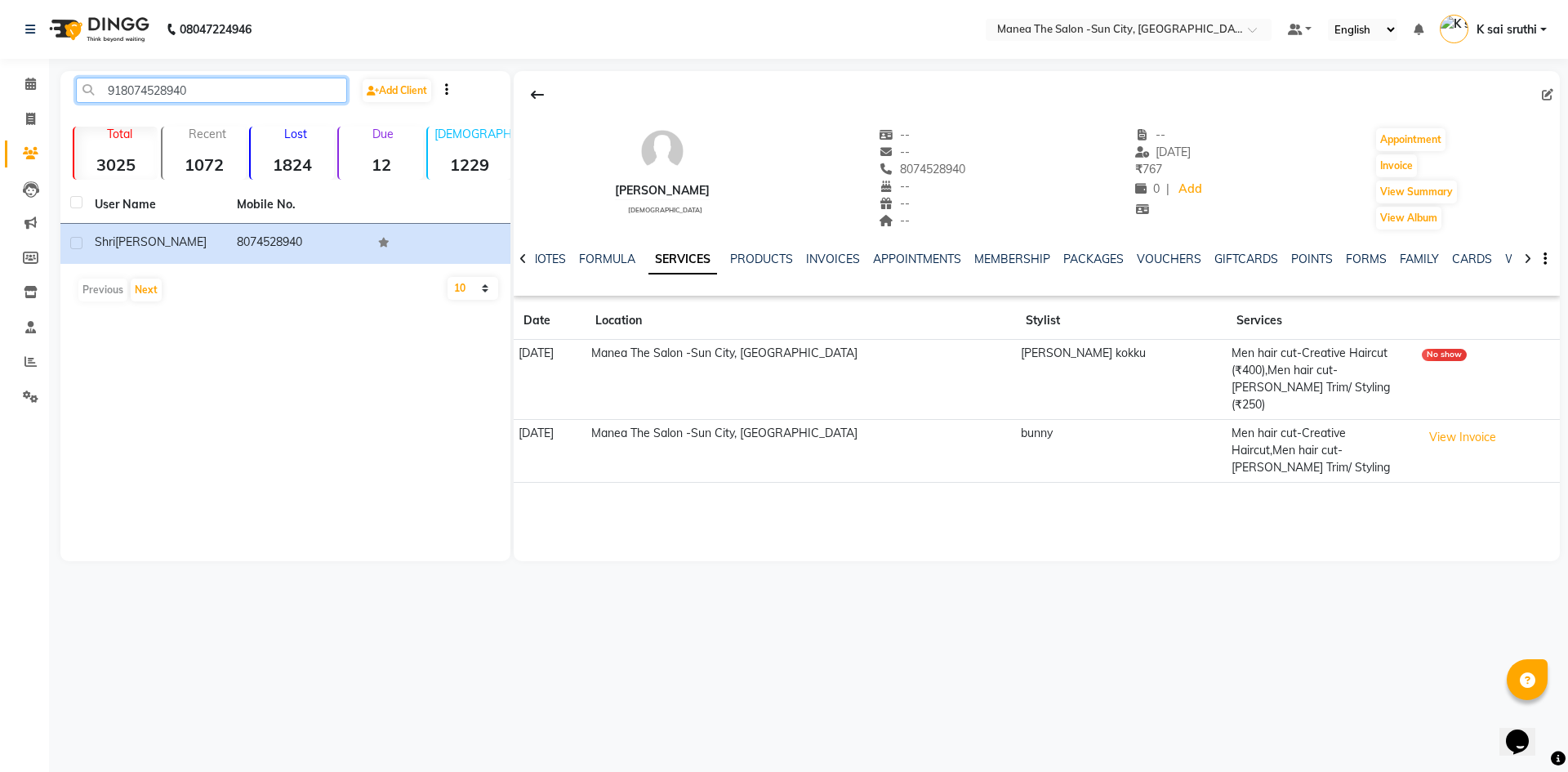
click at [194, 86] on input "918074528940" at bounding box center [211, 91] width 271 height 26
paste input "9000920854"
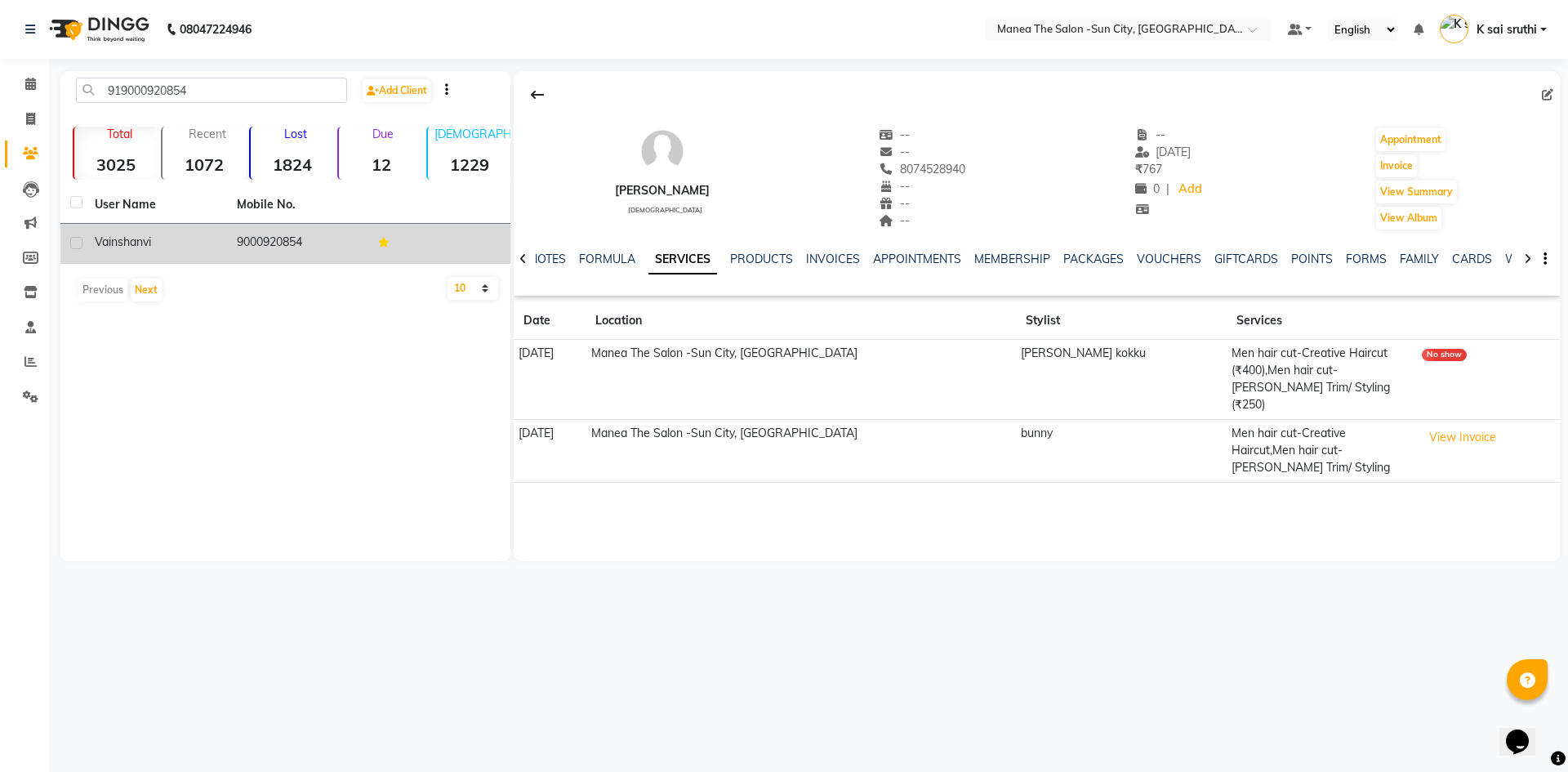
click at [275, 239] on td "9000920854" at bounding box center [298, 244] width 142 height 40
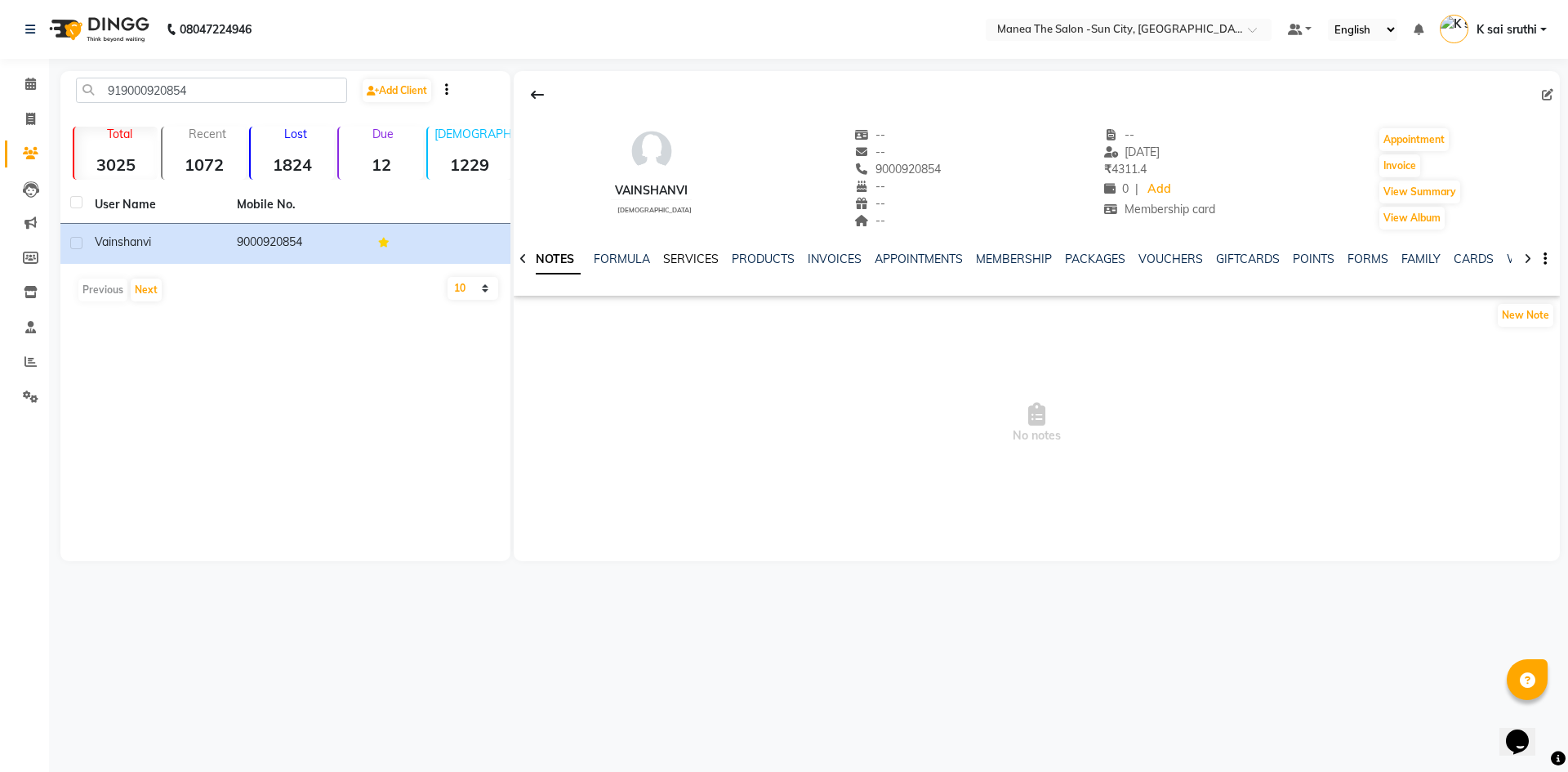
click at [680, 264] on link "SERVICES" at bounding box center [690, 258] width 56 height 15
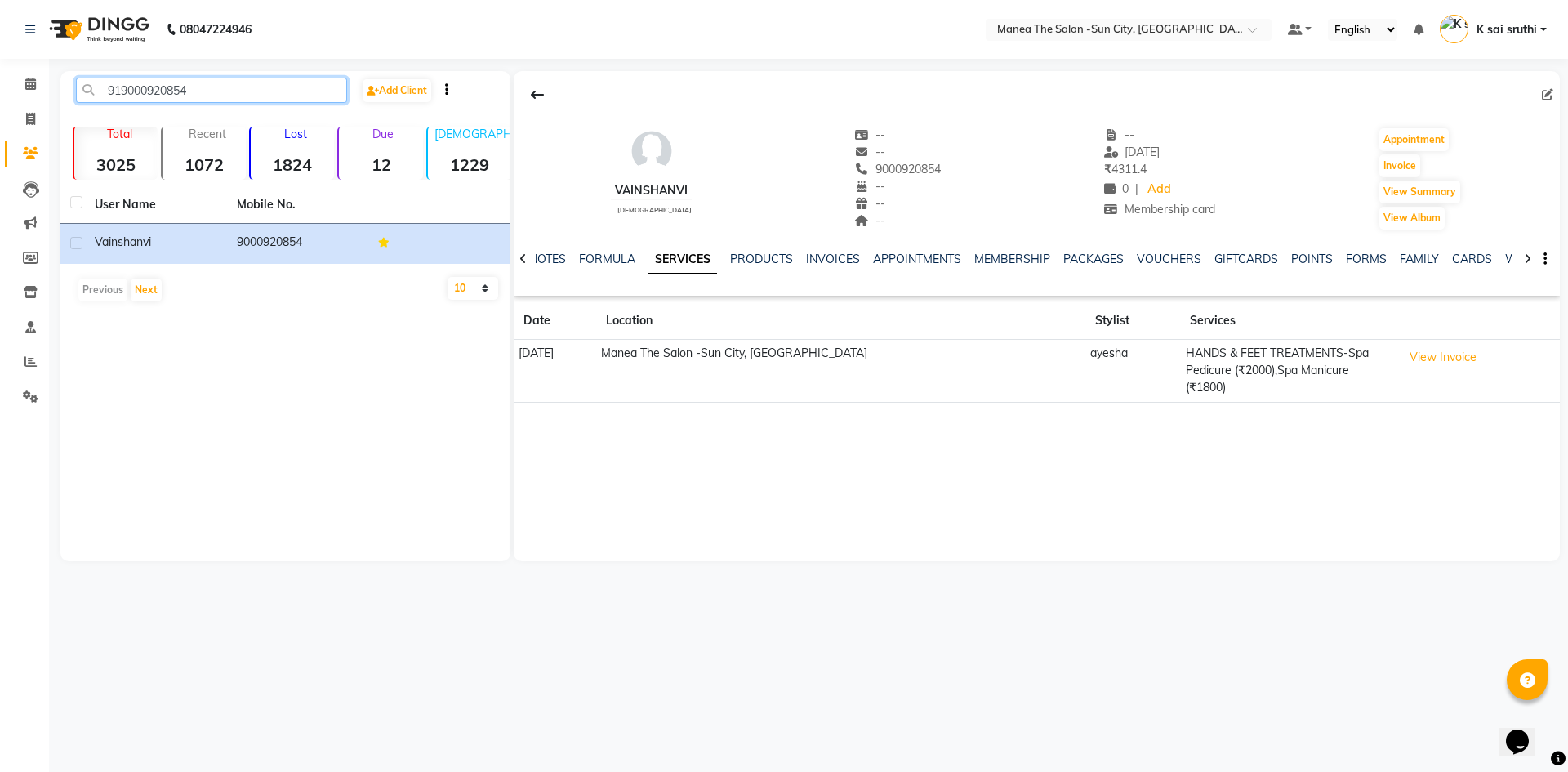
click at [228, 83] on input "919000920854" at bounding box center [211, 91] width 271 height 26
paste input "7285039559"
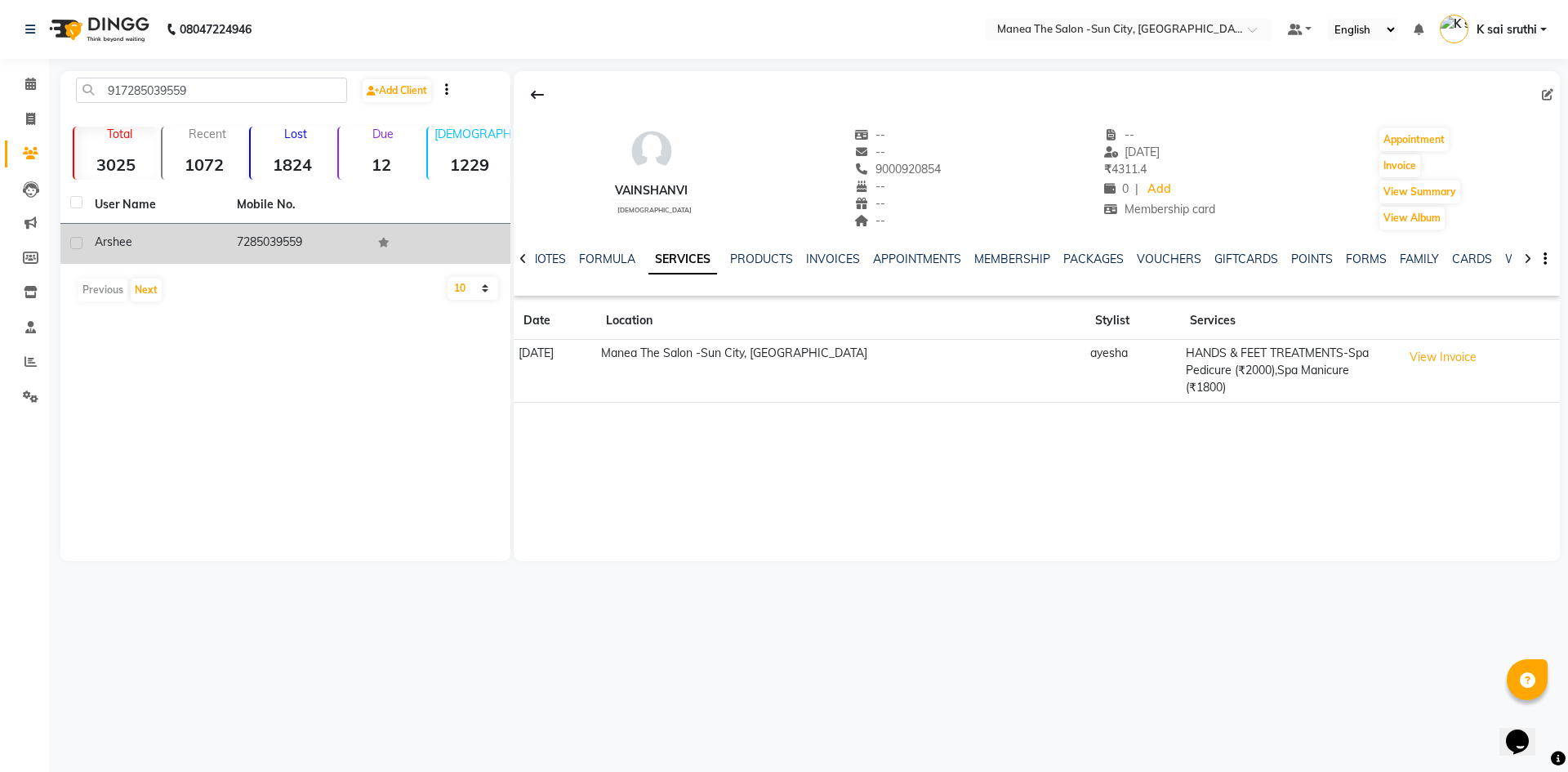
click at [264, 241] on td "7285039559" at bounding box center [298, 244] width 142 height 40
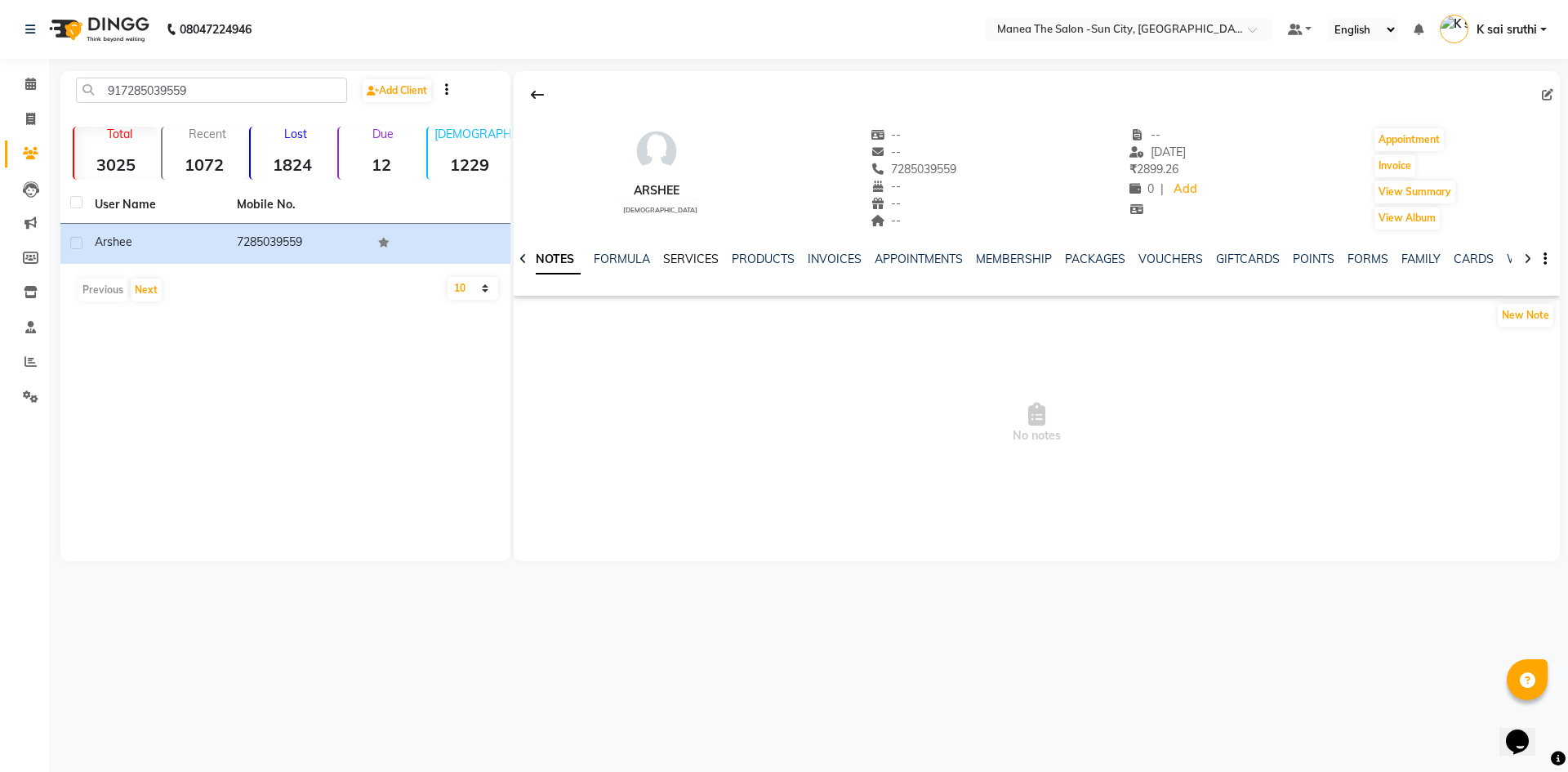
click at [689, 255] on link "SERVICES" at bounding box center [690, 258] width 56 height 15
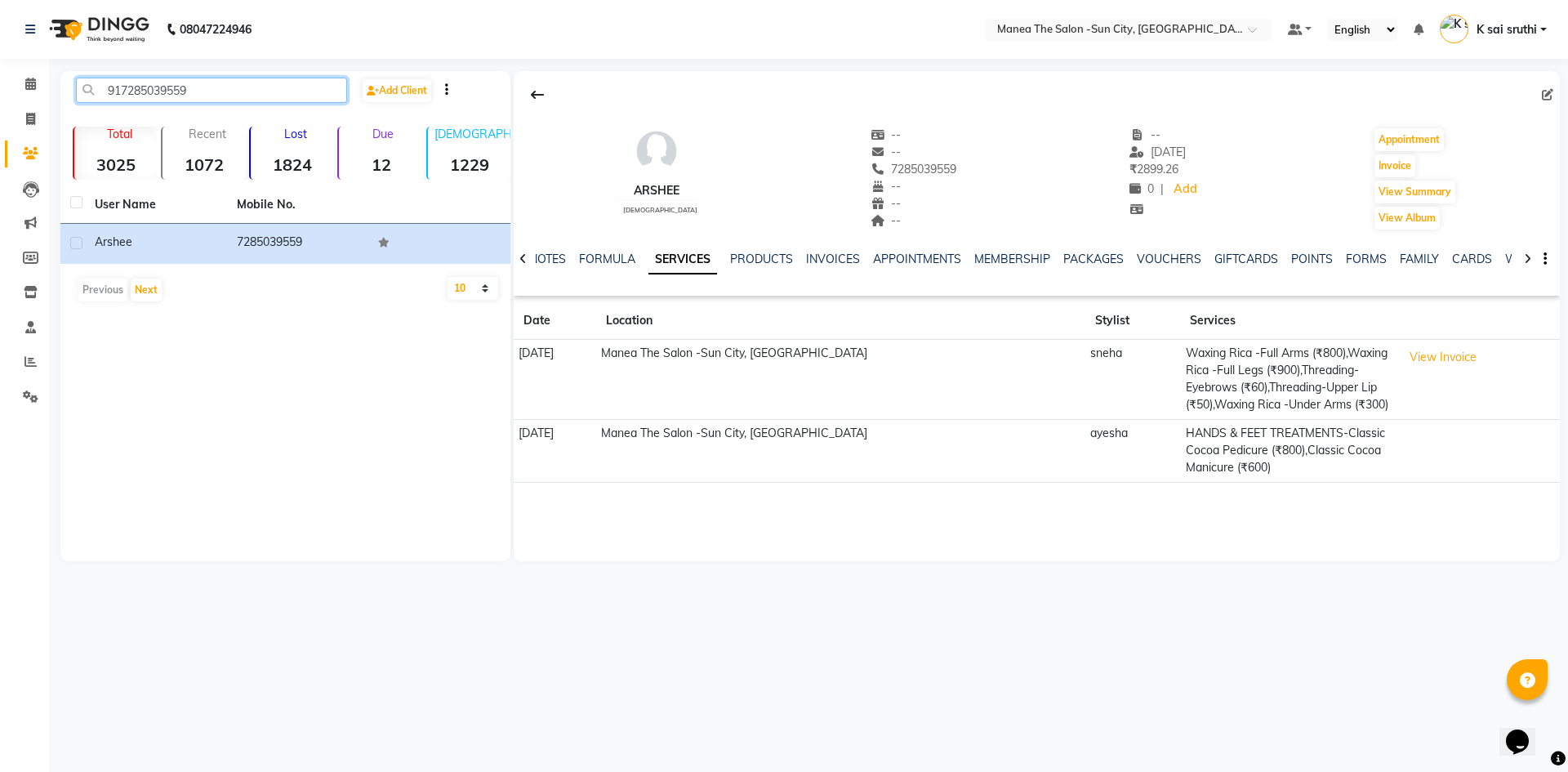
click at [222, 87] on input "917285039559" at bounding box center [211, 91] width 271 height 26
paste input "9441693923"
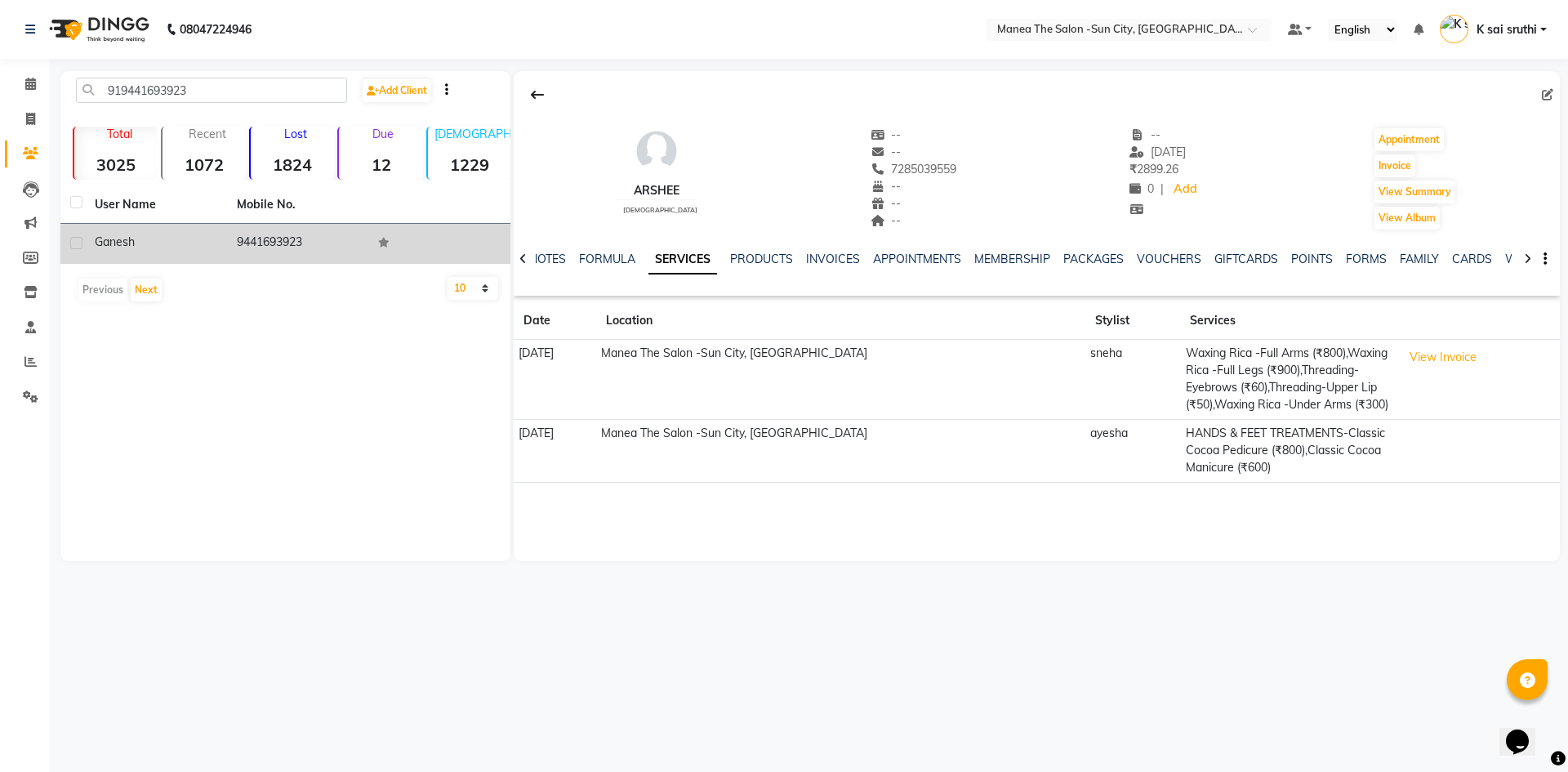
click at [273, 239] on td "9441693923" at bounding box center [298, 244] width 142 height 40
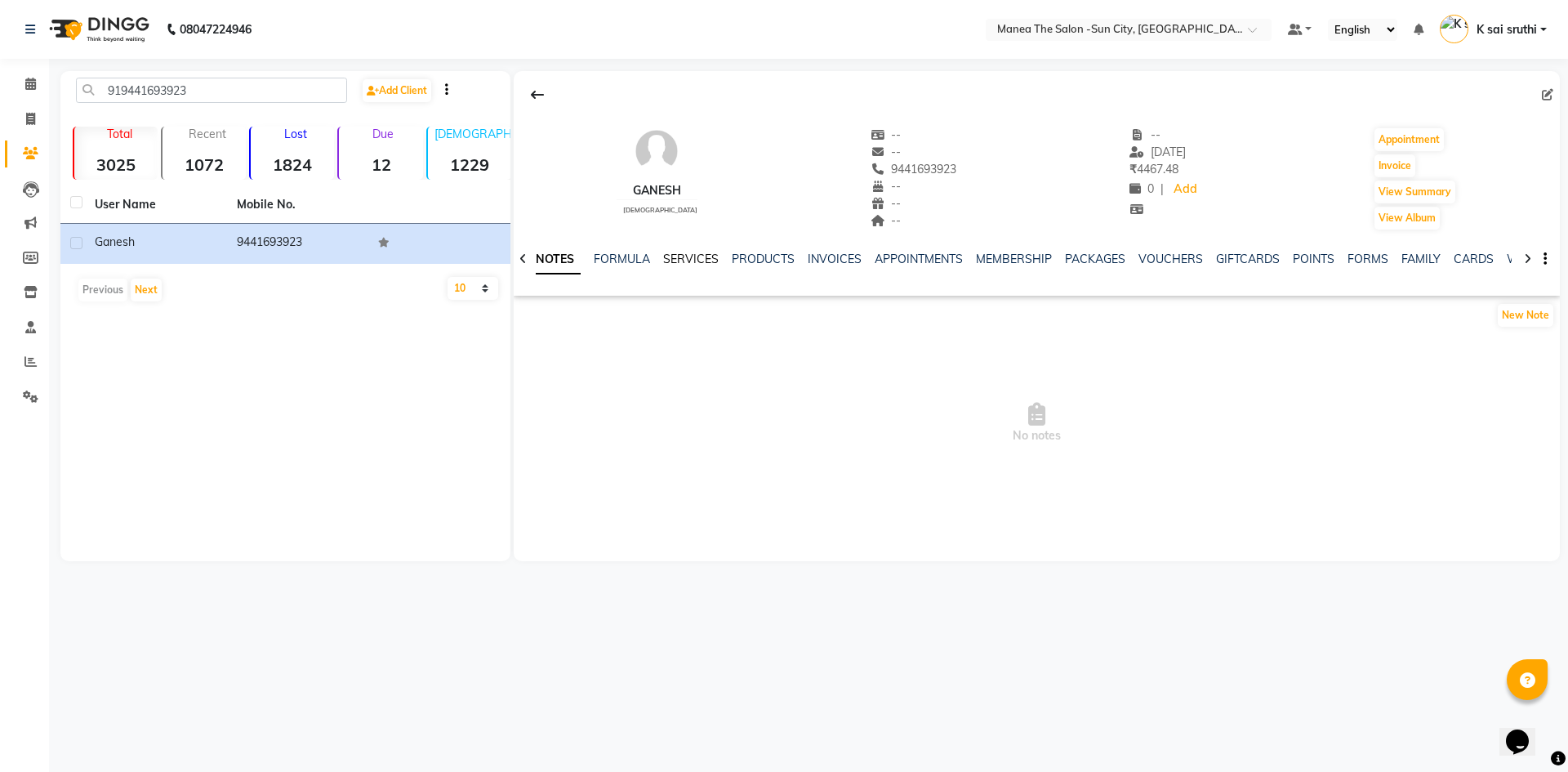
click at [690, 256] on link "SERVICES" at bounding box center [690, 258] width 56 height 15
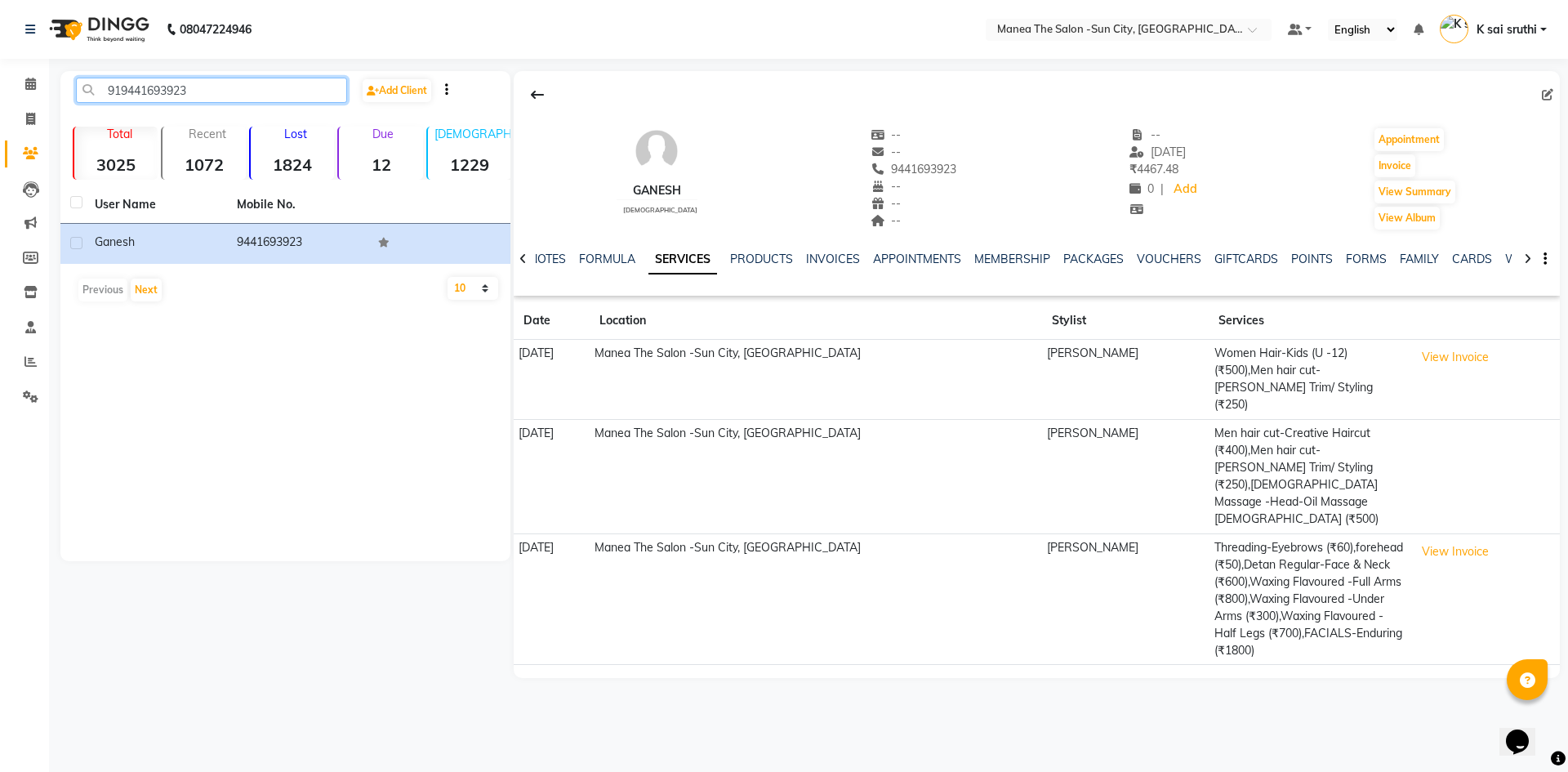
click at [228, 86] on input "919441693923" at bounding box center [211, 91] width 271 height 26
paste input "000202920"
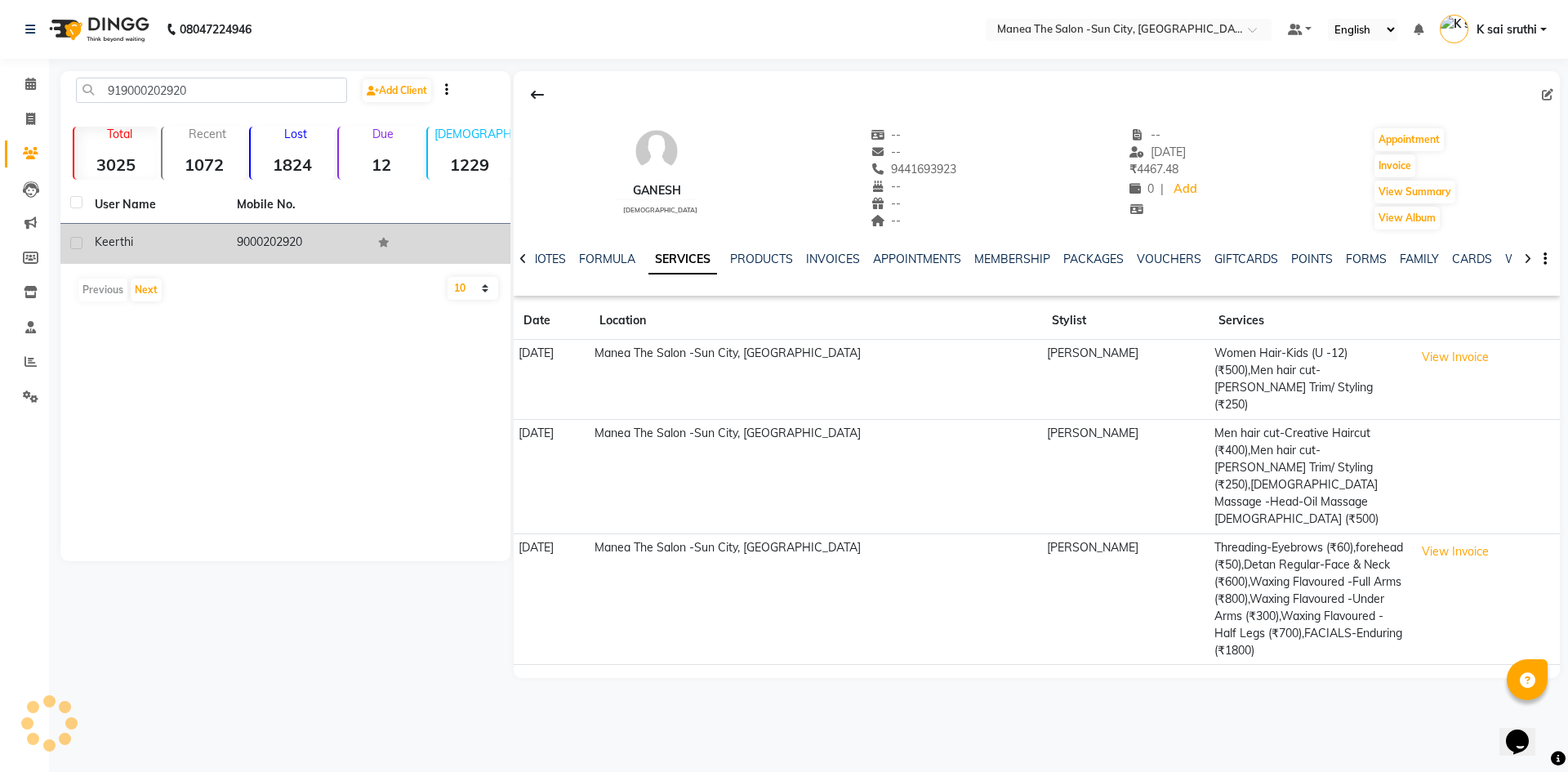
click at [290, 235] on td "9000202920" at bounding box center [298, 244] width 142 height 40
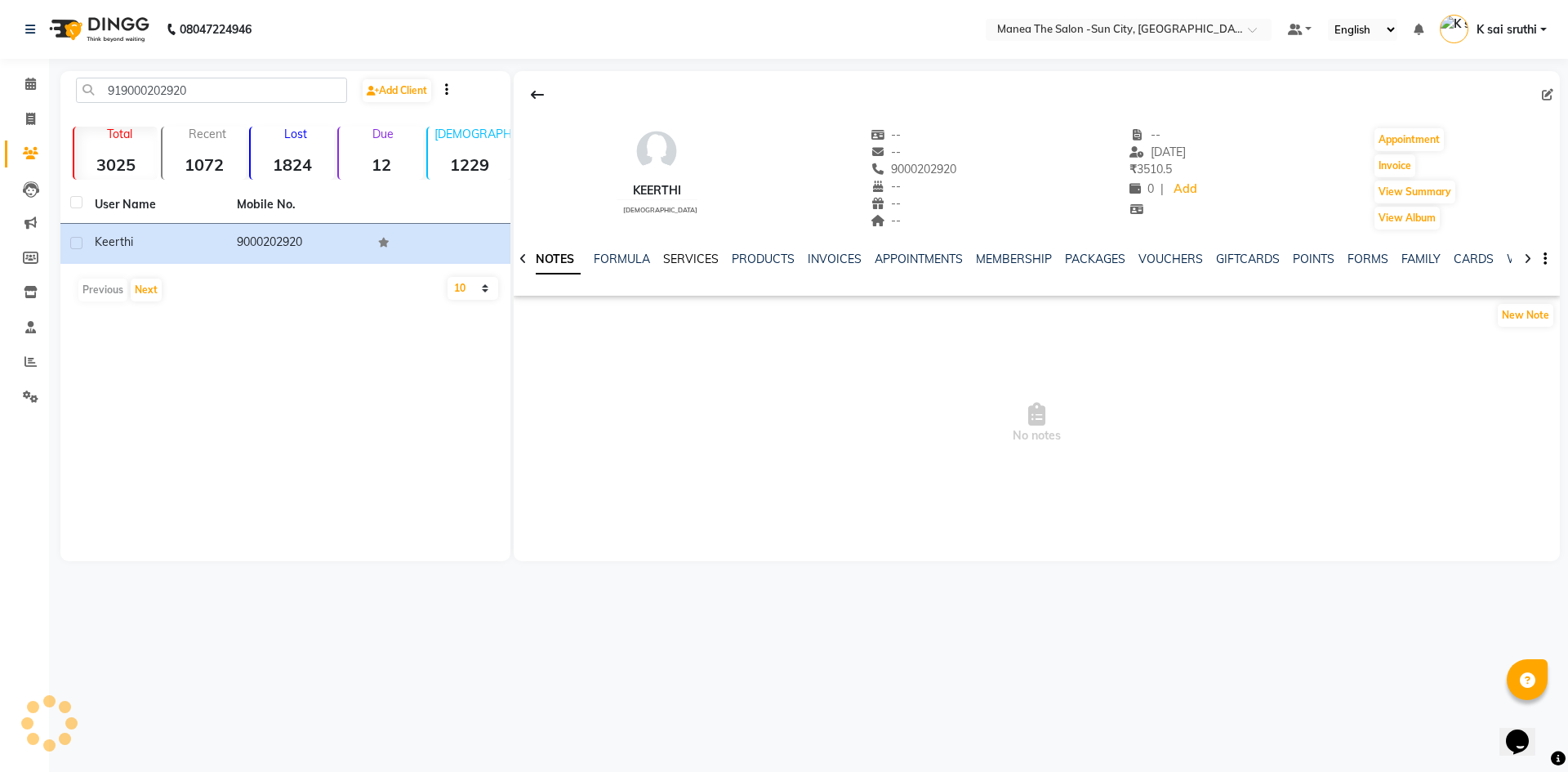
click at [683, 253] on link "SERVICES" at bounding box center [690, 258] width 56 height 15
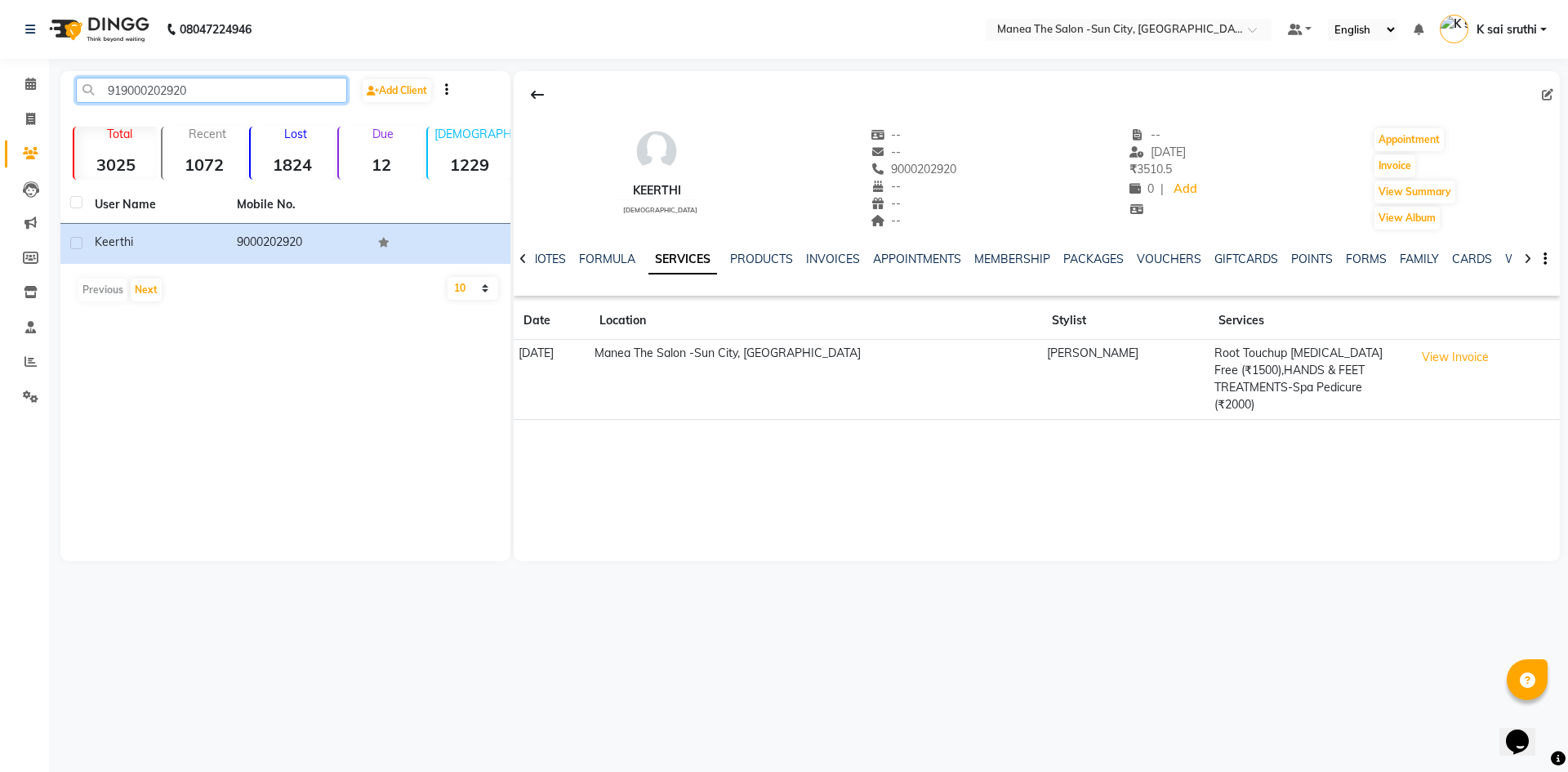
click at [213, 86] on input "919000202920" at bounding box center [211, 91] width 271 height 26
paste input "640714111"
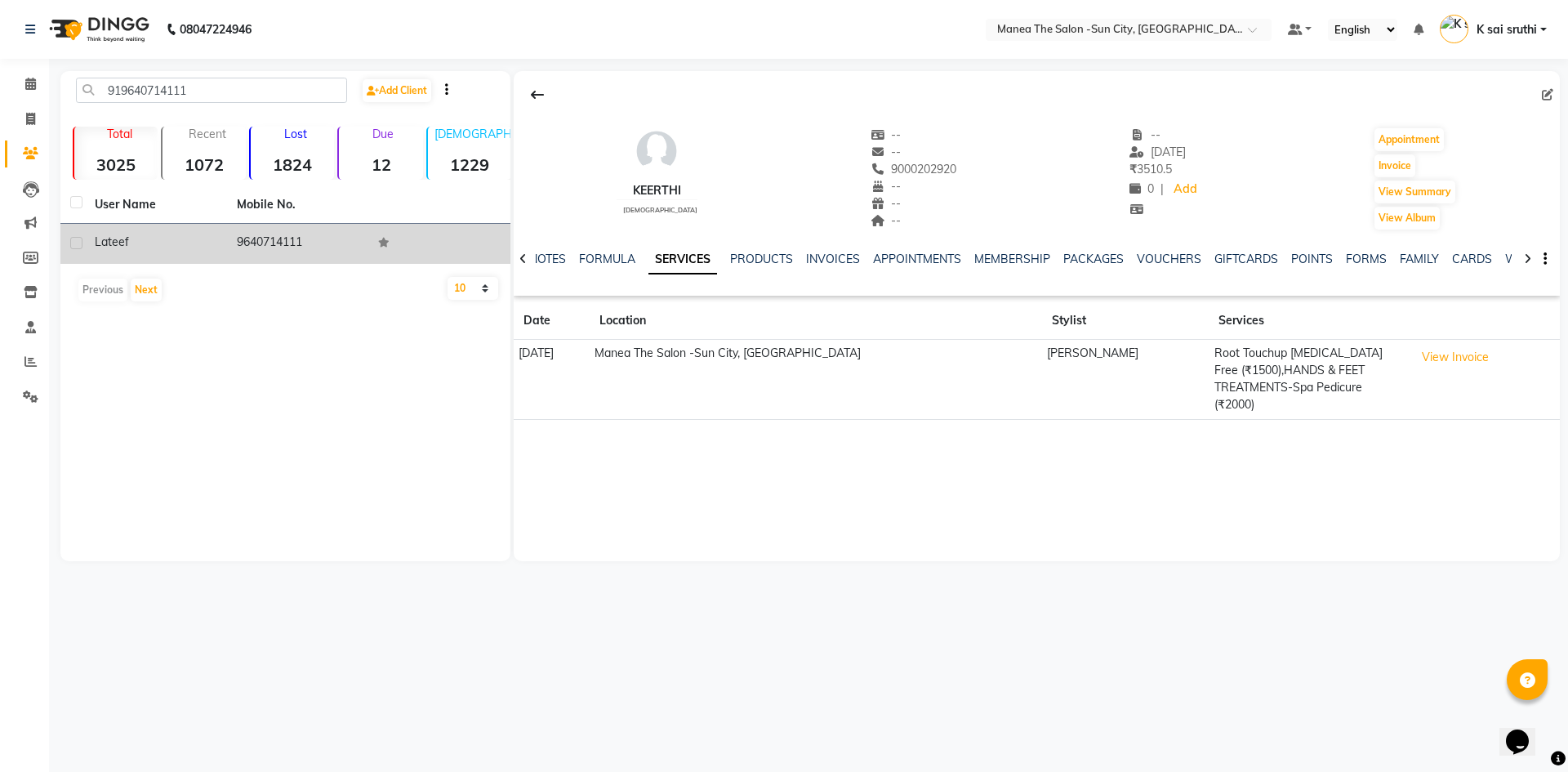
click at [275, 247] on td "9640714111" at bounding box center [298, 244] width 142 height 40
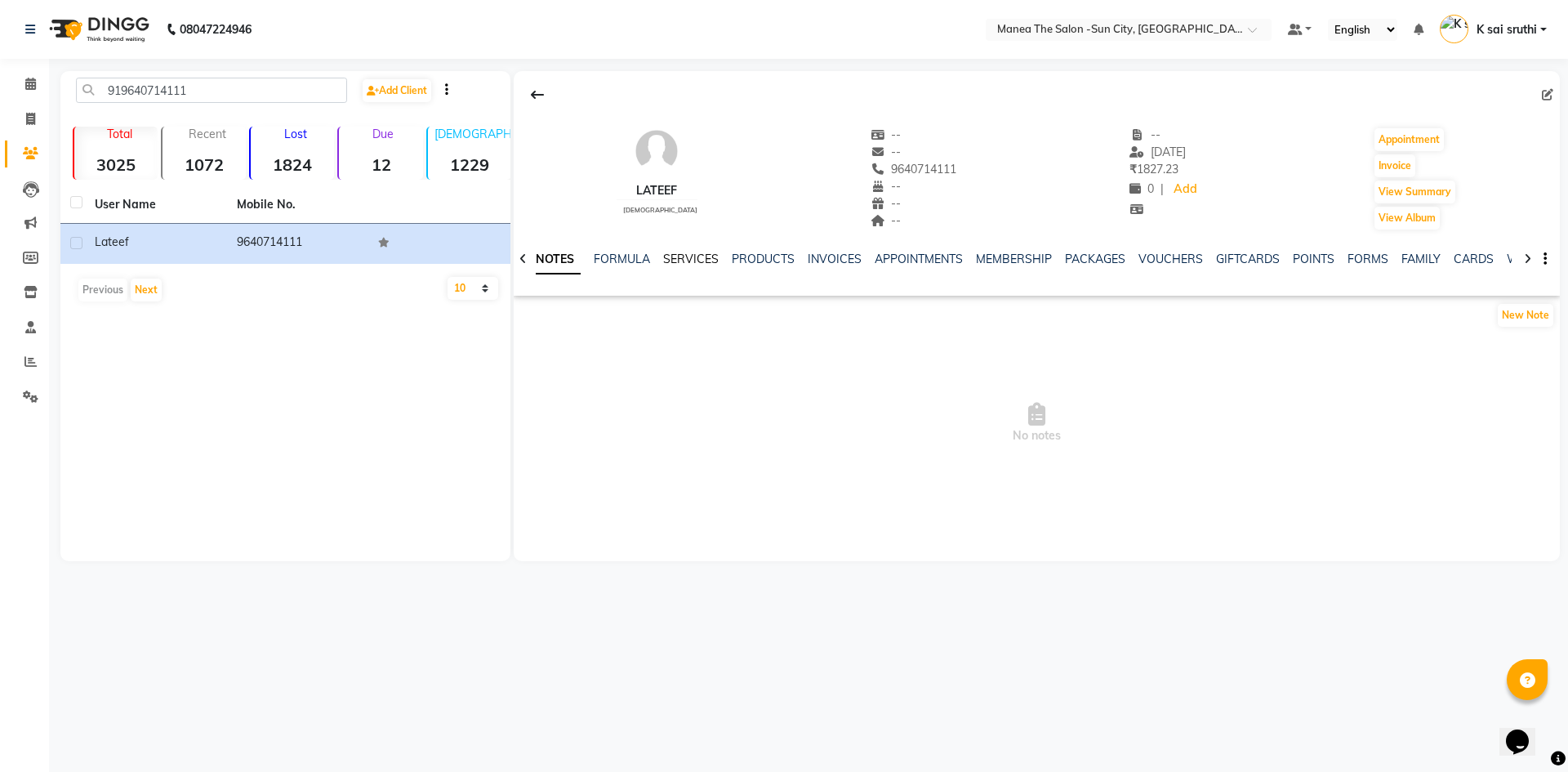
click at [687, 258] on link "SERVICES" at bounding box center [690, 258] width 56 height 15
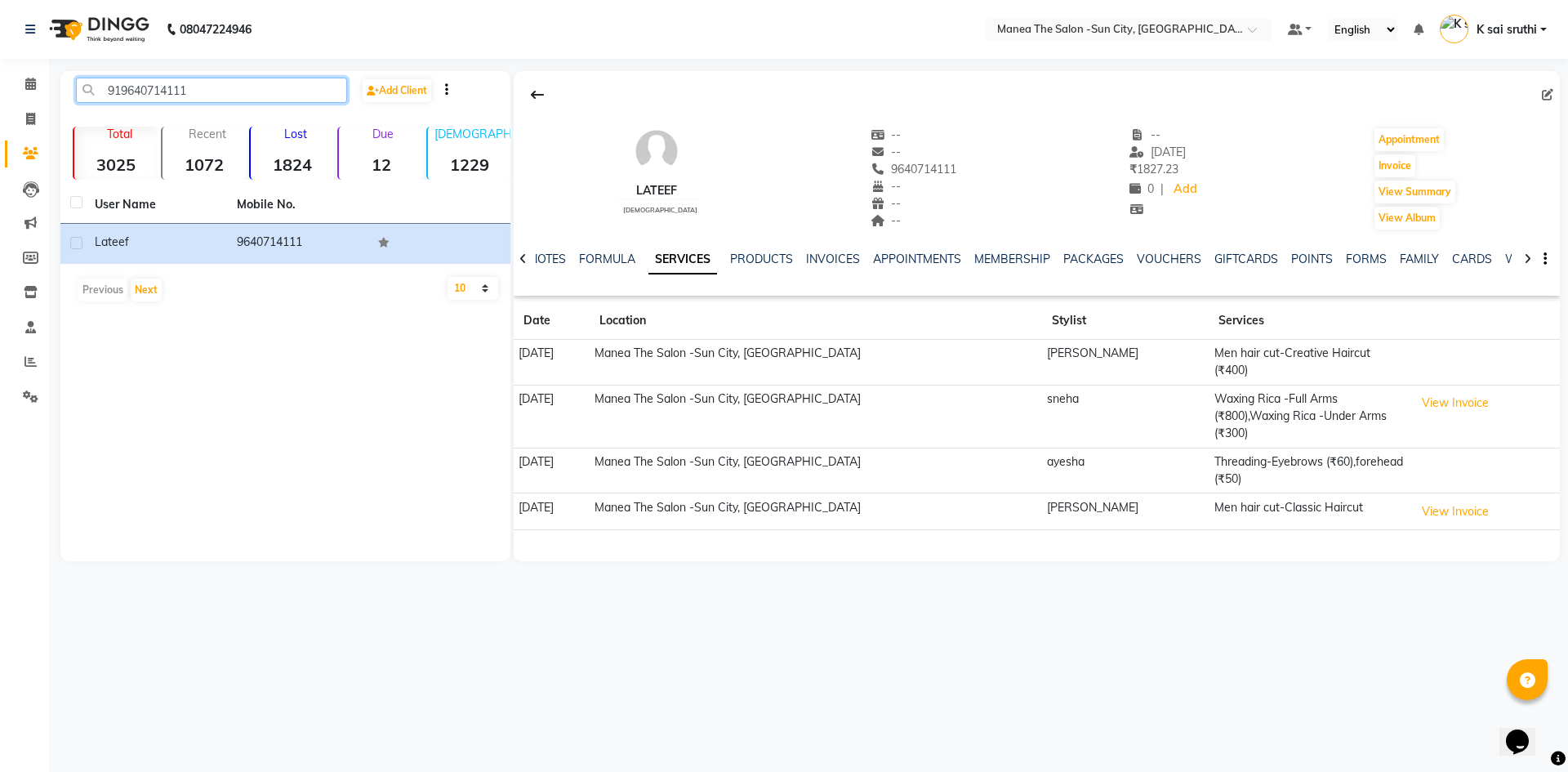
click at [233, 86] on input "919640714111" at bounding box center [211, 91] width 271 height 26
paste input "490105475"
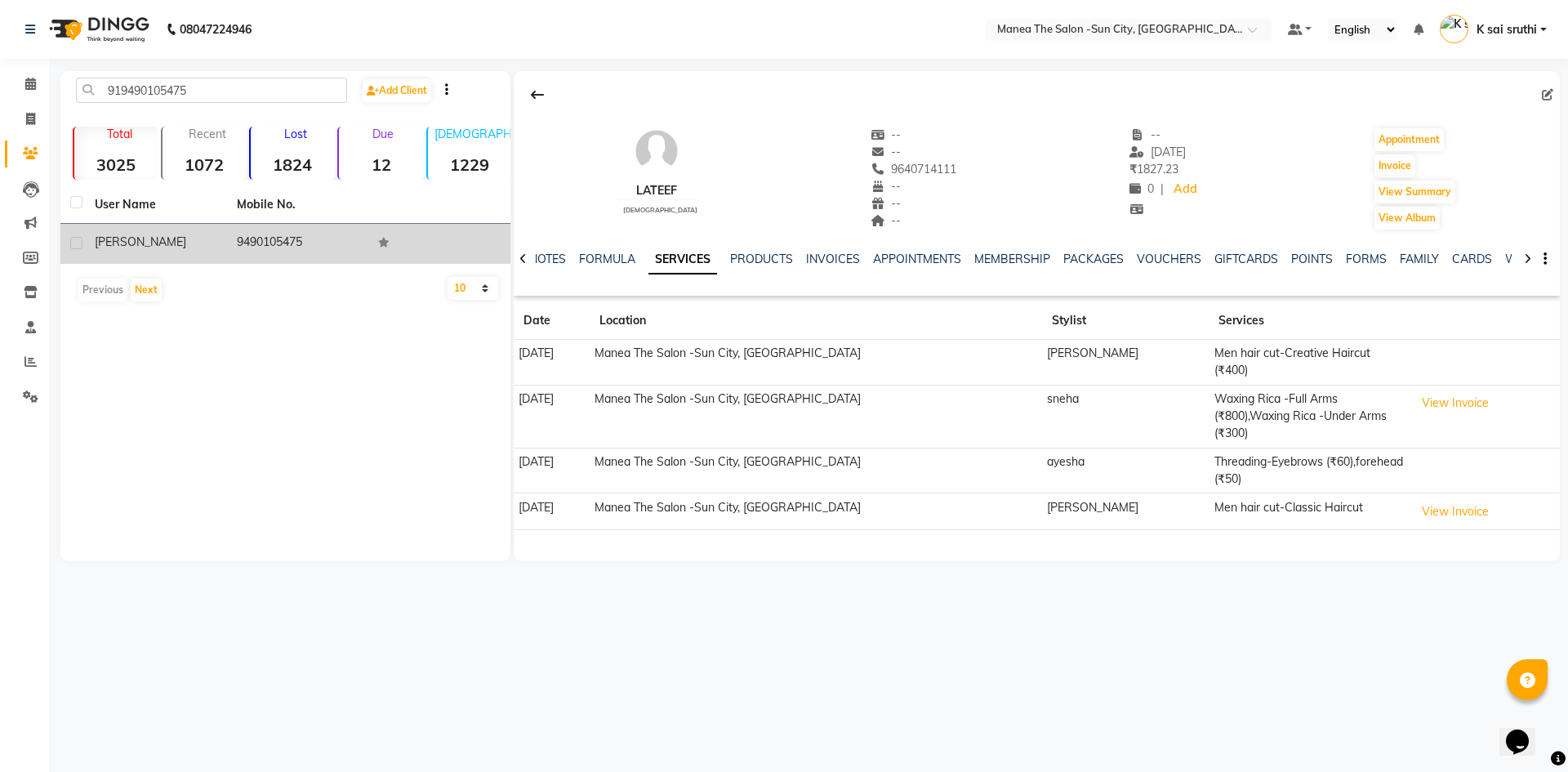
click at [282, 241] on td "9490105475" at bounding box center [298, 244] width 142 height 40
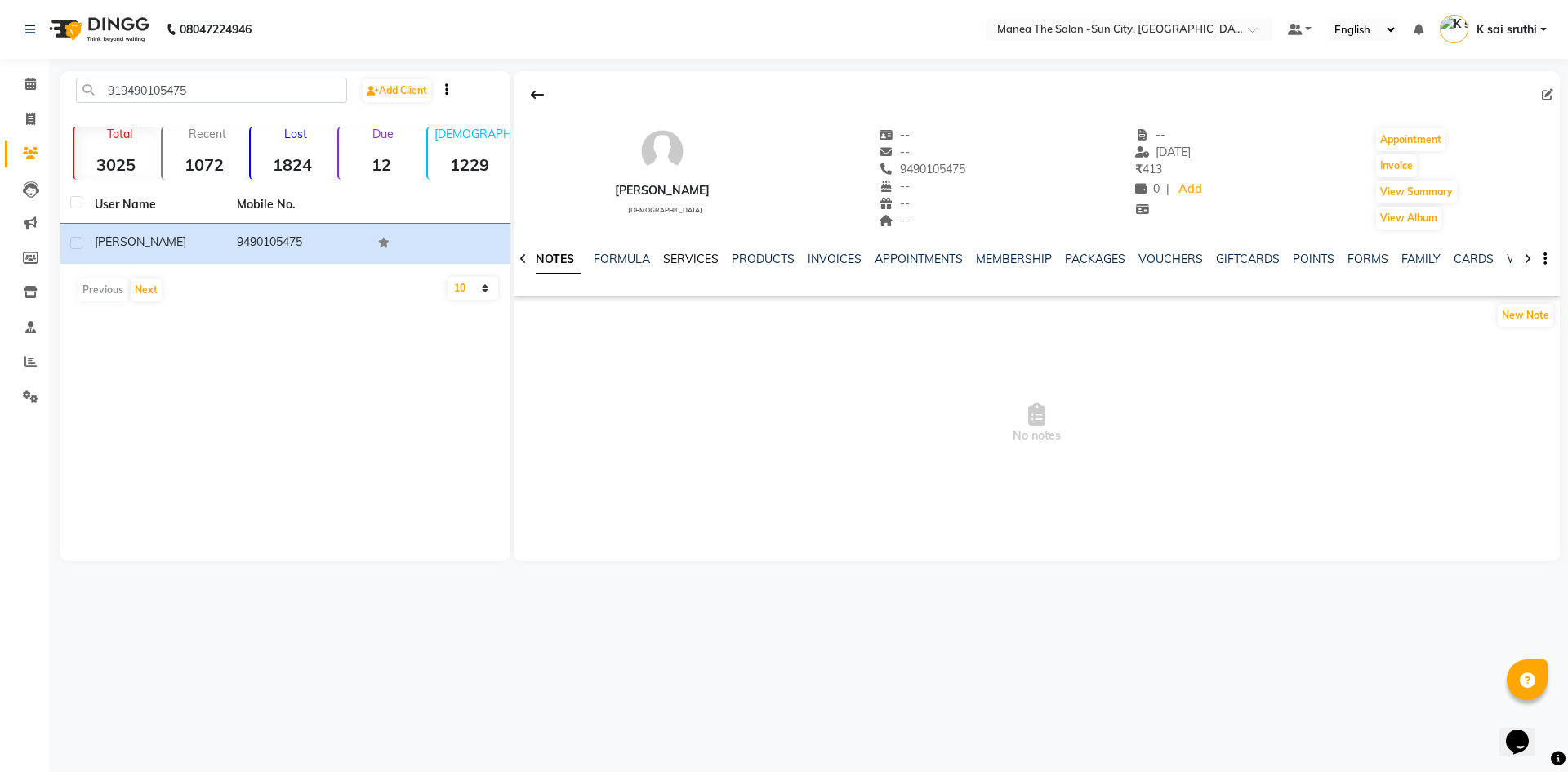
click at [693, 261] on link "SERVICES" at bounding box center [690, 258] width 56 height 15
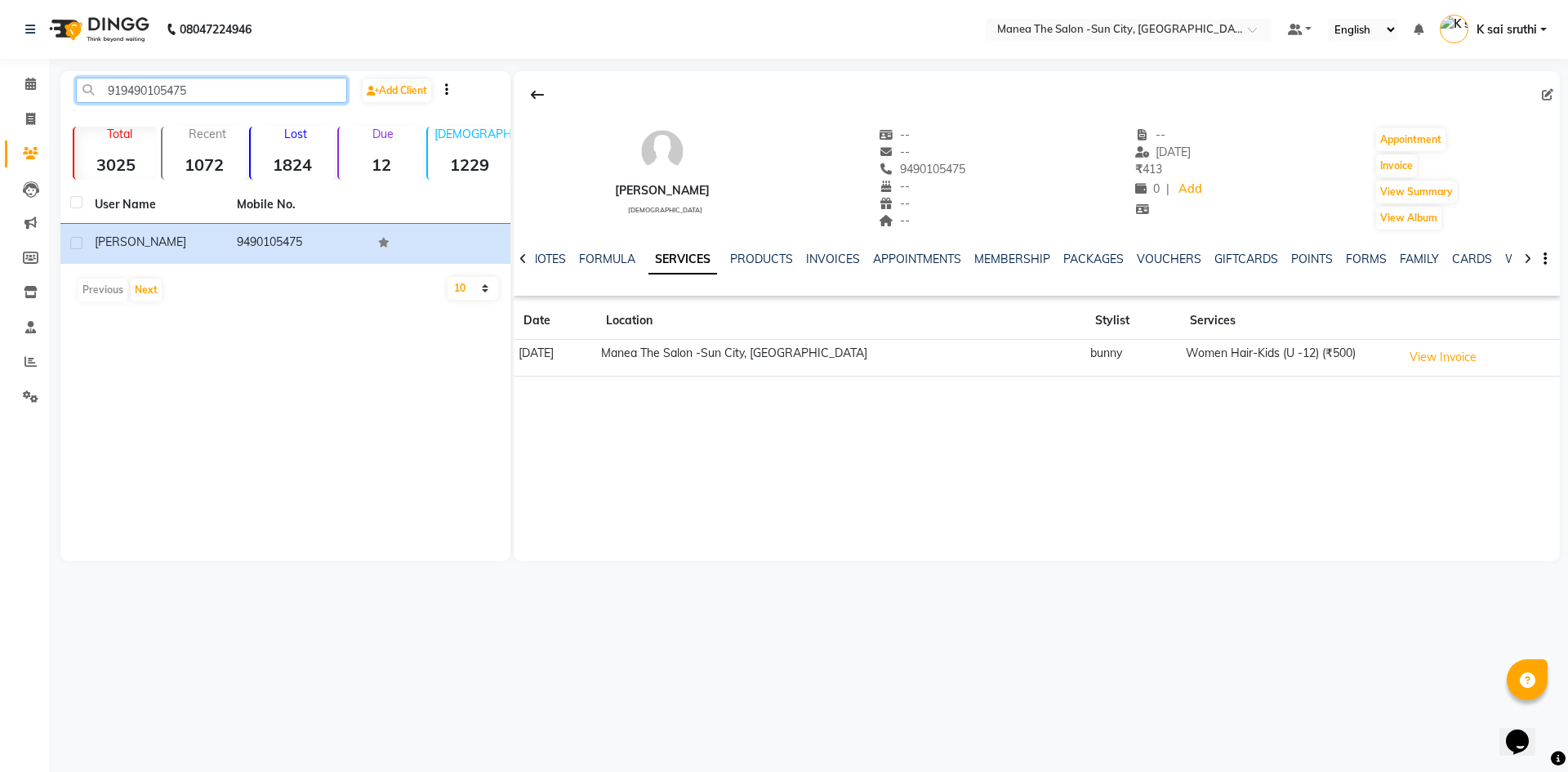
click at [243, 93] on input "919490105475" at bounding box center [211, 91] width 271 height 26
paste input "8309413984"
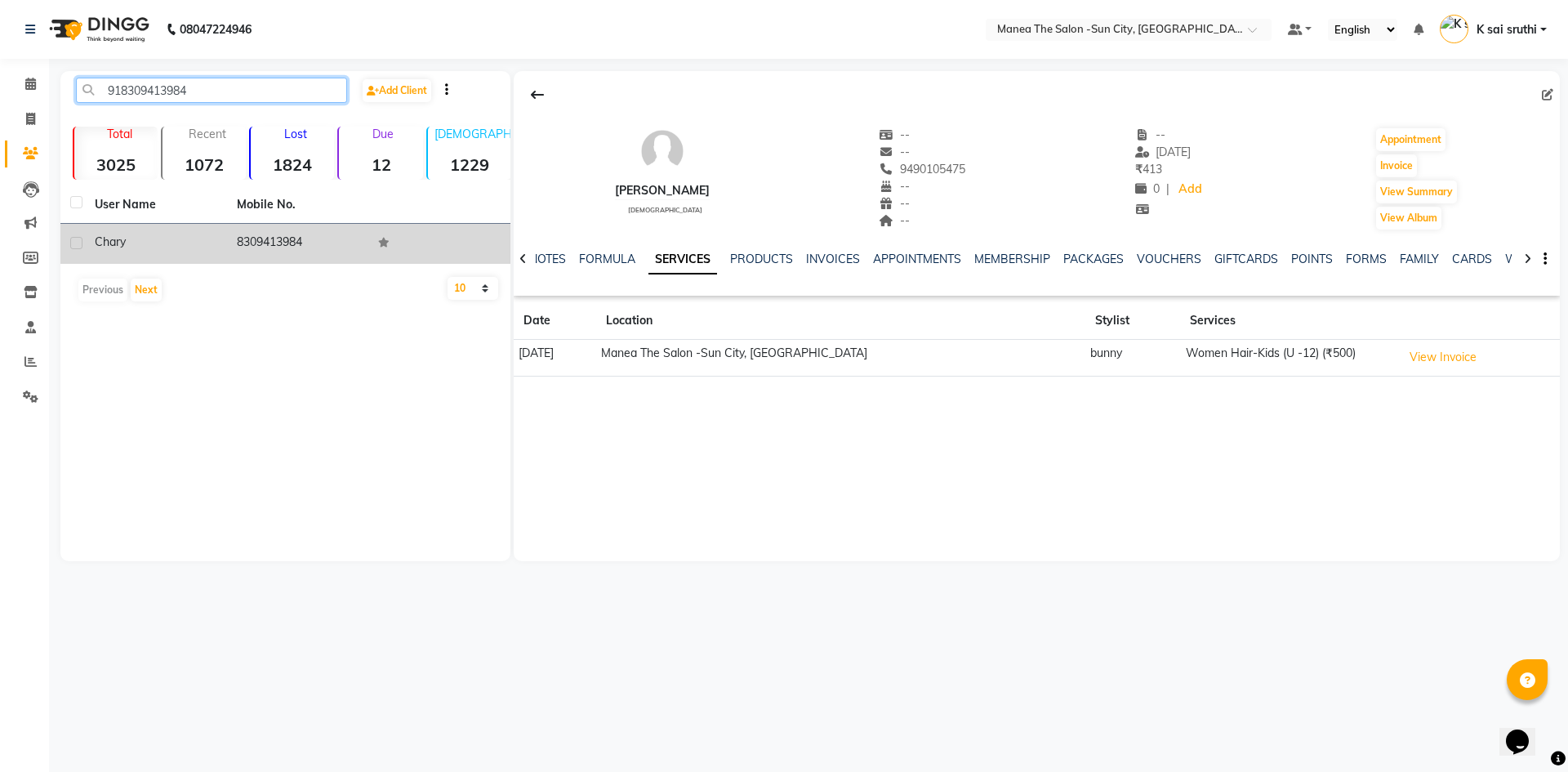
type input "918309413984"
click at [270, 237] on td "8309413984" at bounding box center [298, 244] width 142 height 40
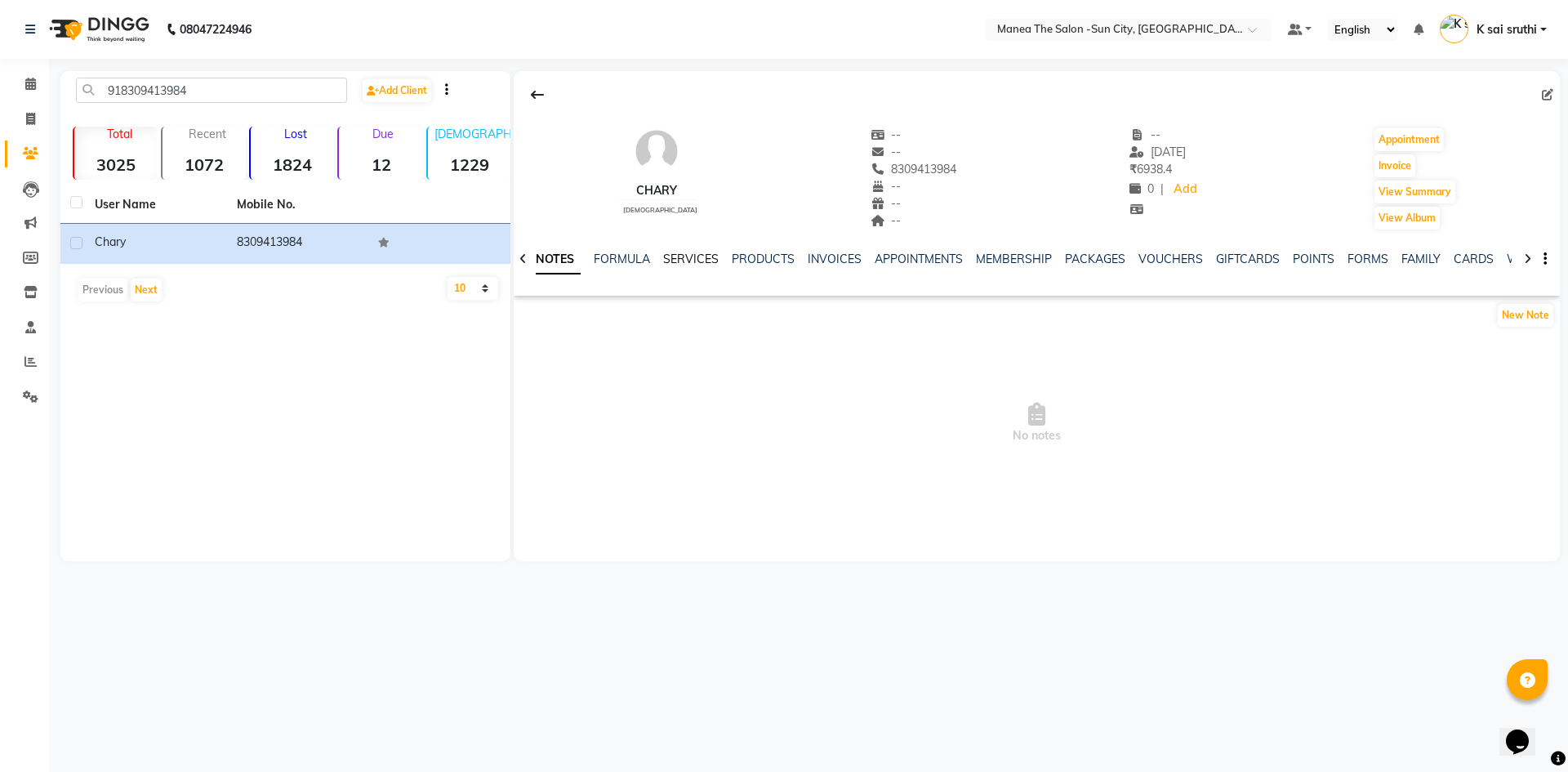
click at [693, 254] on link "SERVICES" at bounding box center [690, 258] width 56 height 15
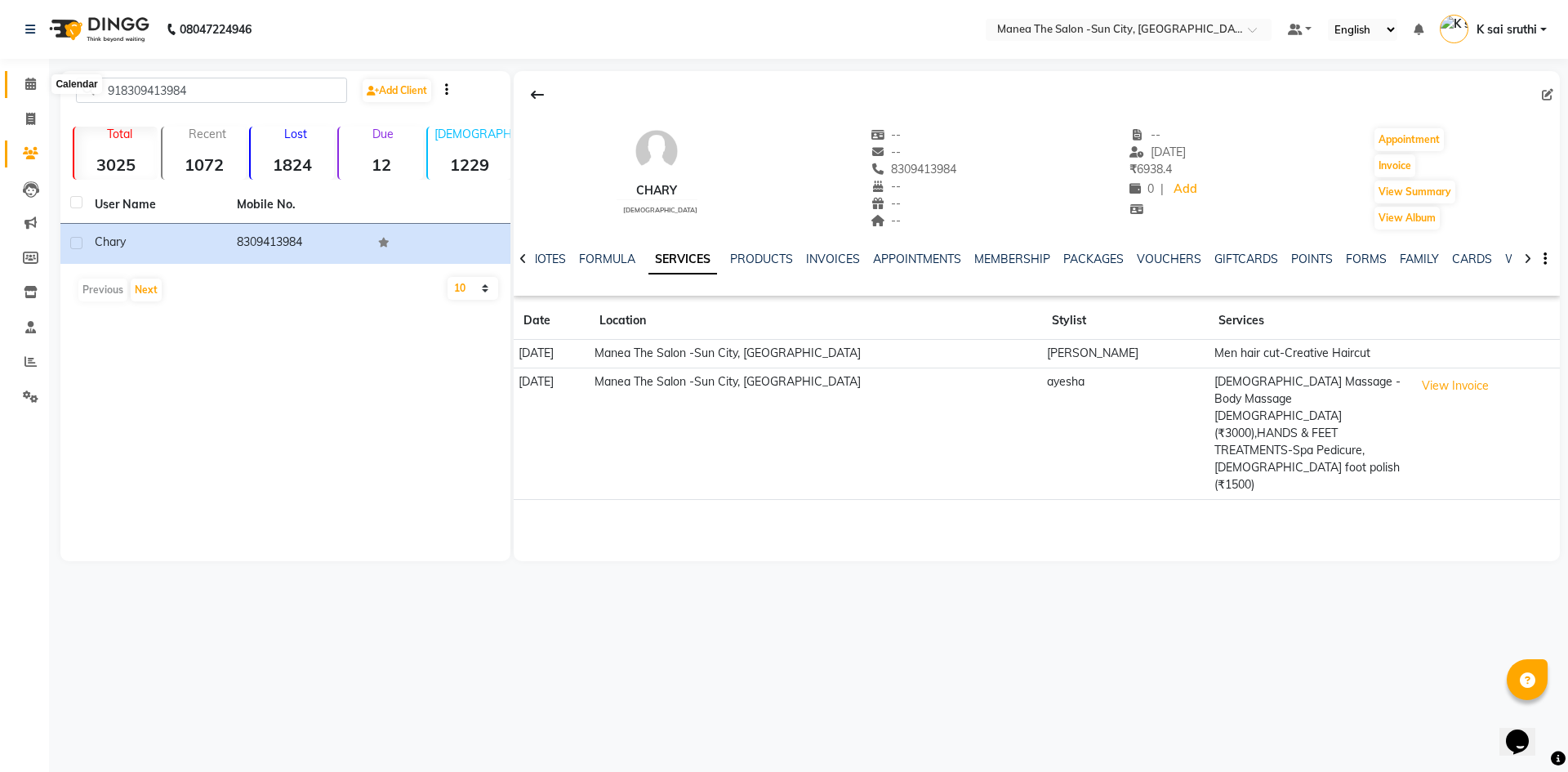
click at [33, 85] on icon at bounding box center [31, 84] width 10 height 12
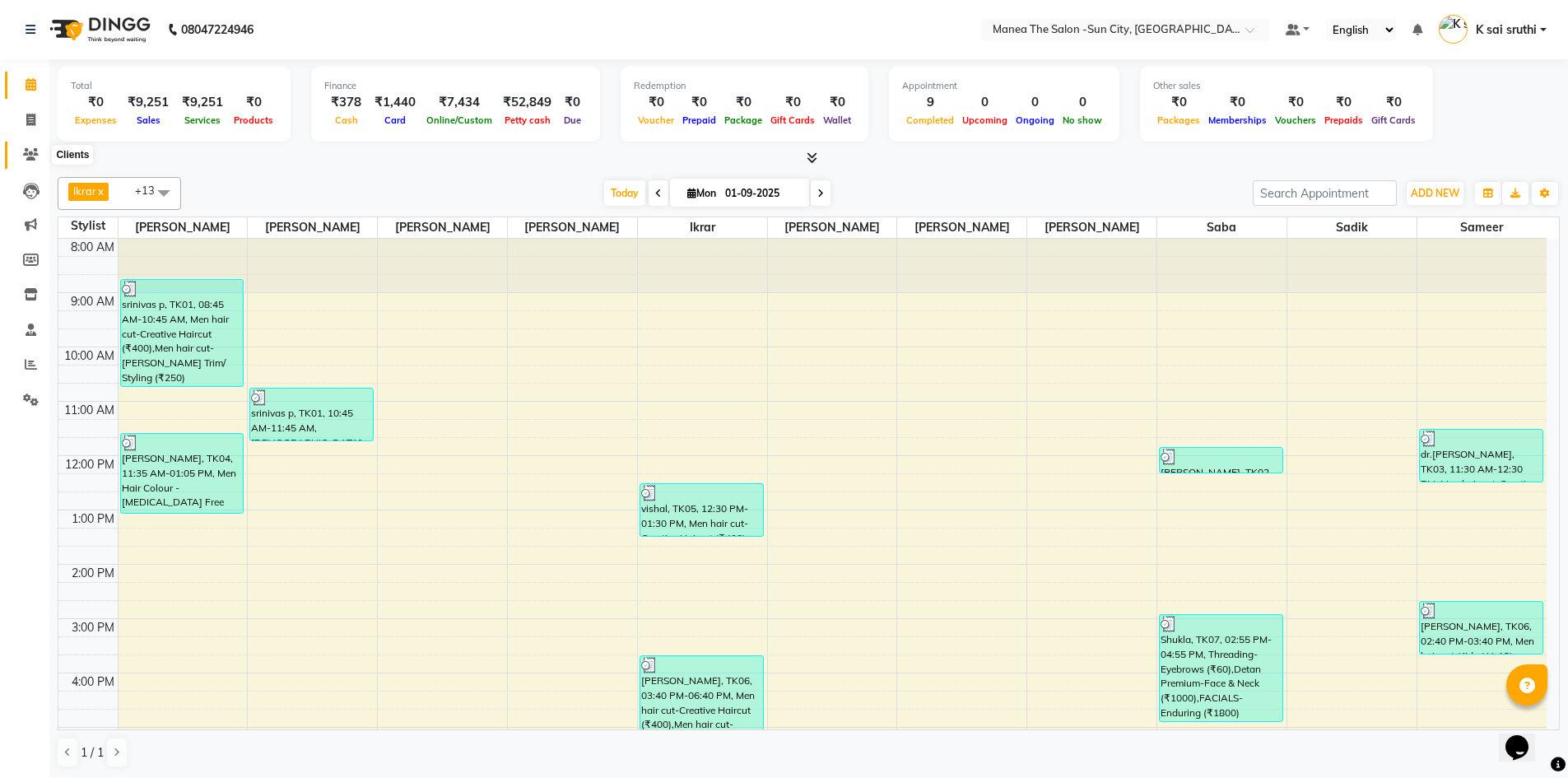
click at [26, 155] on icon at bounding box center [31, 154] width 16 height 12
